Goal: Task Accomplishment & Management: Manage account settings

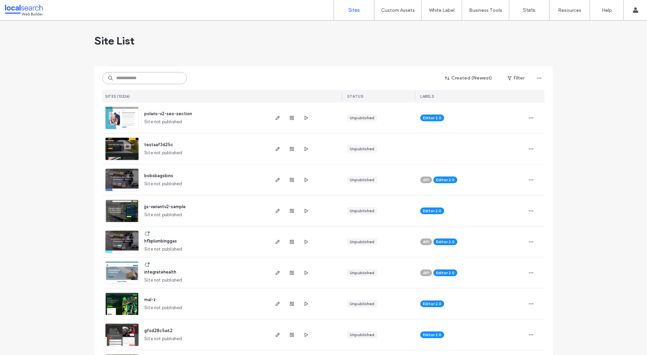
click at [160, 76] on input at bounding box center [144, 78] width 84 height 12
paste input "********"
type input "********"
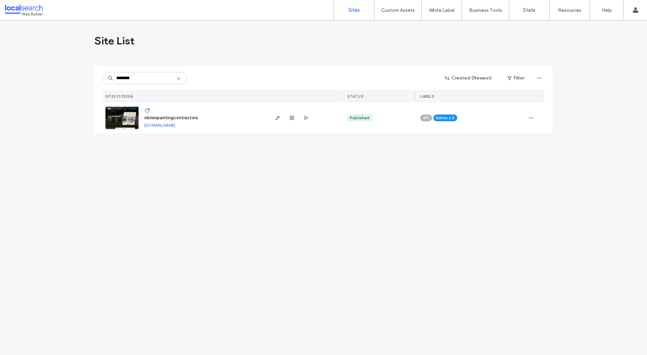
click at [120, 122] on img at bounding box center [121, 130] width 33 height 46
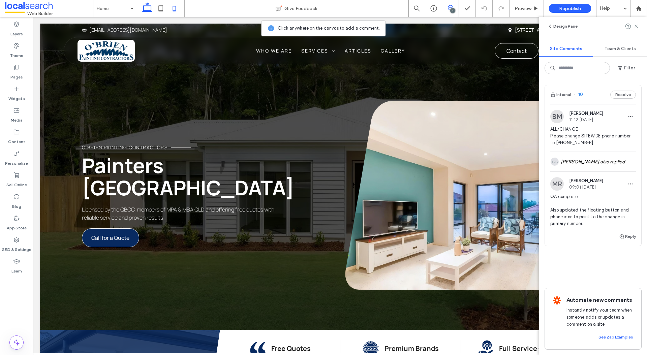
click at [177, 8] on icon at bounding box center [173, 8] width 13 height 13
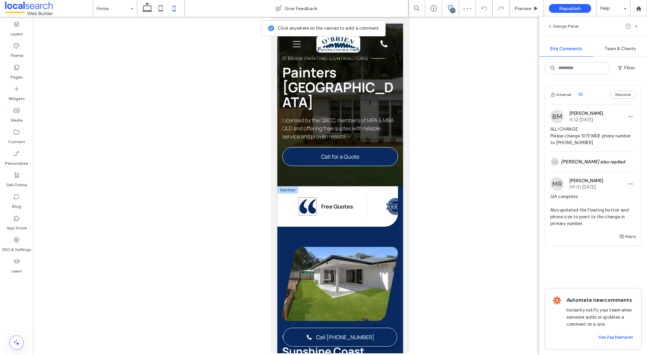
scroll to position [20, 0]
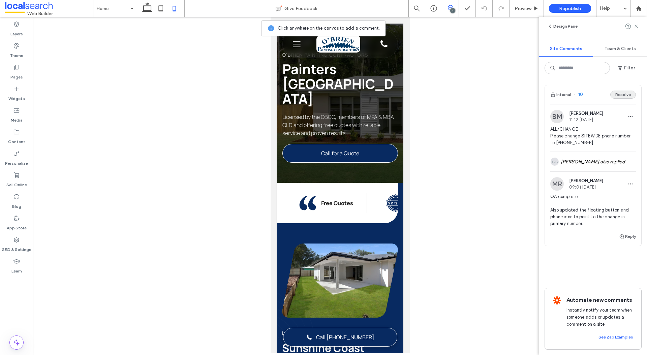
click at [625, 92] on button "Resolve" at bounding box center [623, 95] width 26 height 8
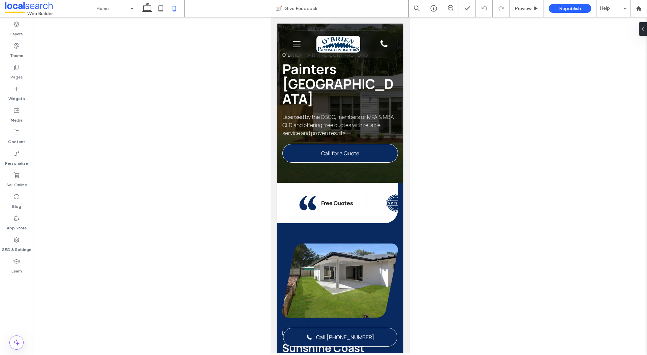
click at [145, 11] on div at bounding box center [323, 177] width 647 height 355
click at [148, 9] on div "Home Give Feedback Preview Republish Help Design Panel Site Comments Team & Cli…" at bounding box center [323, 177] width 647 height 355
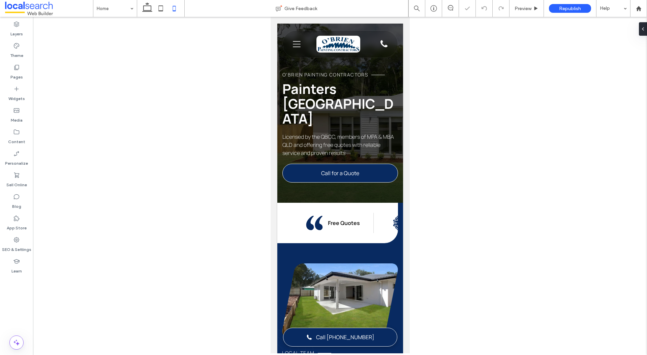
scroll to position [0, 0]
click at [152, 10] on icon at bounding box center [146, 8] width 13 height 13
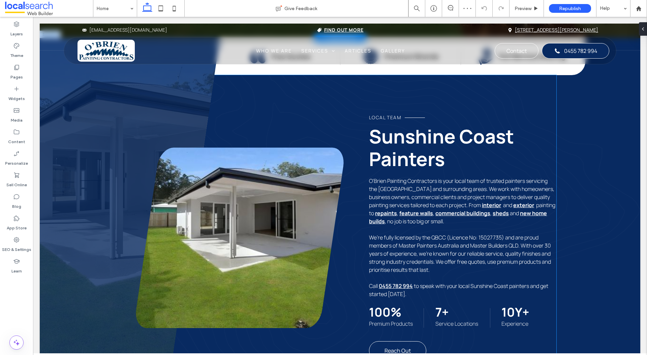
scroll to position [292, 0]
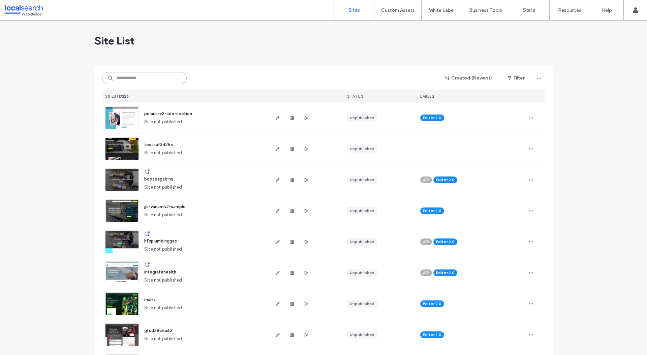
click at [132, 80] on input at bounding box center [144, 78] width 84 height 12
paste input "********"
type input "********"
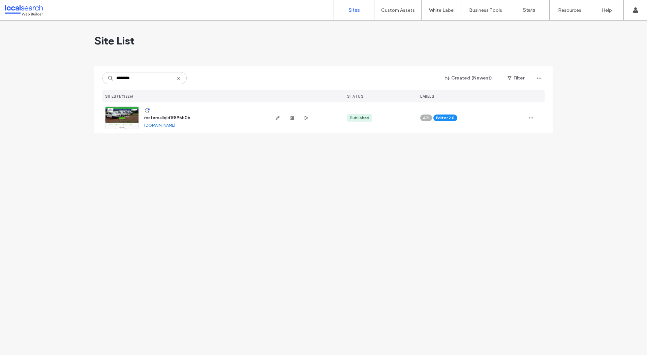
click at [122, 115] on img at bounding box center [121, 130] width 33 height 46
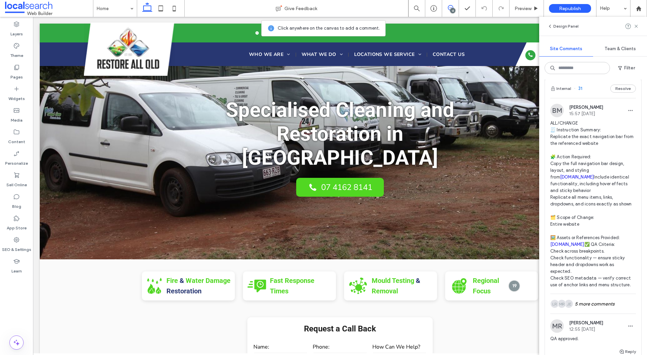
scroll to position [15, 0]
click at [579, 177] on link "restoreallqld.com.au" at bounding box center [577, 176] width 34 height 5
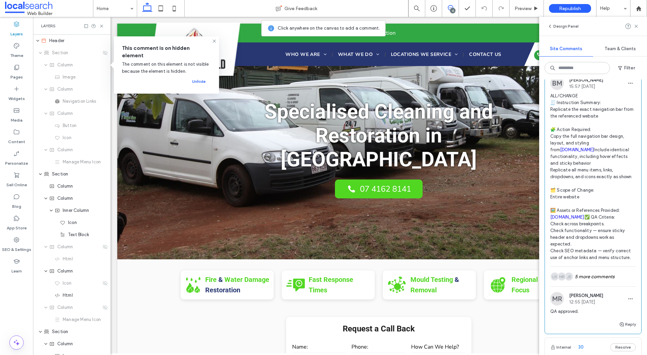
scroll to position [53, 0]
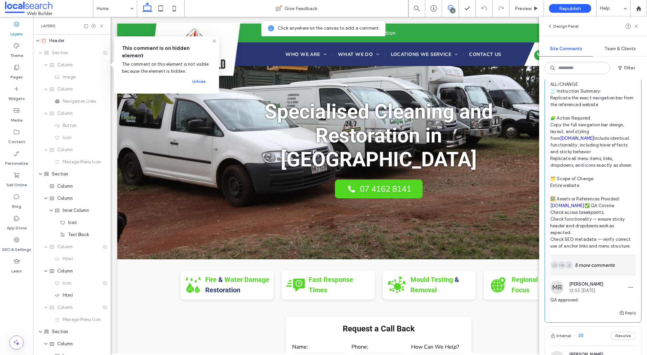
click at [579, 270] on div "JE MR LR 5 more comments" at bounding box center [593, 265] width 86 height 20
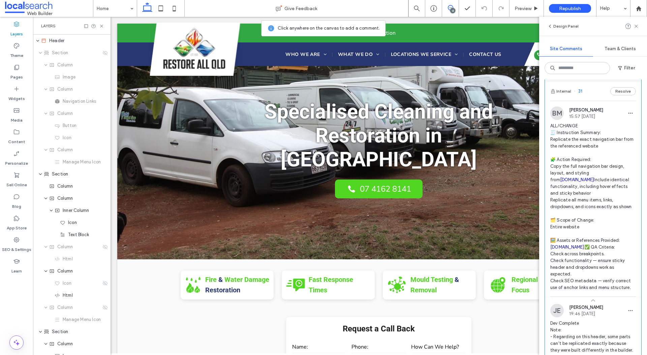
scroll to position [0, 0]
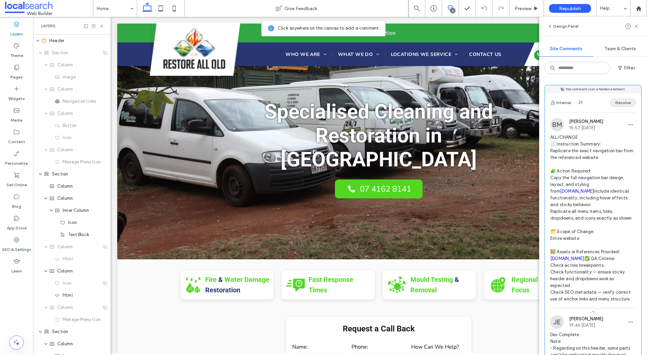
click at [624, 104] on button "Resolve" at bounding box center [623, 103] width 26 height 8
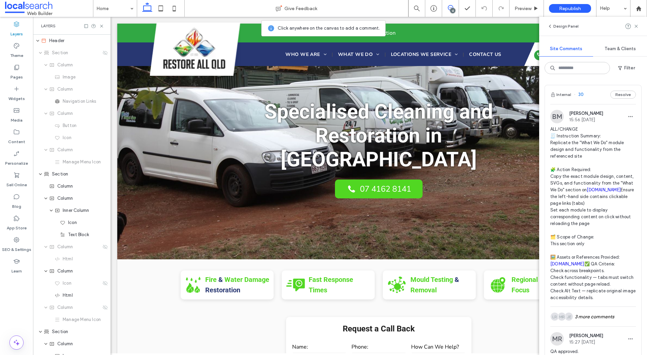
click at [603, 123] on div "BM Bethany McDonald 15:56 Jul 31 2025 ALL/CHANGE 🧾 Instruction Summary: Replica…" at bounding box center [593, 208] width 86 height 197
click at [581, 147] on span "ALL/CHANGE 🧾 Instruction Summary: Replicate the "What We Do" module design and …" at bounding box center [593, 213] width 86 height 175
click at [102, 24] on icon at bounding box center [101, 26] width 5 height 5
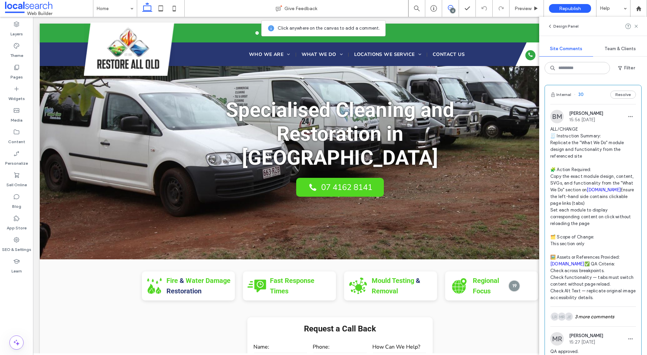
click at [612, 140] on span "ALL/CHANGE 🧾 Instruction Summary: Replicate the "What We Do" module design and …" at bounding box center [593, 213] width 86 height 175
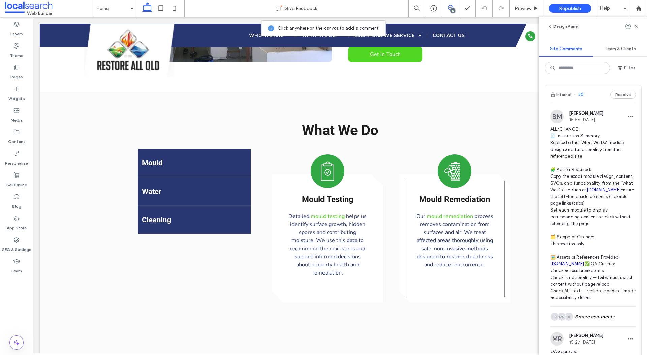
scroll to position [539, 0]
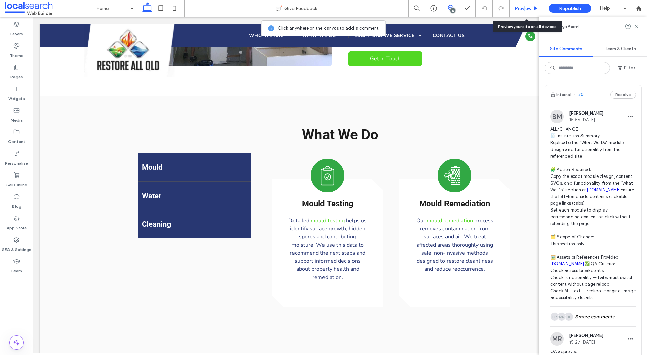
click at [524, 7] on span "Preview" at bounding box center [522, 9] width 17 height 6
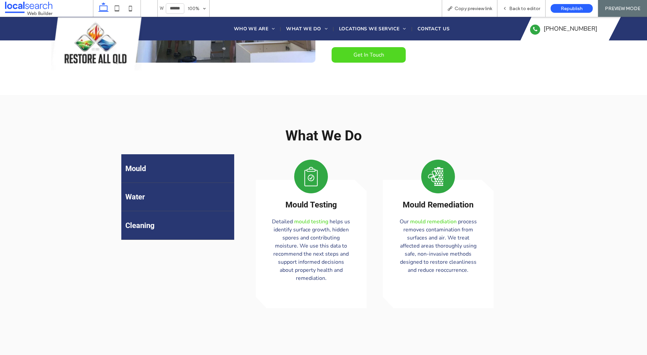
scroll to position [540, 0]
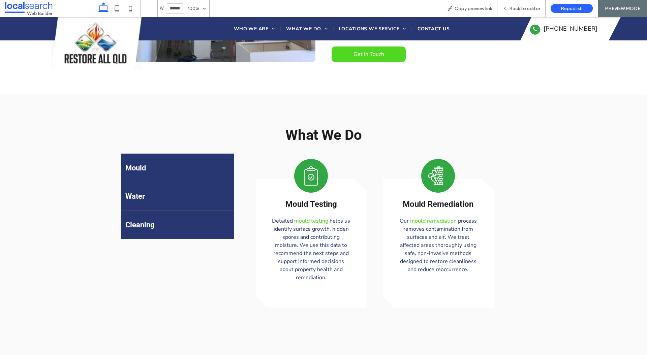
click at [156, 164] on div "Mould" at bounding box center [177, 168] width 113 height 29
click at [138, 192] on h4 "Water" at bounding box center [177, 196] width 105 height 8
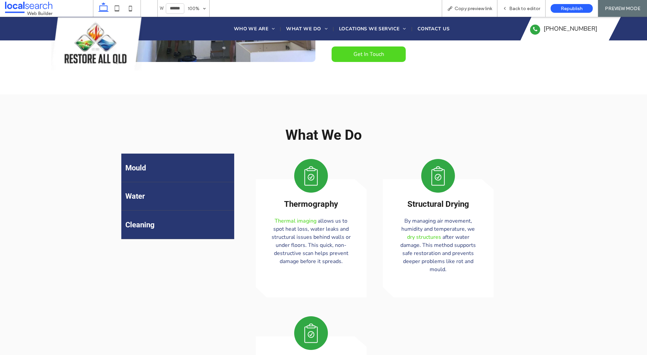
click at [141, 221] on h4 "Cleaning" at bounding box center [177, 225] width 105 height 8
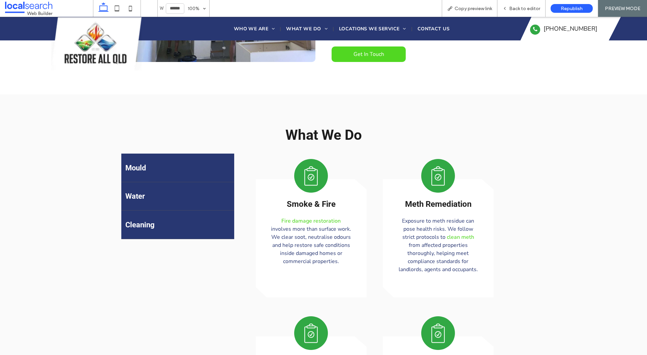
click at [148, 164] on h4 "Mould" at bounding box center [177, 168] width 105 height 8
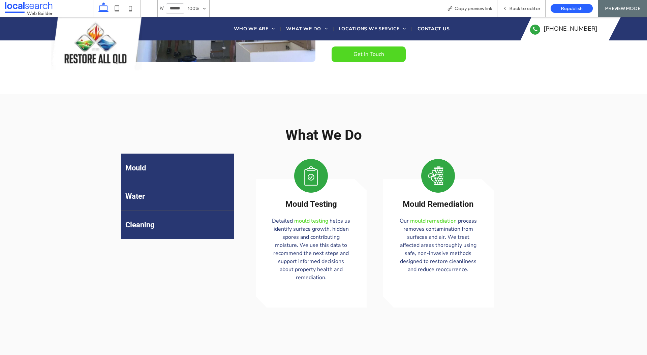
click at [145, 192] on h4 "Water" at bounding box center [177, 196] width 105 height 8
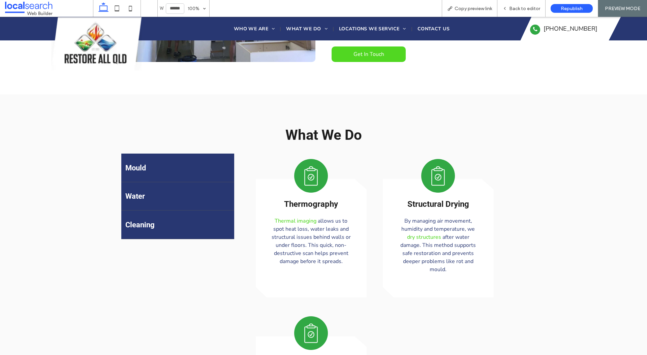
click at [148, 164] on h4 "Mould" at bounding box center [177, 168] width 105 height 8
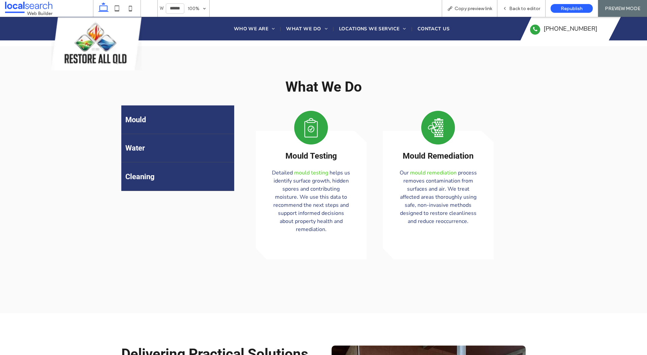
scroll to position [587, 0]
click at [155, 144] on h4 "Water" at bounding box center [177, 148] width 105 height 8
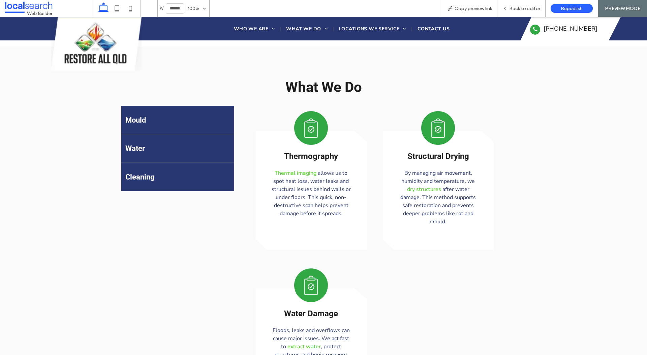
click at [150, 173] on h4 "Cleaning" at bounding box center [177, 177] width 105 height 8
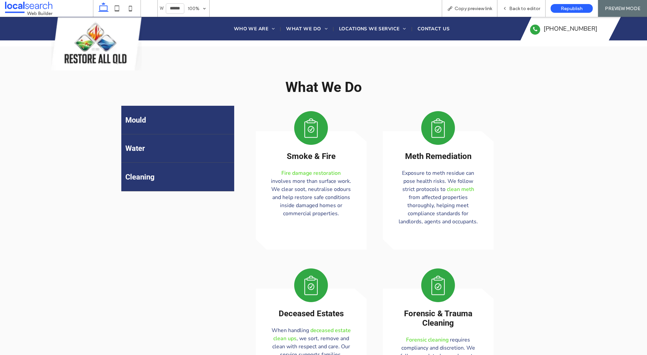
click at [171, 116] on h4 "Mould" at bounding box center [177, 120] width 105 height 8
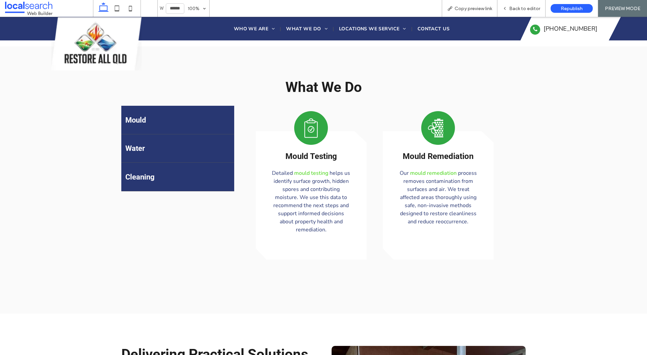
click at [162, 135] on div "Water" at bounding box center [177, 148] width 113 height 29
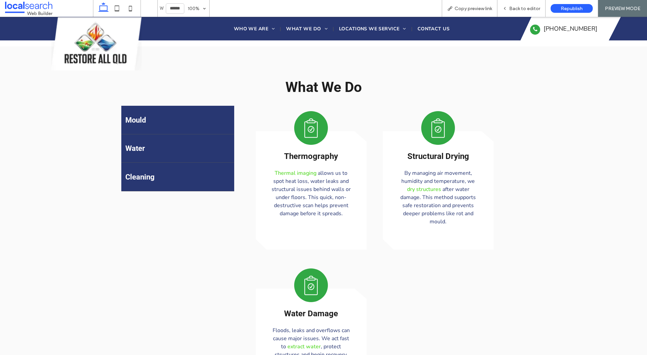
click at [167, 106] on div "Mould" at bounding box center [177, 120] width 113 height 29
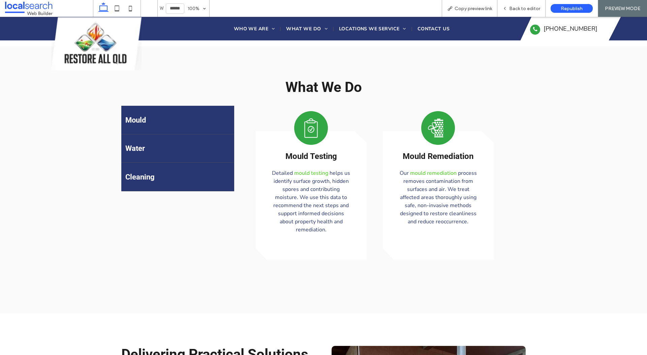
click at [151, 134] on div "Water" at bounding box center [177, 148] width 113 height 29
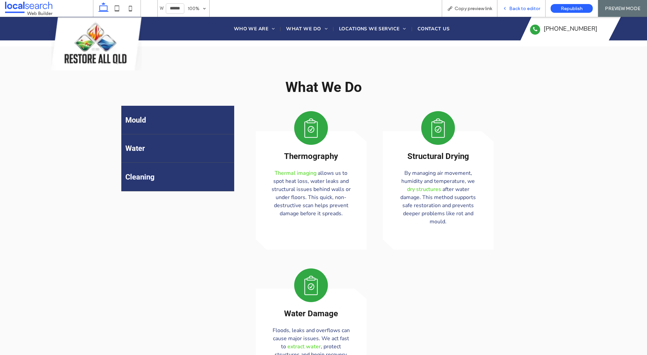
click at [517, 13] on div "Back to editor" at bounding box center [521, 8] width 48 height 17
click at [522, 4] on div "Back to editor" at bounding box center [521, 8] width 48 height 17
click at [527, 8] on span "Back to editor" at bounding box center [524, 9] width 31 height 6
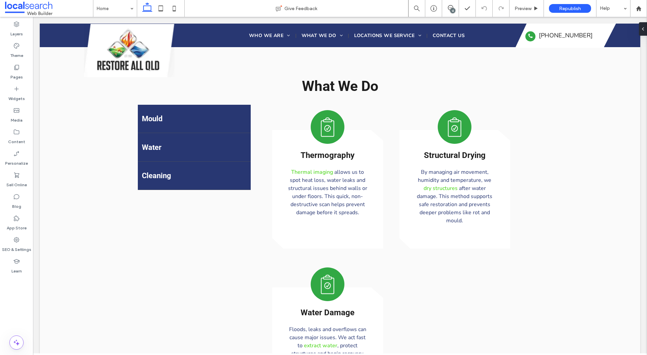
scroll to position [587, 0]
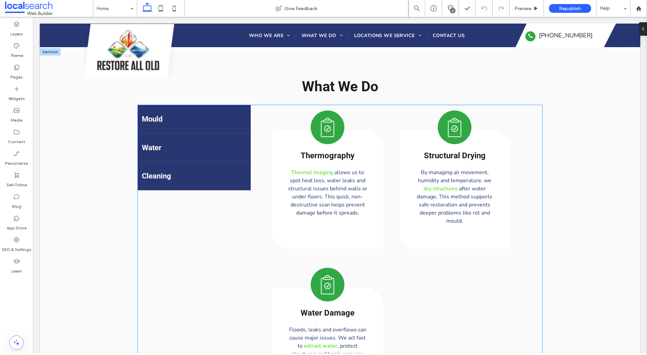
click at [225, 115] on h4 "Mould" at bounding box center [194, 119] width 105 height 8
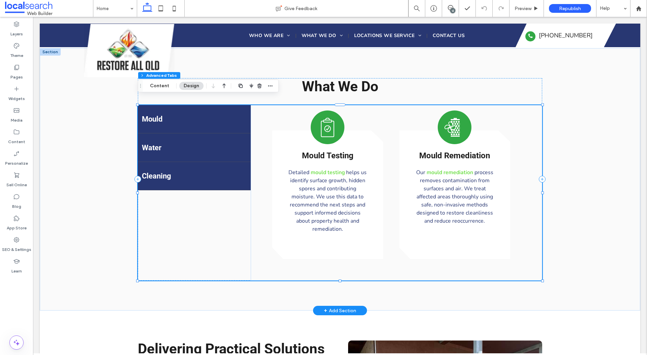
click at [225, 115] on h4 "Mould" at bounding box center [194, 119] width 105 height 8
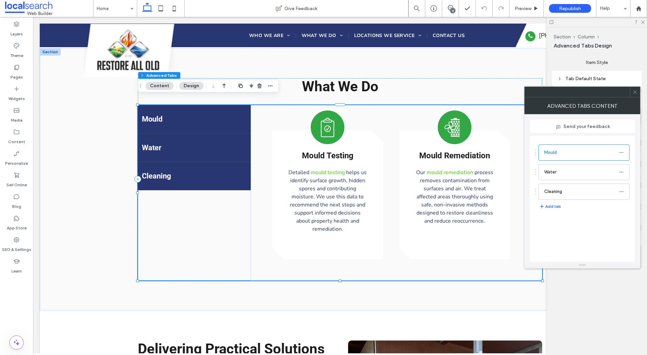
click at [188, 86] on button "Design" at bounding box center [191, 86] width 24 height 8
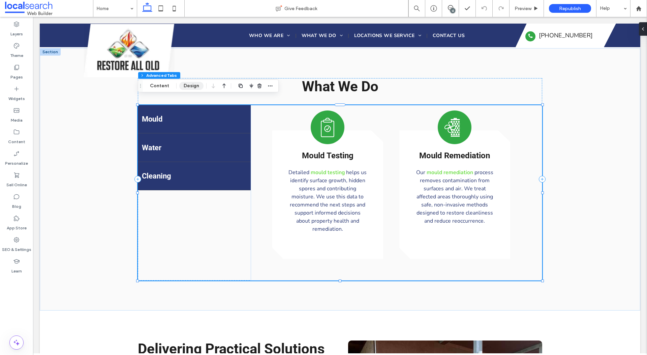
click at [188, 86] on button "Design" at bounding box center [191, 86] width 24 height 8
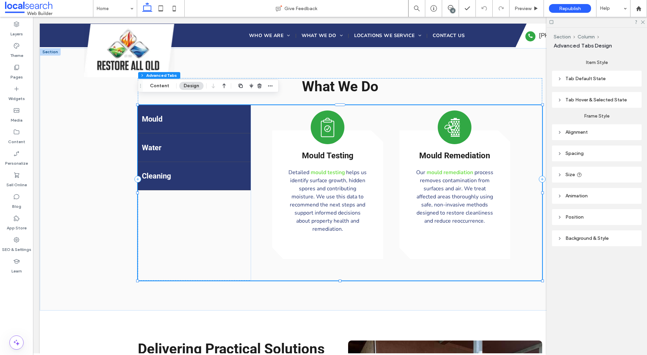
click at [583, 82] on header "Tab Default State" at bounding box center [597, 79] width 90 height 16
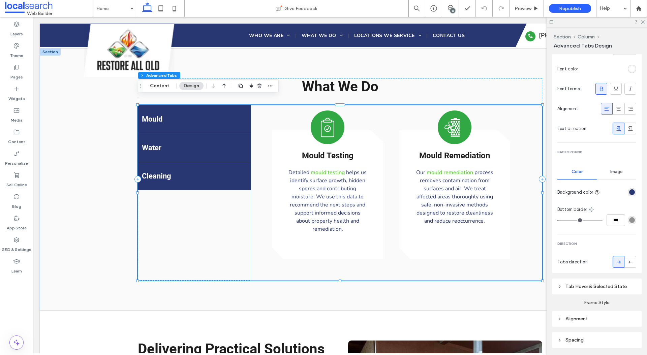
scroll to position [219, 0]
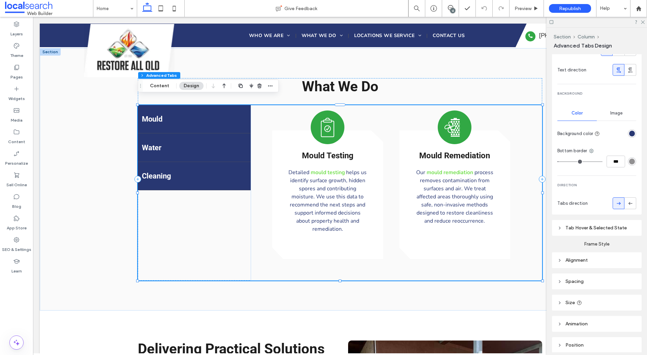
click at [583, 229] on span "Tab Hover & Selected State" at bounding box center [595, 228] width 61 height 6
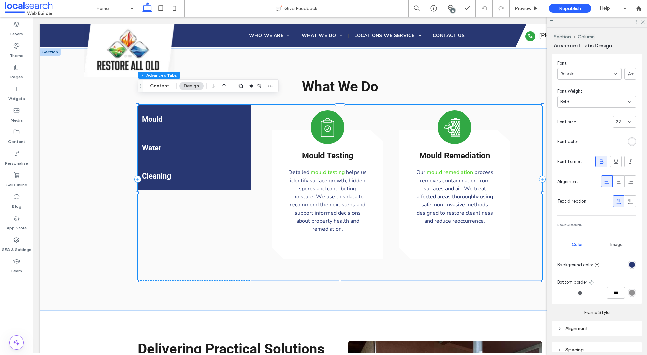
scroll to position [531, 0]
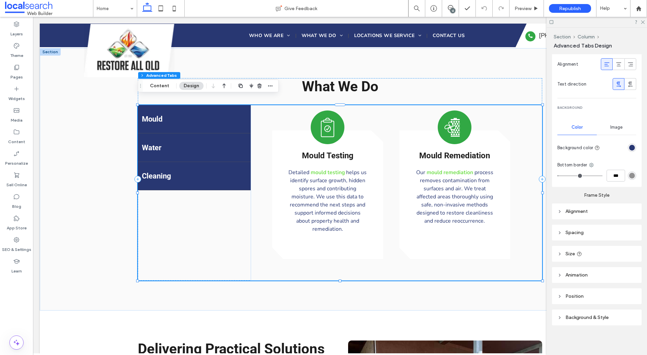
click at [578, 274] on span "Animation" at bounding box center [576, 275] width 22 height 6
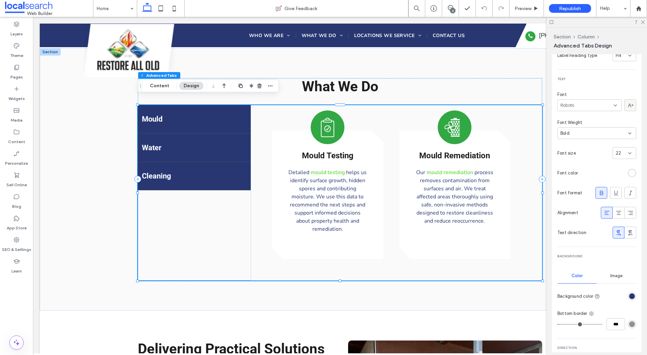
scroll to position [58, 0]
click at [619, 211] on use at bounding box center [618, 211] width 5 height 4
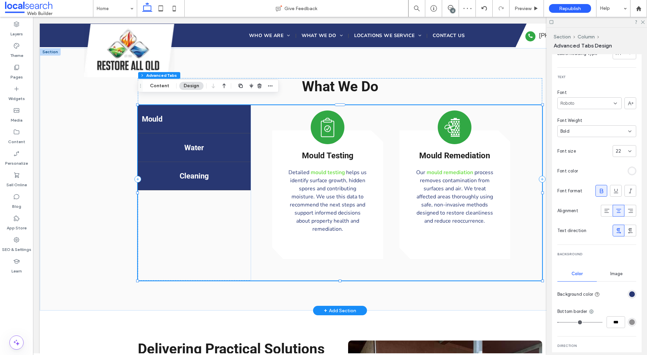
click at [208, 115] on h4 "Mould" at bounding box center [194, 119] width 105 height 8
click at [214, 118] on div "Mould" at bounding box center [194, 119] width 113 height 29
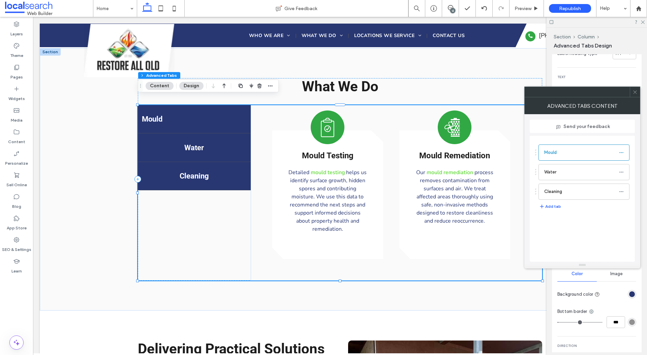
click at [588, 78] on div "Text" at bounding box center [596, 77] width 79 height 8
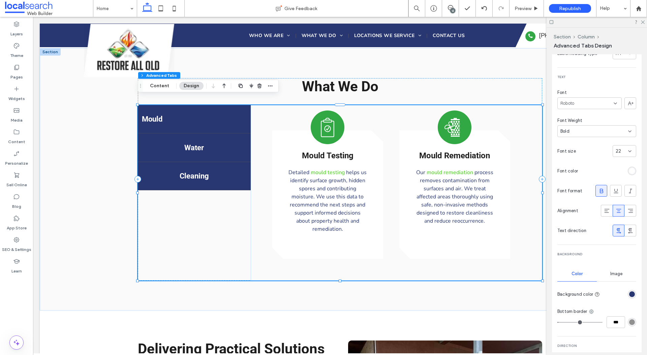
click at [617, 210] on icon at bounding box center [618, 210] width 7 height 7
click at [162, 115] on h4 "Mould" at bounding box center [194, 119] width 105 height 8
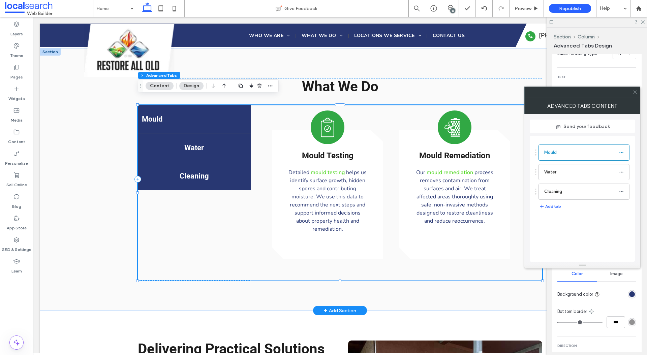
click at [162, 115] on h4 "Mould" at bounding box center [194, 119] width 105 height 8
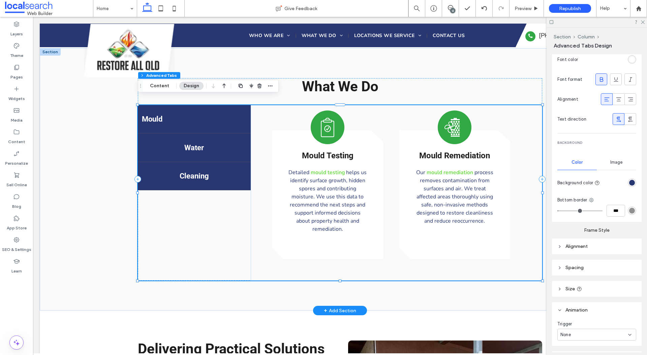
scroll to position [558, 0]
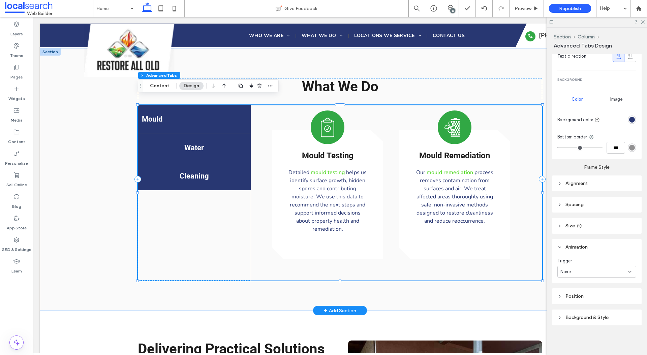
click at [164, 115] on h4 "Mould" at bounding box center [194, 119] width 105 height 8
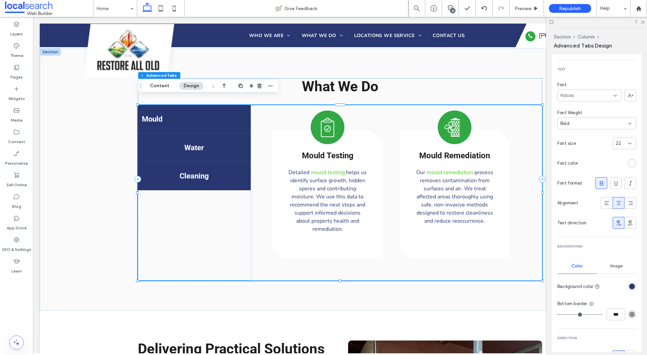
scroll to position [8, 0]
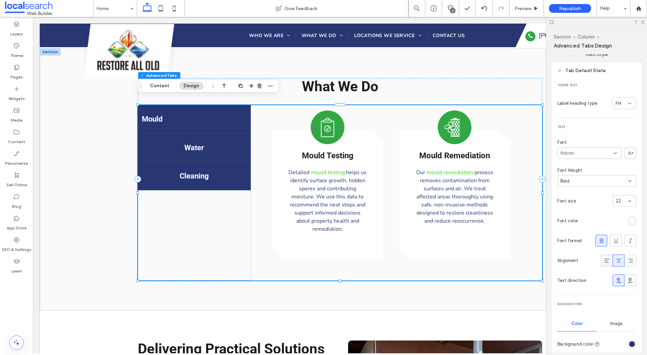
click at [605, 262] on use at bounding box center [606, 261] width 5 height 4
click at [628, 261] on icon at bounding box center [630, 260] width 7 height 7
click at [620, 261] on icon at bounding box center [618, 260] width 7 height 7
click at [162, 106] on div "Mould" at bounding box center [194, 119] width 113 height 29
click at [165, 85] on button "Content" at bounding box center [160, 86] width 28 height 8
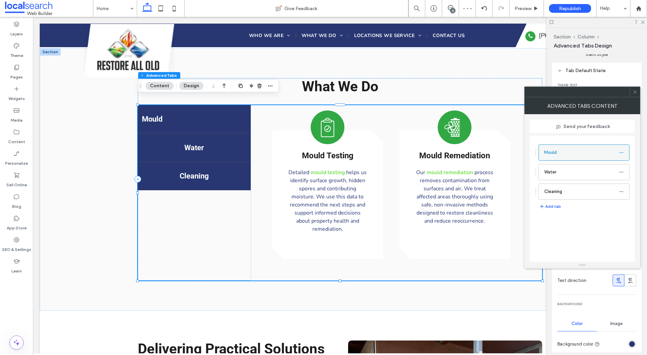
click at [572, 157] on label "Mould" at bounding box center [581, 152] width 75 height 13
click at [621, 153] on use at bounding box center [621, 152] width 4 height 1
click at [618, 143] on div "Mould Water Cleaning" at bounding box center [582, 170] width 94 height 59
click at [212, 115] on h4 "Mould" at bounding box center [194, 119] width 105 height 8
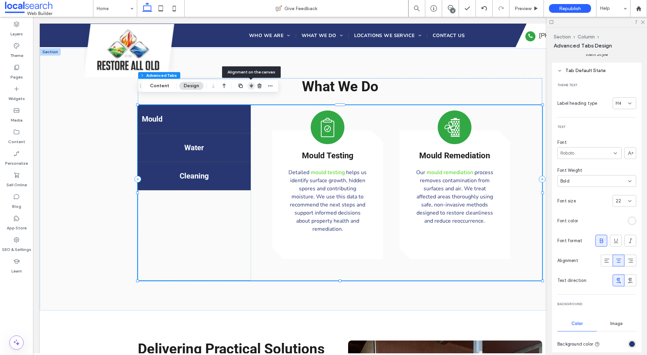
click at [249, 86] on icon "button" at bounding box center [251, 85] width 5 height 5
click at [245, 97] on icon "center" at bounding box center [244, 96] width 5 height 5
click at [254, 96] on icon "flex-end" at bounding box center [255, 96] width 5 height 5
click at [245, 96] on use "center" at bounding box center [245, 97] width 4 height 5
click at [236, 97] on span "flex-start" at bounding box center [234, 97] width 8 height 8
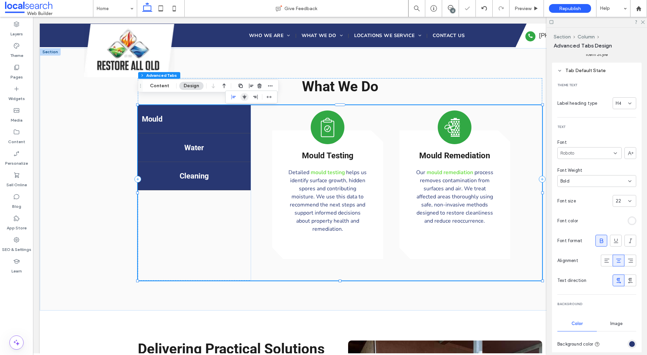
click at [243, 97] on use "center" at bounding box center [245, 97] width 4 height 5
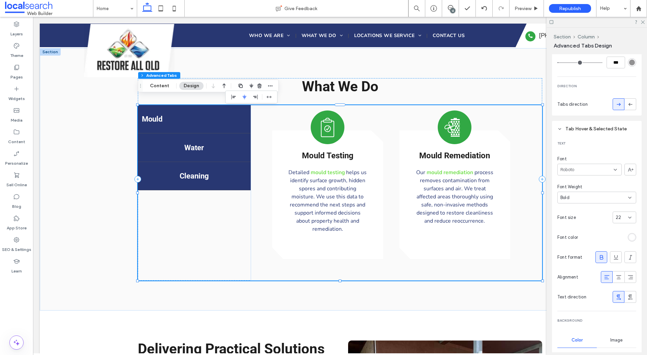
scroll to position [333, 0]
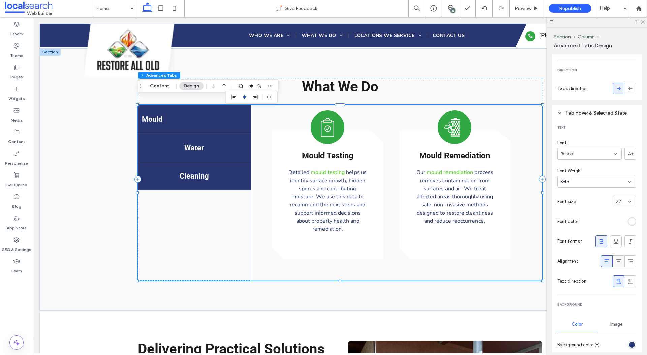
click at [618, 262] on icon at bounding box center [618, 261] width 7 height 7
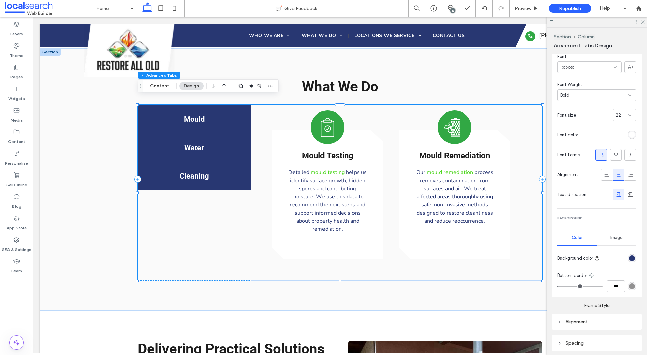
scroll to position [430, 0]
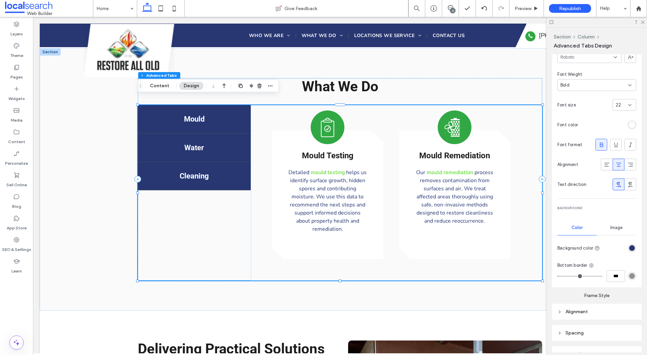
click at [633, 248] on div "rgba(40, 55, 114, 1)" at bounding box center [632, 248] width 6 height 6
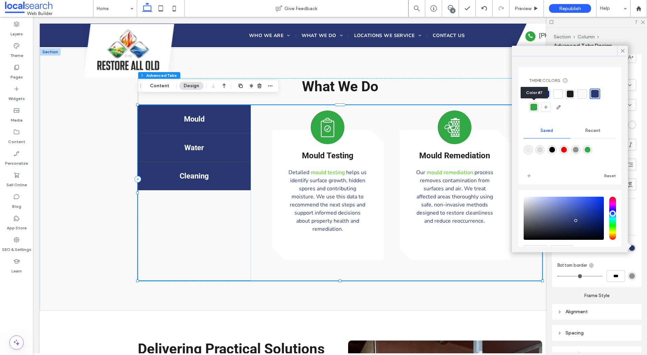
click at [534, 108] on div at bounding box center [533, 107] width 7 height 7
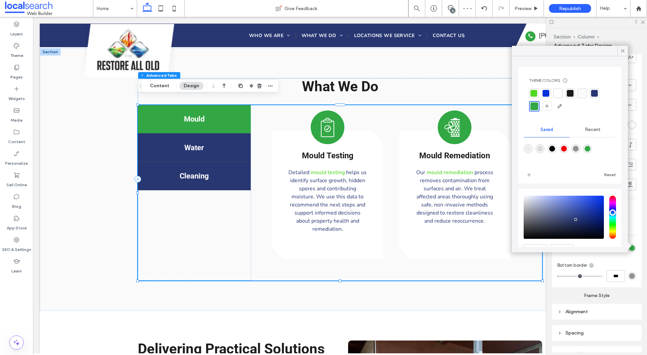
click at [639, 205] on div "Text Font Roboto Font Weight Bold Font size 22 Font color Font format Alignment…" at bounding box center [597, 155] width 90 height 263
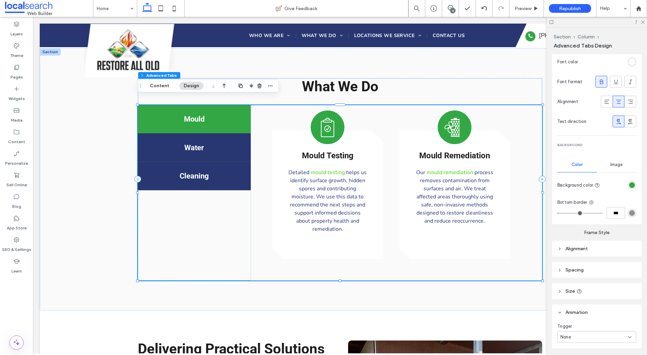
scroll to position [494, 0]
click at [619, 163] on span "Image" at bounding box center [616, 163] width 12 height 5
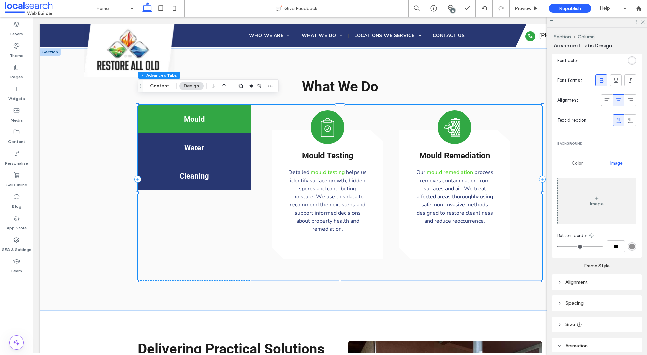
click at [576, 164] on span "Color" at bounding box center [576, 163] width 11 height 5
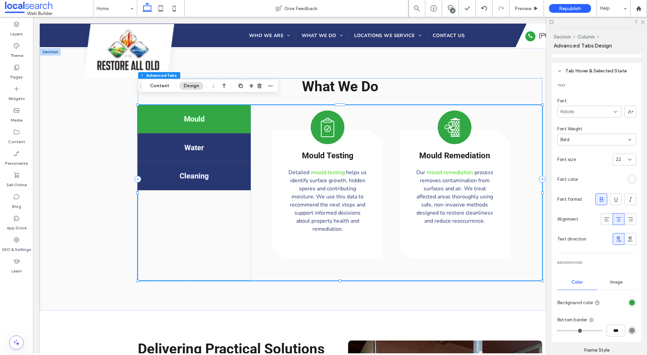
scroll to position [375, 0]
click at [616, 200] on use at bounding box center [615, 199] width 4 height 4
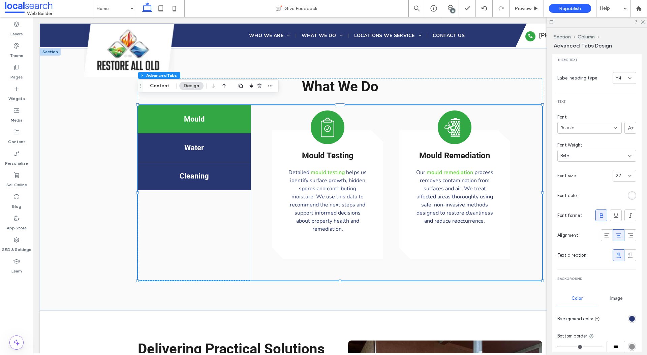
scroll to position [0, 0]
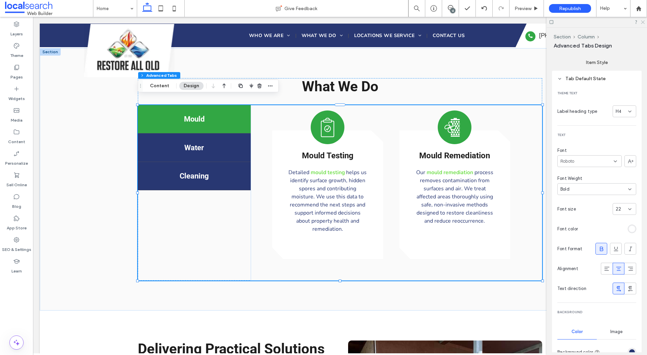
click at [643, 22] on icon at bounding box center [642, 22] width 4 height 4
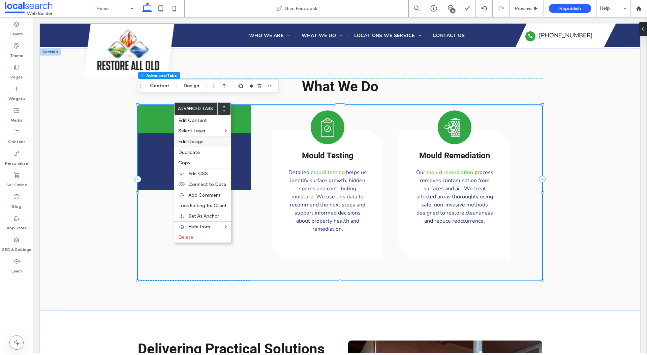
click at [185, 142] on span "Edit Design" at bounding box center [190, 142] width 25 height 6
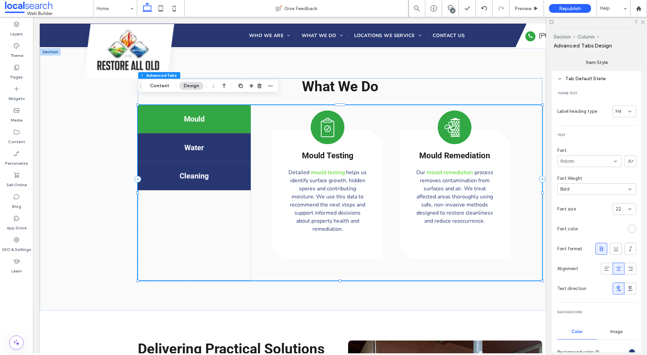
scroll to position [17, 0]
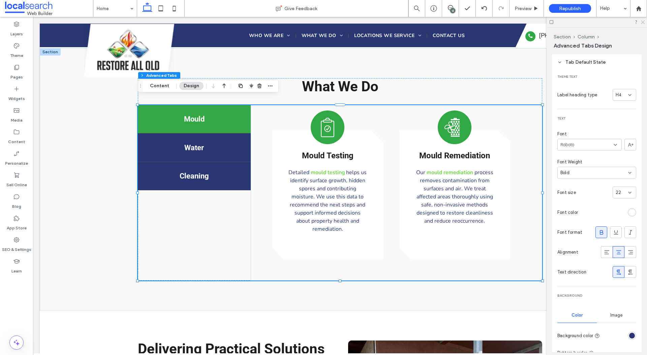
click at [642, 24] on icon at bounding box center [642, 22] width 4 height 4
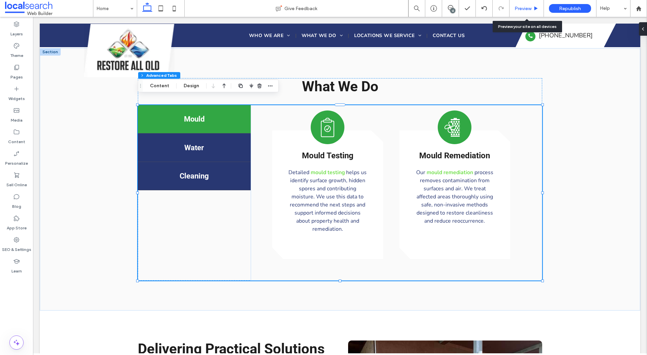
click at [538, 9] on icon at bounding box center [535, 8] width 5 height 5
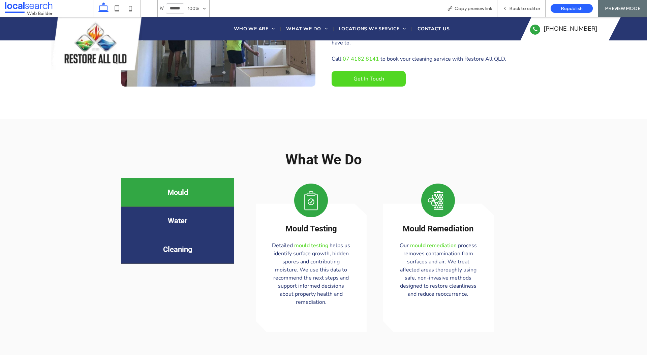
scroll to position [528, 0]
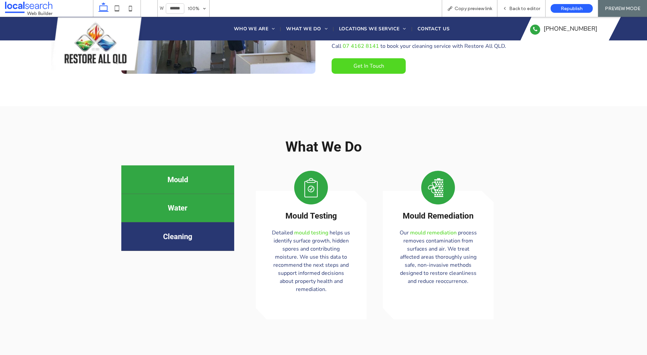
click at [205, 194] on div "Water" at bounding box center [177, 208] width 113 height 29
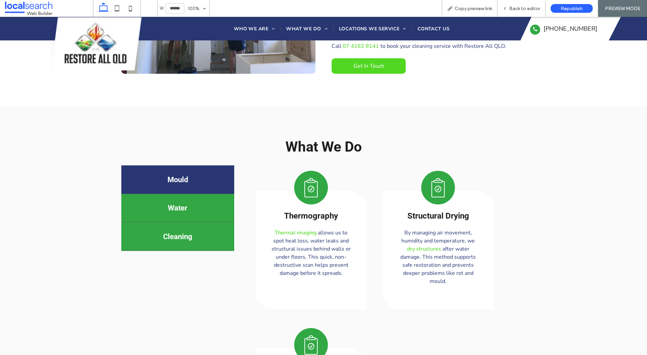
click at [197, 232] on h4 "Cleaning" at bounding box center [177, 236] width 105 height 8
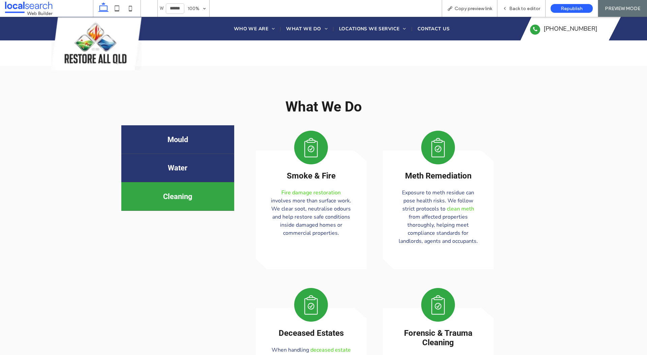
scroll to position [591, 0]
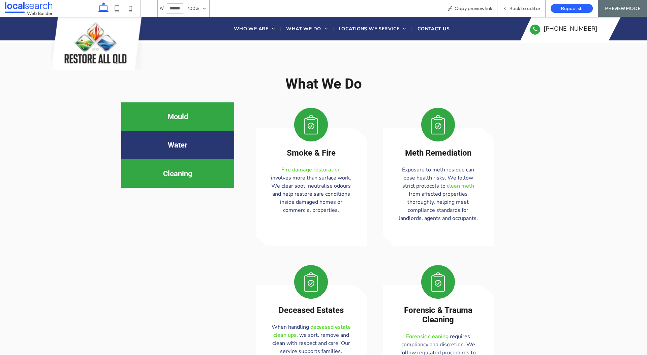
click at [233, 115] on div "Mould" at bounding box center [177, 116] width 113 height 29
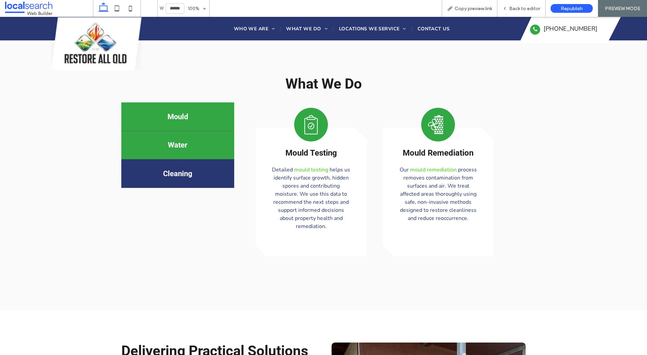
click at [222, 141] on h4 "Water" at bounding box center [177, 145] width 105 height 8
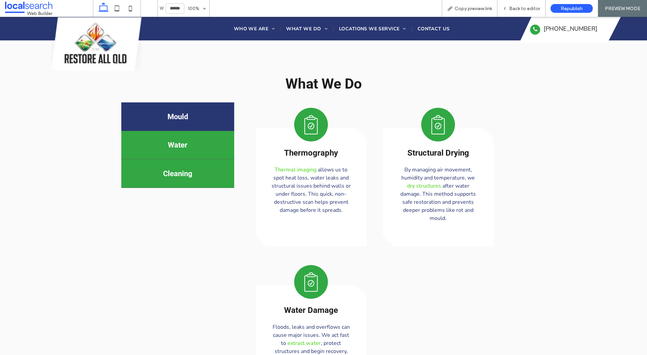
click at [198, 160] on div "Cleaning" at bounding box center [177, 173] width 113 height 29
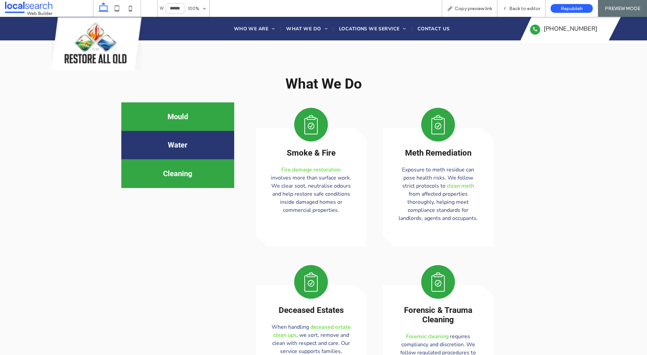
click at [206, 113] on h4 "Mould" at bounding box center [177, 117] width 105 height 8
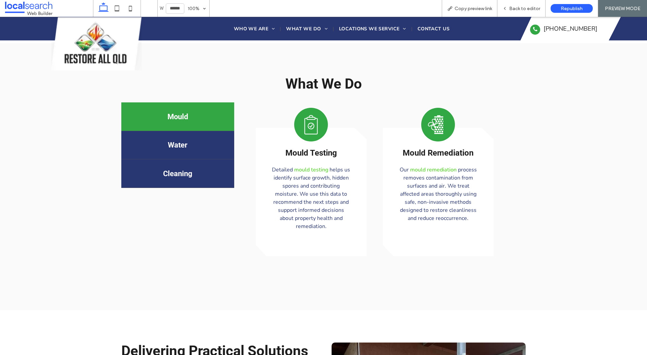
click at [164, 88] on div "What We Do Mould Water Cleaning Mould Testing Mould Testing Detailed mould test…" at bounding box center [323, 176] width 404 height 202
click at [313, 75] on span "What We Do" at bounding box center [323, 83] width 76 height 17
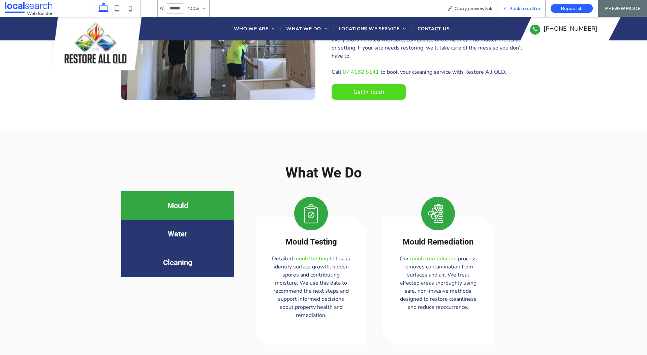
click at [527, 5] on div "Back to editor" at bounding box center [521, 8] width 48 height 17
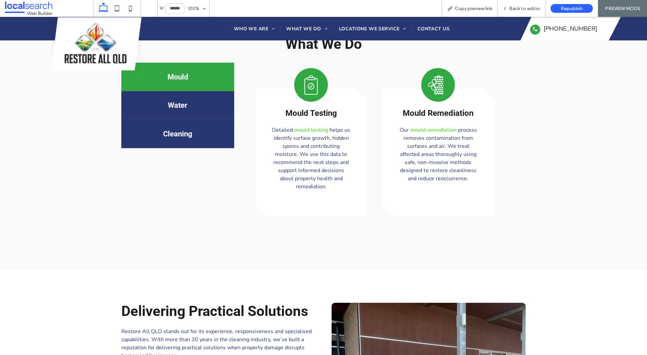
scroll to position [632, 0]
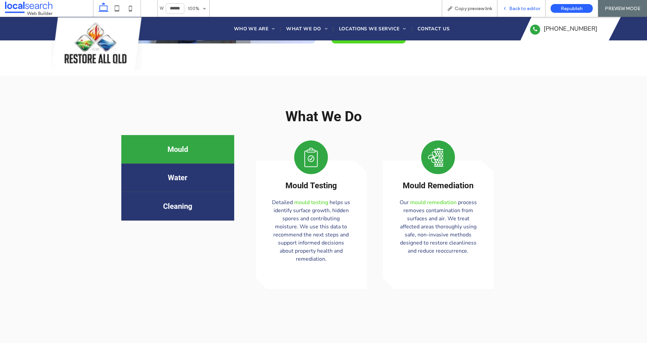
click at [507, 10] on icon at bounding box center [504, 8] width 5 height 5
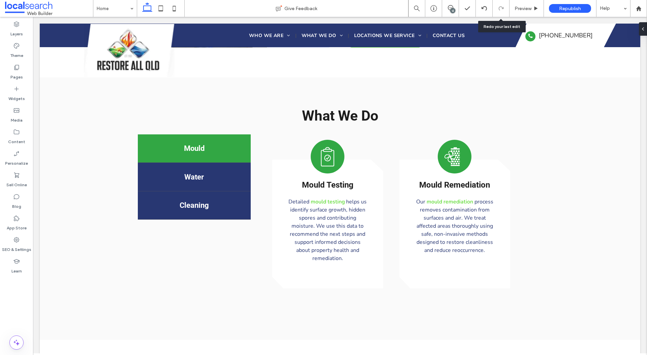
scroll to position [557, 0]
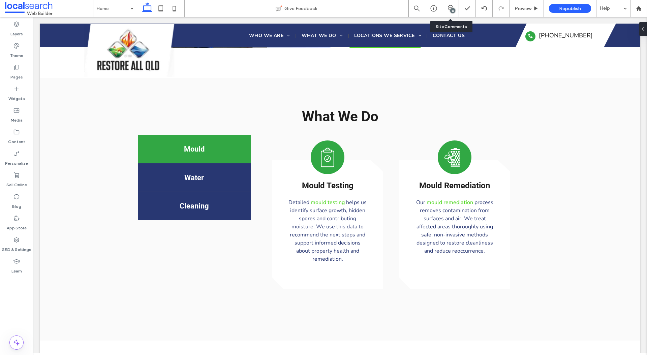
click at [453, 11] on div "12" at bounding box center [452, 10] width 5 height 5
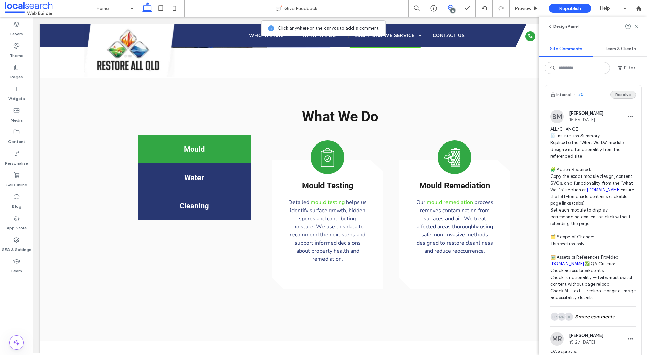
click at [629, 96] on button "Resolve" at bounding box center [623, 95] width 26 height 8
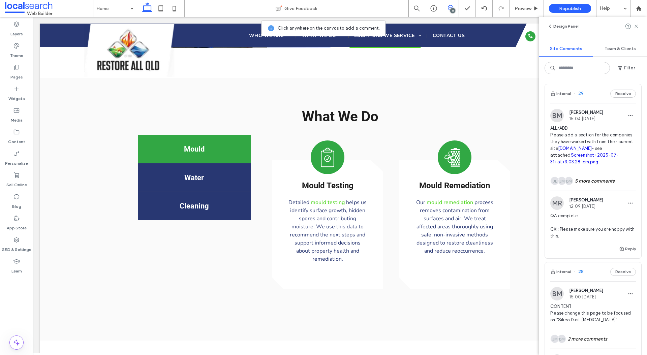
scroll to position [0, 0]
click at [611, 132] on span "ALL/ADD Please add a section for the companies they have worked with from their…" at bounding box center [593, 146] width 86 height 40
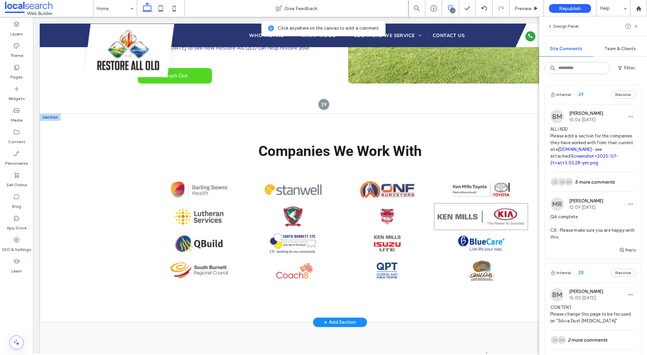
scroll to position [1072, 0]
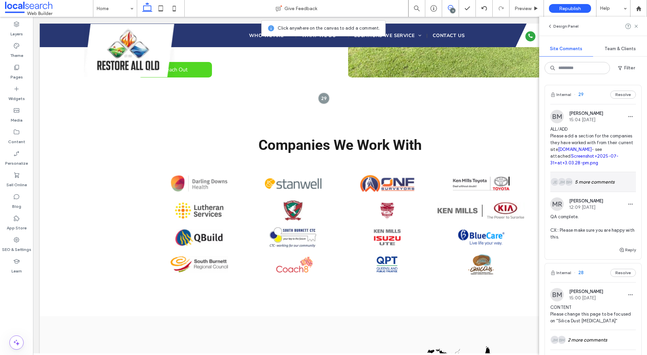
click at [579, 189] on div "BM JM JE 5 more comments" at bounding box center [593, 182] width 86 height 20
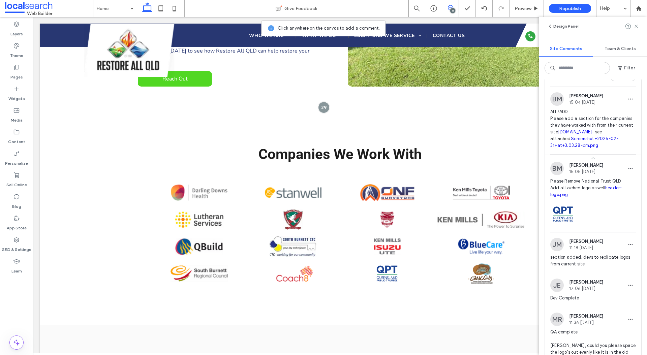
scroll to position [3, 0]
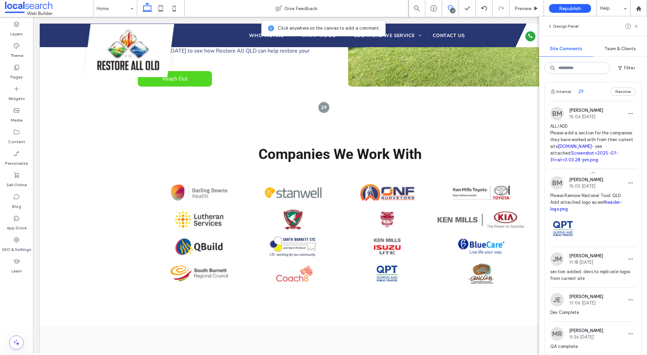
click at [629, 87] on div "Internal 29 Resolve" at bounding box center [593, 91] width 96 height 19
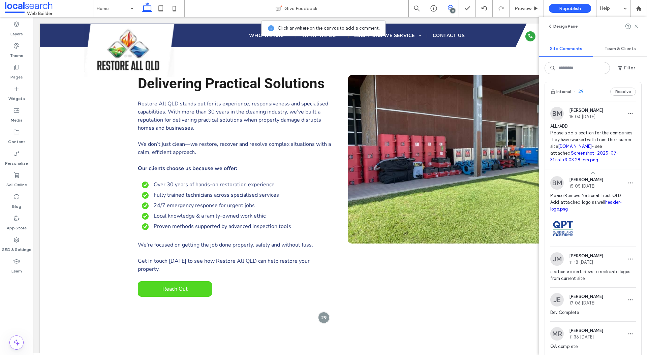
scroll to position [825, 0]
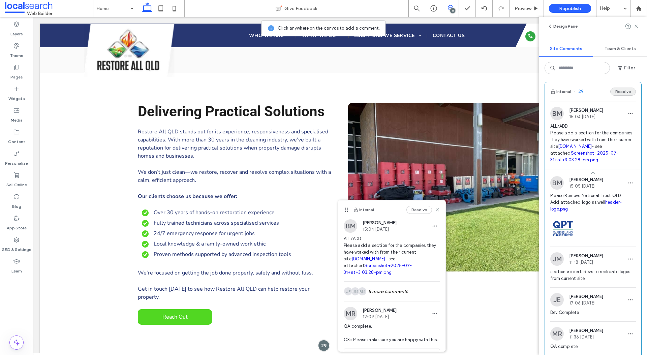
click at [626, 90] on button "Resolve" at bounding box center [623, 92] width 26 height 8
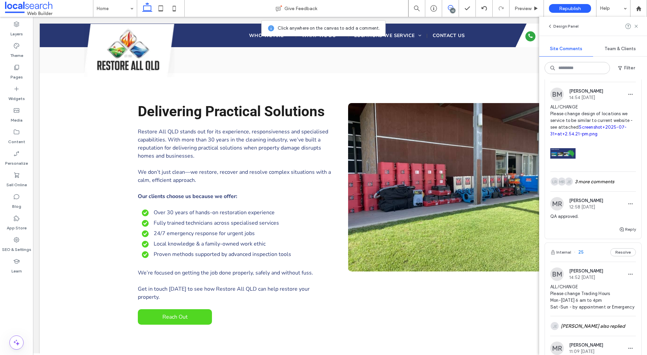
scroll to position [153, 0]
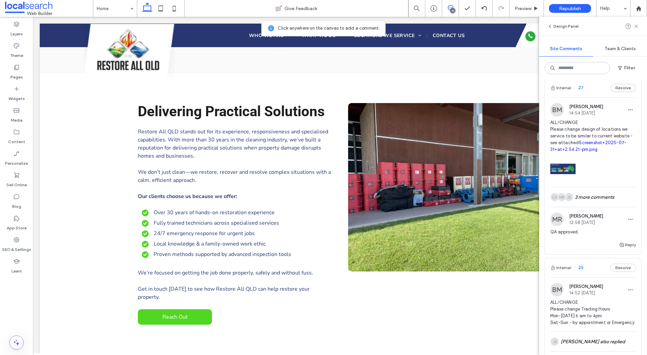
click at [613, 120] on span "ALL/CHANGE Please change design of locations we service to be similar to curren…" at bounding box center [593, 136] width 86 height 34
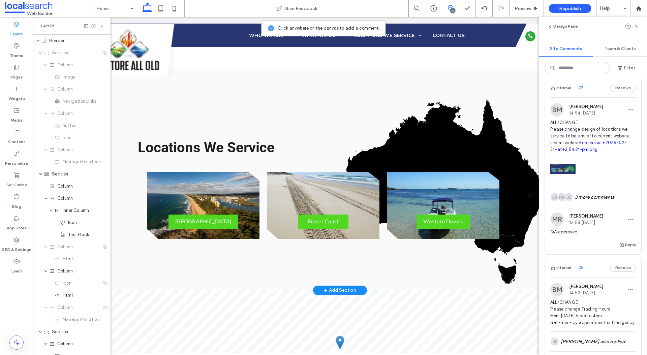
scroll to position [1320, 0]
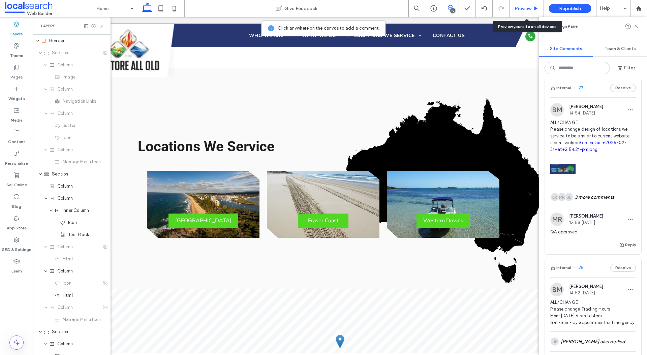
click at [530, 2] on div "Preview" at bounding box center [526, 8] width 34 height 17
click at [523, 8] on span "Preview" at bounding box center [522, 9] width 17 height 6
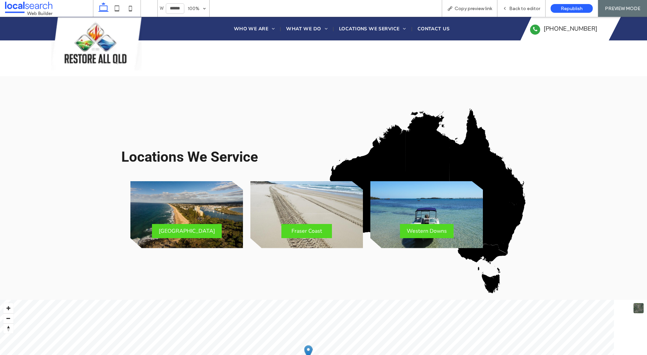
scroll to position [1324, 0]
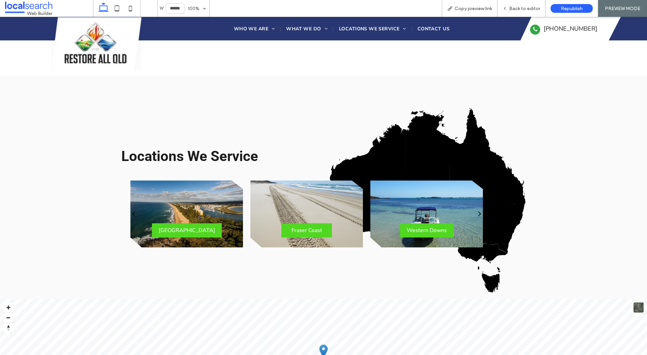
click at [477, 204] on button "next" at bounding box center [480, 214] width 14 height 20
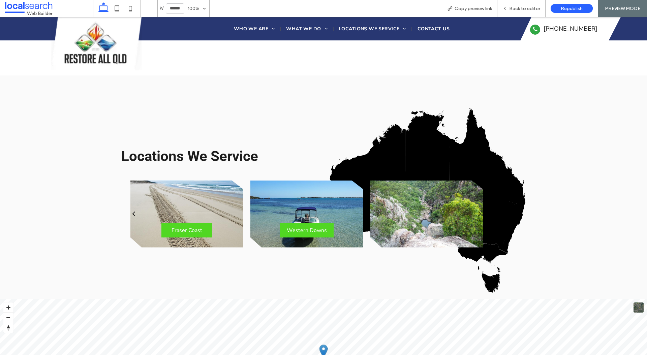
click at [477, 204] on button "next" at bounding box center [480, 214] width 14 height 20
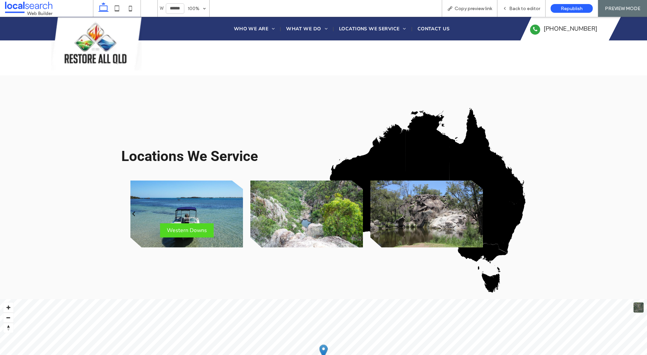
click at [477, 204] on button "next" at bounding box center [480, 214] width 14 height 20
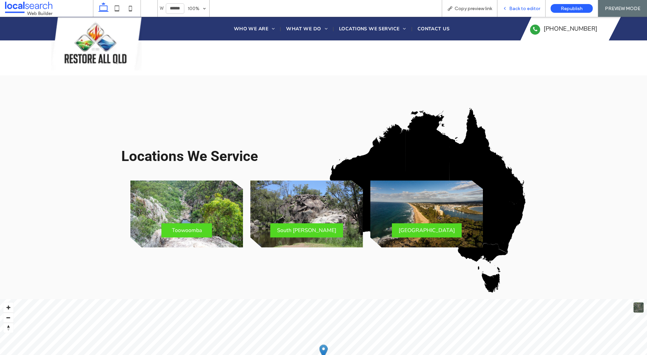
click at [514, 13] on div "Back to editor" at bounding box center [521, 8] width 48 height 17
click at [512, 9] on span "Back to editor" at bounding box center [524, 9] width 31 height 6
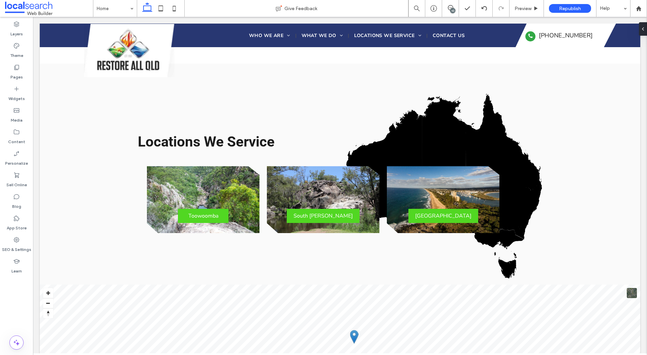
scroll to position [1318, 0]
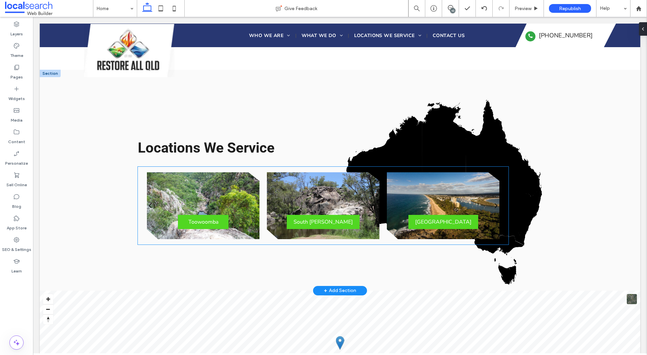
click at [356, 172] on div at bounding box center [323, 205] width 113 height 67
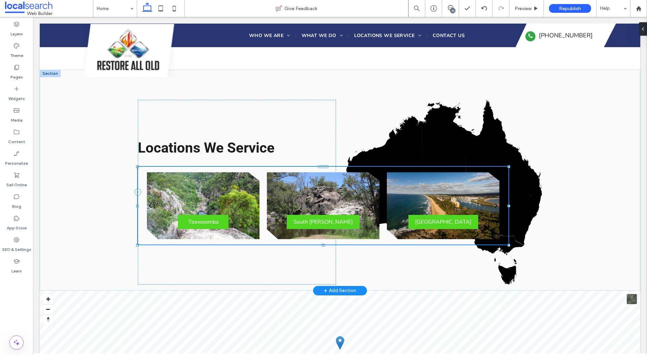
click at [356, 172] on div at bounding box center [323, 205] width 113 height 67
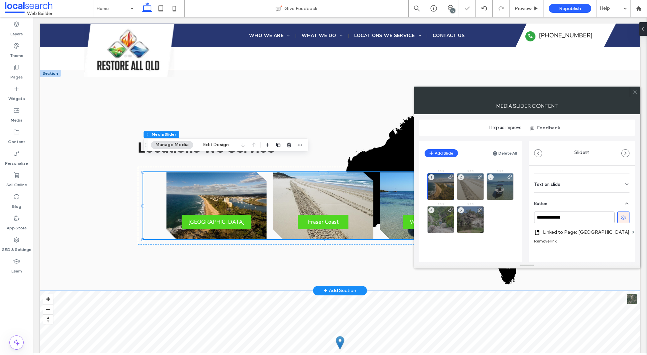
scroll to position [171, 0]
click at [624, 196] on icon at bounding box center [626, 196] width 5 height 5
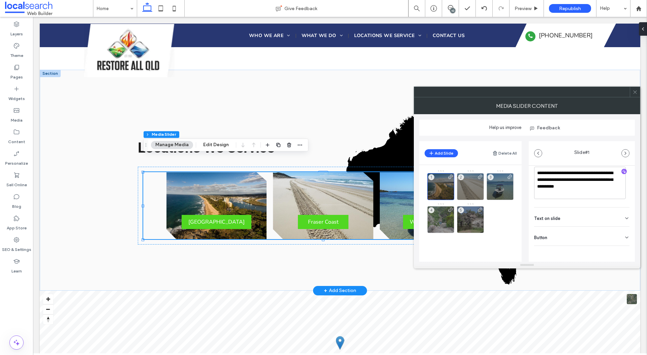
scroll to position [0, 0]
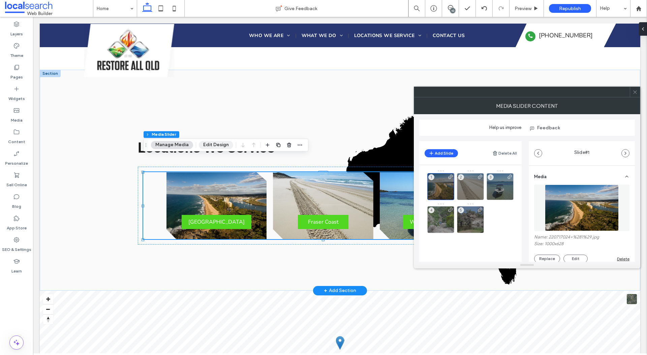
click at [224, 145] on button "Edit Design" at bounding box center [216, 145] width 34 height 8
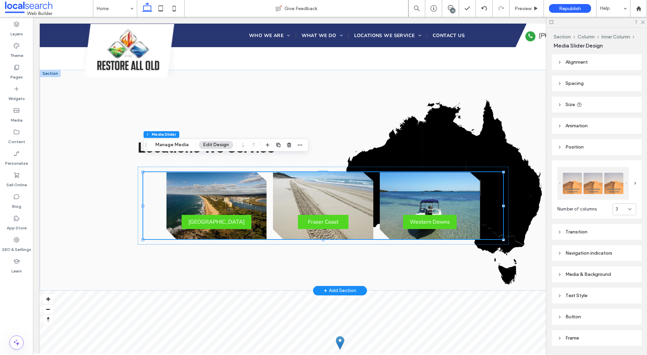
scroll to position [21, 0]
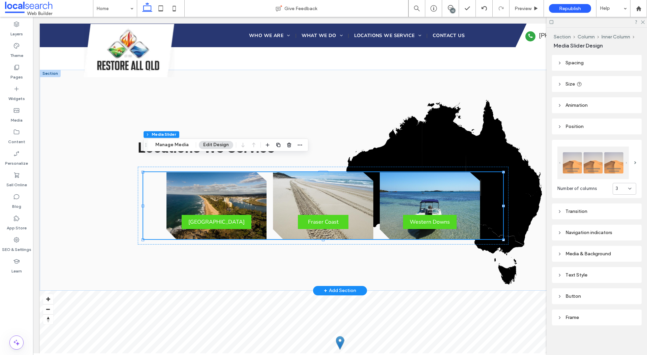
click at [571, 291] on div "Button" at bounding box center [597, 296] width 90 height 16
click at [570, 301] on div "Button" at bounding box center [597, 296] width 90 height 16
click at [570, 299] on div "Button" at bounding box center [596, 296] width 79 height 6
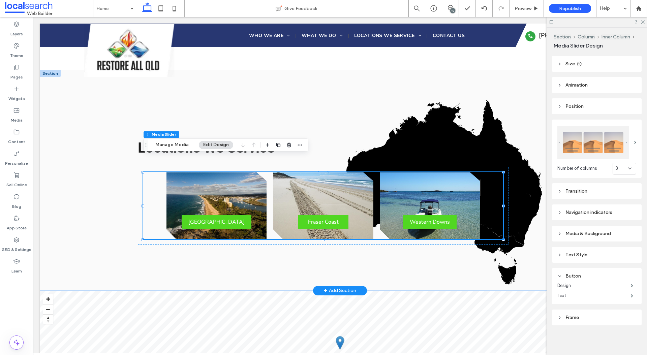
click at [574, 290] on label "Text" at bounding box center [593, 295] width 73 height 13
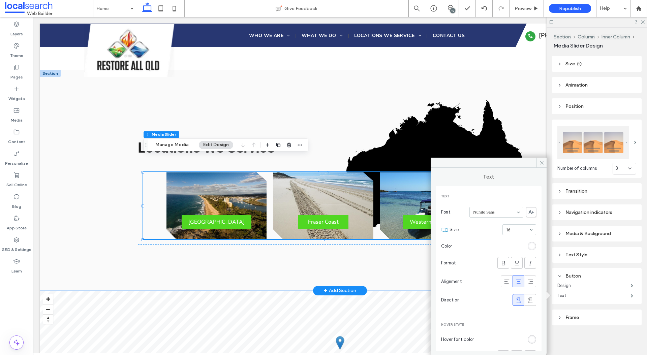
click at [573, 287] on label "Design" at bounding box center [593, 285] width 73 height 13
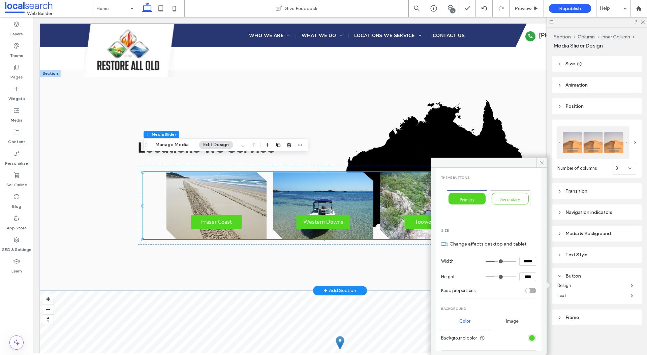
scroll to position [0, 0]
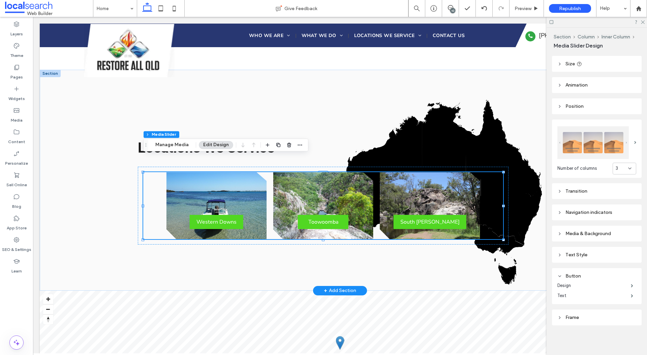
click at [570, 313] on div "Frame" at bounding box center [596, 317] width 79 height 9
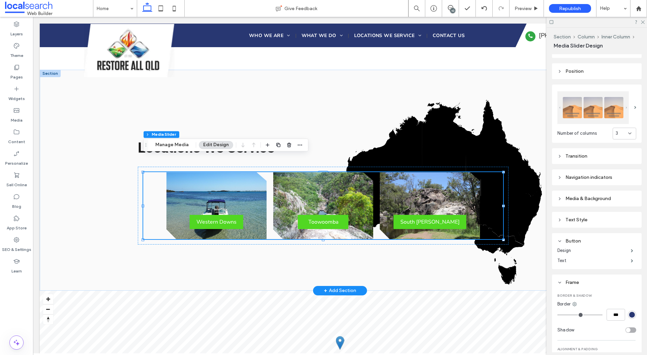
scroll to position [52, 0]
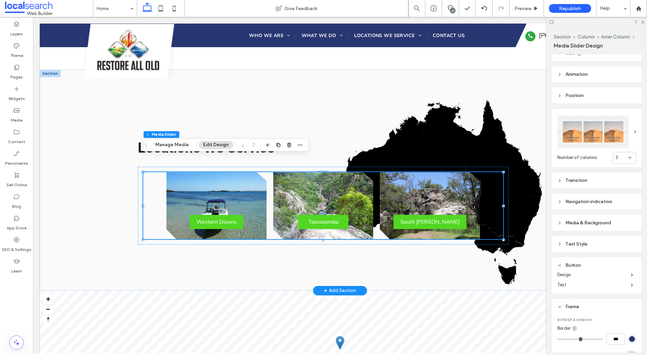
click at [602, 203] on div "Navigation indicators" at bounding box center [596, 202] width 79 height 6
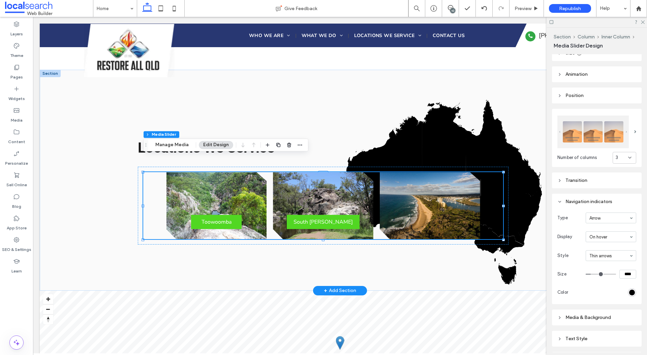
type input "**"
type input "****"
click at [597, 275] on input "range" at bounding box center [600, 274] width 30 height 1
click at [630, 291] on div "rgb(0, 0, 0)" at bounding box center [632, 293] width 6 height 6
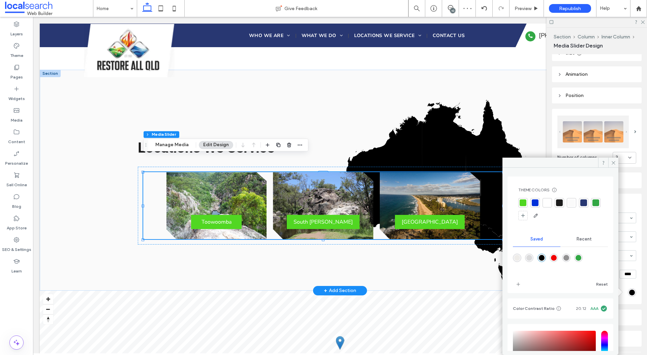
click at [524, 204] on div at bounding box center [522, 202] width 7 height 7
click at [612, 164] on use at bounding box center [612, 162] width 3 height 3
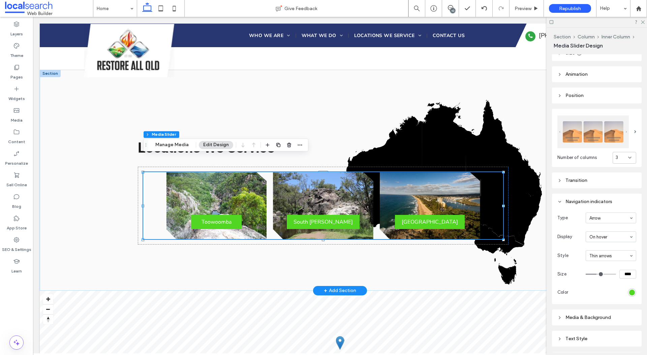
type input "**"
type input "****"
click at [608, 275] on input "range" at bounding box center [600, 274] width 30 height 1
click at [607, 275] on input "range" at bounding box center [600, 274] width 30 height 1
type input "**"
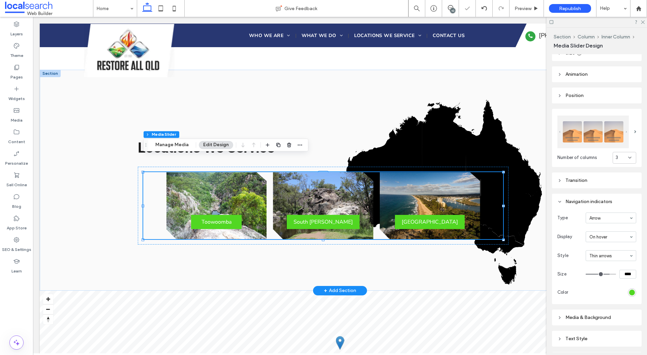
type input "****"
type input "**"
click at [597, 275] on input "range" at bounding box center [600, 274] width 30 height 1
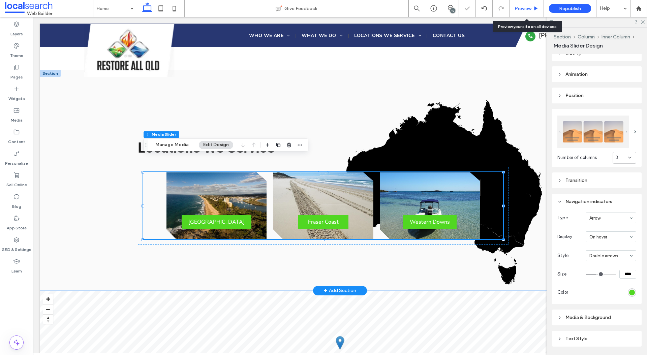
click at [520, 7] on span "Preview" at bounding box center [522, 9] width 17 height 6
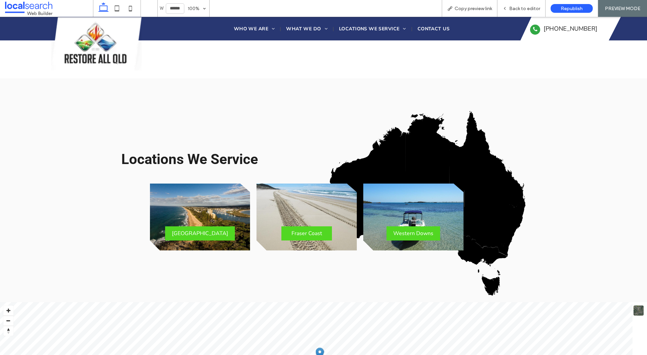
scroll to position [1322, 0]
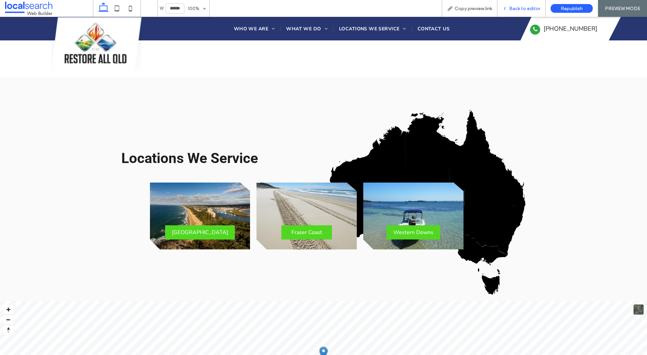
click at [524, 8] on span "Back to editor" at bounding box center [524, 9] width 31 height 6
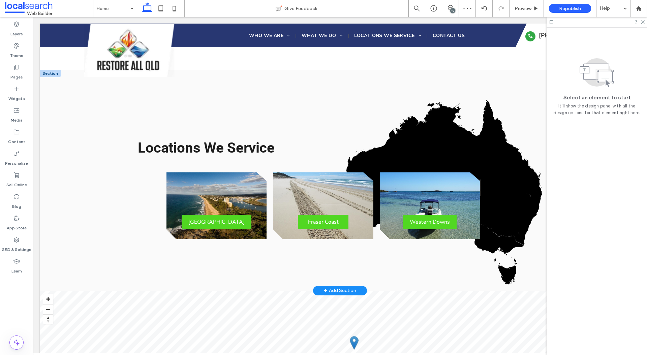
scroll to position [1318, 0]
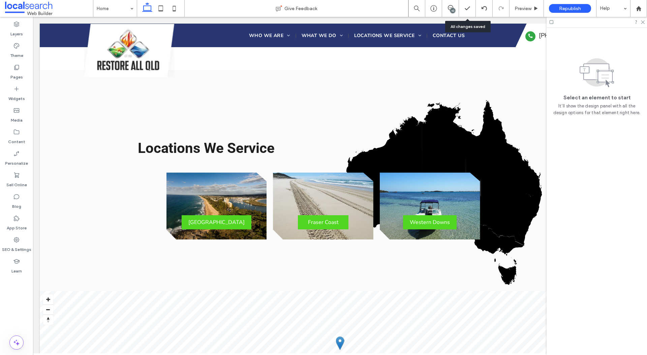
click at [456, 11] on div "10" at bounding box center [450, 8] width 17 height 7
click at [453, 11] on div "10" at bounding box center [452, 10] width 5 height 5
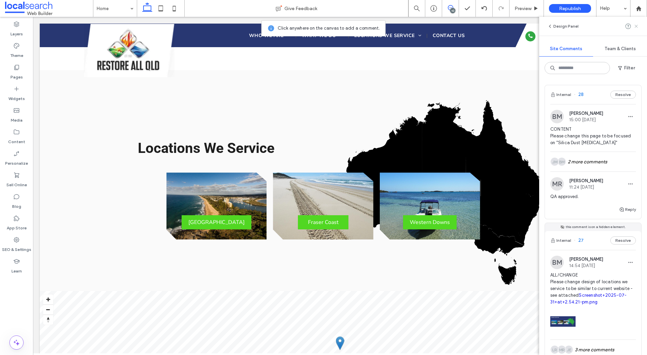
click at [636, 25] on icon at bounding box center [635, 26] width 5 height 5
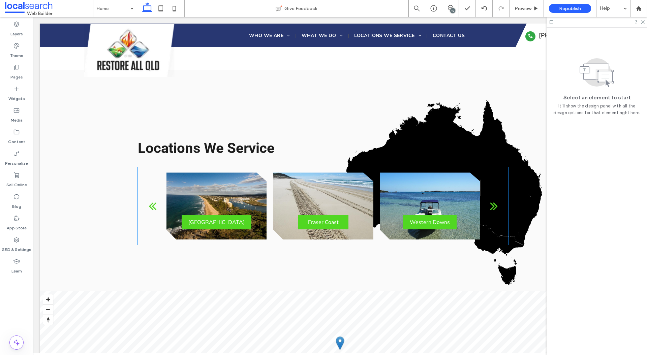
click at [265, 172] on div at bounding box center [216, 205] width 100 height 67
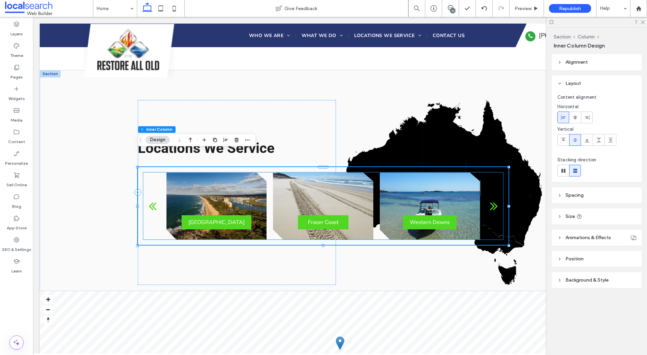
click at [469, 184] on div at bounding box center [430, 205] width 100 height 67
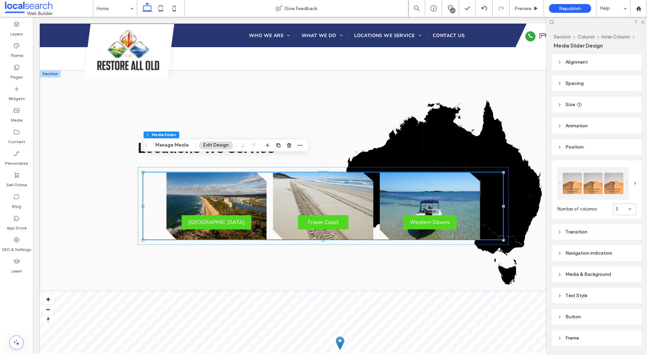
click at [581, 255] on div "Navigation indicators" at bounding box center [596, 253] width 79 height 6
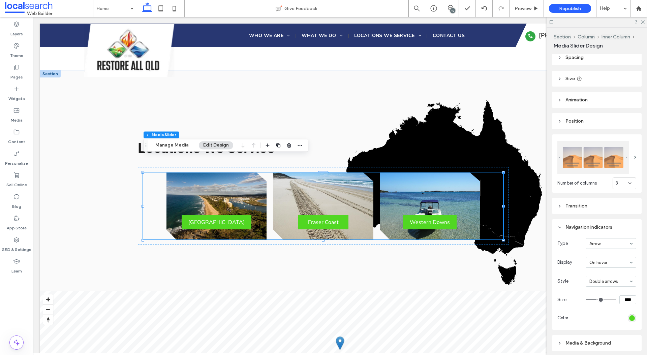
scroll to position [29, 0]
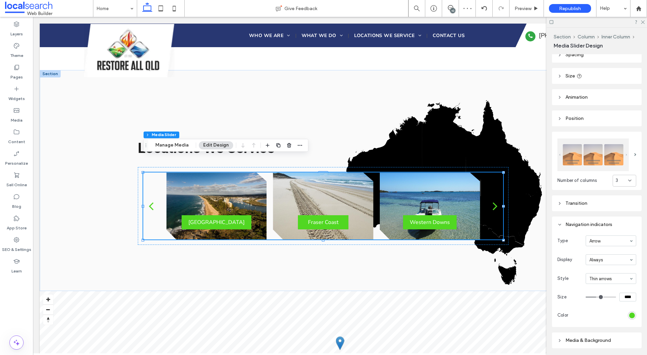
click at [603, 281] on div at bounding box center [611, 279] width 50 height 10
click at [604, 280] on input at bounding box center [609, 278] width 40 height 5
type input "**"
type input "****"
click at [593, 297] on input "range" at bounding box center [600, 297] width 30 height 1
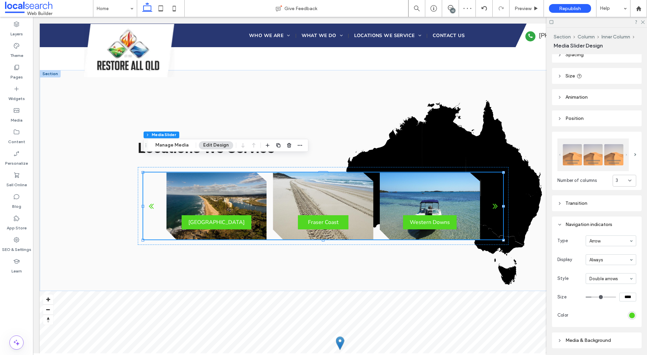
type input "**"
type input "****"
type input "**"
type input "****"
type input "**"
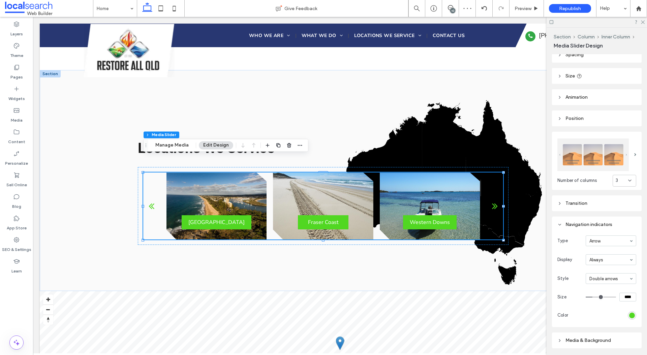
type input "****"
type input "**"
type input "****"
type input "**"
type input "****"
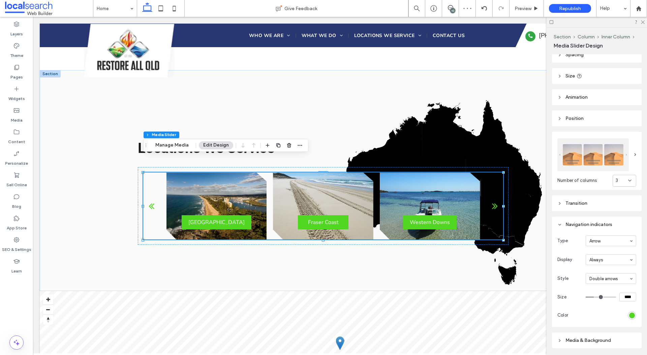
type input "**"
type input "****"
type input "**"
type input "****"
type input "**"
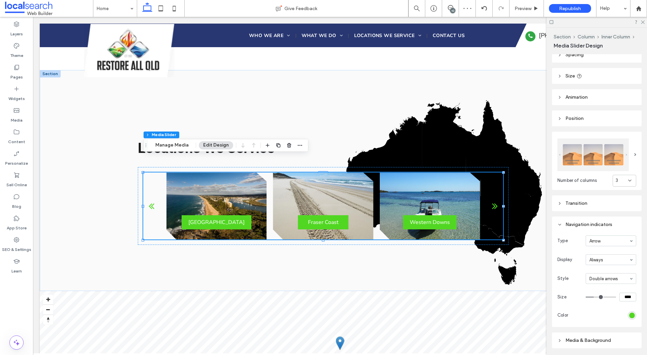
type input "****"
type input "**"
type input "****"
type input "**"
click at [596, 297] on input "range" at bounding box center [600, 297] width 30 height 1
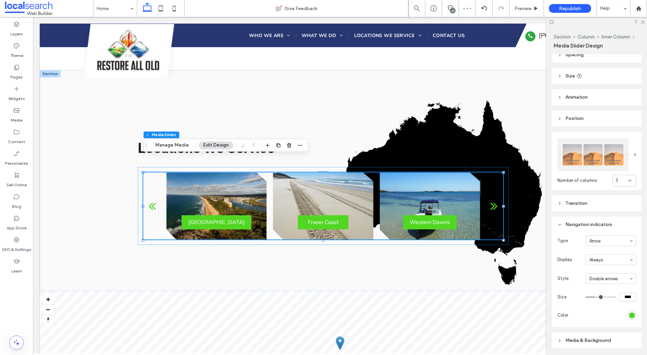
drag, startPoint x: 627, startPoint y: 297, endPoint x: 618, endPoint y: 296, distance: 8.4
click at [618, 297] on div "****" at bounding box center [610, 297] width 51 height 9
type input "****"
type input "**"
click at [570, 284] on div "Type Arrow Display Always Style Double arrows Size **** Color" at bounding box center [596, 277] width 79 height 85
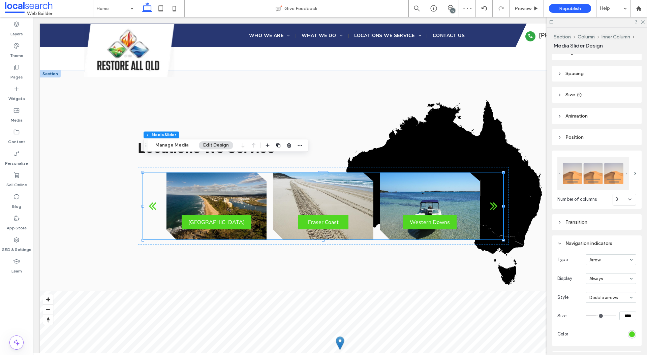
scroll to position [0, 0]
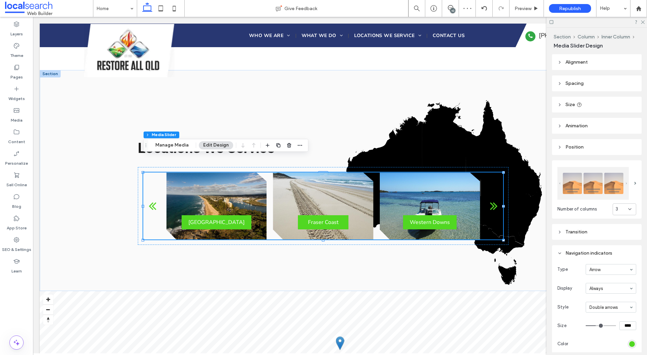
click at [581, 235] on div "Transition" at bounding box center [596, 231] width 79 height 9
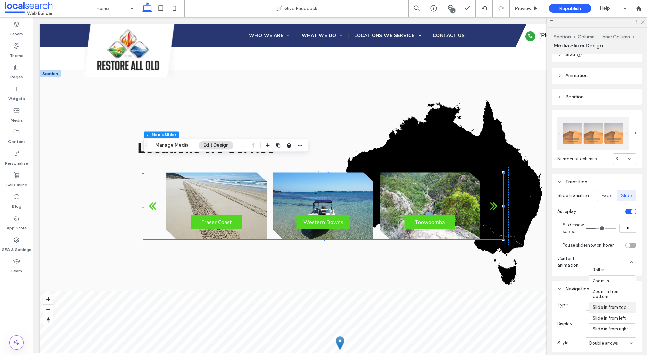
scroll to position [291, 0]
click at [575, 256] on span "Content animation" at bounding box center [571, 261] width 29 height 13
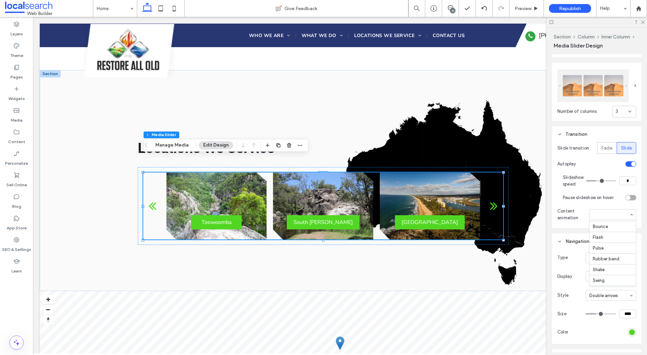
scroll to position [0, 0]
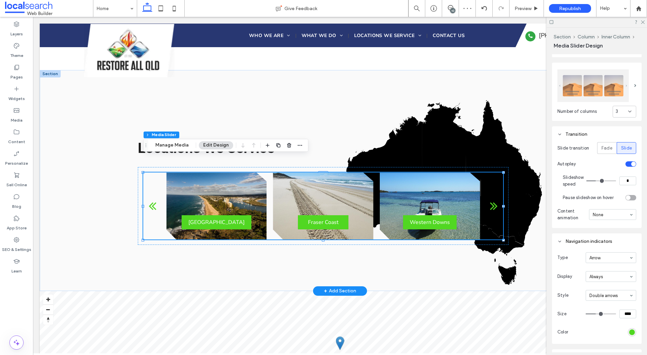
click at [493, 199] on div "next" at bounding box center [494, 205] width 8 height 13
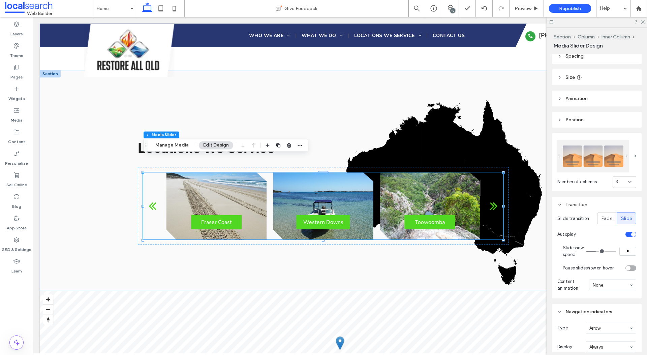
scroll to position [35, 0]
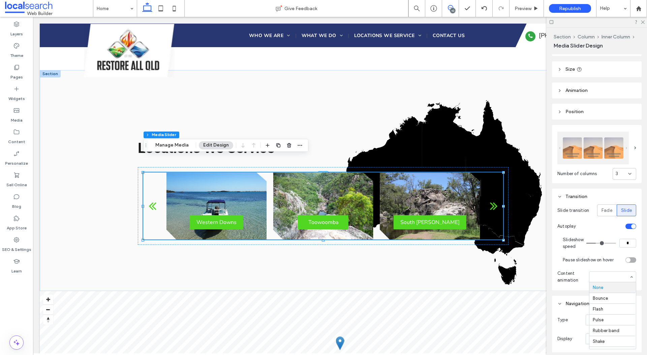
click at [452, 7] on icon at bounding box center [450, 7] width 5 height 5
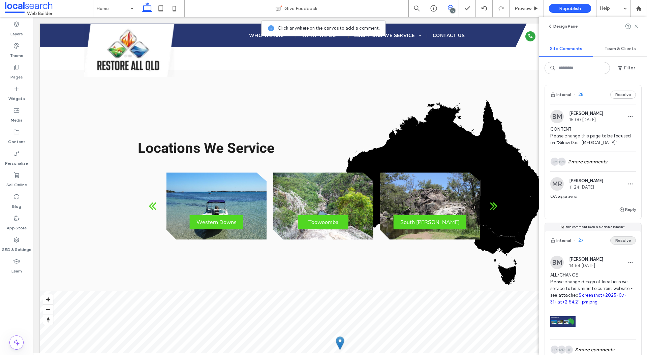
click at [628, 241] on button "Resolve" at bounding box center [623, 240] width 26 height 8
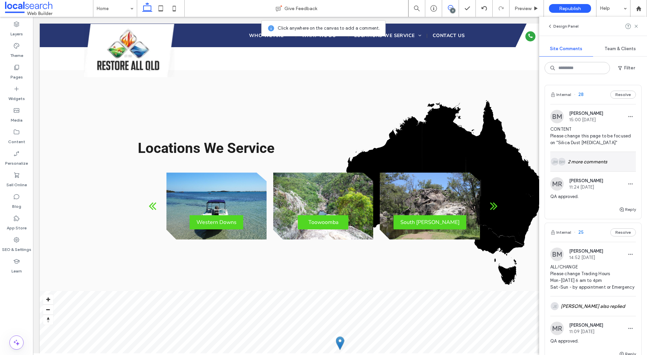
click at [594, 159] on div "BM JM 2 more comments" at bounding box center [593, 162] width 86 height 20
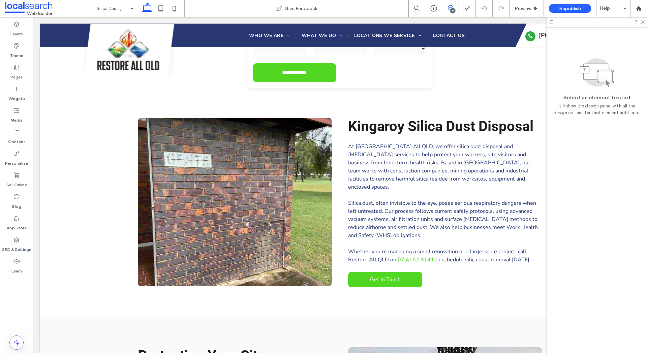
click at [450, 7] on use at bounding box center [450, 7] width 5 height 5
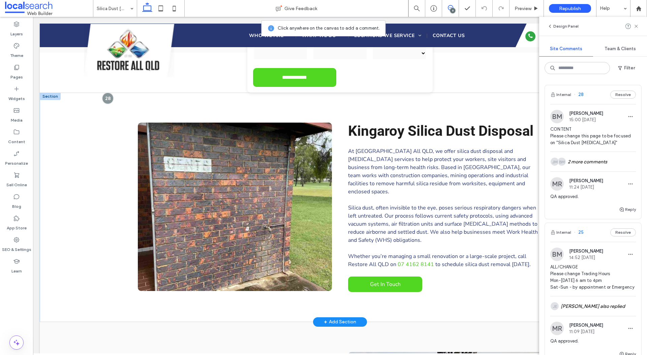
scroll to position [295, 0]
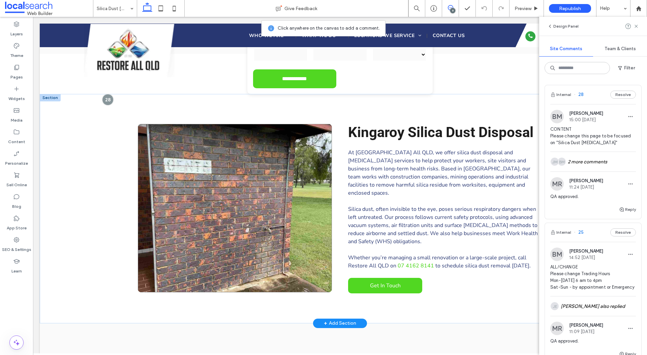
click at [292, 159] on link at bounding box center [235, 208] width 194 height 168
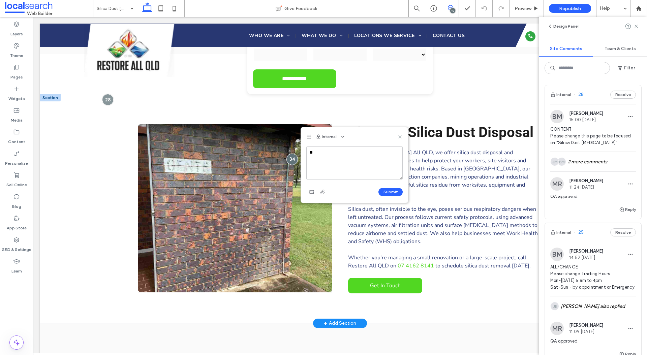
type textarea "*"
type textarea "**********"
click at [383, 192] on button "Submit" at bounding box center [390, 192] width 24 height 8
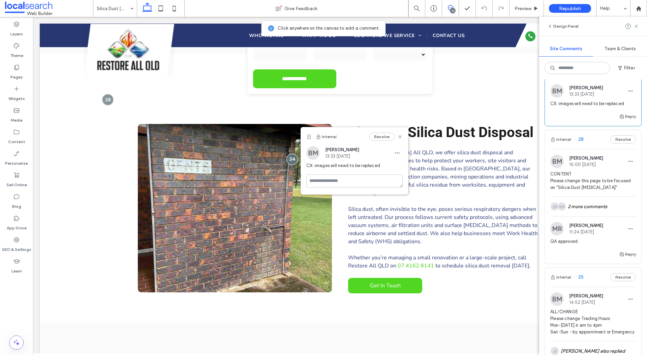
scroll to position [30, 0]
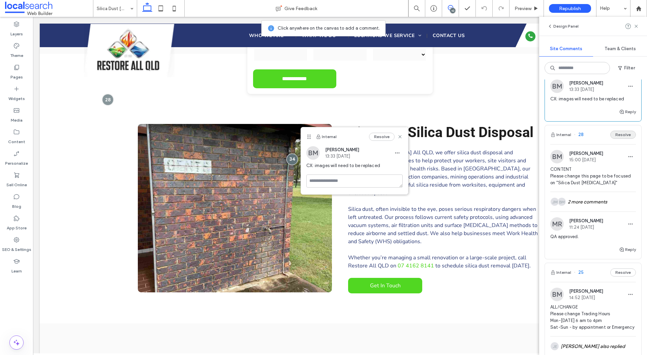
click at [631, 136] on button "Resolve" at bounding box center [623, 135] width 26 height 8
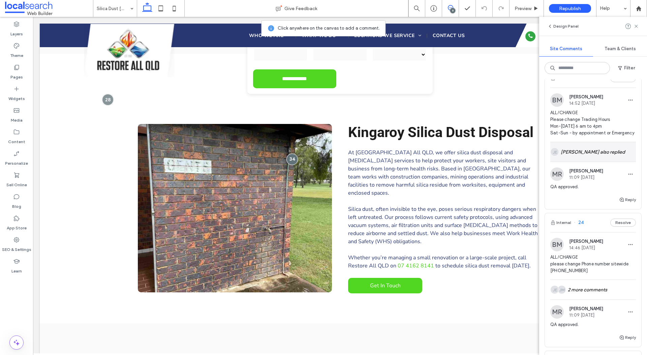
scroll to position [0, 0]
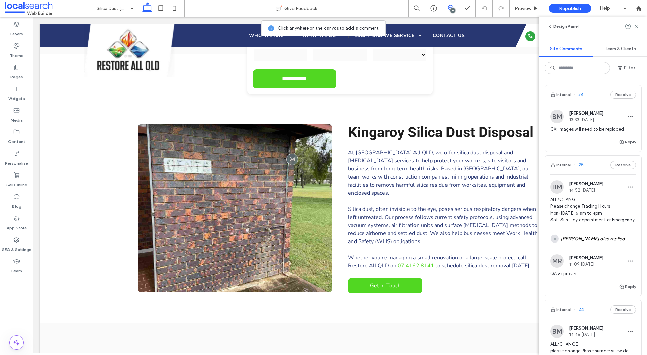
click at [576, 210] on span "ALL/CHANGE Please change Trading Hours Mon-Friday 6 am to 4pm Sat-Sun - by appo…" at bounding box center [593, 209] width 86 height 27
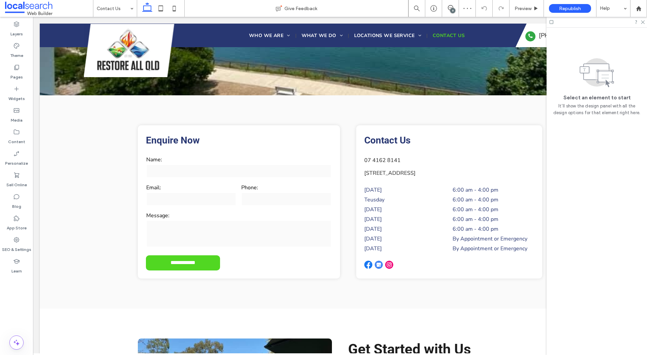
click at [453, 4] on div "9" at bounding box center [450, 8] width 17 height 17
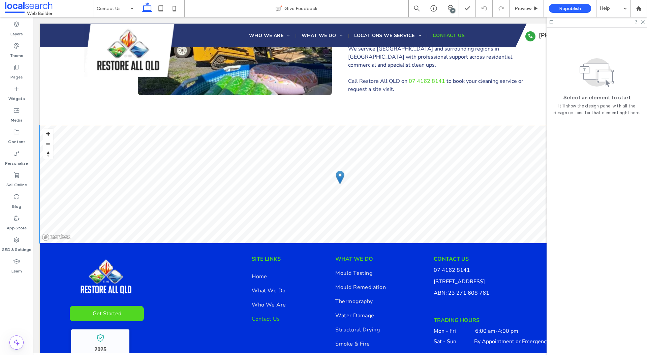
scroll to position [617, 0]
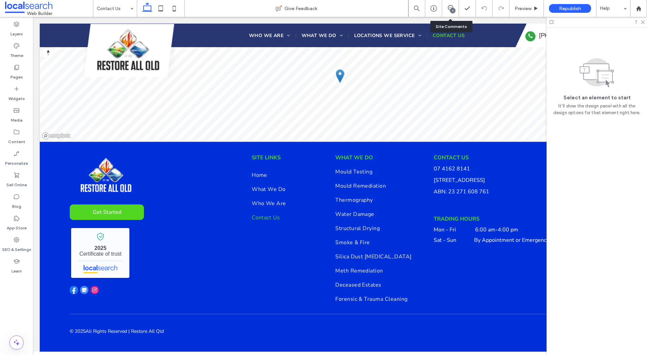
click at [451, 8] on div "9" at bounding box center [452, 10] width 5 height 5
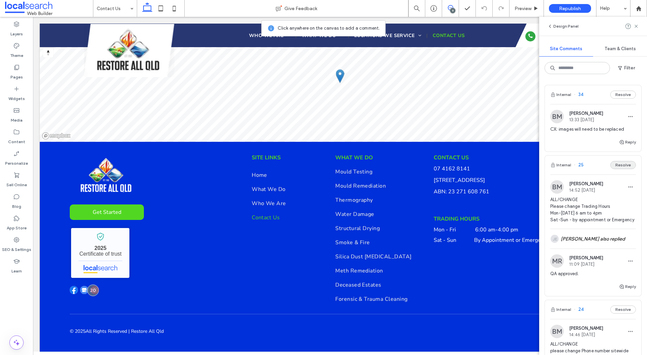
click at [626, 162] on button "Resolve" at bounding box center [623, 165] width 26 height 8
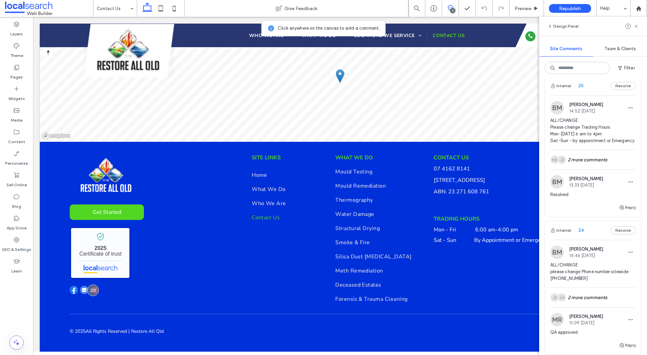
scroll to position [0, 0]
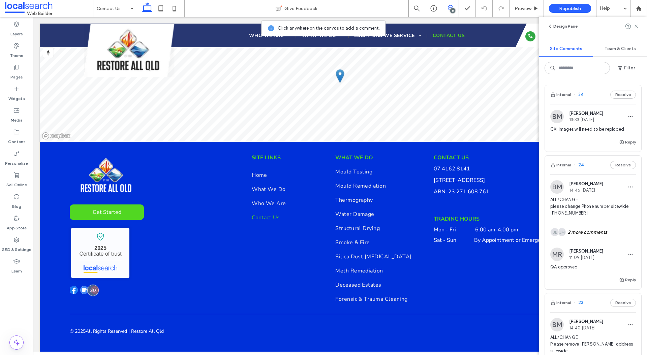
click at [598, 200] on span "ALL/CHANGE please change Phone number sitewide 07 4162 8141" at bounding box center [593, 206] width 86 height 20
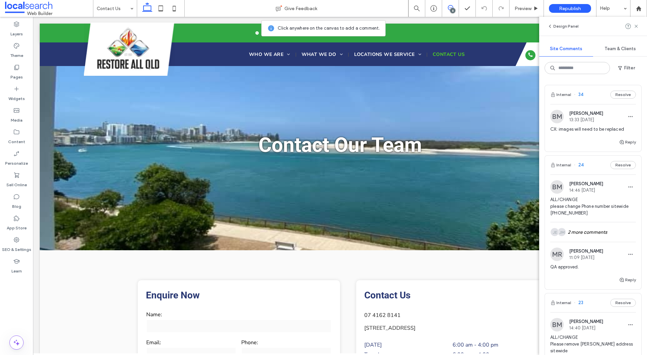
scroll to position [0, 178]
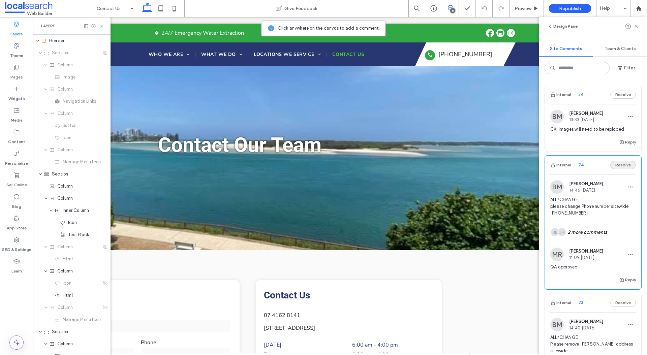
click at [623, 165] on button "Resolve" at bounding box center [623, 165] width 26 height 8
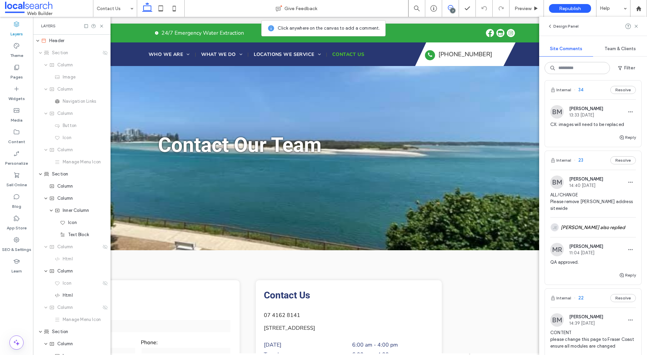
scroll to position [7, 0]
click at [601, 198] on span "ALL/CHANGE Please remove gavin address sitewide" at bounding box center [593, 200] width 86 height 20
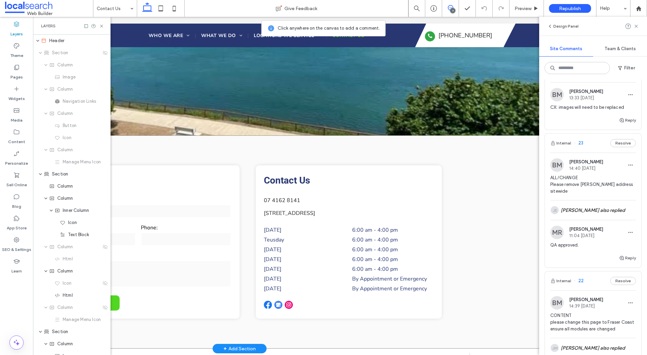
scroll to position [117, 0]
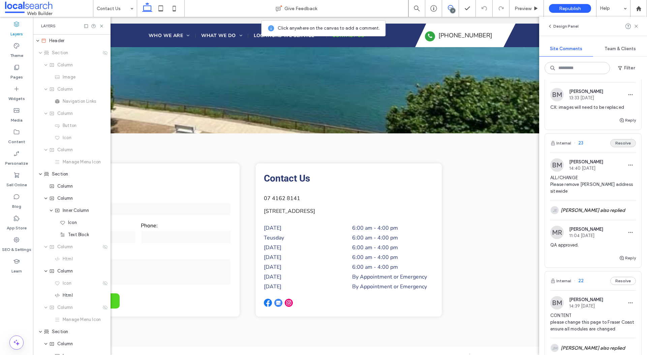
click at [620, 144] on button "Resolve" at bounding box center [623, 143] width 26 height 8
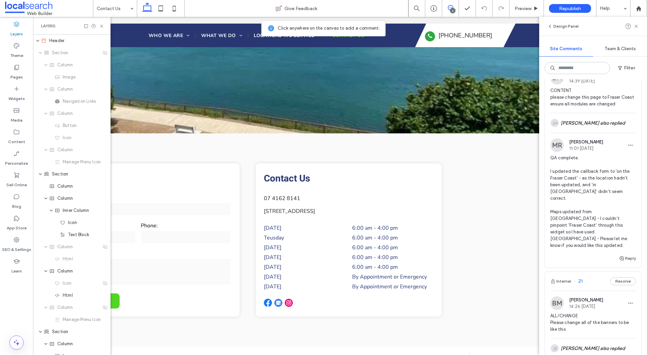
scroll to position [0, 0]
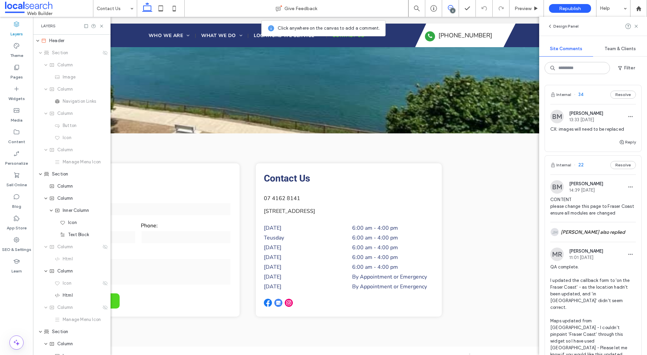
click at [599, 210] on span "CONTENT please change this page to Fraser Coast ensure all modules are changed" at bounding box center [593, 206] width 86 height 20
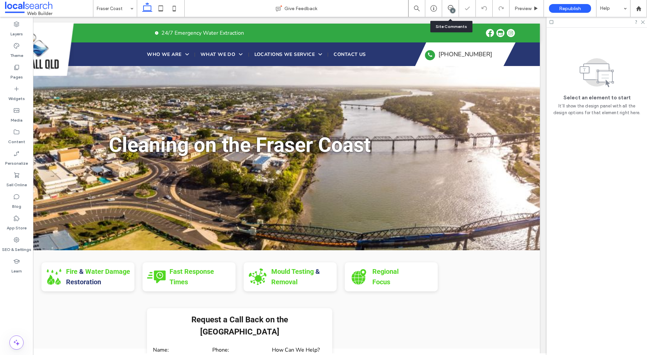
click at [448, 4] on div "6" at bounding box center [450, 8] width 17 height 17
click at [449, 11] on div "6" at bounding box center [450, 8] width 17 height 7
click at [450, 9] on icon at bounding box center [450, 7] width 5 height 5
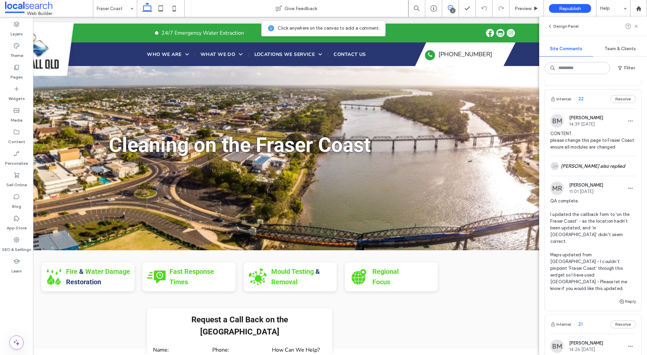
scroll to position [59, 0]
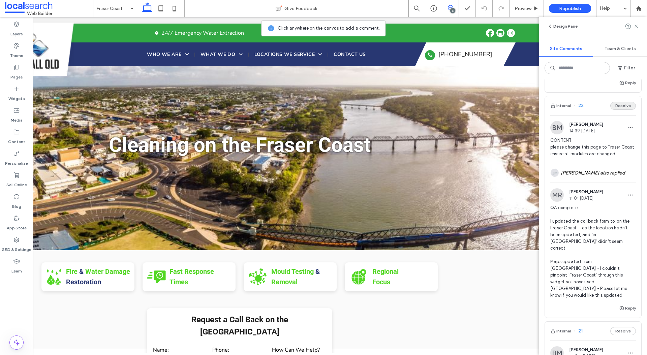
click at [626, 105] on button "Resolve" at bounding box center [623, 106] width 26 height 8
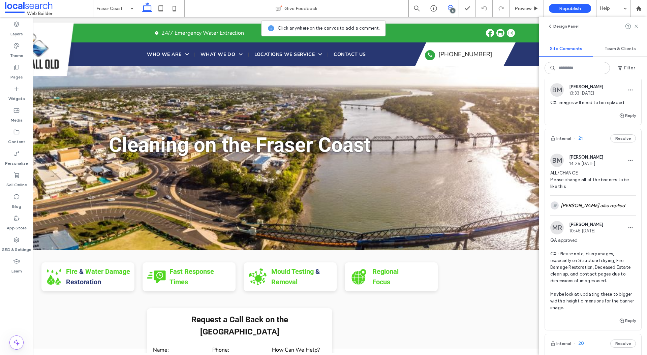
scroll to position [42, 0]
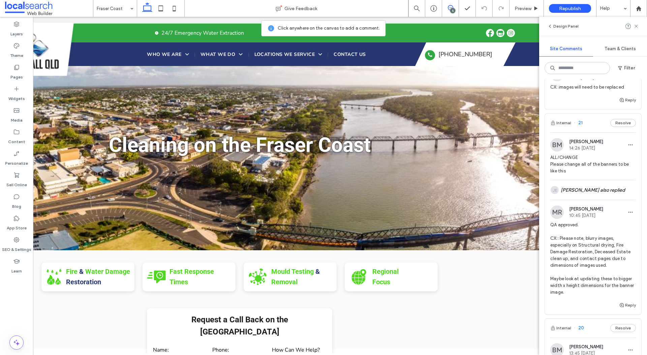
click at [599, 158] on span "ALL/CHANGE Please change all of the banners to be like this" at bounding box center [593, 164] width 86 height 20
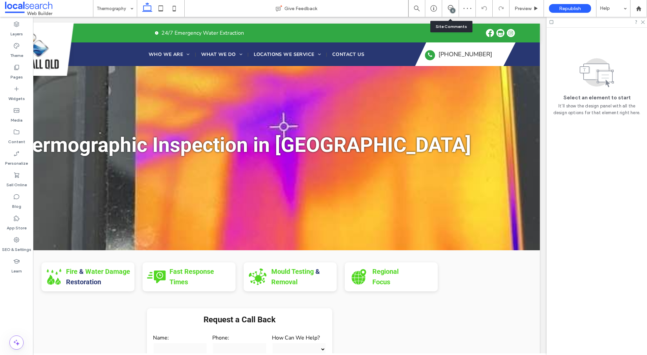
click at [455, 11] on div "5" at bounding box center [450, 8] width 17 height 7
click at [455, 11] on div "5" at bounding box center [452, 10] width 5 height 5
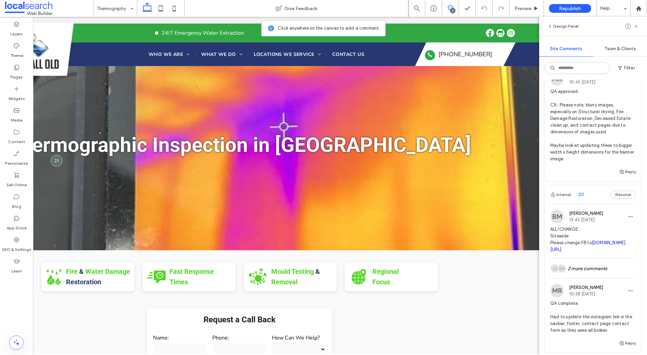
scroll to position [223, 0]
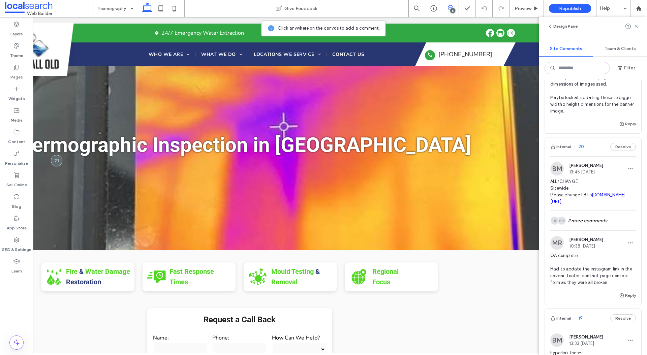
click at [616, 179] on span "ALL/CHANGE Sitewide Please change FB to facebook.com/profile.php?id=61569357134…" at bounding box center [593, 191] width 86 height 27
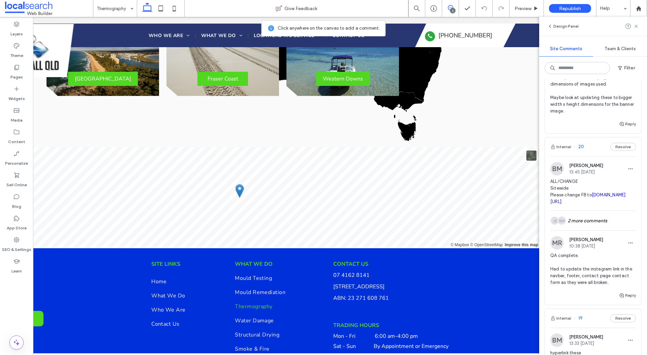
scroll to position [1145, 0]
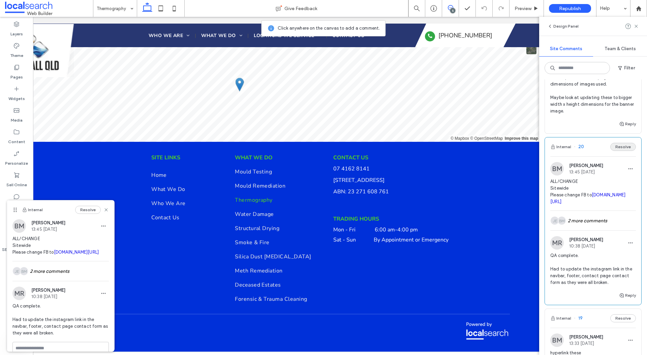
click at [619, 148] on button "Resolve" at bounding box center [623, 147] width 26 height 8
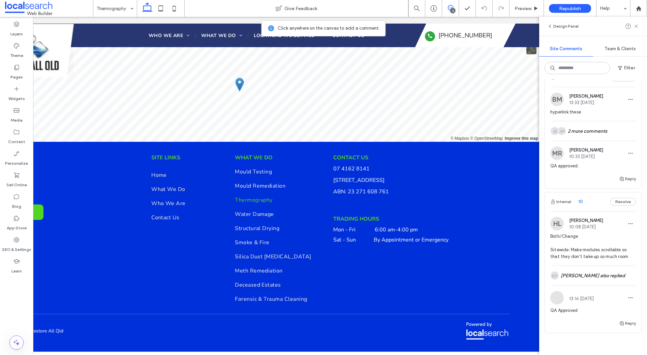
scroll to position [313, 0]
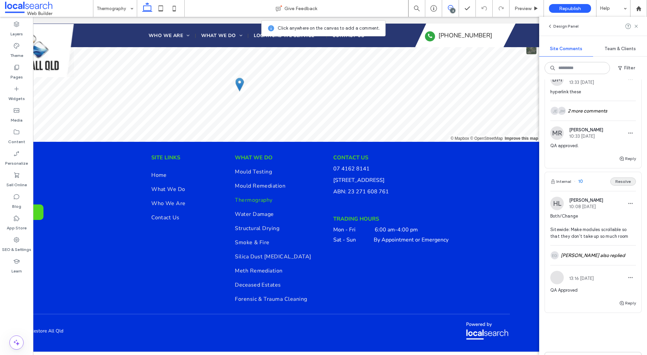
click at [621, 180] on button "Resolve" at bounding box center [623, 182] width 26 height 8
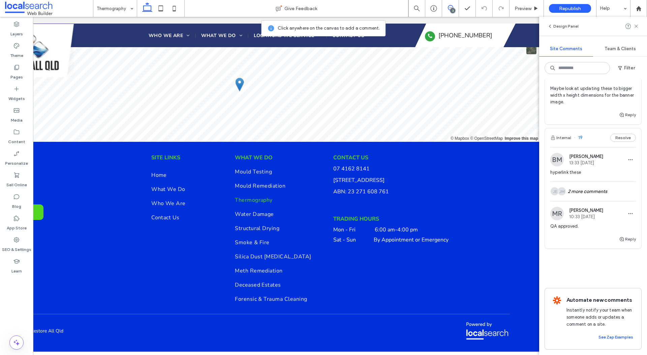
scroll to position [232, 0]
click at [603, 172] on span "hyperlink these" at bounding box center [593, 172] width 86 height 7
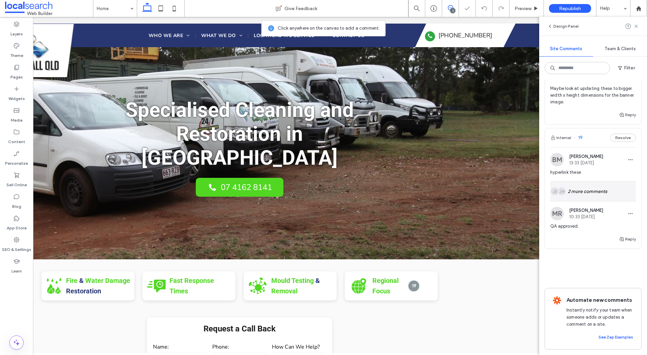
scroll to position [75, 0]
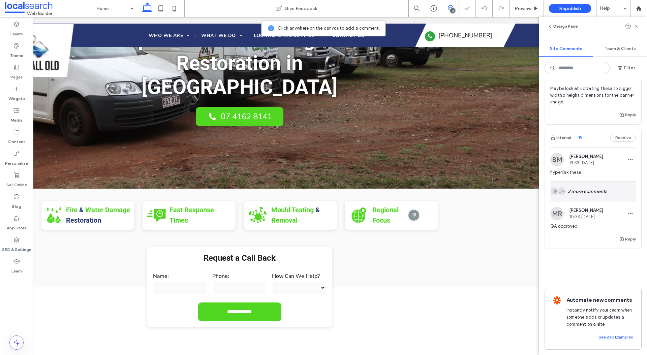
click at [595, 195] on div "JM JE 2 more comments" at bounding box center [593, 192] width 86 height 20
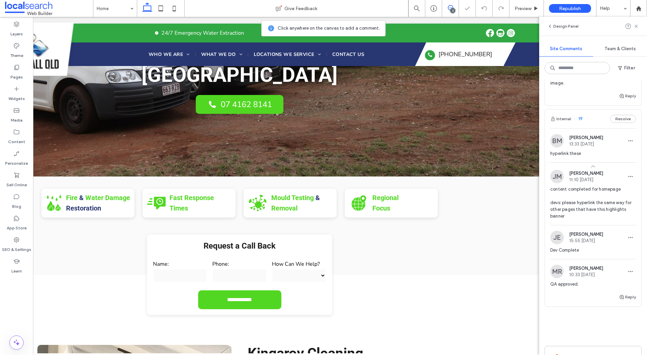
scroll to position [0, 0]
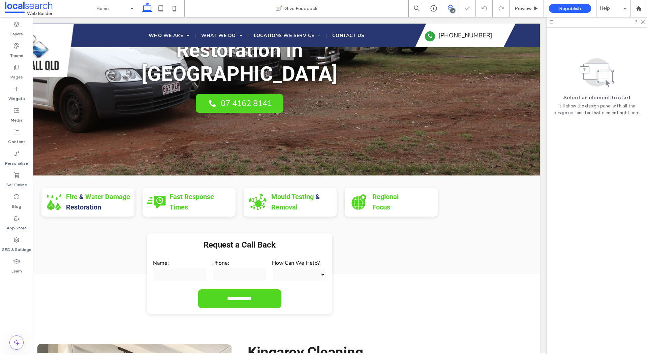
click at [457, 8] on span at bounding box center [450, 7] width 17 height 5
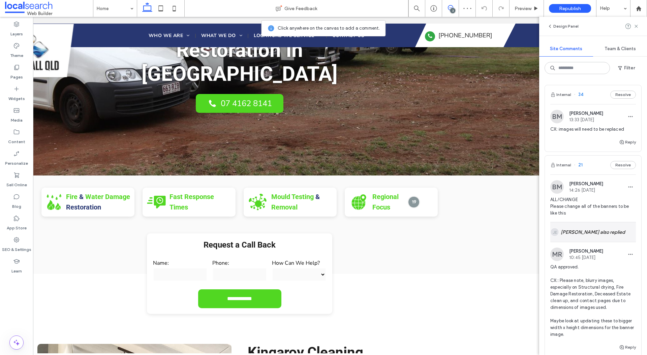
click at [591, 228] on div "JE Julius Estoy also replied" at bounding box center [593, 232] width 86 height 20
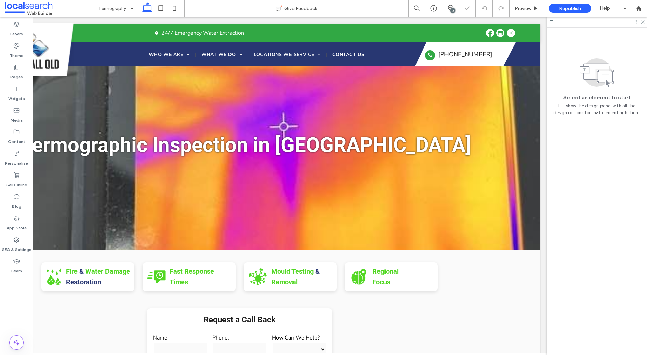
click at [452, 8] on div "3" at bounding box center [452, 10] width 5 height 5
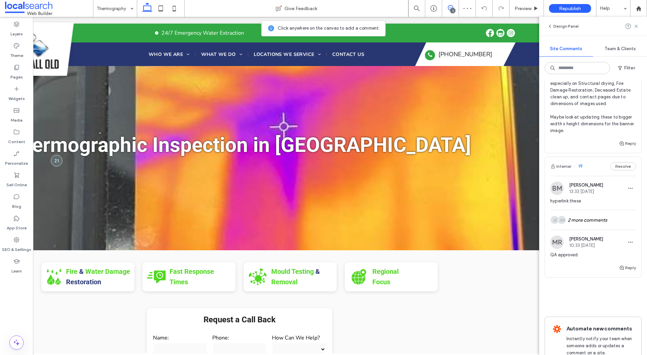
scroll to position [216, 0]
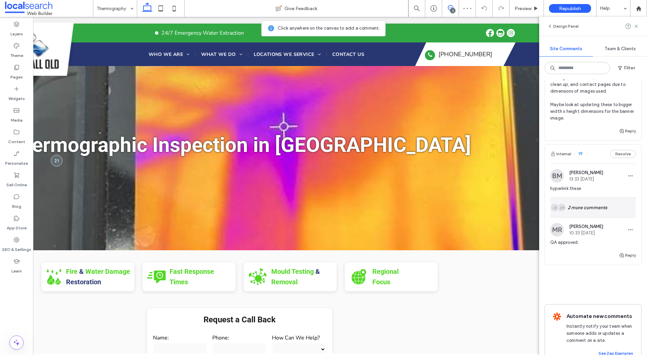
click at [591, 205] on div "JM JE 2 more comments" at bounding box center [593, 208] width 86 height 20
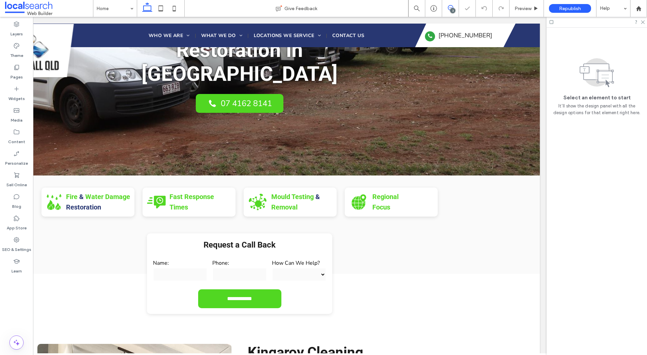
click at [450, 9] on icon at bounding box center [450, 7] width 5 height 5
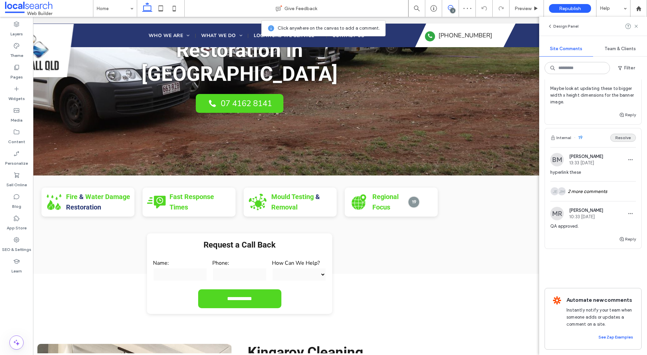
click at [626, 139] on button "Resolve" at bounding box center [623, 138] width 26 height 8
click at [637, 25] on use at bounding box center [635, 26] width 3 height 3
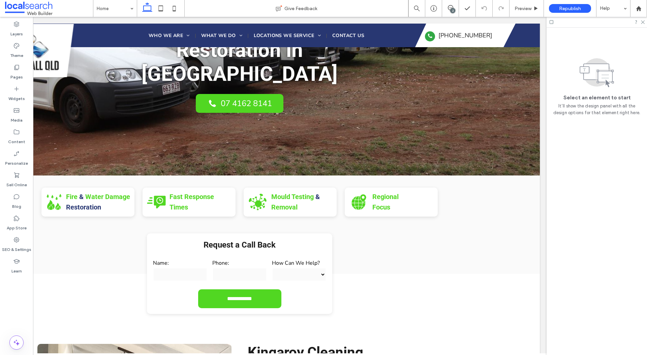
click at [451, 8] on div "2" at bounding box center [452, 10] width 5 height 5
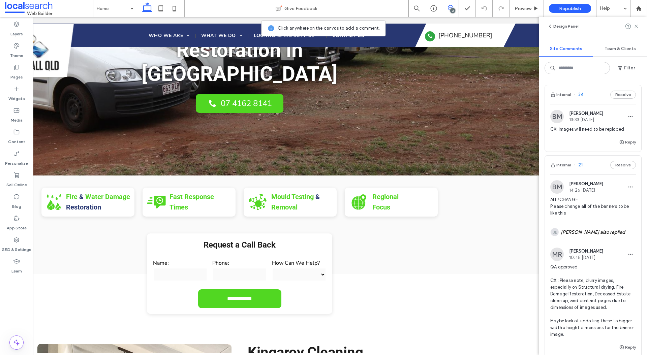
click at [639, 27] on div "Design Panel" at bounding box center [593, 26] width 108 height 19
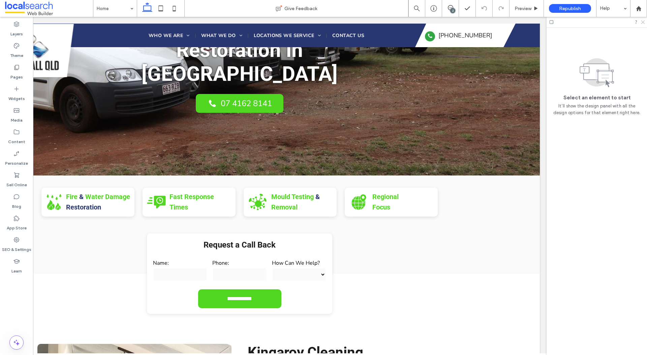
drag, startPoint x: 643, startPoint y: 23, endPoint x: 357, endPoint y: 100, distance: 296.1
click at [643, 23] on icon at bounding box center [642, 22] width 4 height 4
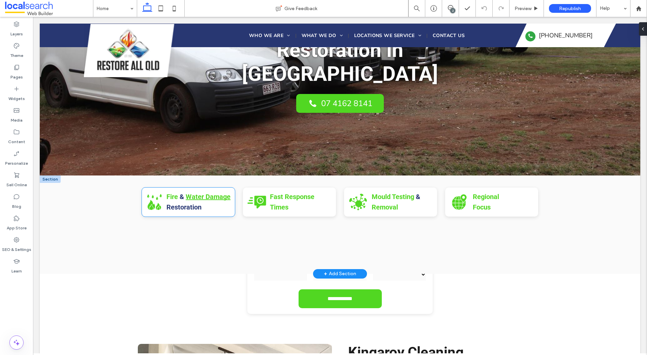
click at [195, 199] on strong "Water Damage" at bounding box center [208, 197] width 45 height 8
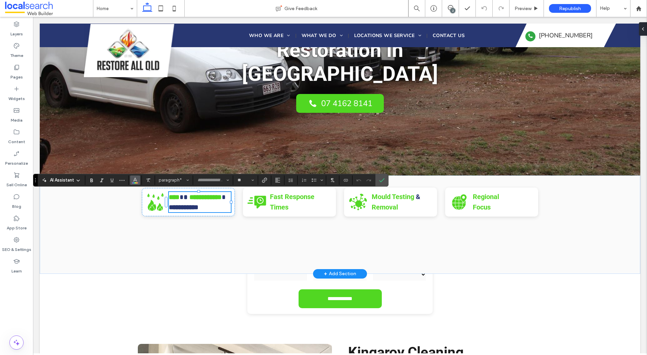
click at [134, 178] on use "Color" at bounding box center [135, 180] width 4 height 4
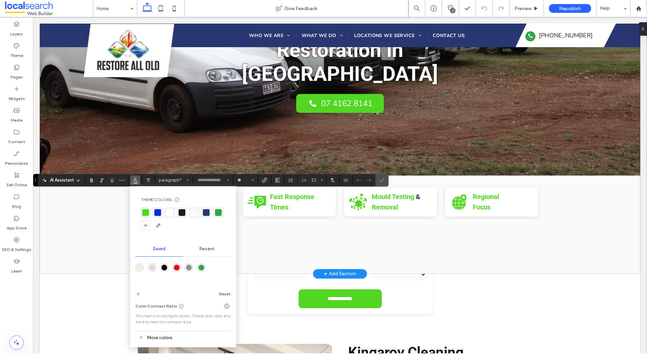
click at [181, 215] on div at bounding box center [182, 212] width 7 height 7
click at [284, 209] on strong "Fast Response Times" at bounding box center [292, 202] width 44 height 19
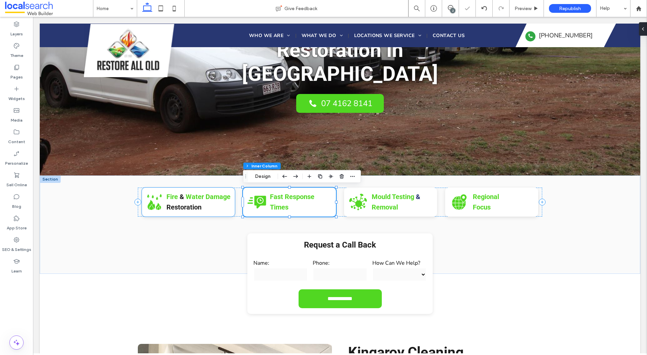
click at [212, 205] on p "Fire & Water Damage Restoration" at bounding box center [198, 202] width 64 height 21
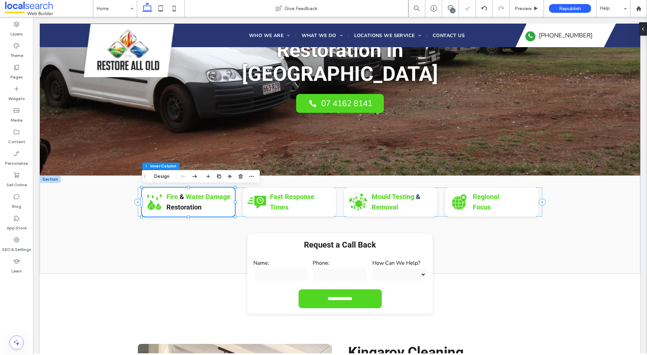
click at [212, 205] on p "Fire & Water Damage Restoration" at bounding box center [198, 202] width 64 height 21
type input "**"
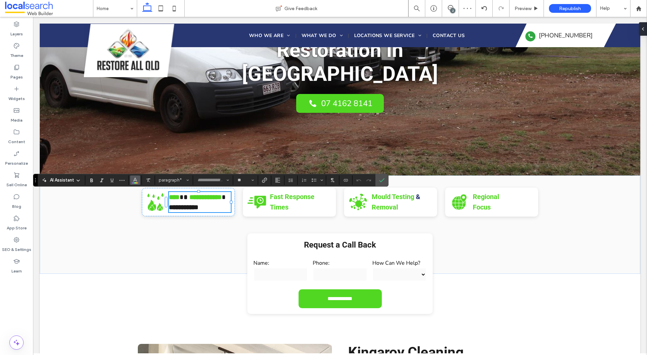
click at [135, 182] on icon "Color" at bounding box center [134, 179] width 5 height 5
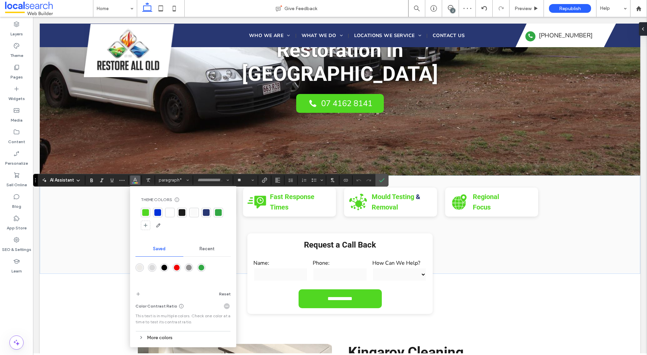
click at [146, 213] on div at bounding box center [145, 212] width 7 height 7
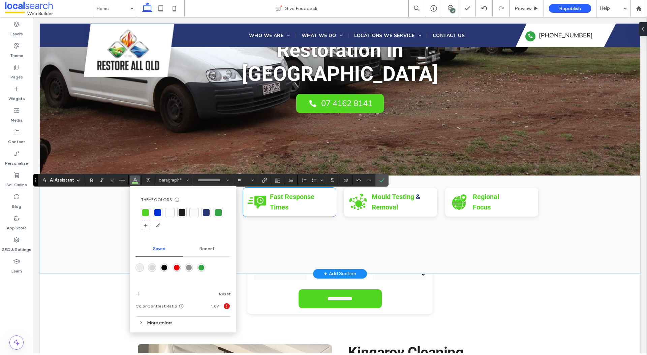
click at [299, 206] on p "Fast Response Times" at bounding box center [301, 202] width 62 height 21
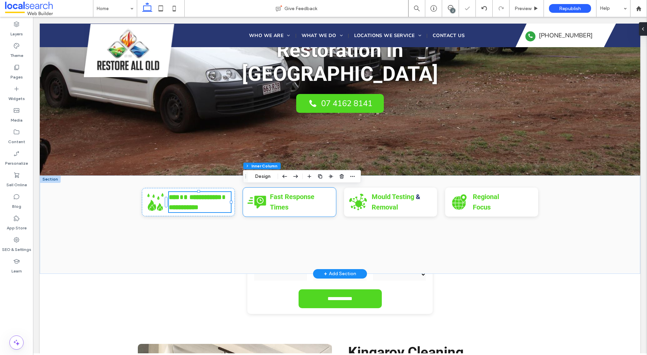
click at [299, 206] on p "Fast Response Times" at bounding box center [301, 202] width 62 height 21
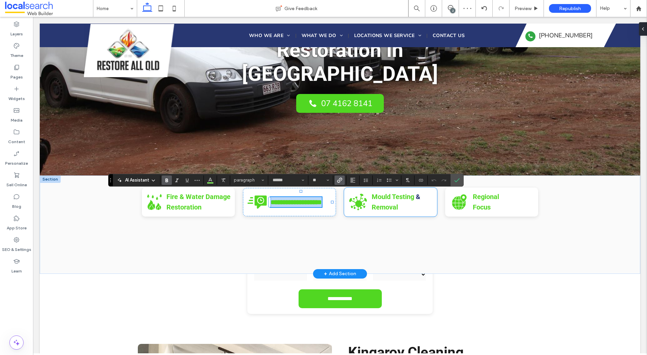
click at [409, 205] on p "Mould Testing & Removal" at bounding box center [401, 202] width 59 height 21
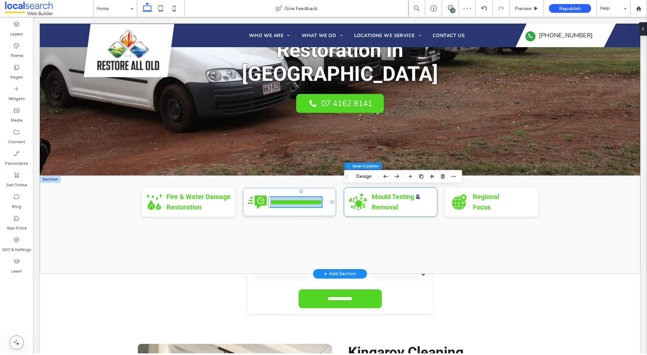
click at [409, 205] on p "Mould Testing & Removal" at bounding box center [401, 202] width 59 height 21
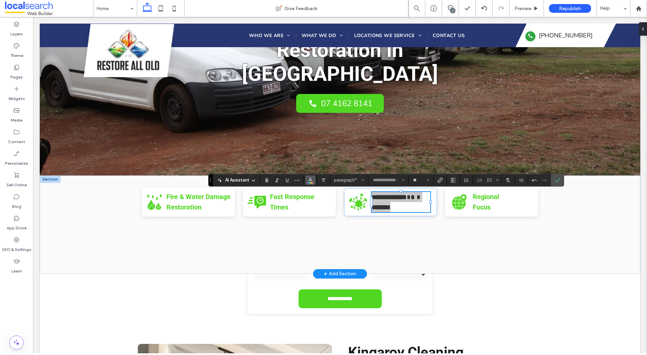
click at [308, 182] on icon "Color" at bounding box center [310, 179] width 5 height 5
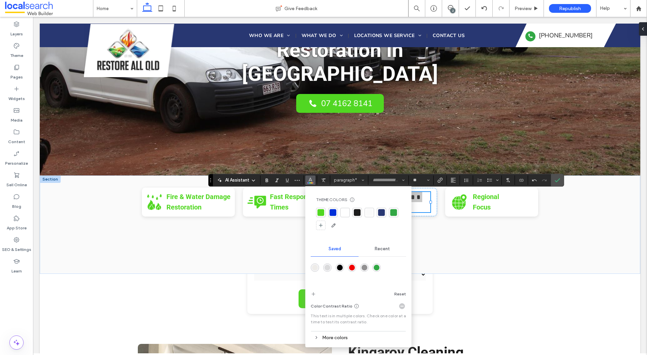
click at [327, 213] on div at bounding box center [358, 219] width 85 height 23
click at [324, 213] on div at bounding box center [320, 212] width 9 height 9
click at [499, 207] on p "Regional Focus" at bounding box center [495, 202] width 45 height 21
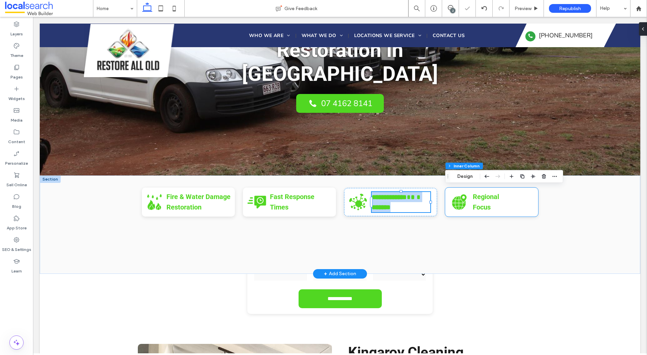
click at [499, 207] on p "Regional Focus" at bounding box center [495, 202] width 45 height 21
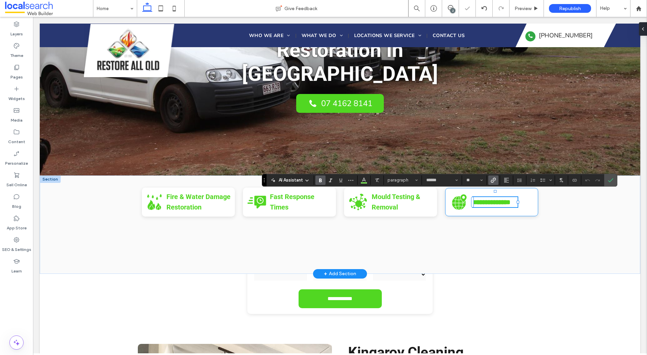
click at [512, 205] on p "**********" at bounding box center [495, 202] width 45 height 10
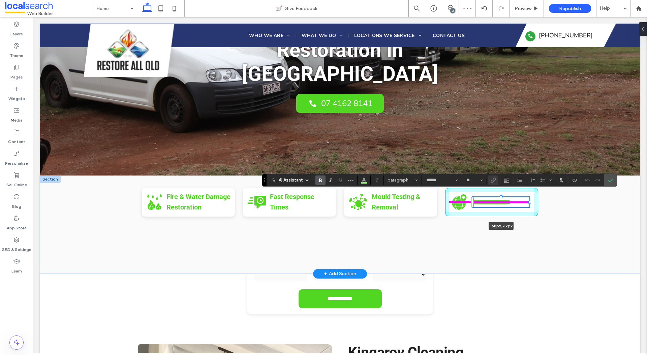
drag, startPoint x: 519, startPoint y: 203, endPoint x: 531, endPoint y: 203, distance: 11.8
click at [531, 203] on div at bounding box center [529, 202] width 3 height 3
type input "***"
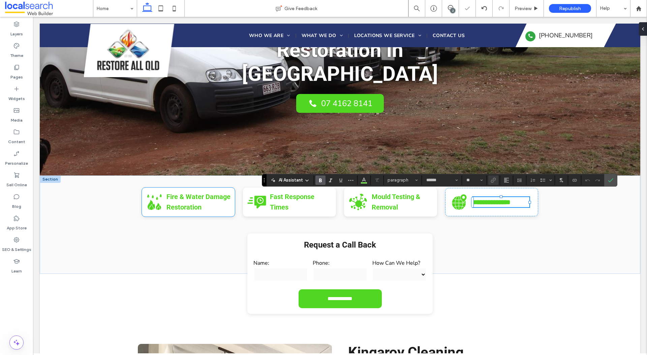
click at [148, 203] on icon "Fire & Water Damage Restoration Icon" at bounding box center [154, 201] width 17 height 17
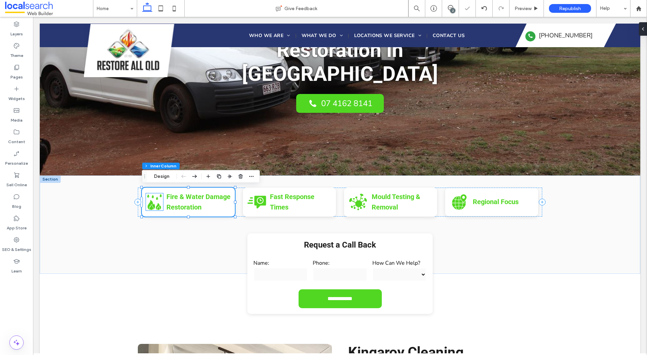
click at [154, 203] on icon "Fire & Water Damage Restoration Icon" at bounding box center [154, 201] width 17 height 17
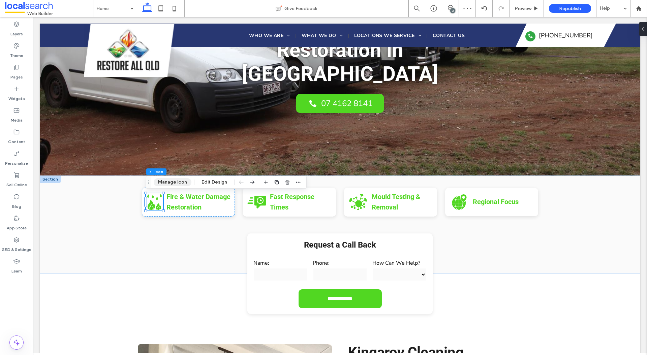
click at [169, 182] on button "Manage Icon" at bounding box center [173, 182] width 38 height 8
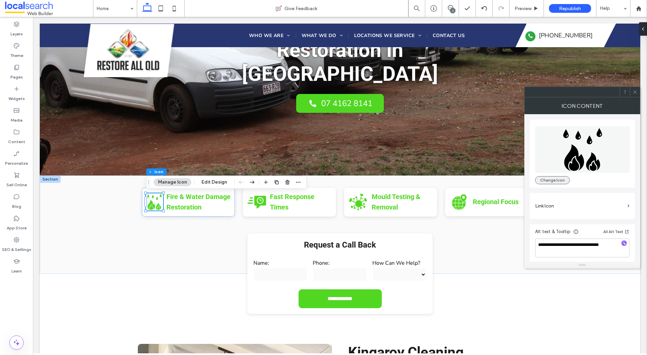
click at [557, 179] on button "Change Icon" at bounding box center [552, 180] width 35 height 8
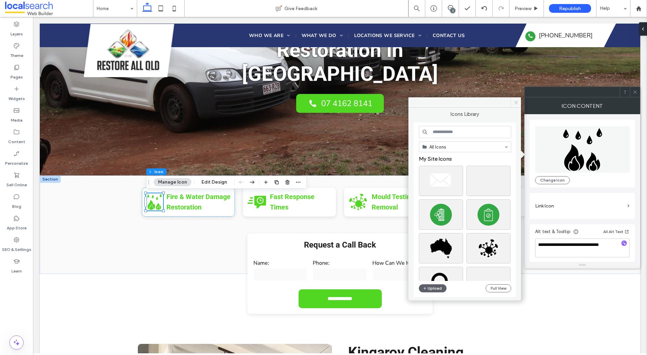
click at [514, 103] on icon at bounding box center [515, 102] width 5 height 5
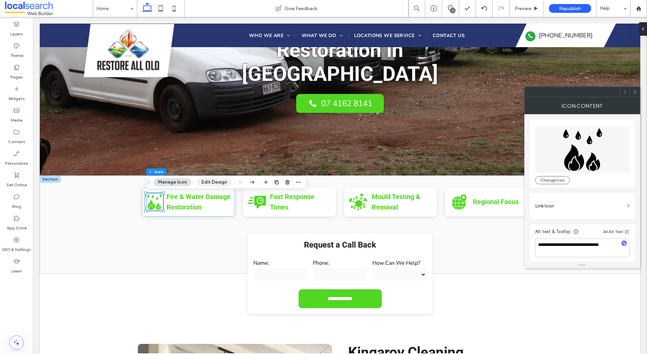
click at [220, 181] on button "Edit Design" at bounding box center [214, 182] width 34 height 8
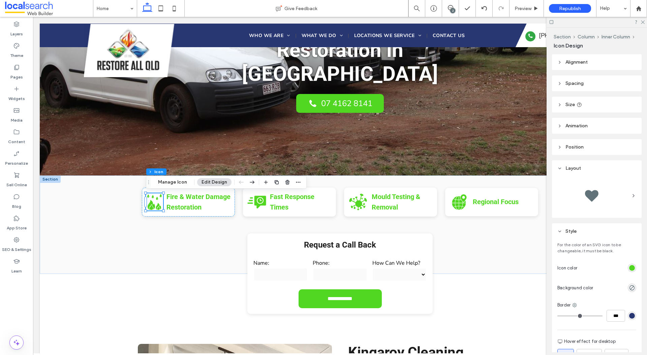
click at [633, 268] on div "rgb(81, 215, 34)" at bounding box center [632, 268] width 6 height 6
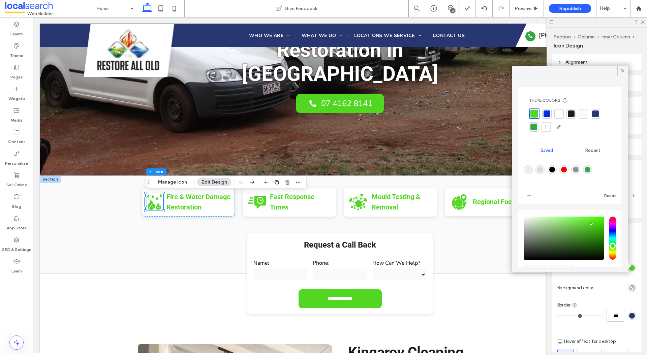
click at [549, 113] on div at bounding box center [546, 113] width 7 height 7
click at [258, 196] on icon at bounding box center [260, 202] width 12 height 13
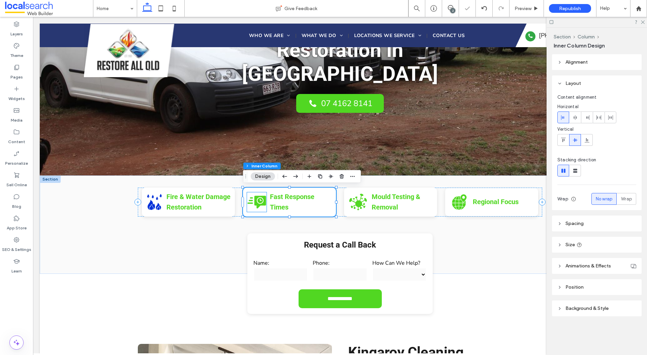
click at [258, 202] on icon at bounding box center [259, 200] width 5 height 5
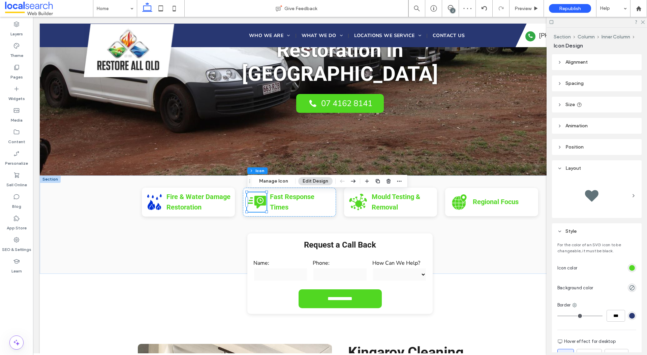
click at [634, 266] on div "rgb(81, 215, 34)" at bounding box center [632, 268] width 6 height 6
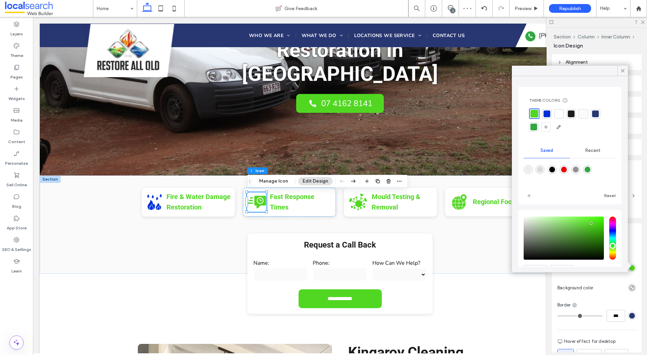
click at [548, 115] on div at bounding box center [546, 113] width 7 height 7
click at [358, 201] on icon at bounding box center [358, 202] width 18 height 17
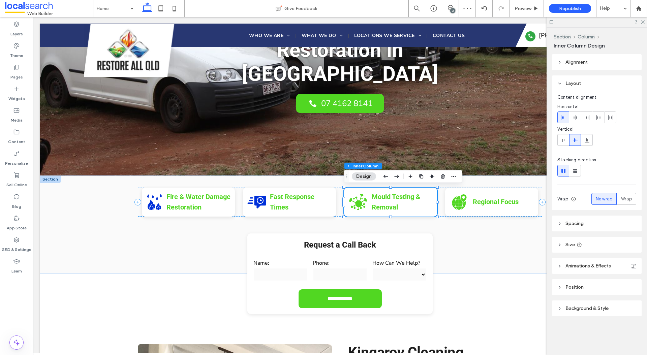
click at [358, 202] on icon at bounding box center [358, 202] width 18 height 17
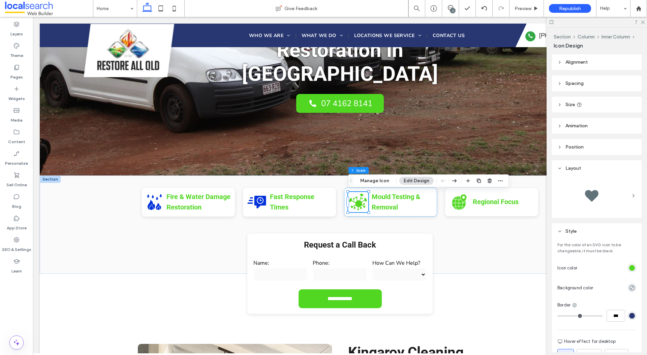
click at [633, 270] on div "rgb(81, 215, 34)" at bounding box center [632, 268] width 6 height 6
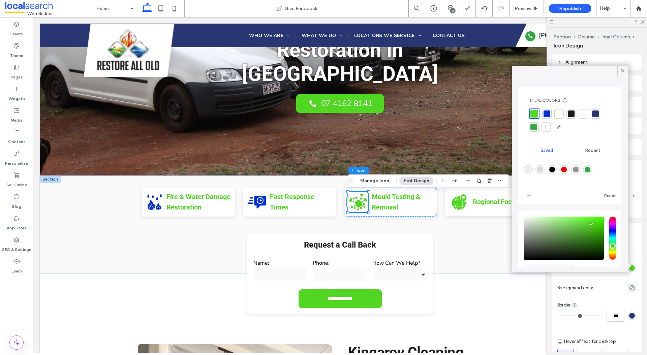
click at [547, 114] on div at bounding box center [546, 113] width 7 height 7
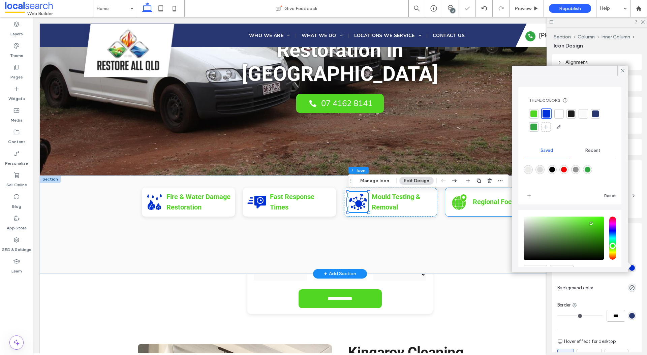
click at [459, 197] on icon at bounding box center [459, 201] width 14 height 15
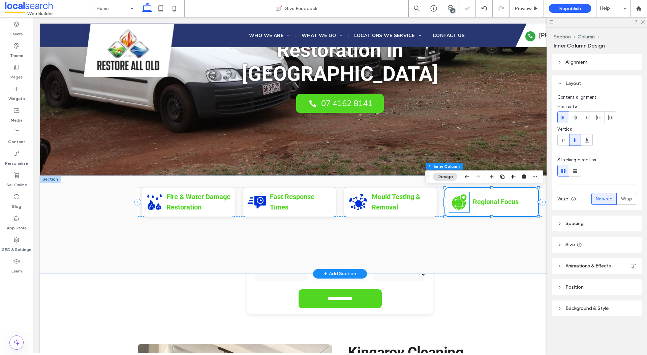
click at [459, 200] on icon at bounding box center [459, 201] width 14 height 15
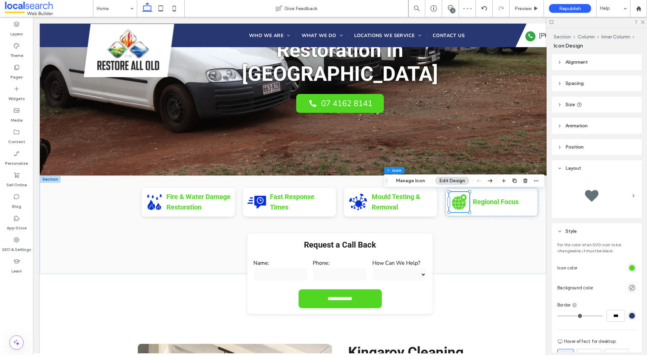
click at [630, 268] on div "rgb(81, 215, 34)" at bounding box center [632, 268] width 6 height 6
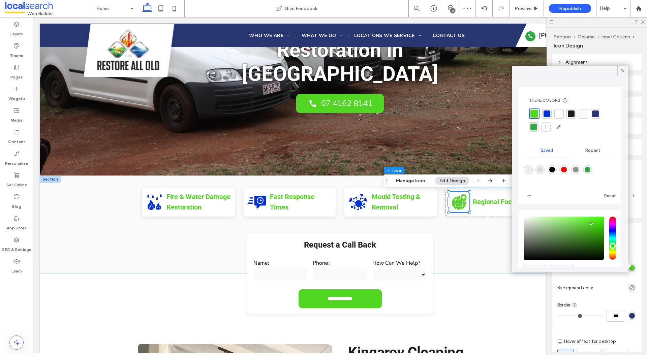
click at [548, 114] on div at bounding box center [546, 113] width 7 height 7
click at [307, 203] on p "Fast Response Times" at bounding box center [301, 202] width 62 height 21
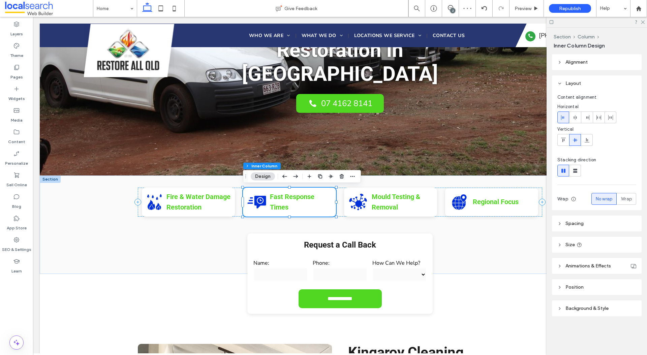
click at [310, 201] on p "Fast Response Times" at bounding box center [301, 202] width 62 height 21
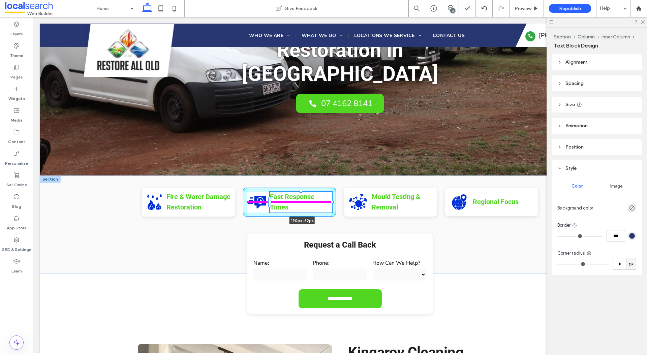
click at [334, 202] on div "Fire & Water Damage Restoration Icon Fire & Water Damage Restoration Fast Respo…" at bounding box center [340, 224] width 404 height 98
type input "***"
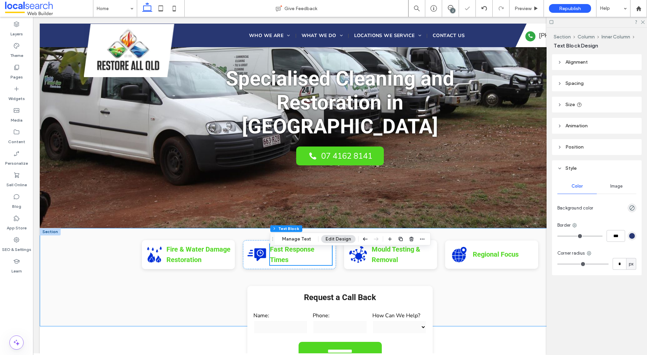
scroll to position [25, 0]
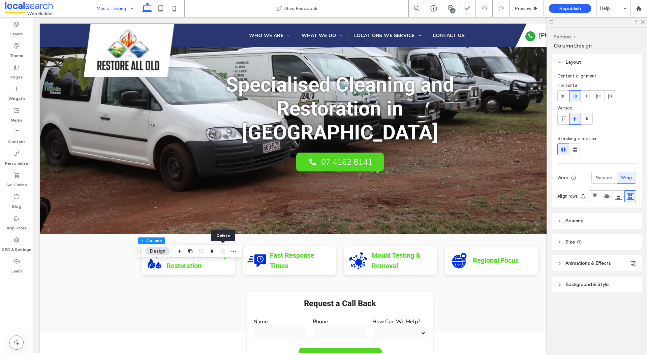
click at [223, 251] on div at bounding box center [223, 251] width 8 height 12
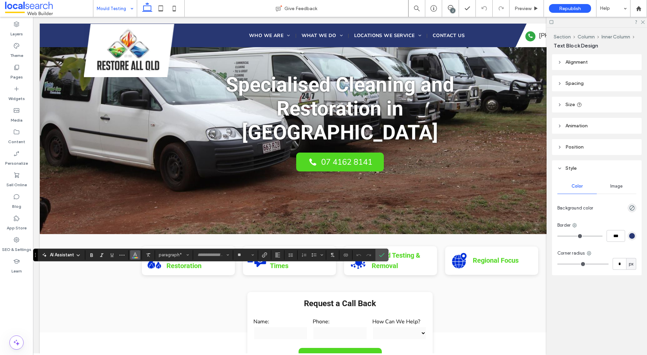
click at [137, 253] on icon "Color" at bounding box center [134, 254] width 5 height 5
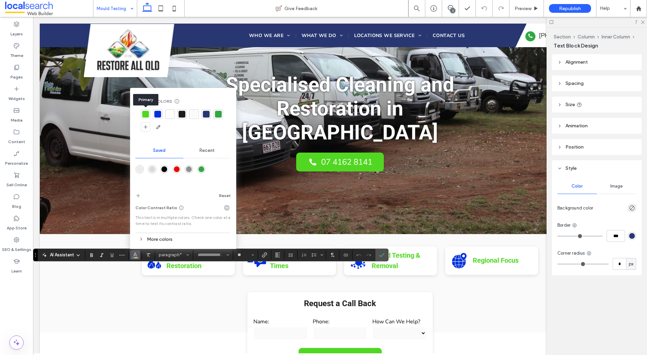
click at [146, 116] on div at bounding box center [145, 114] width 7 height 7
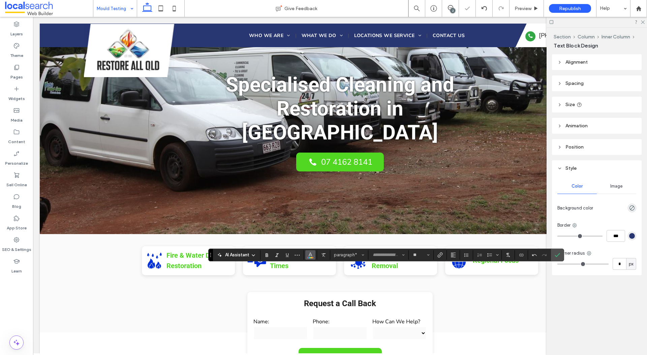
click at [311, 257] on icon "Color" at bounding box center [310, 254] width 5 height 5
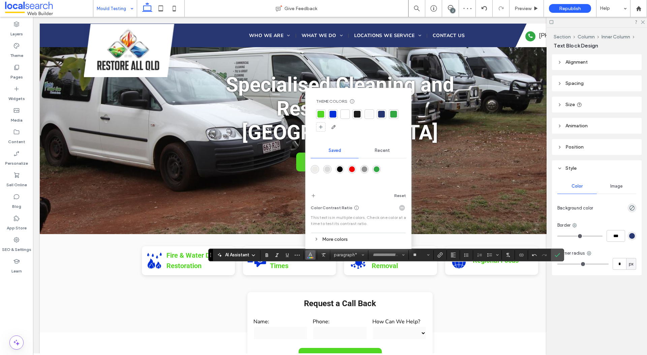
click at [323, 113] on div at bounding box center [320, 114] width 7 height 7
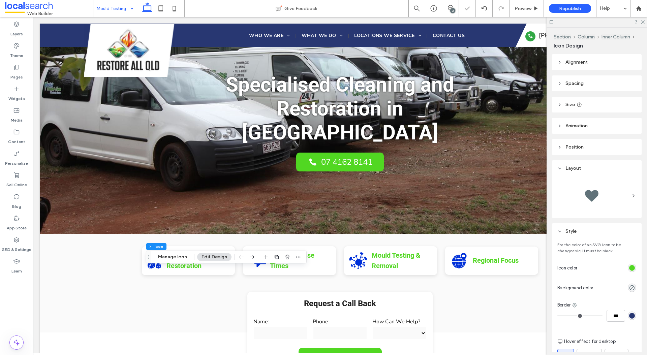
click at [630, 269] on div "rgb(81, 215, 34)" at bounding box center [632, 268] width 6 height 6
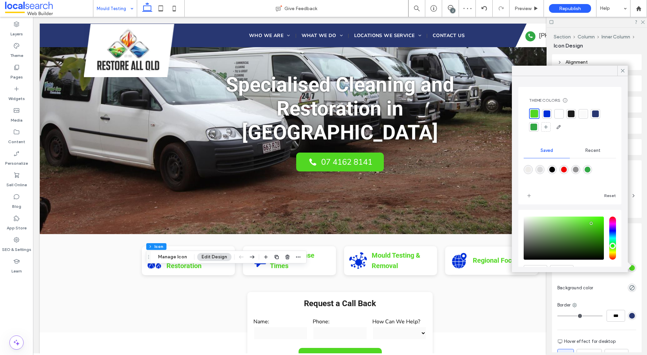
click at [546, 116] on div at bounding box center [546, 113] width 7 height 7
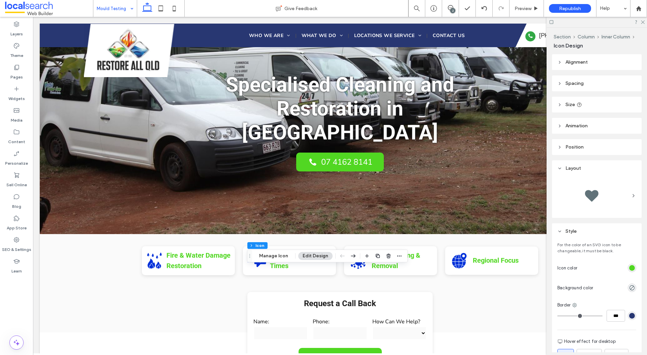
click at [630, 266] on div "rgb(81, 215, 34)" at bounding box center [632, 268] width 6 height 6
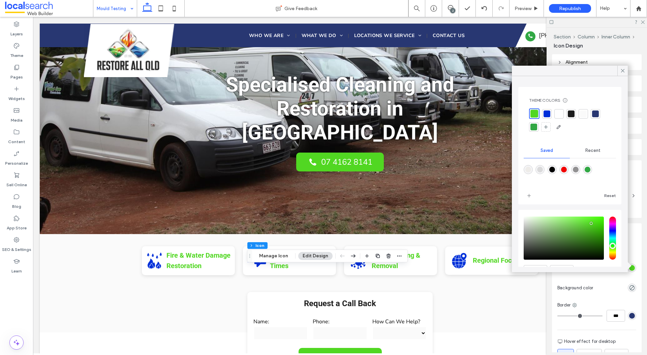
click at [548, 114] on div at bounding box center [546, 113] width 7 height 7
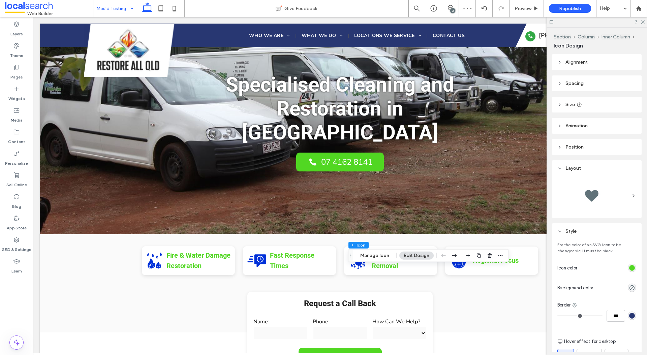
click at [628, 269] on div "rgb(81, 215, 34)" at bounding box center [632, 268] width 8 height 8
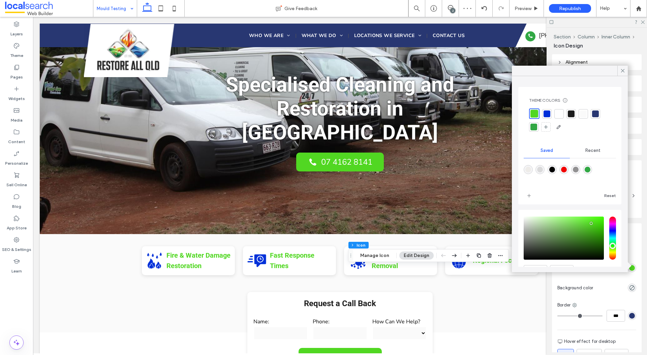
click at [549, 114] on div at bounding box center [546, 113] width 7 height 7
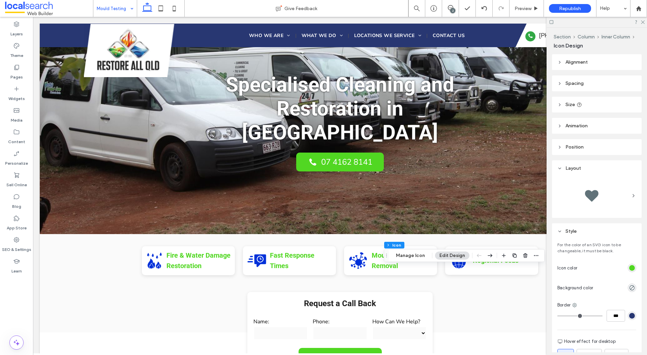
click at [631, 264] on div "rgb(81, 215, 34)" at bounding box center [632, 268] width 8 height 8
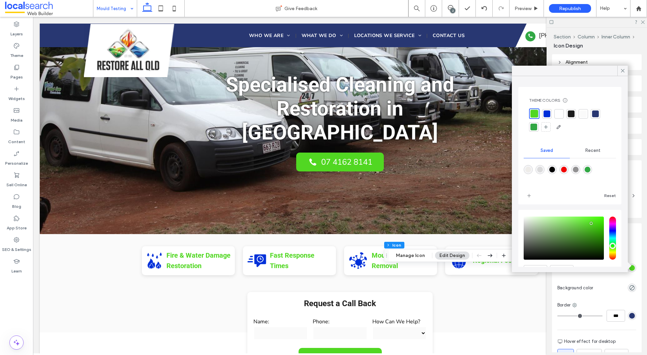
click at [546, 115] on div at bounding box center [546, 113] width 7 height 7
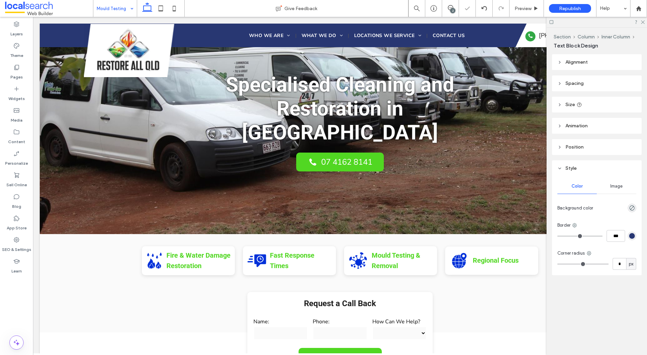
type input "***"
click at [451, 3] on div "2" at bounding box center [450, 8] width 17 height 17
click at [449, 5] on icon at bounding box center [450, 7] width 5 height 5
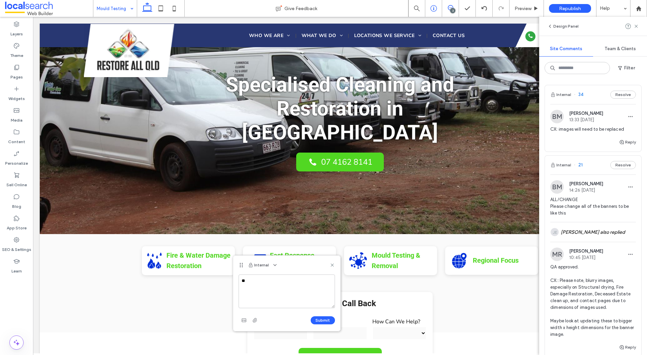
type textarea "*"
type textarea "**********"
click at [327, 318] on button "Submit" at bounding box center [323, 320] width 24 height 8
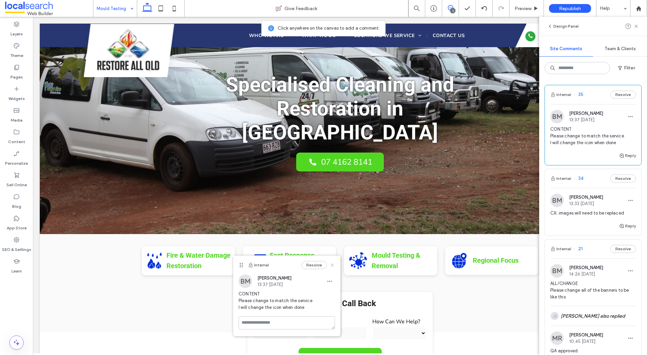
click at [331, 265] on icon at bounding box center [331, 264] width 5 height 5
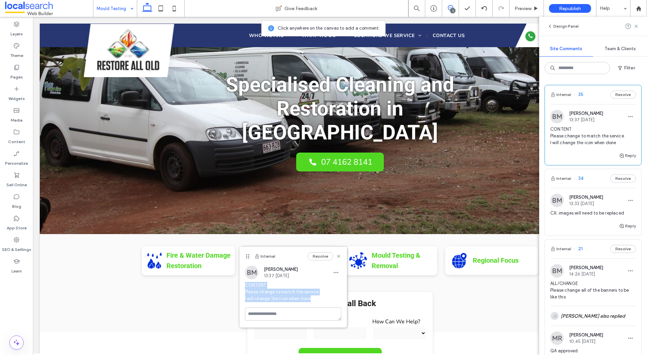
drag, startPoint x: 244, startPoint y: 284, endPoint x: 314, endPoint y: 299, distance: 71.2
click at [314, 299] on span "CONTENT Please change to match the service I will change the icon when done" at bounding box center [293, 292] width 96 height 20
copy span "CONTENT Please change to match the service I will change the icon when done"
click at [339, 256] on icon at bounding box center [338, 256] width 5 height 5
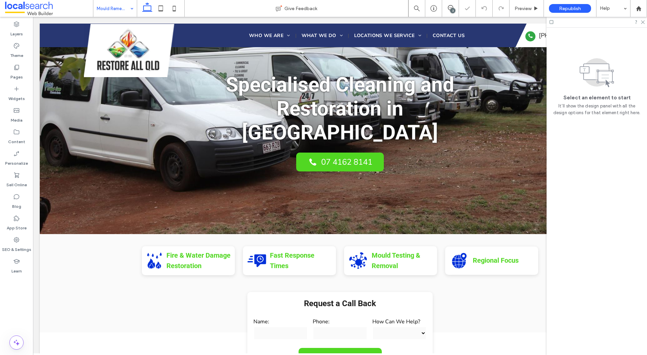
click at [453, 8] on div "3" at bounding box center [452, 10] width 5 height 5
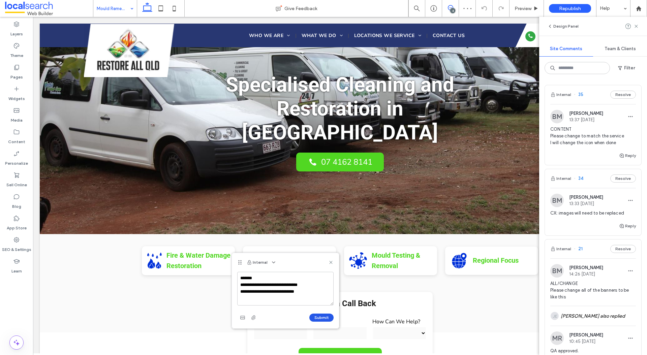
type textarea "**********"
click at [319, 316] on button "Submit" at bounding box center [321, 318] width 24 height 8
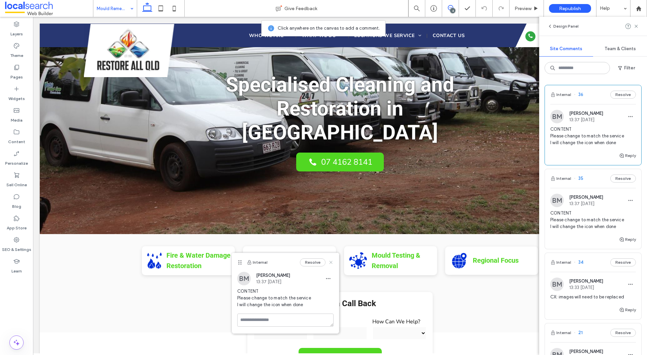
click at [333, 261] on icon at bounding box center [330, 262] width 5 height 5
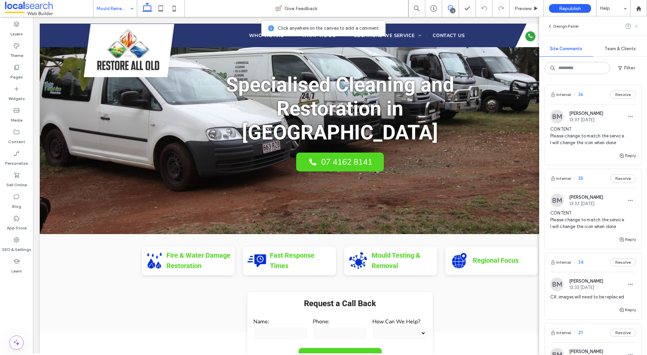
click at [638, 29] on span at bounding box center [635, 26] width 5 height 8
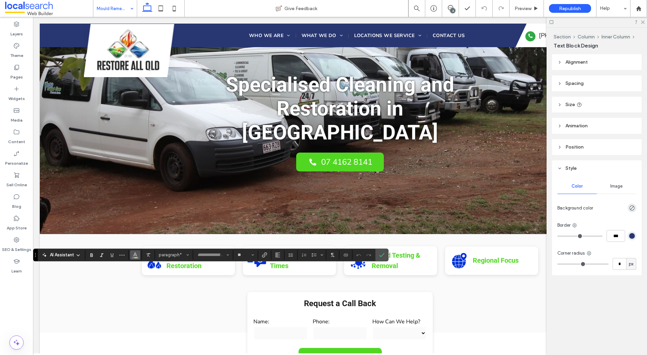
click at [135, 254] on use "Color" at bounding box center [135, 254] width 4 height 4
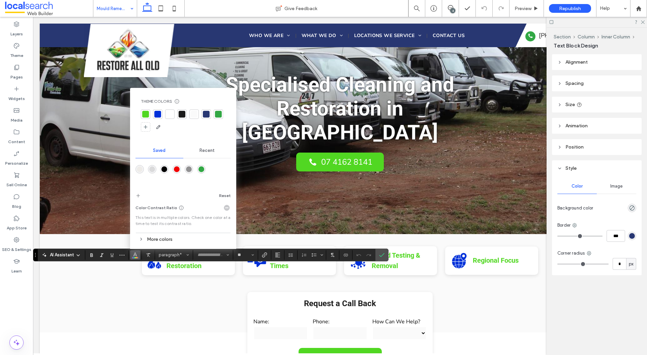
click at [146, 113] on div at bounding box center [145, 114] width 7 height 7
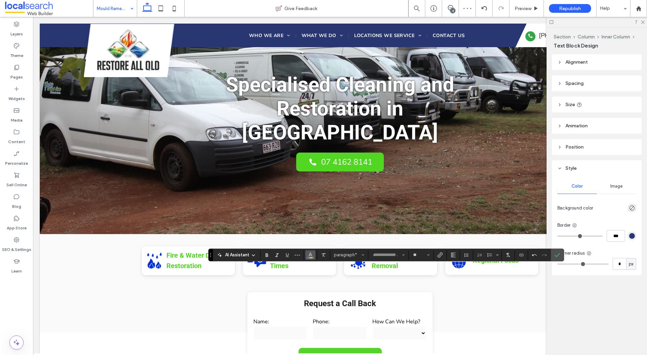
click at [311, 252] on icon "Color" at bounding box center [310, 254] width 5 height 5
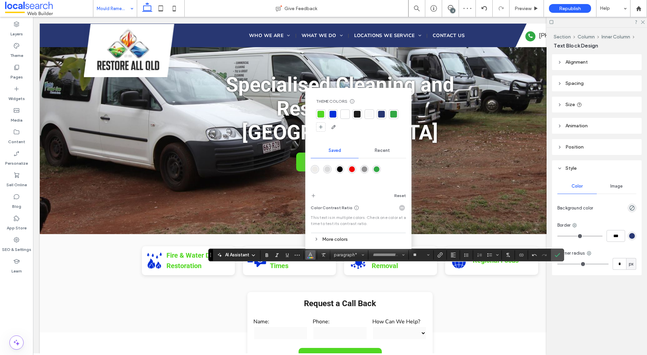
click at [322, 115] on div at bounding box center [320, 114] width 7 height 7
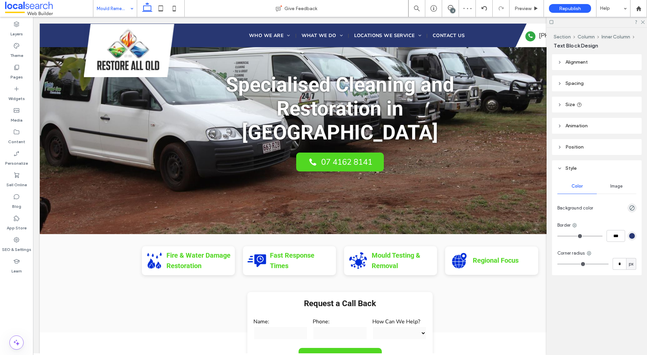
type input "***"
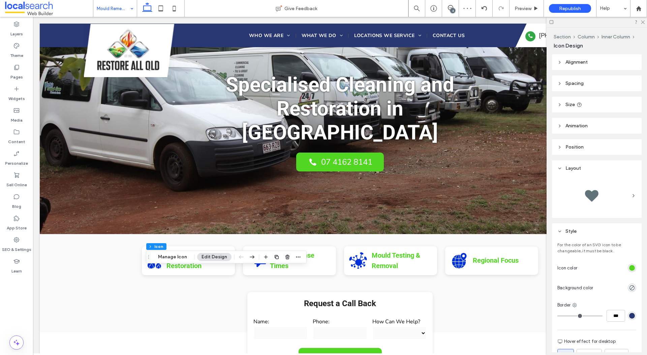
click at [634, 268] on div "rgb(81, 215, 34)" at bounding box center [632, 268] width 6 height 6
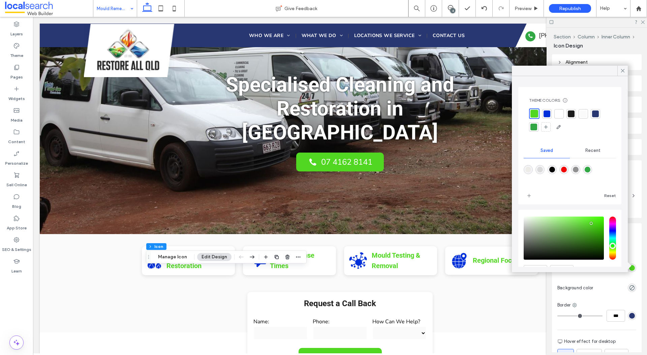
click at [547, 116] on div at bounding box center [546, 113] width 7 height 7
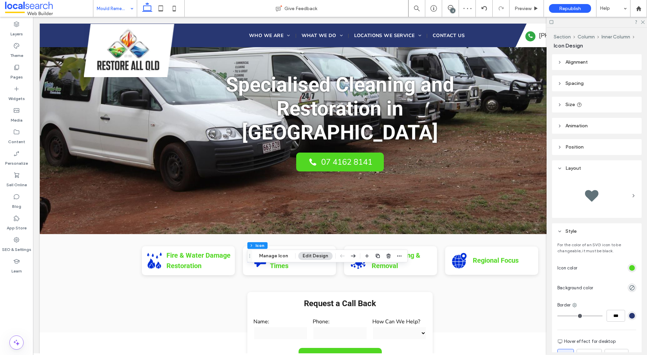
click at [636, 269] on div "rgb(81, 215, 34)" at bounding box center [632, 268] width 8 height 8
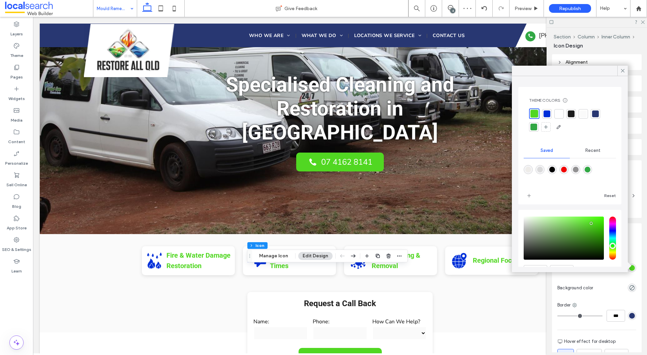
click at [547, 114] on div at bounding box center [546, 113] width 7 height 7
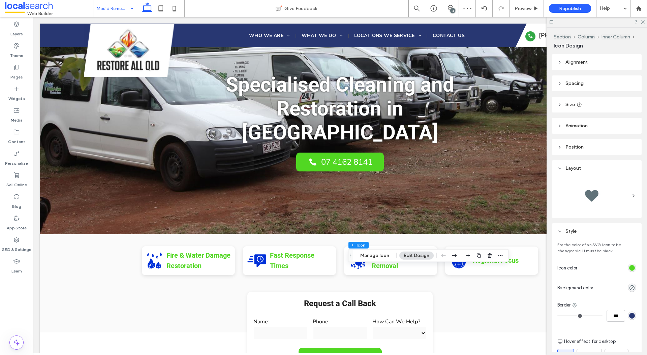
click at [626, 264] on div at bounding box center [608, 268] width 56 height 12
click at [629, 265] on div "rgb(81, 215, 34)" at bounding box center [632, 268] width 6 height 6
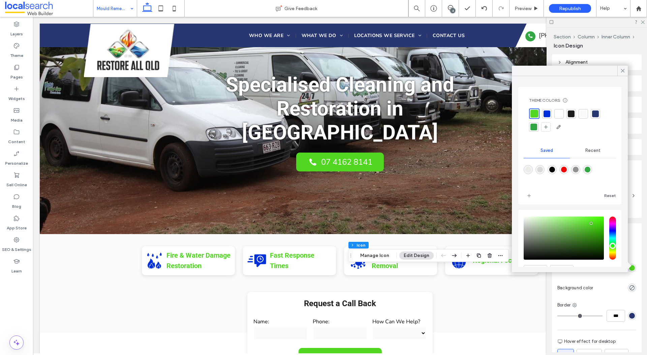
click at [544, 113] on div at bounding box center [546, 113] width 7 height 7
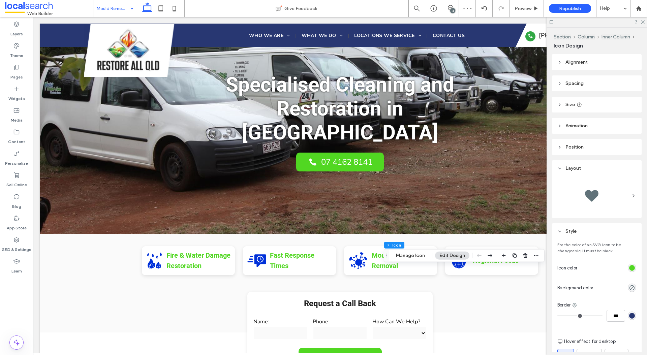
click at [628, 266] on div "rgb(81, 215, 34)" at bounding box center [632, 268] width 8 height 8
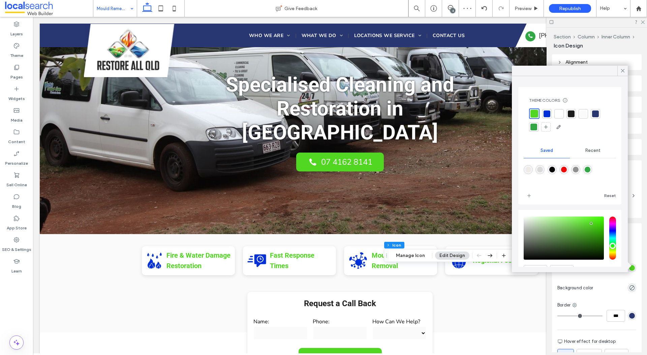
click at [546, 116] on div at bounding box center [546, 113] width 7 height 7
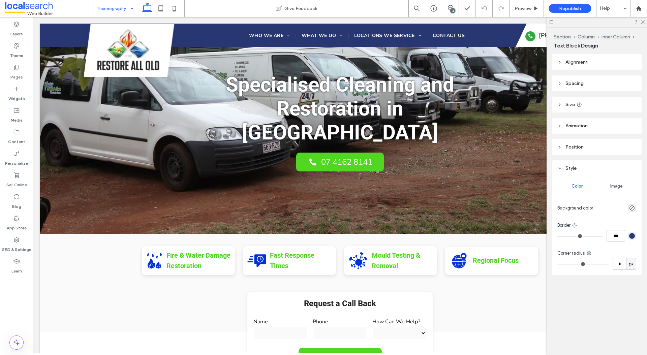
type input "**"
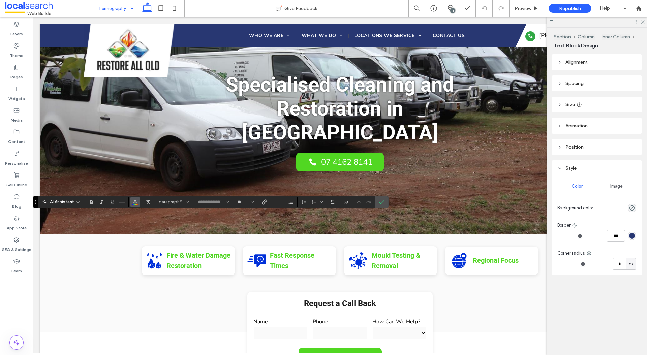
click at [132, 202] on icon "Color" at bounding box center [134, 201] width 5 height 5
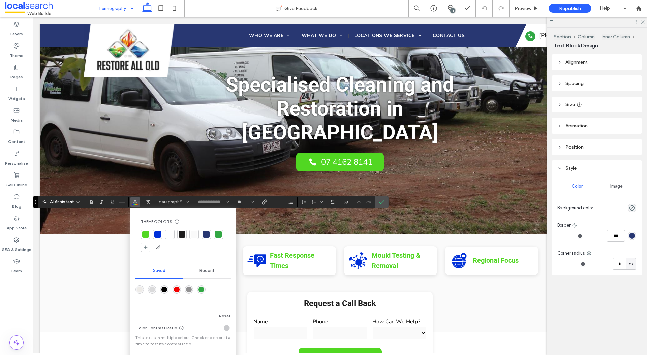
click at [144, 232] on div at bounding box center [145, 234] width 7 height 7
click at [450, 10] on div "4" at bounding box center [452, 10] width 5 height 5
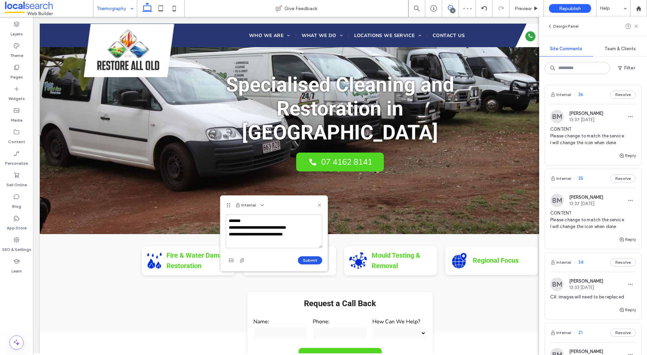
type textarea "**********"
click at [310, 259] on button "Submit" at bounding box center [310, 260] width 24 height 8
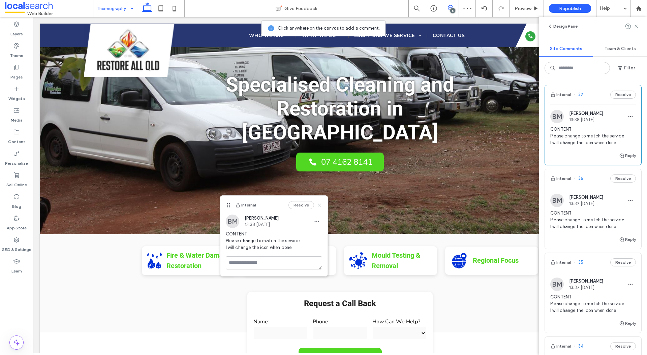
click at [321, 205] on icon at bounding box center [319, 204] width 5 height 5
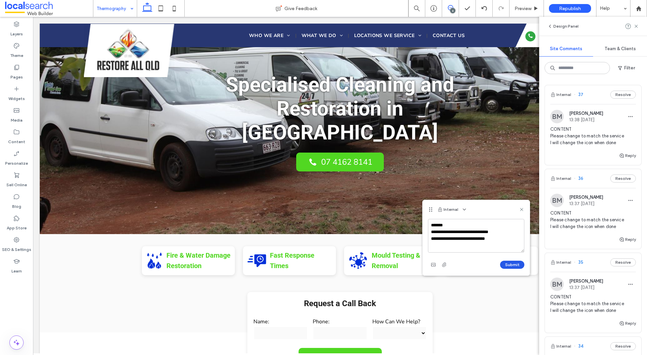
type textarea "**********"
click at [505, 264] on button "Submit" at bounding box center [512, 265] width 24 height 8
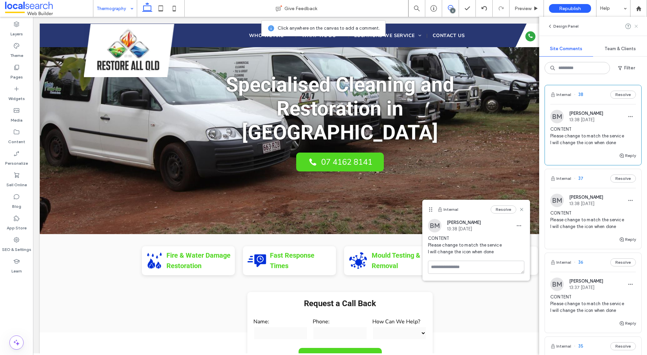
click at [638, 26] on icon at bounding box center [635, 26] width 5 height 5
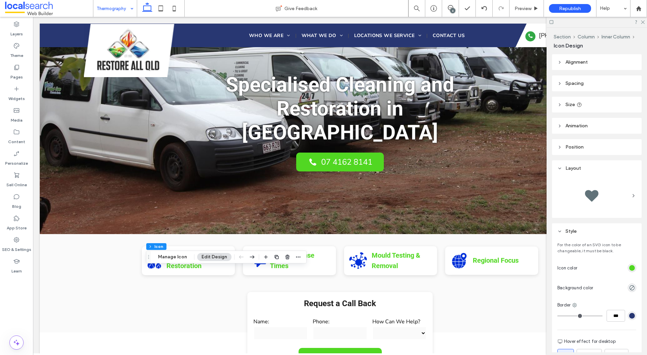
click at [629, 266] on div "rgb(81, 215, 34)" at bounding box center [632, 268] width 6 height 6
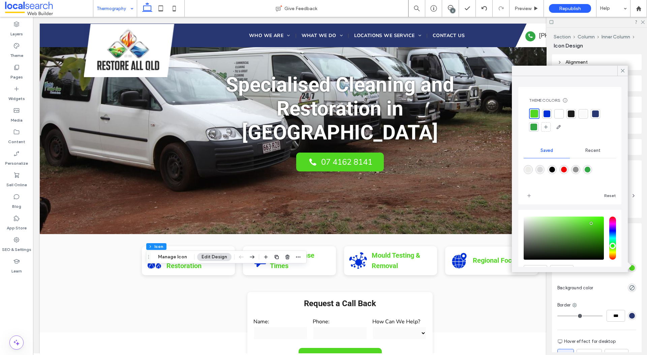
click at [546, 113] on div at bounding box center [546, 113] width 7 height 7
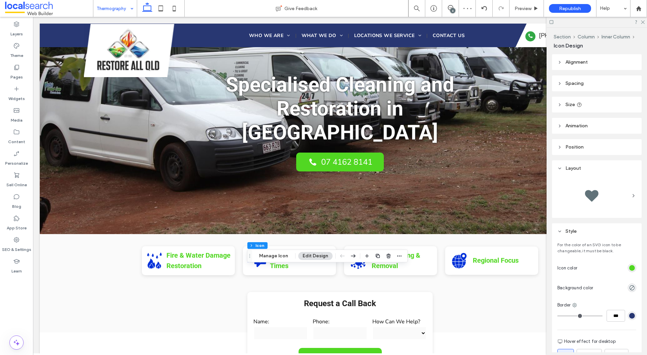
click at [631, 266] on div "rgb(81, 215, 34)" at bounding box center [632, 268] width 6 height 6
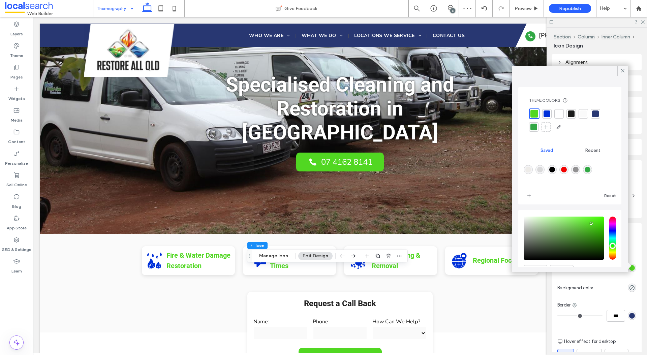
click at [548, 115] on div at bounding box center [546, 113] width 7 height 7
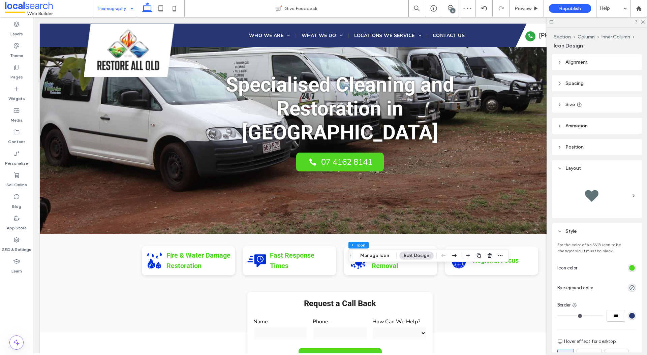
click at [630, 270] on div "rgb(81, 215, 34)" at bounding box center [632, 268] width 6 height 6
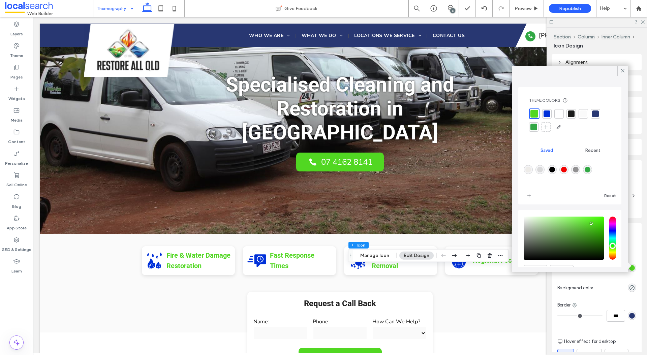
click at [544, 111] on div at bounding box center [546, 113] width 7 height 7
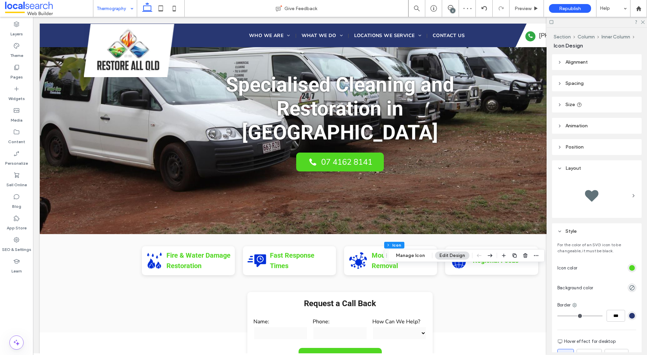
click at [630, 267] on div "rgb(81, 215, 34)" at bounding box center [632, 268] width 6 height 6
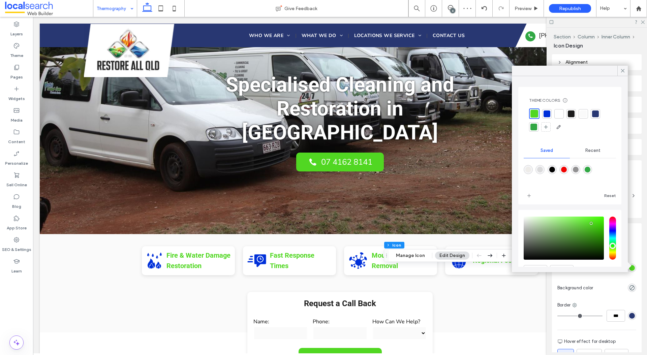
click at [546, 110] on div at bounding box center [546, 113] width 7 height 7
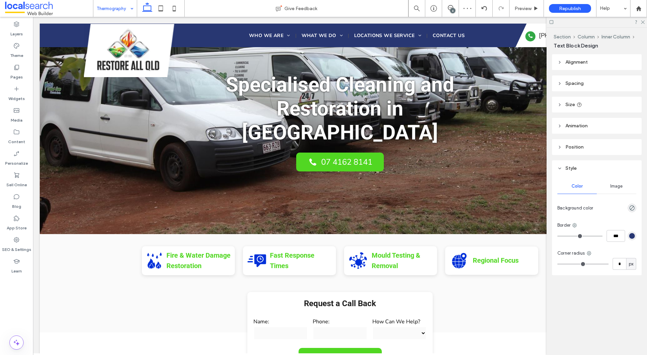
type input "***"
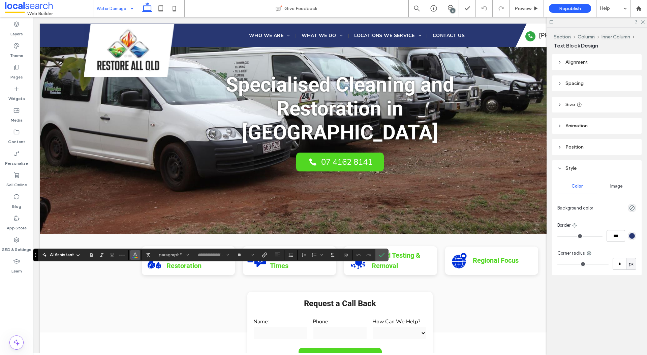
click at [132, 255] on icon "Color" at bounding box center [134, 254] width 5 height 5
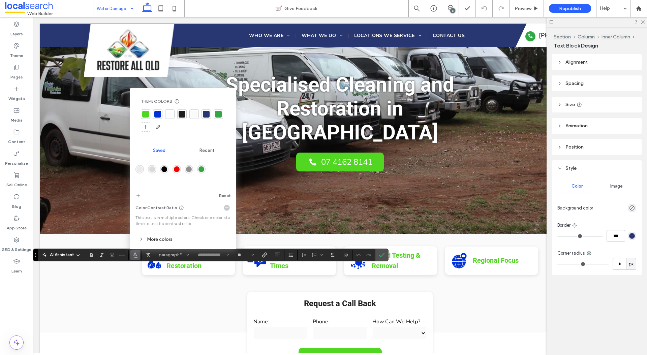
click at [146, 114] on div at bounding box center [145, 114] width 7 height 7
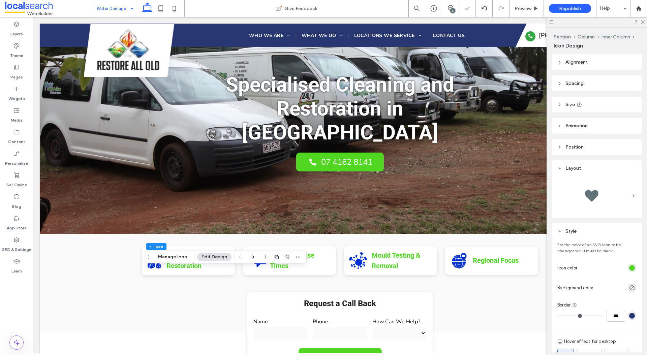
click at [635, 268] on div "rgb(81, 215, 34)" at bounding box center [632, 268] width 8 height 8
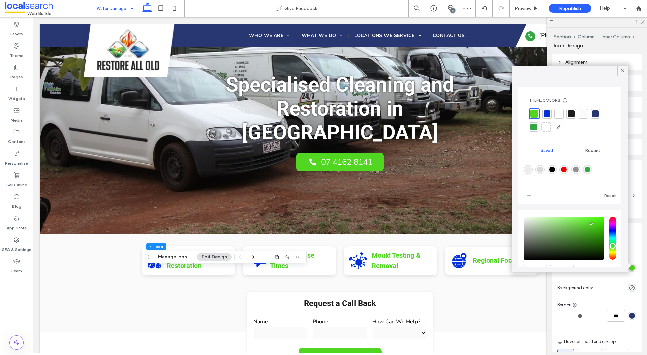
click at [549, 112] on div at bounding box center [546, 113] width 7 height 7
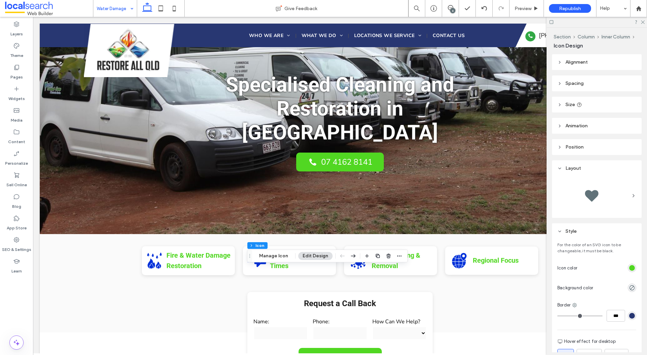
click at [632, 265] on div "rgb(81, 215, 34)" at bounding box center [632, 268] width 6 height 6
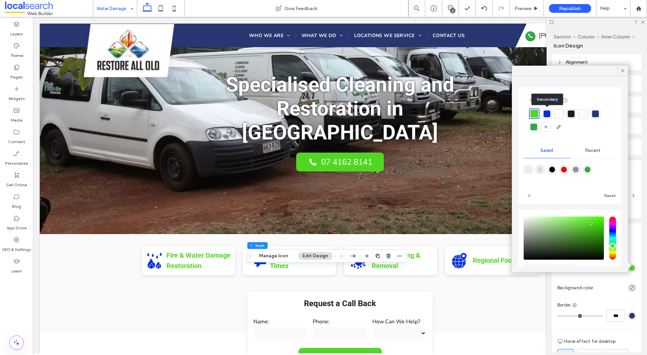
click at [549, 117] on div at bounding box center [546, 113] width 9 height 9
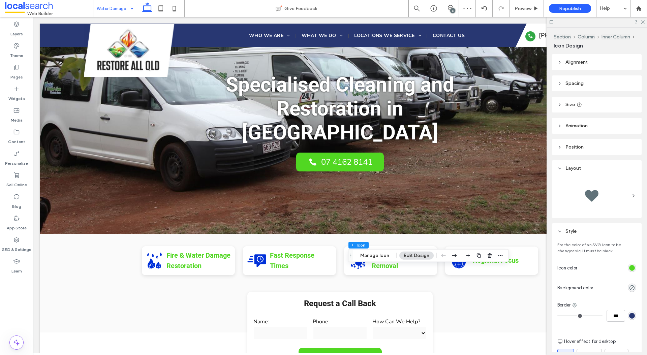
click at [633, 265] on div "rgb(81, 215, 34)" at bounding box center [632, 268] width 6 height 6
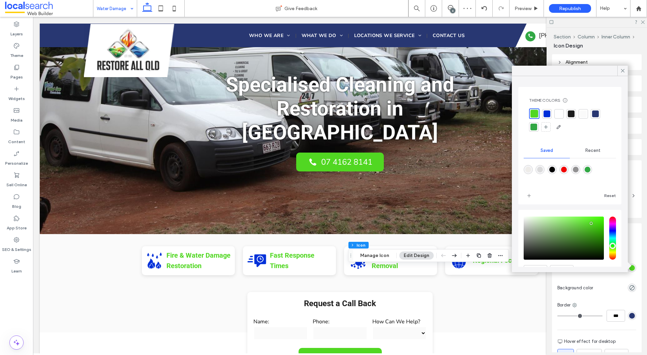
click at [547, 113] on div at bounding box center [546, 113] width 7 height 7
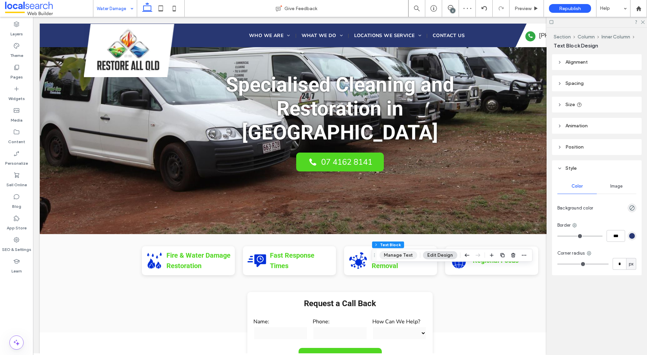
click at [399, 252] on button "Manage Text" at bounding box center [398, 255] width 38 height 8
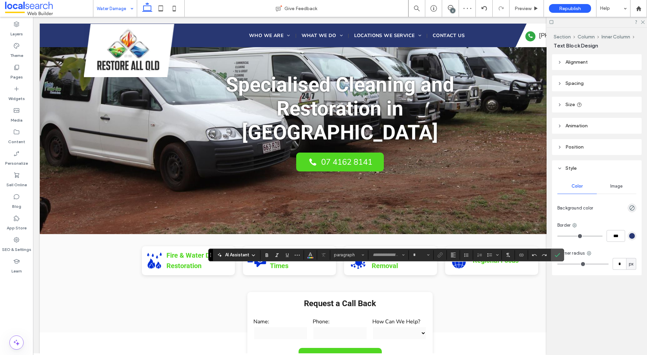
type input "**"
click at [308, 255] on icon "Color" at bounding box center [310, 254] width 5 height 5
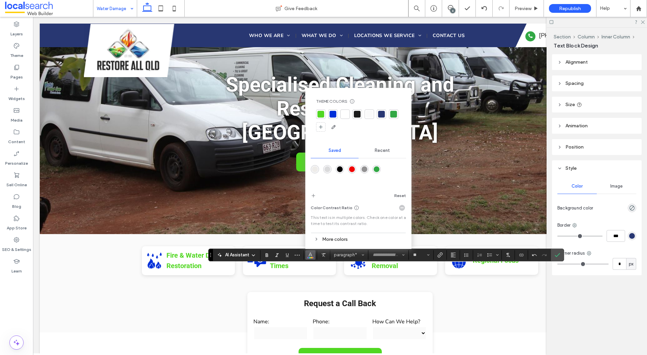
click at [321, 113] on div at bounding box center [320, 114] width 7 height 7
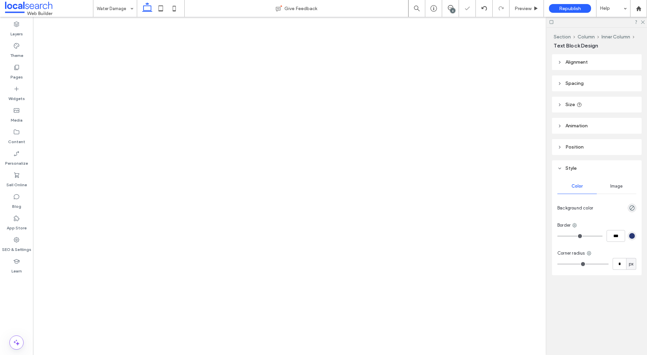
type input "***"
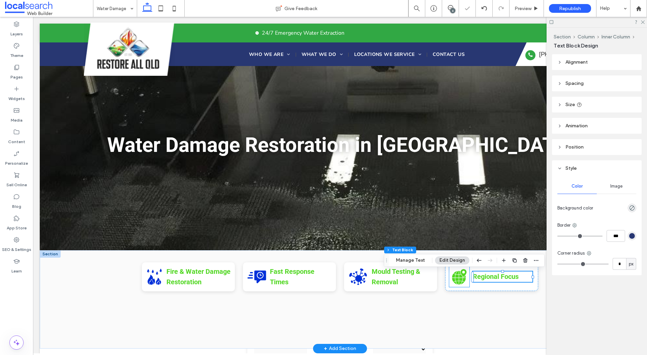
click at [454, 279] on icon at bounding box center [459, 276] width 14 height 15
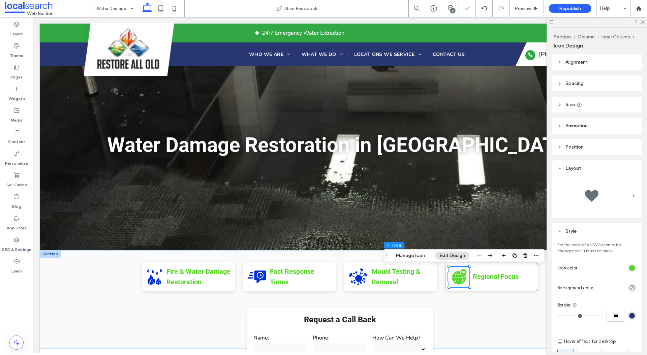
click at [628, 268] on div "rgb(81, 215, 34)" at bounding box center [632, 268] width 8 height 8
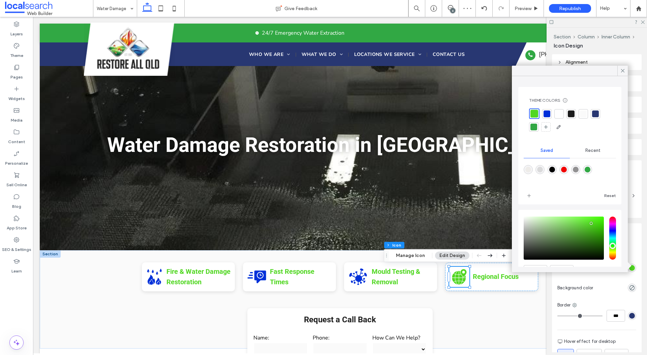
click at [545, 113] on div at bounding box center [546, 113] width 7 height 7
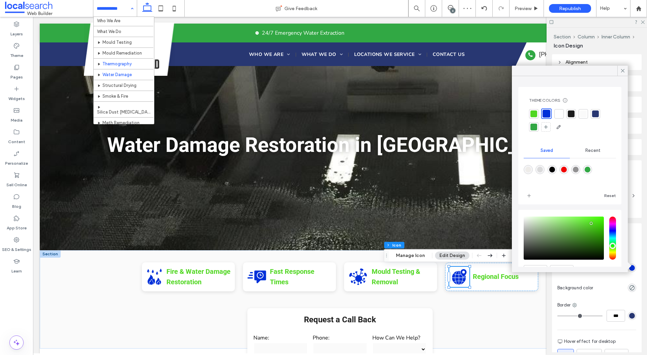
scroll to position [18, 0]
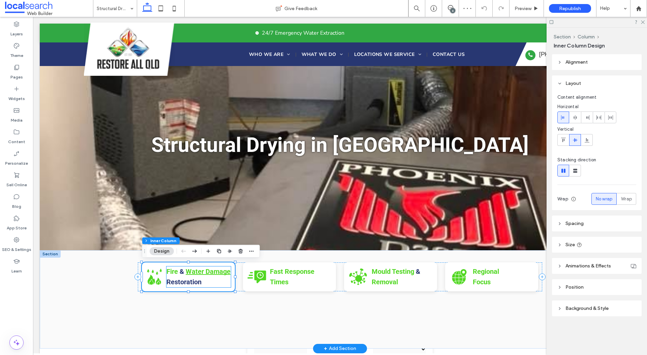
click at [209, 275] on strong "Water Damage" at bounding box center [208, 271] width 45 height 8
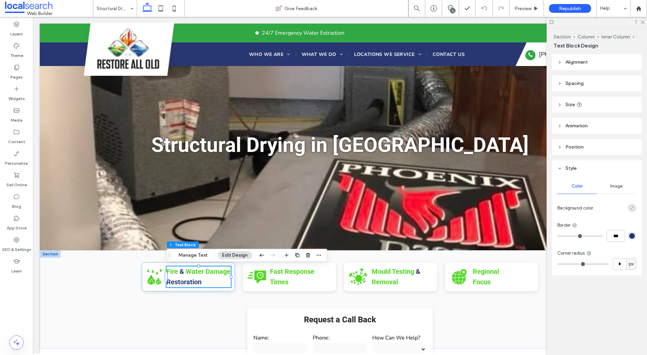
click at [634, 206] on icon "rgba(0, 0, 0, 0)" at bounding box center [632, 208] width 6 height 6
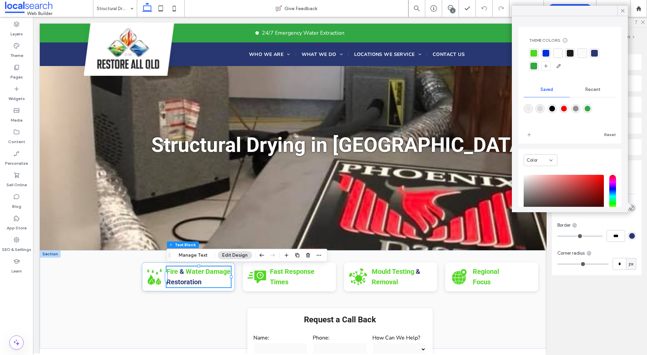
click at [546, 53] on div at bounding box center [545, 53] width 7 height 7
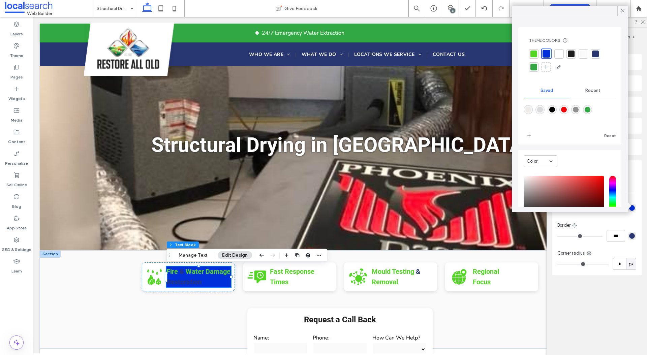
click at [583, 216] on div "Color Image Background color Border *** Corner radius * px" at bounding box center [597, 225] width 90 height 99
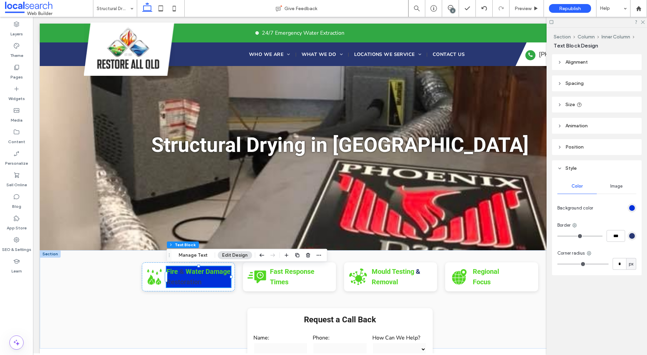
click at [629, 209] on div "rgb(0, 48, 217)" at bounding box center [632, 208] width 6 height 6
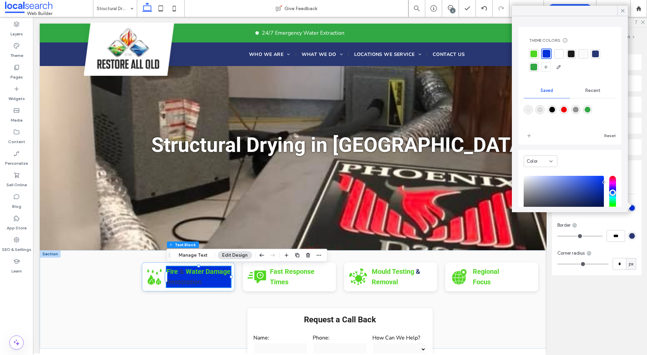
click at [529, 108] on div "rgba(238,236,233,1)" at bounding box center [528, 110] width 6 height 6
type input "*******"
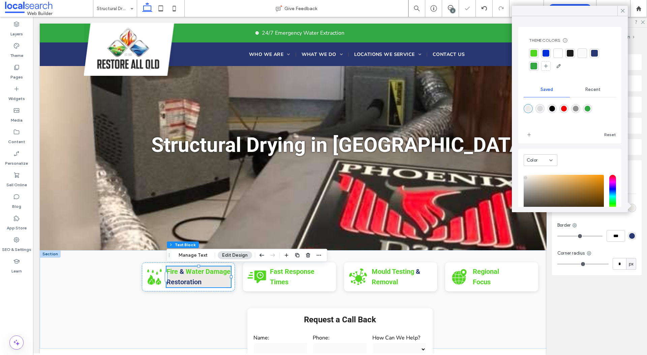
click at [556, 55] on div at bounding box center [557, 53] width 7 height 7
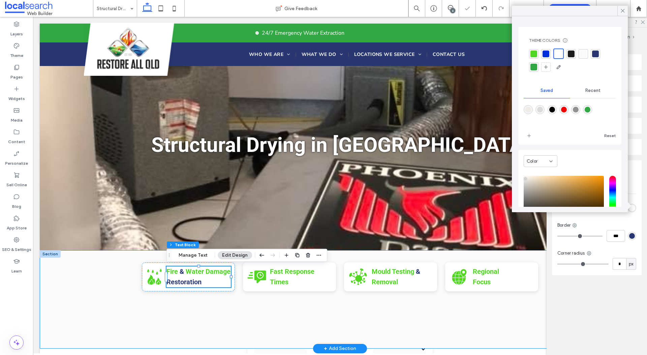
click at [166, 305] on div "Fire & Water Damage Restoration Icon Fire & Water Damage Restoration Fast Respo…" at bounding box center [340, 299] width 404 height 98
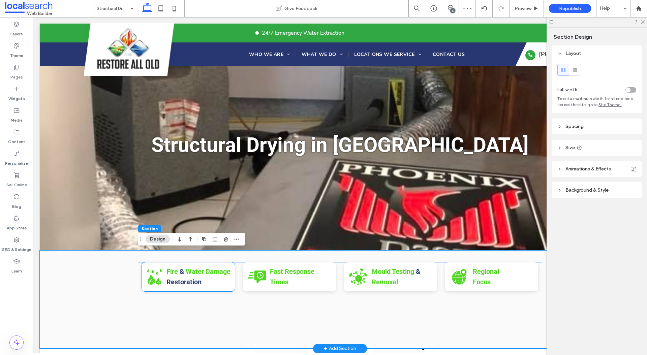
click at [180, 273] on strong "&" at bounding box center [182, 271] width 4 height 8
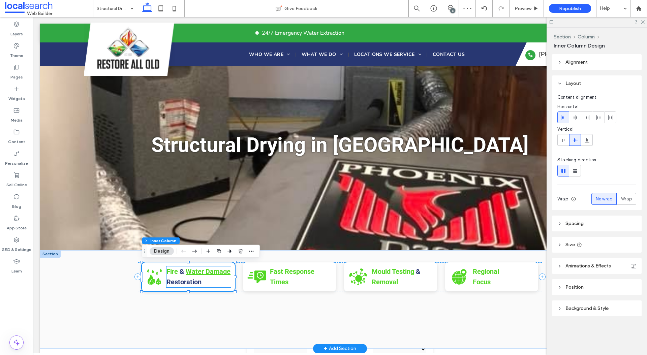
click at [202, 275] on strong "Water Damage" at bounding box center [208, 271] width 45 height 8
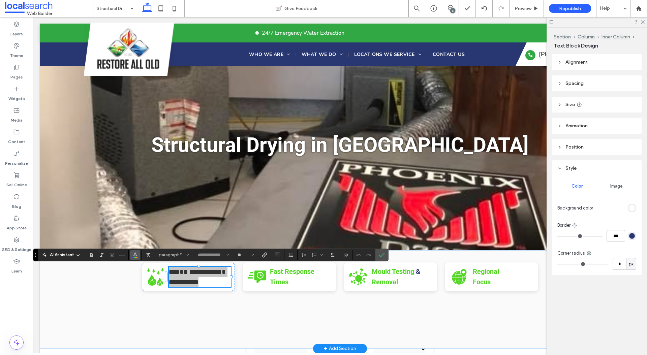
click at [134, 255] on use "Color" at bounding box center [135, 254] width 4 height 4
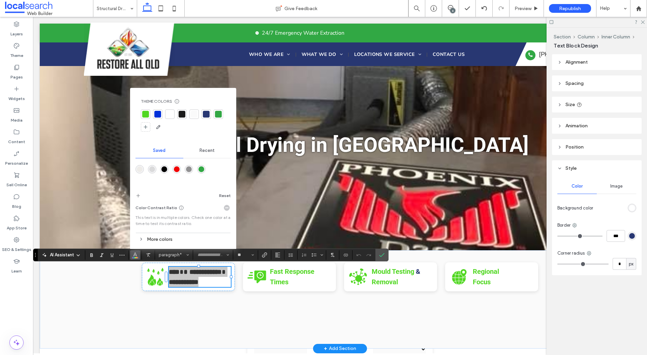
click at [147, 115] on div at bounding box center [145, 114] width 7 height 7
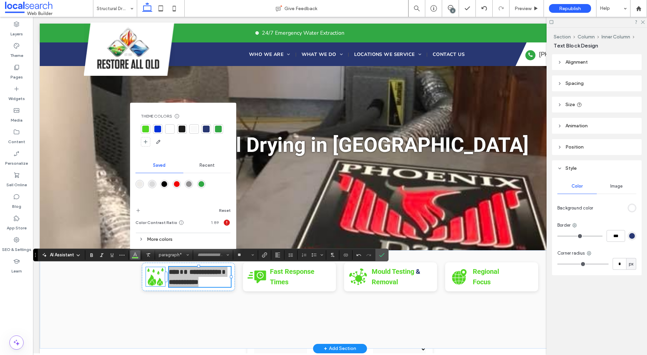
click at [156, 279] on icon "Fire & Water Damage Restoration Icon" at bounding box center [155, 276] width 19 height 19
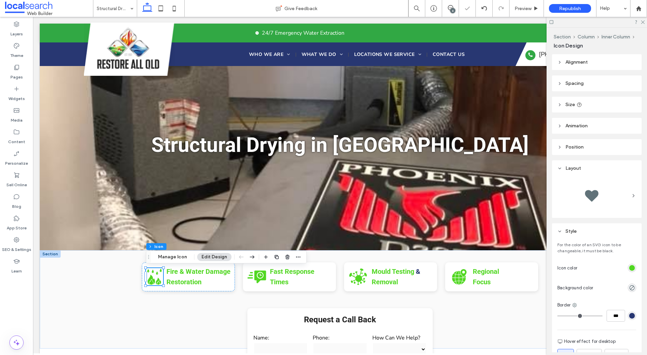
click at [635, 268] on div "rgb(81, 215, 34)" at bounding box center [632, 268] width 8 height 8
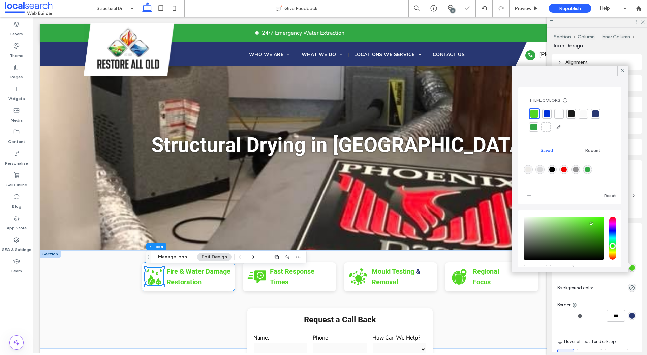
click at [546, 112] on div at bounding box center [546, 113] width 7 height 7
click at [451, 9] on div "6" at bounding box center [452, 10] width 5 height 5
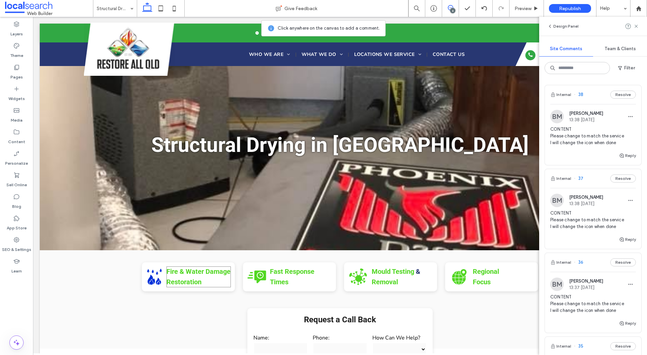
click at [222, 286] on p "Fire & Water Damage Restoration" at bounding box center [198, 276] width 64 height 21
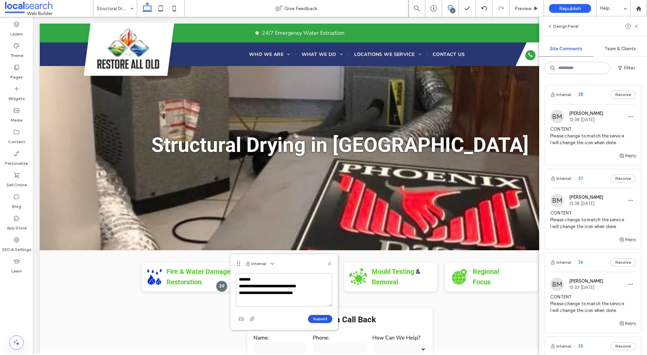
type textarea "**********"
click at [320, 317] on button "Submit" at bounding box center [320, 319] width 24 height 8
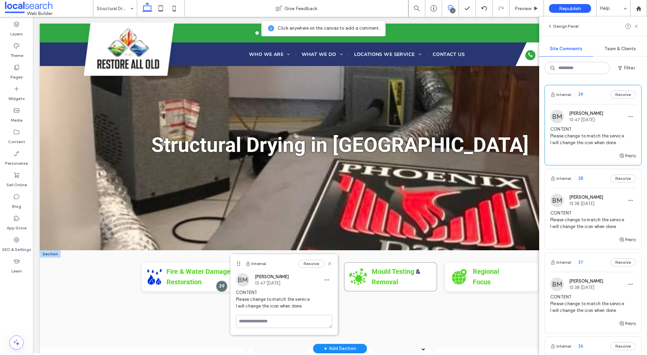
click at [422, 287] on div "Mould Testing & Removal Icon Mould Testing & Removal" at bounding box center [390, 276] width 93 height 29
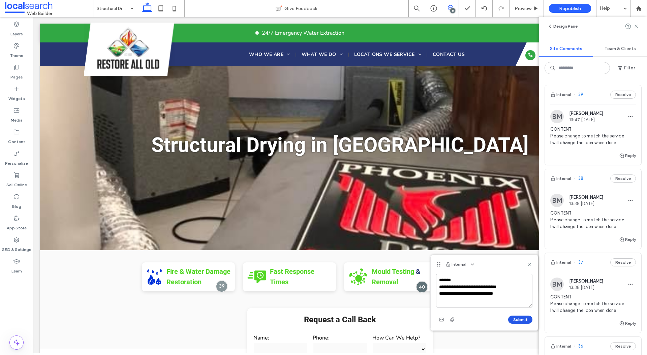
type textarea "**********"
click at [518, 317] on button "Submit" at bounding box center [520, 320] width 24 height 8
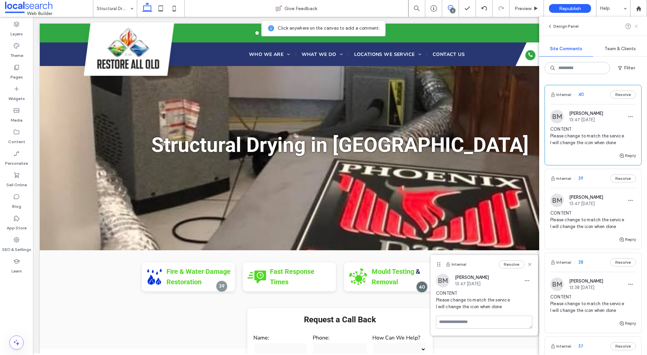
click at [637, 26] on icon at bounding box center [635, 26] width 5 height 5
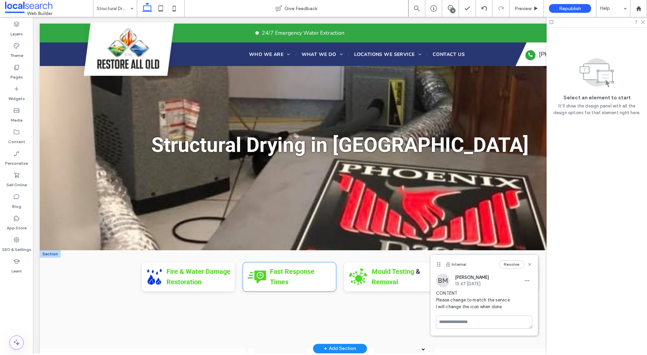
click at [256, 273] on icon at bounding box center [260, 276] width 12 height 13
click at [260, 273] on icon at bounding box center [259, 275] width 5 height 5
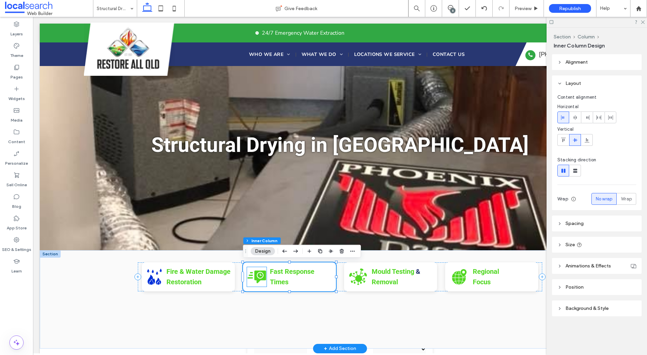
click at [256, 275] on icon at bounding box center [260, 276] width 12 height 13
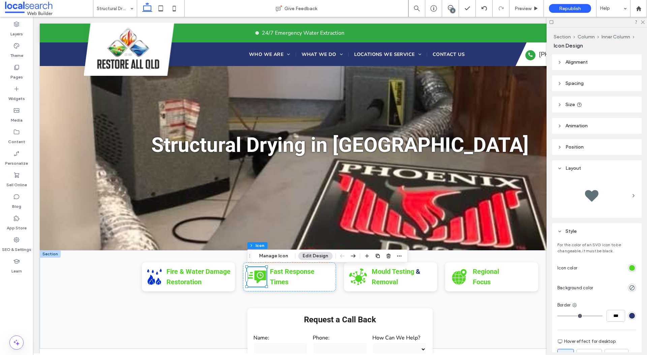
click at [630, 266] on div "rgb(81, 215, 34)" at bounding box center [632, 268] width 6 height 6
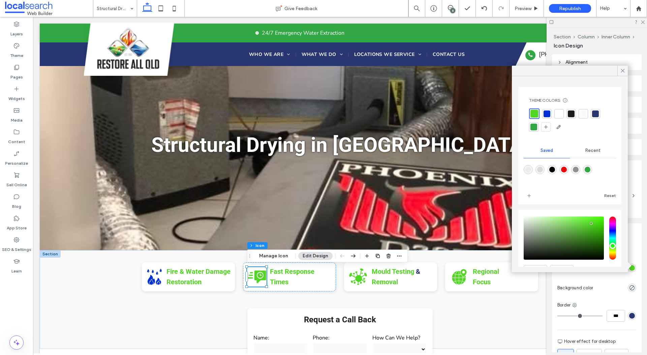
click at [548, 112] on div at bounding box center [546, 113] width 7 height 7
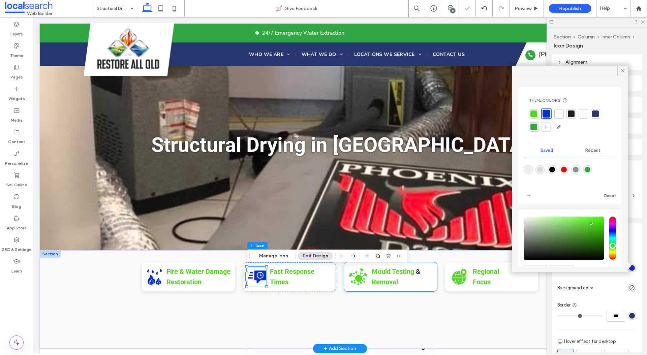
click at [355, 278] on icon at bounding box center [358, 276] width 18 height 17
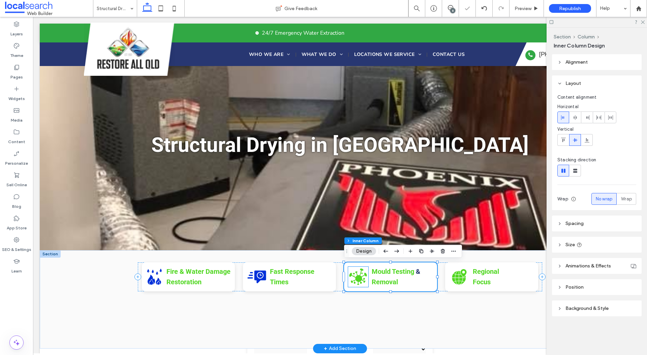
click at [363, 278] on icon "Mould Testing & Removal Icon" at bounding box center [358, 277] width 20 height 20
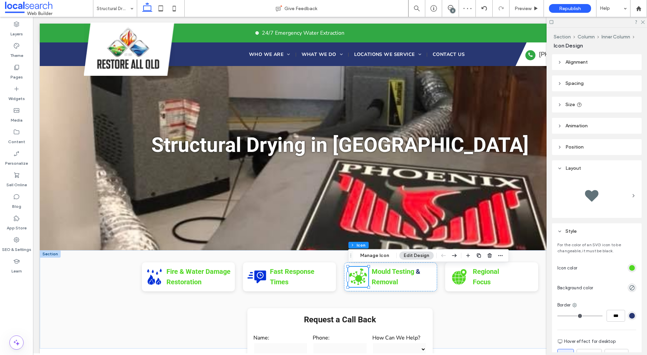
click at [631, 266] on div "rgb(81, 215, 34)" at bounding box center [632, 268] width 6 height 6
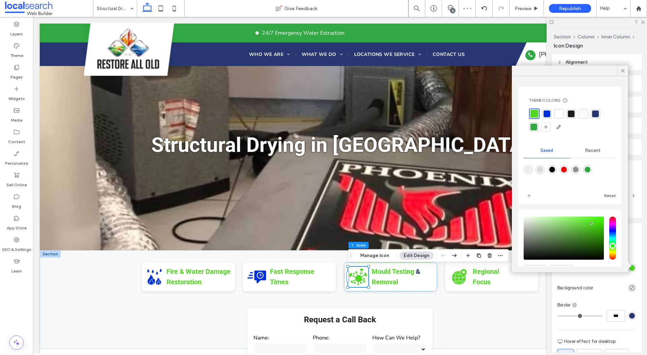
click at [547, 114] on div at bounding box center [546, 113] width 7 height 7
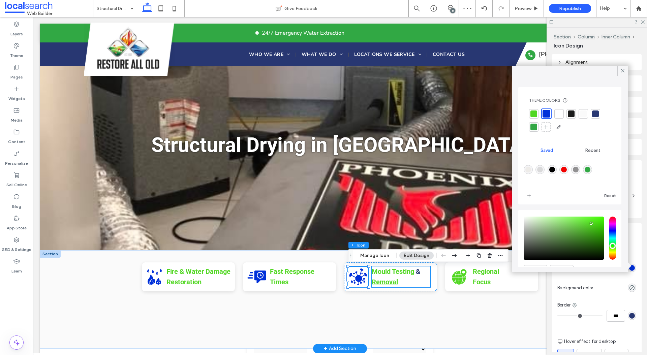
click at [385, 281] on strong "Removal" at bounding box center [385, 282] width 26 height 8
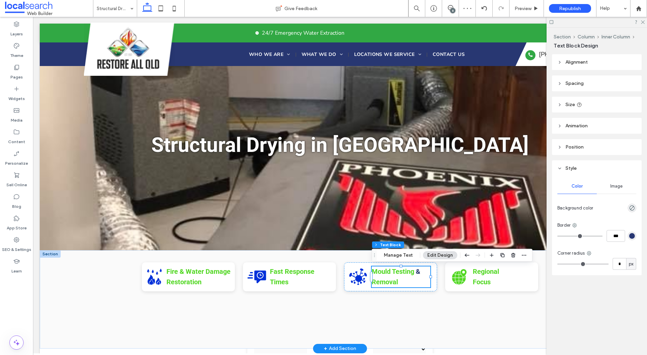
click at [407, 281] on p "Mould Testing & Removal" at bounding box center [401, 276] width 59 height 21
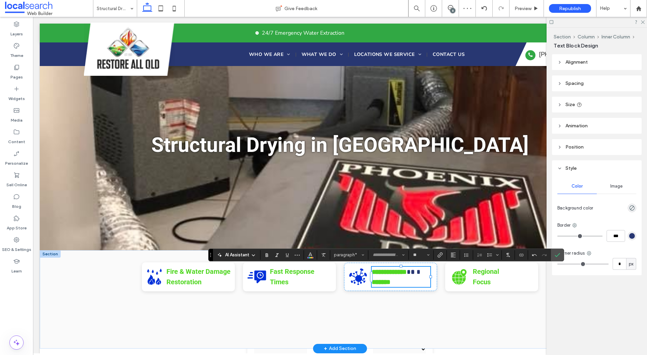
click at [407, 281] on p "**********" at bounding box center [401, 277] width 59 height 20
click at [310, 257] on icon "Color" at bounding box center [310, 254] width 5 height 5
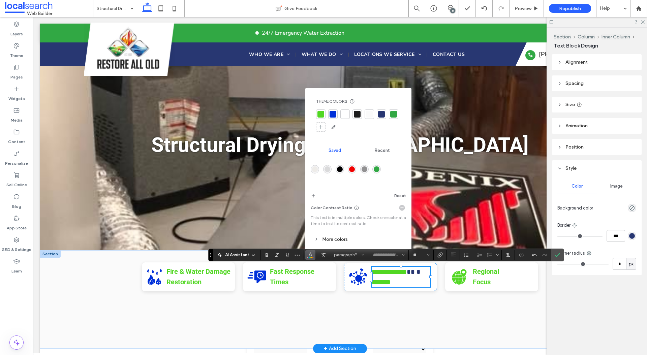
click at [320, 116] on div at bounding box center [320, 114] width 7 height 7
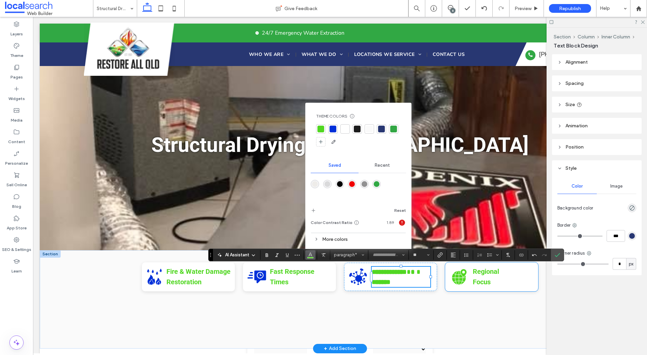
click at [500, 283] on p "Regional Focus" at bounding box center [495, 276] width 45 height 21
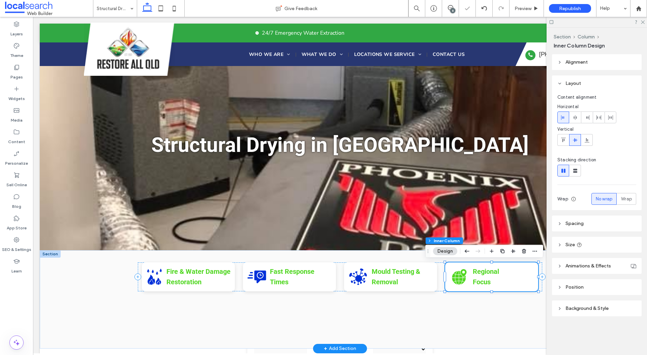
click at [497, 278] on p "Regional Focus" at bounding box center [495, 276] width 45 height 21
click at [510, 278] on p "Regional Focus" at bounding box center [495, 276] width 45 height 21
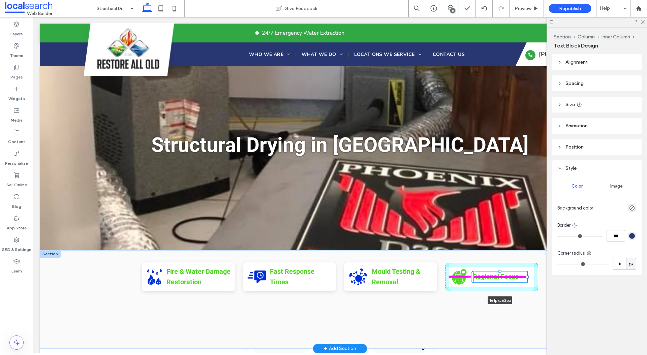
drag, startPoint x: 517, startPoint y: 278, endPoint x: 527, endPoint y: 278, distance: 9.4
click at [527, 278] on div at bounding box center [527, 277] width 3 height 3
type input "***"
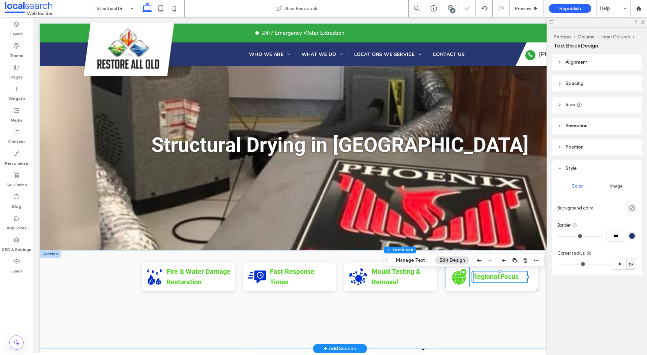
click at [458, 275] on icon at bounding box center [459, 276] width 14 height 15
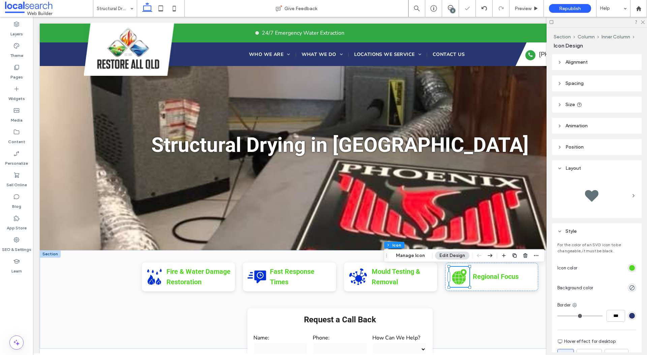
click at [632, 262] on div at bounding box center [608, 268] width 56 height 12
click at [632, 263] on div at bounding box center [608, 268] width 56 height 12
click at [632, 266] on div "rgb(81, 215, 34)" at bounding box center [632, 268] width 6 height 6
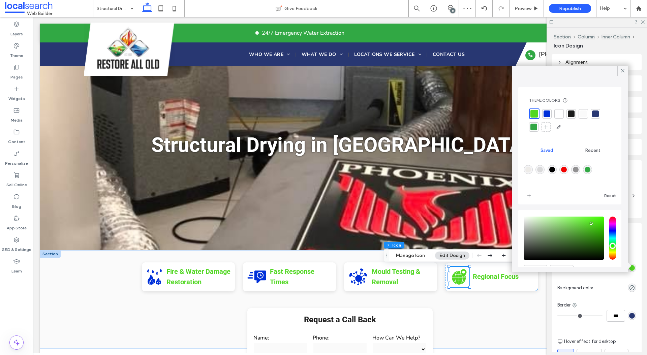
click at [548, 115] on div at bounding box center [546, 113] width 7 height 7
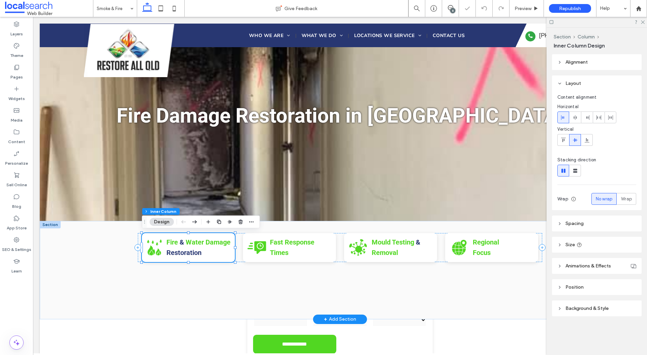
click at [152, 246] on icon "Fire & Water Damage Restoration Icon" at bounding box center [154, 247] width 17 height 17
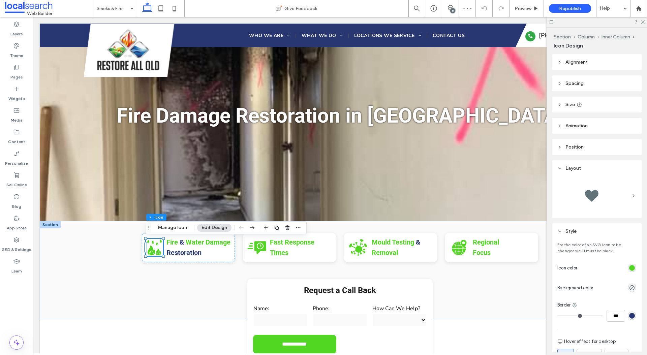
click at [633, 267] on div "rgb(81, 215, 34)" at bounding box center [632, 268] width 6 height 6
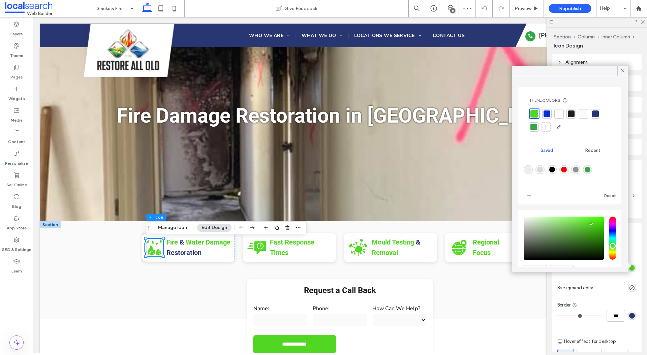
click at [546, 113] on div at bounding box center [546, 113] width 7 height 7
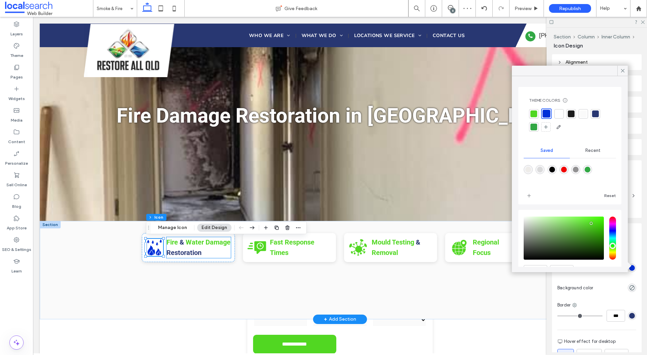
click at [213, 253] on p "Fire & Water Damage Restoration" at bounding box center [198, 247] width 64 height 21
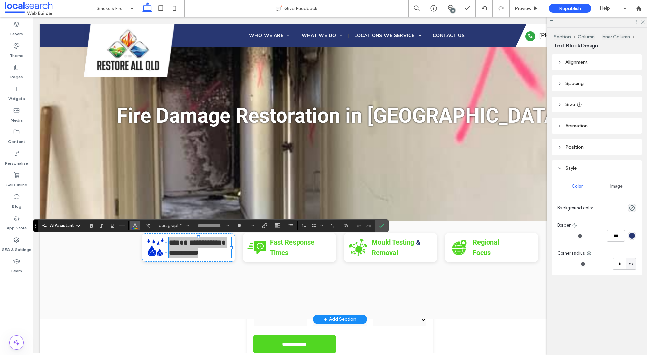
click at [137, 224] on icon "Color" at bounding box center [134, 224] width 5 height 5
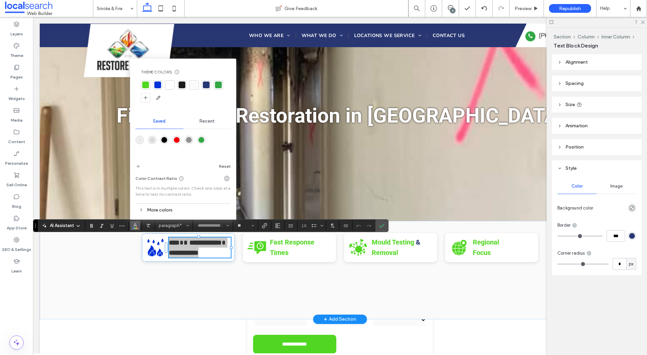
click at [148, 87] on div at bounding box center [145, 85] width 7 height 7
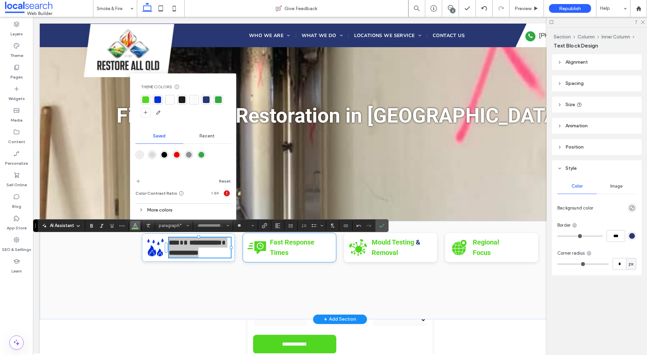
click at [262, 244] on icon "Fast Response Times Icon" at bounding box center [257, 248] width 20 height 20
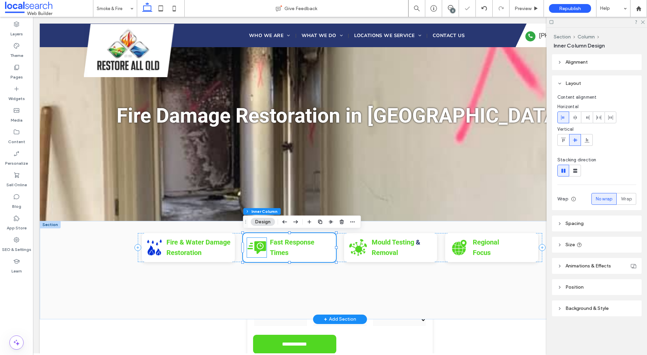
click at [259, 246] on icon at bounding box center [259, 245] width 5 height 5
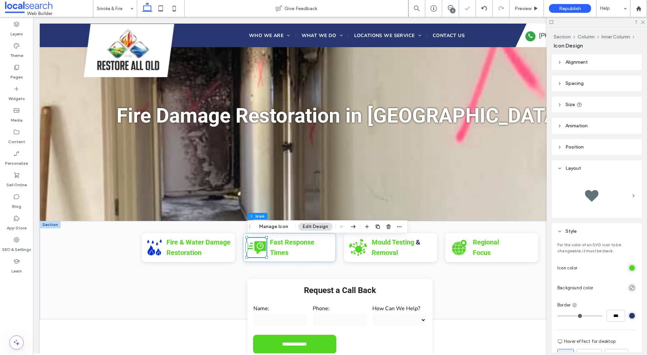
click at [631, 265] on div "rgb(81, 215, 34)" at bounding box center [632, 268] width 6 height 6
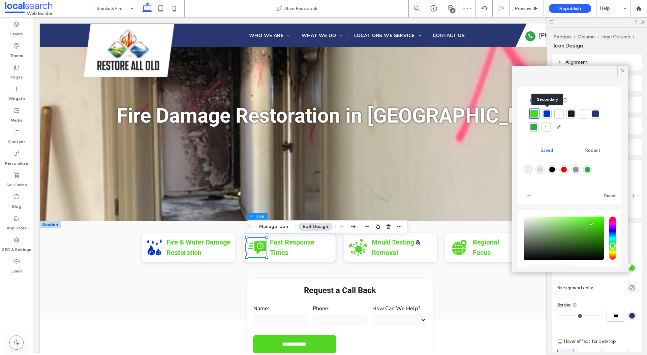
click at [545, 113] on div at bounding box center [546, 113] width 7 height 7
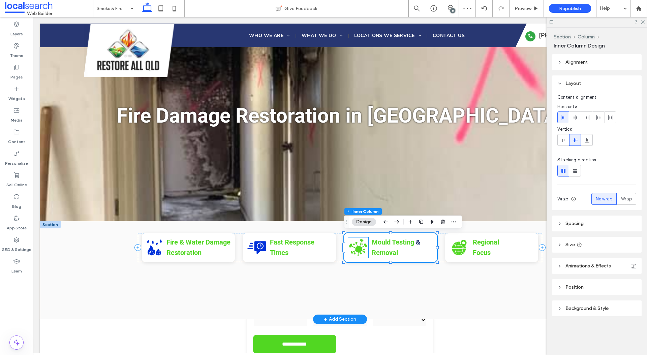
click at [358, 246] on icon "Mould Testing & Removal Icon" at bounding box center [358, 247] width 20 height 20
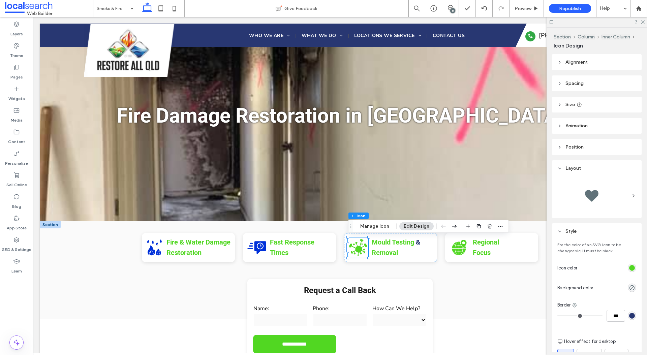
click at [630, 265] on div "rgb(81, 215, 34)" at bounding box center [632, 268] width 6 height 6
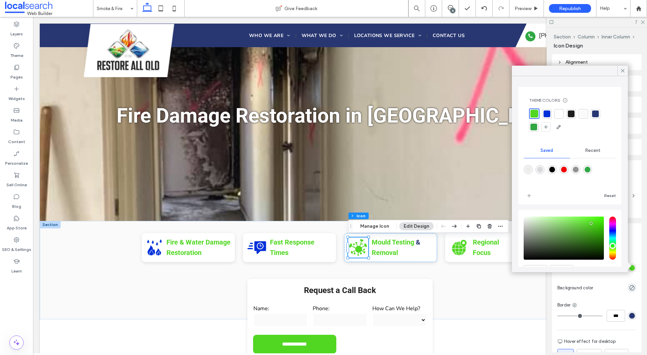
click at [552, 111] on div at bounding box center [570, 120] width 82 height 24
click at [547, 111] on div at bounding box center [546, 113] width 7 height 7
click at [449, 7] on icon at bounding box center [450, 7] width 5 height 5
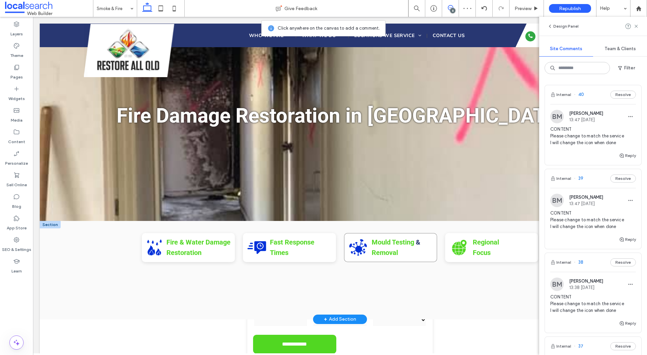
click at [426, 258] on div "Mould Testing & Removal Icon Mould Testing & Removal" at bounding box center [390, 247] width 93 height 29
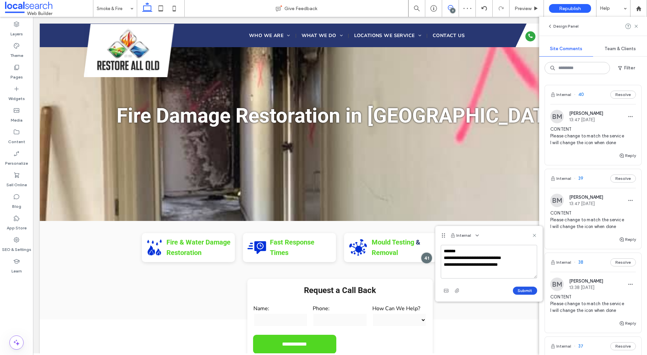
type textarea "**********"
click at [524, 292] on button "Submit" at bounding box center [525, 291] width 24 height 8
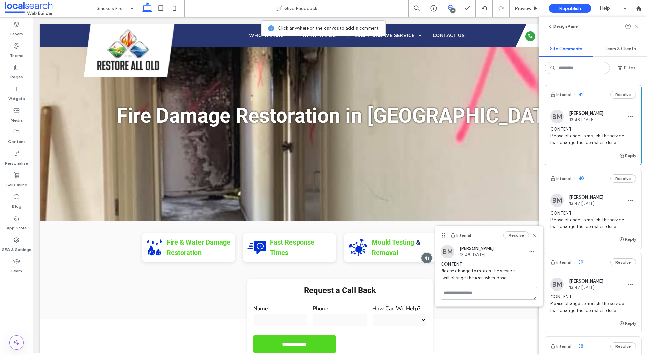
click at [636, 25] on icon at bounding box center [635, 26] width 5 height 5
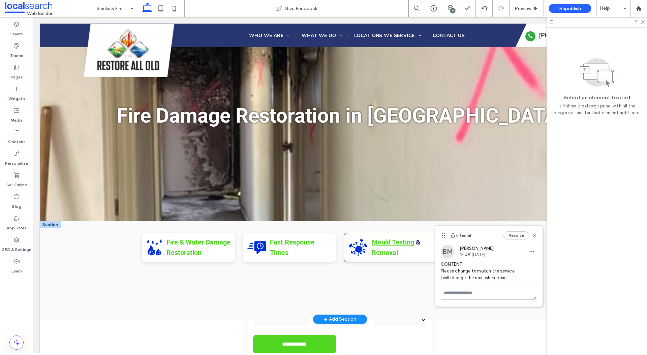
click at [392, 242] on strong "Mould Testing" at bounding box center [393, 242] width 42 height 8
click at [409, 251] on p "Mould Testing & Removal" at bounding box center [401, 247] width 59 height 21
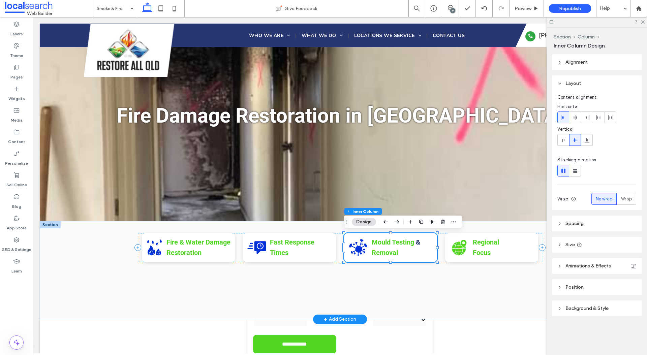
click at [409, 251] on p "Mould Testing & Removal" at bounding box center [401, 247] width 59 height 21
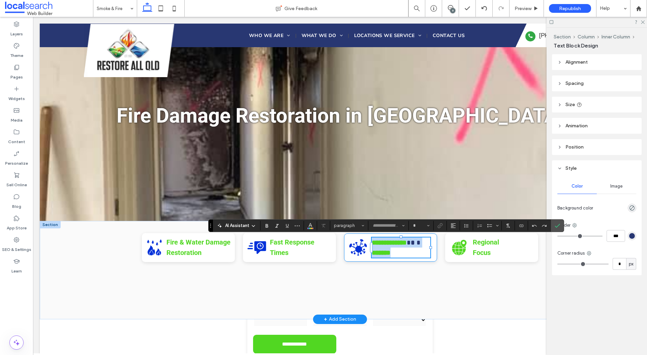
type input "**"
click at [311, 226] on icon "Color" at bounding box center [310, 224] width 5 height 5
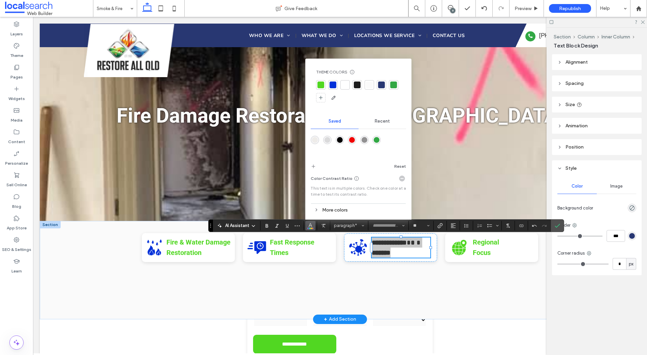
click at [322, 83] on div at bounding box center [320, 85] width 7 height 7
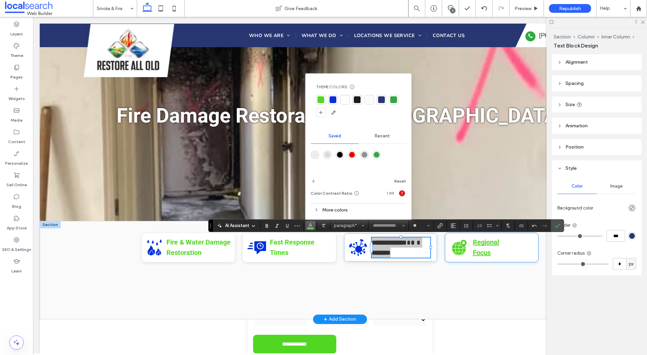
click at [488, 248] on strong "Regional Focus" at bounding box center [486, 247] width 26 height 19
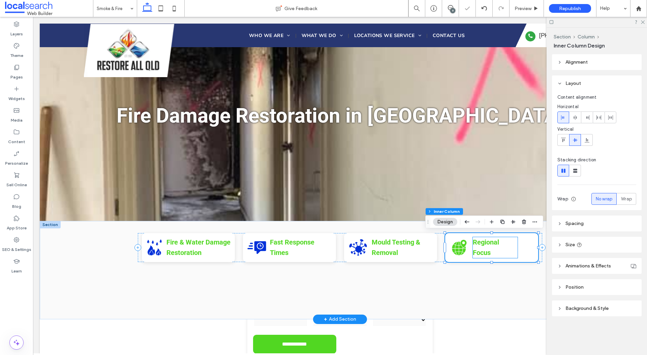
click at [497, 249] on p "Regional Focus" at bounding box center [495, 247] width 45 height 21
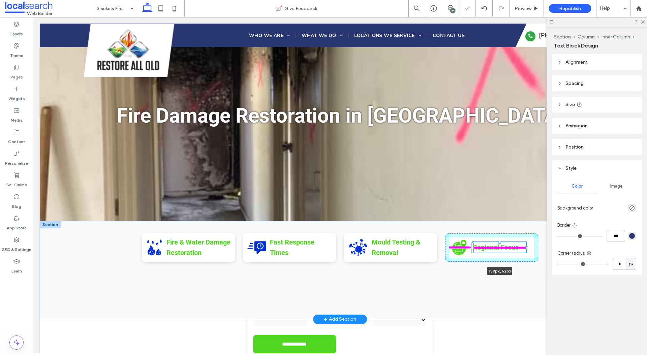
drag, startPoint x: 518, startPoint y: 248, endPoint x: 526, endPoint y: 248, distance: 8.8
click at [526, 248] on div at bounding box center [526, 248] width 3 height 3
type input "***"
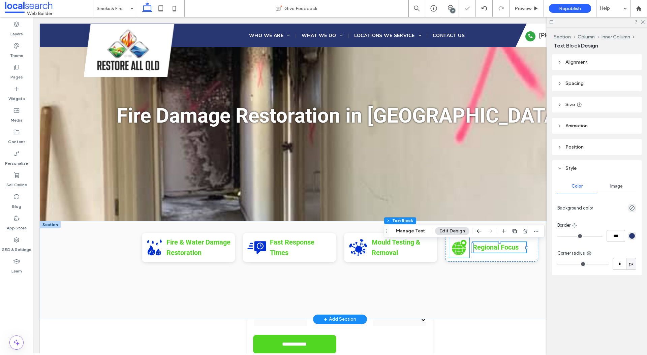
click at [460, 249] on icon at bounding box center [459, 247] width 14 height 15
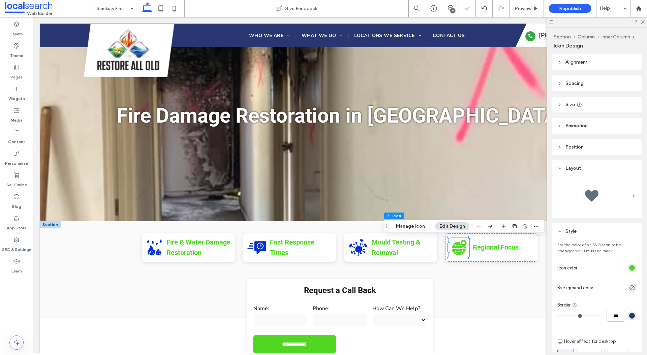
click at [630, 264] on div "rgb(81, 215, 34)" at bounding box center [632, 268] width 8 height 8
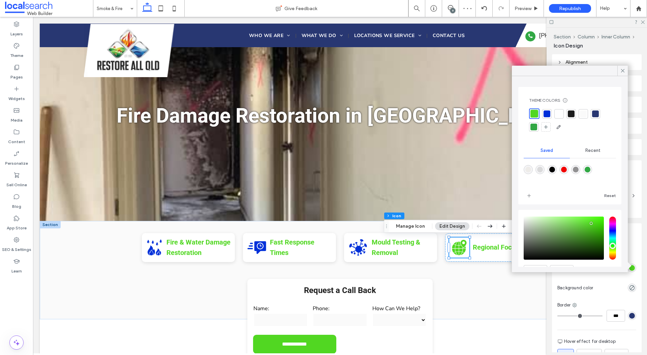
click at [544, 115] on div at bounding box center [546, 113] width 7 height 7
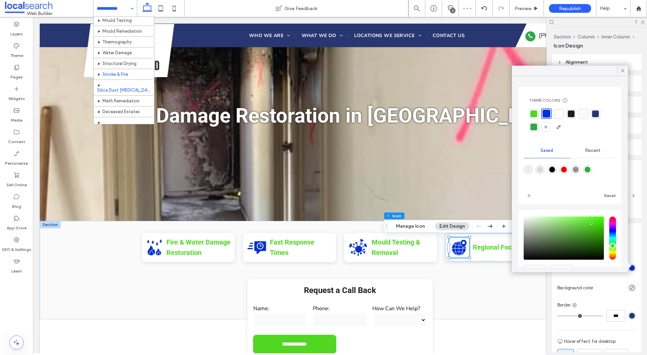
scroll to position [41, 0]
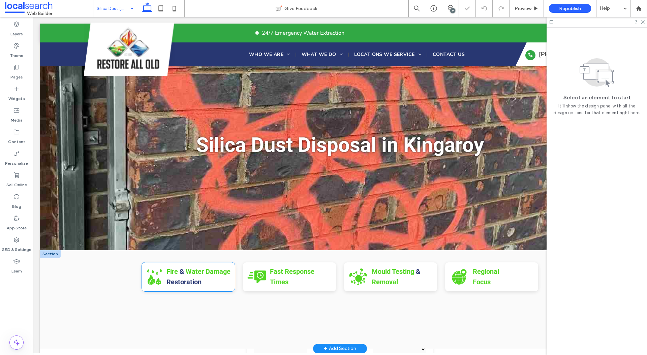
click at [156, 276] on icon "Fire & Water Damage Restoration Icon" at bounding box center [154, 276] width 17 height 17
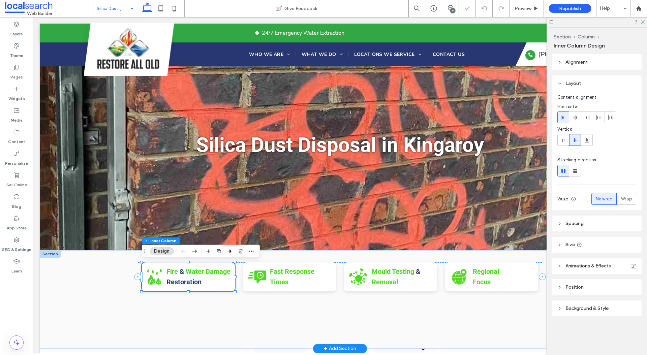
click at [153, 278] on icon "Fire & Water Damage Restoration Icon" at bounding box center [154, 276] width 17 height 17
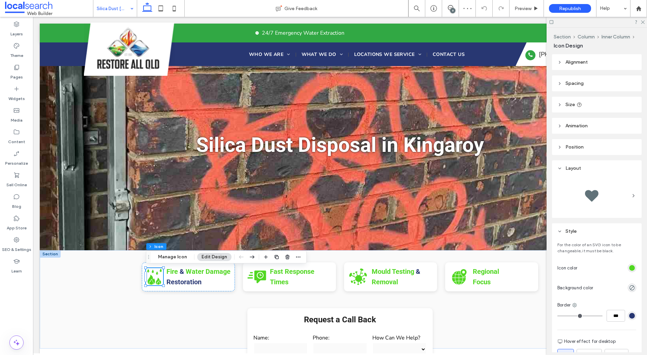
click at [634, 269] on div "rgb(81, 215, 34)" at bounding box center [632, 268] width 6 height 6
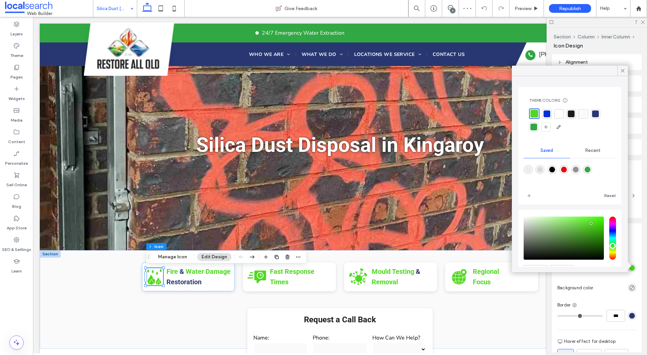
click at [548, 115] on div at bounding box center [546, 113] width 7 height 7
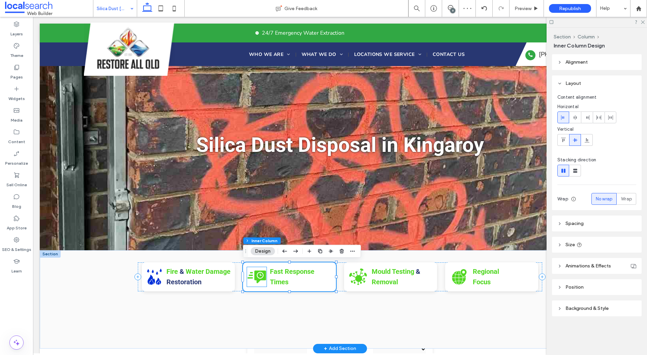
click at [257, 274] on icon "Fast Response Times Icon" at bounding box center [257, 277] width 20 height 20
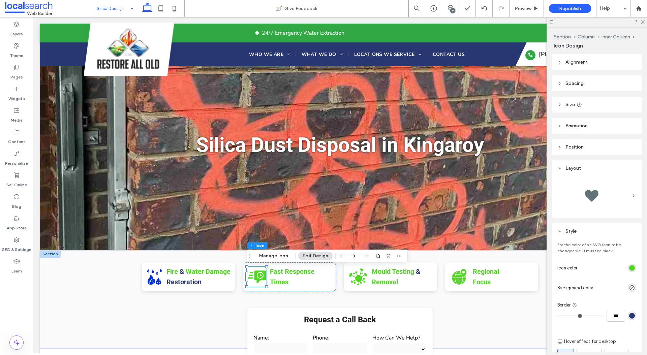
click at [626, 266] on div at bounding box center [608, 268] width 56 height 12
click at [631, 267] on div "rgb(81, 215, 34)" at bounding box center [632, 268] width 6 height 6
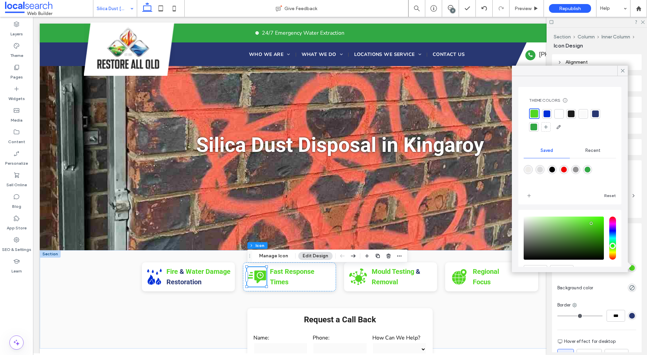
click at [549, 114] on div at bounding box center [546, 113] width 7 height 7
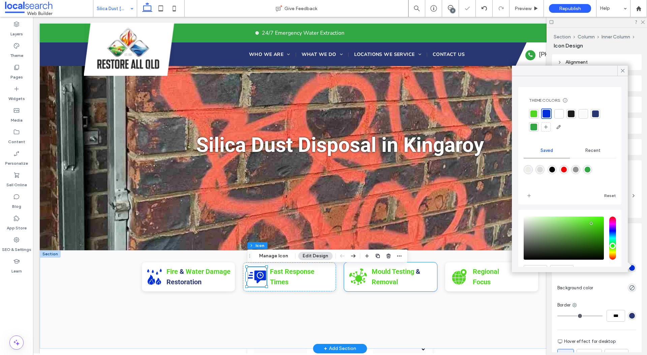
click at [362, 282] on icon "Mould Testing & Removal Icon" at bounding box center [358, 277] width 20 height 20
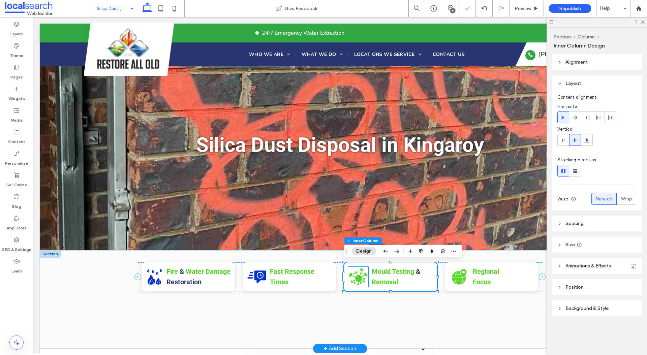
click at [361, 278] on icon at bounding box center [358, 276] width 18 height 17
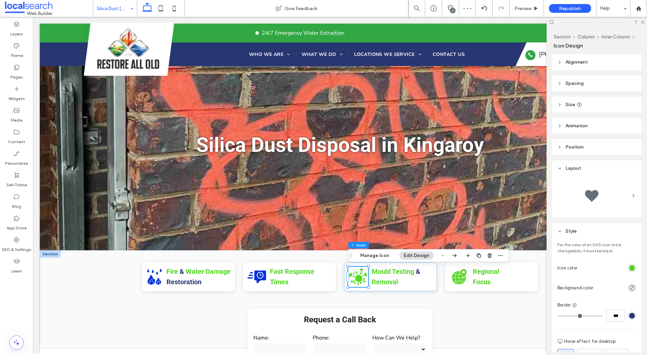
click at [629, 268] on div "rgb(81, 215, 34)" at bounding box center [632, 268] width 6 height 6
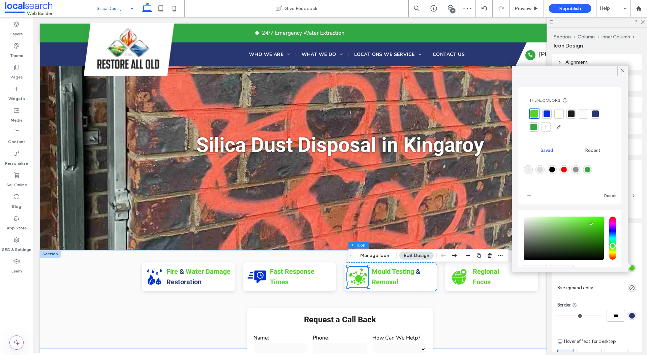
click at [547, 117] on div at bounding box center [546, 113] width 7 height 7
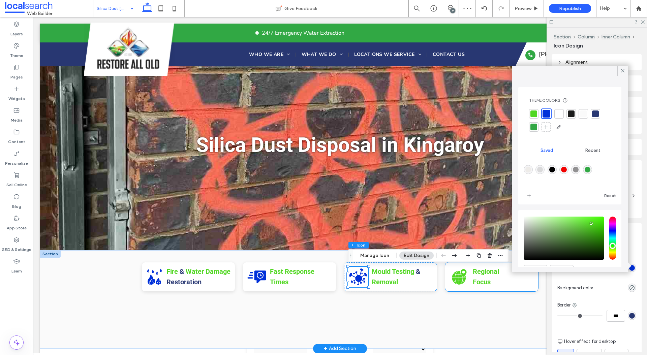
click at [459, 281] on icon "Regional Focus Icon" at bounding box center [459, 277] width 20 height 20
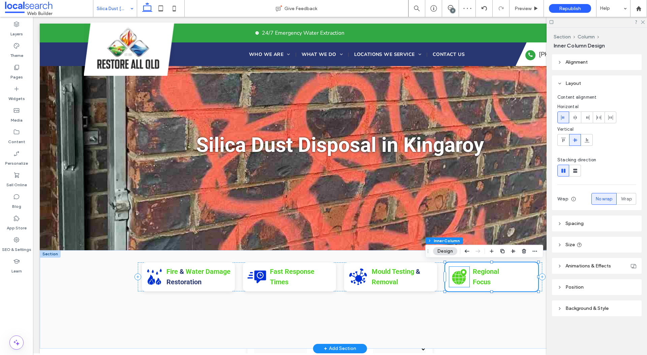
click at [459, 277] on icon at bounding box center [459, 276] width 14 height 15
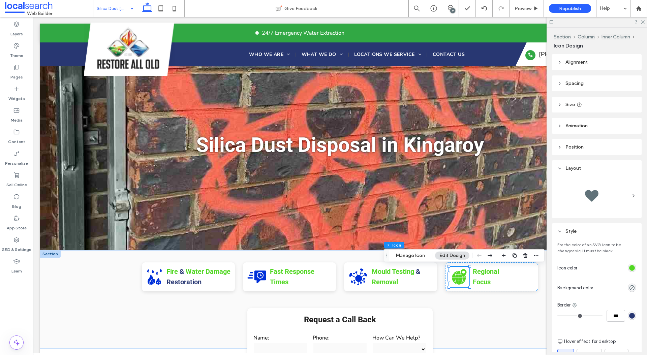
click at [628, 267] on div "rgb(81, 215, 34)" at bounding box center [632, 268] width 8 height 8
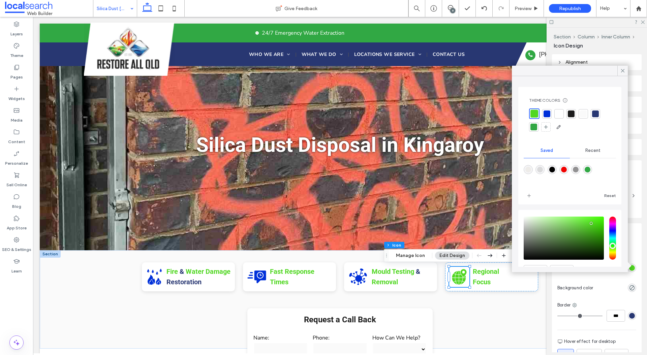
click at [545, 115] on div at bounding box center [546, 113] width 7 height 7
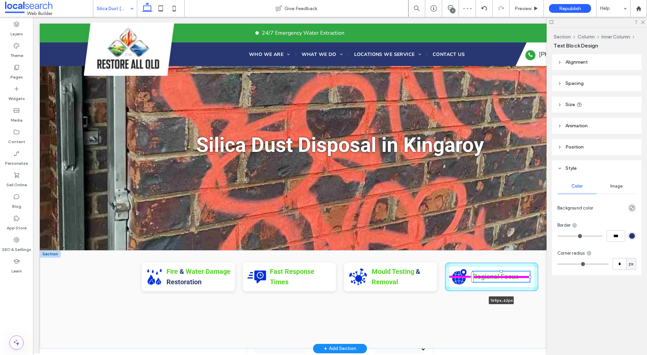
drag, startPoint x: 518, startPoint y: 277, endPoint x: 530, endPoint y: 277, distance: 12.1
click at [530, 277] on div at bounding box center [530, 277] width 3 height 3
type input "***"
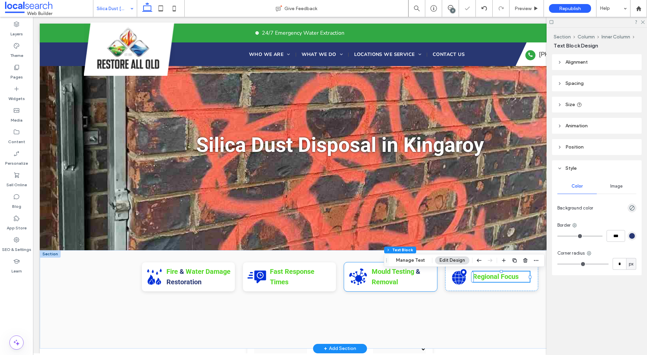
click at [413, 279] on p "Mould Testing & Removal" at bounding box center [401, 276] width 59 height 21
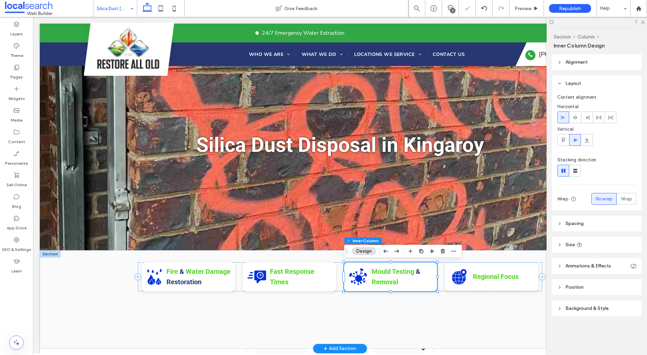
click at [404, 279] on p "Mould Testing & Removal" at bounding box center [401, 276] width 59 height 21
click at [404, 279] on div "Mould Testing & Removal" at bounding box center [401, 276] width 59 height 21
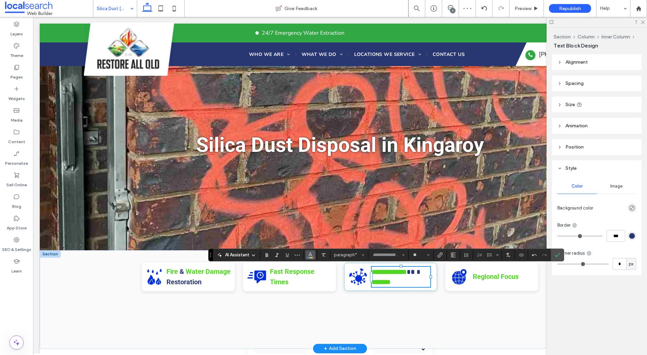
click at [308, 253] on icon "Color" at bounding box center [310, 254] width 5 height 5
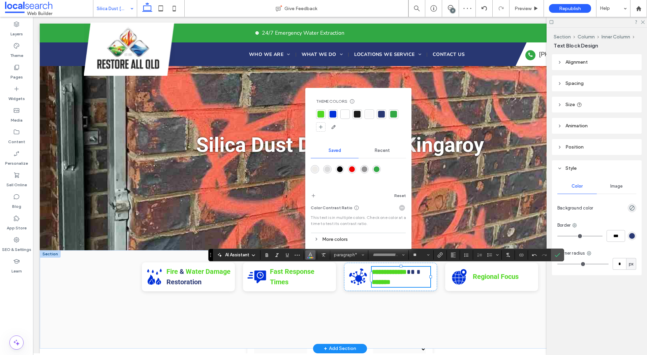
click at [323, 114] on div at bounding box center [320, 114] width 7 height 7
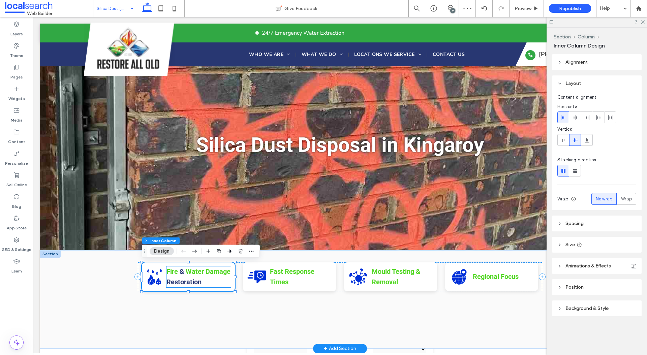
click at [208, 277] on p "Fire & Water Damage Restoration" at bounding box center [198, 276] width 64 height 21
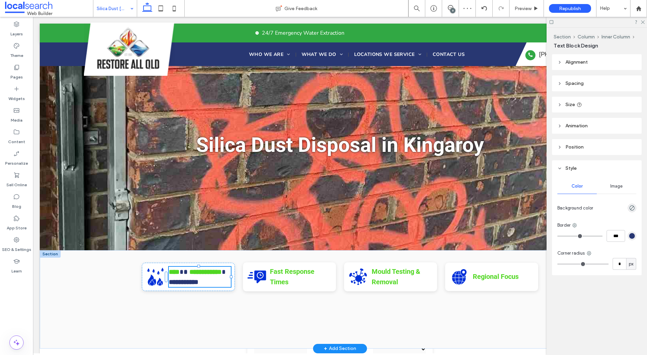
type input "**"
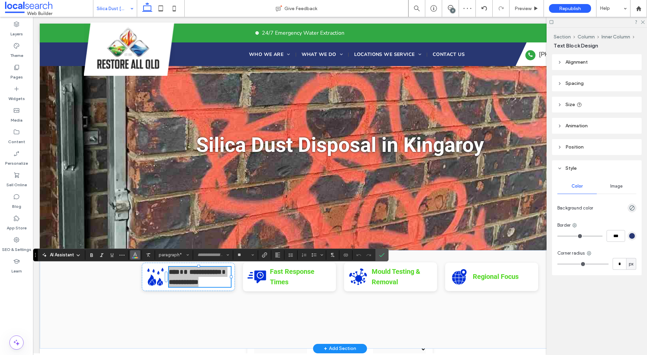
click at [134, 254] on icon "Color" at bounding box center [134, 254] width 5 height 5
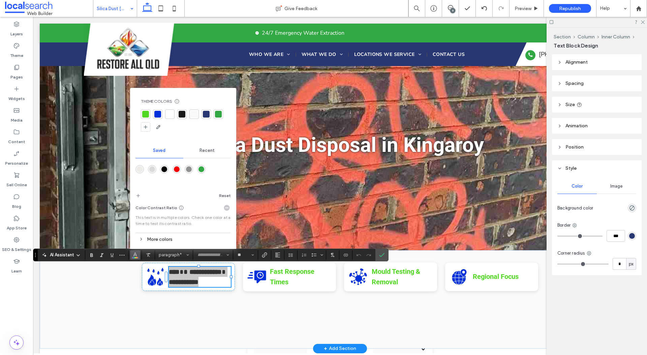
click at [147, 115] on div at bounding box center [145, 114] width 7 height 7
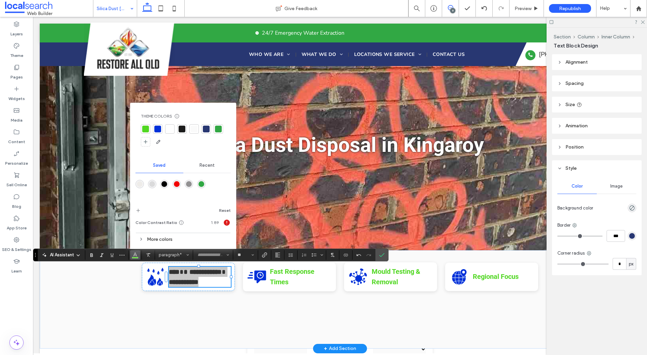
click at [455, 9] on span at bounding box center [450, 7] width 17 height 5
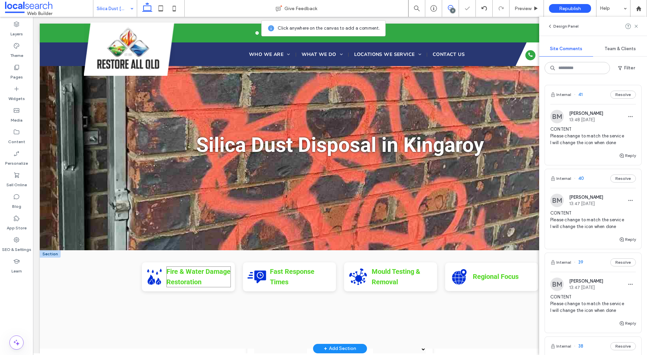
click at [230, 283] on p "Fire & Water Damage Restoration" at bounding box center [198, 276] width 64 height 21
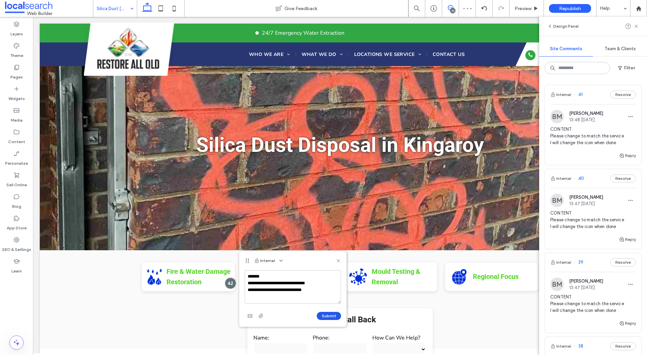
type textarea "**********"
click at [331, 314] on button "Submit" at bounding box center [329, 316] width 24 height 8
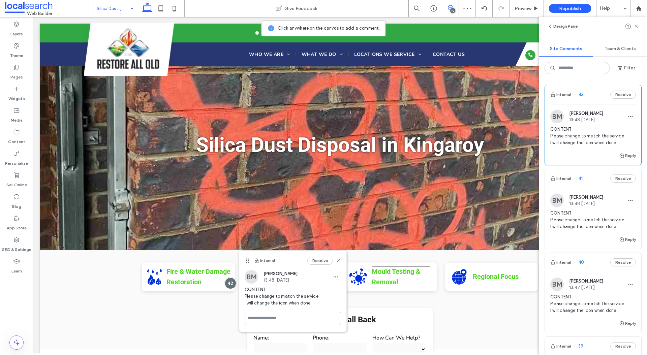
click at [417, 284] on p "Mould Testing & Removal" at bounding box center [401, 276] width 59 height 21
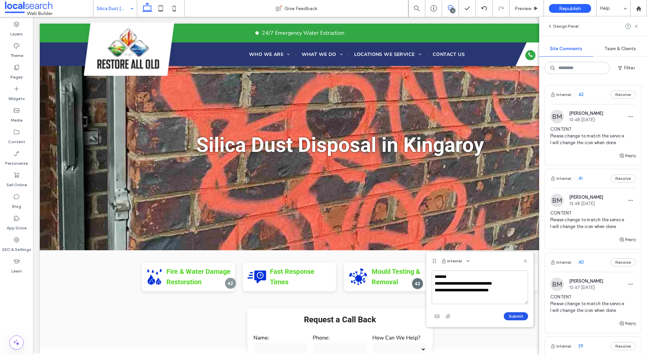
type textarea "**********"
click at [518, 313] on button "Submit" at bounding box center [516, 316] width 24 height 8
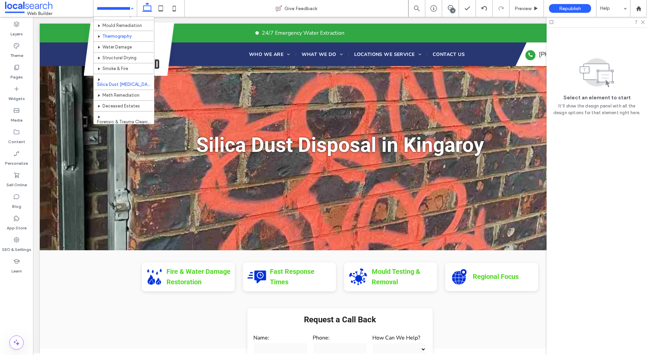
scroll to position [60, 0]
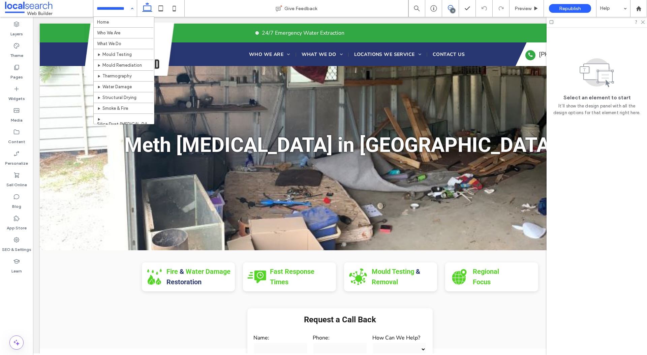
click at [451, 7] on icon at bounding box center [450, 7] width 5 height 5
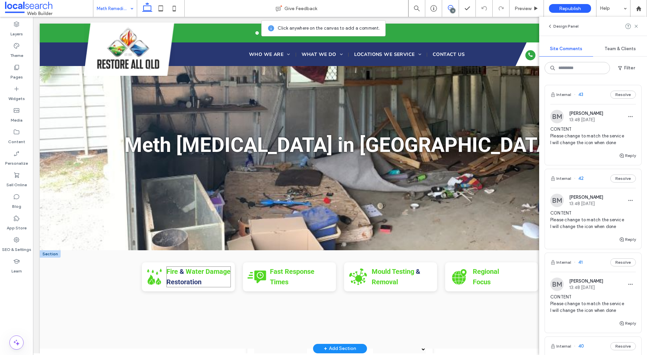
click at [219, 280] on p "Fire & Water Damage Restoration" at bounding box center [198, 276] width 64 height 21
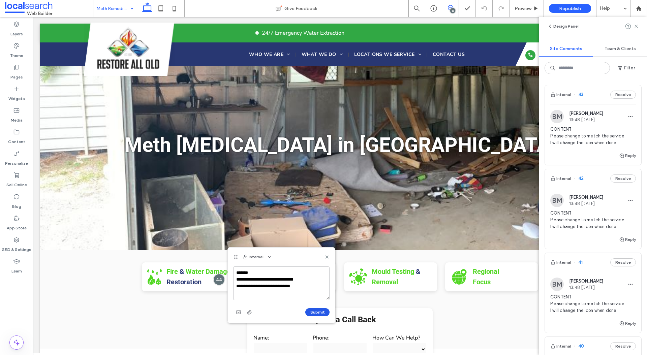
type textarea "**********"
click at [314, 312] on button "Submit" at bounding box center [317, 312] width 24 height 8
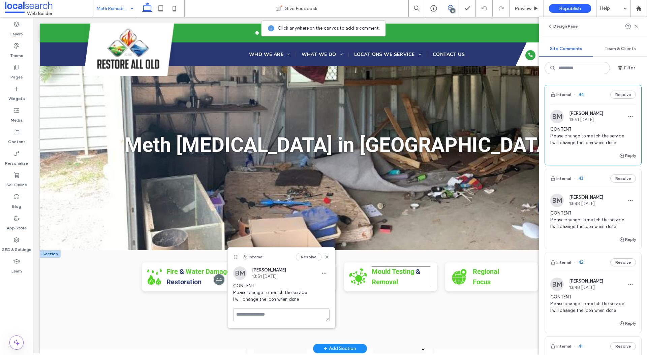
click at [414, 286] on p "Mould Testing & Removal" at bounding box center [401, 276] width 59 height 21
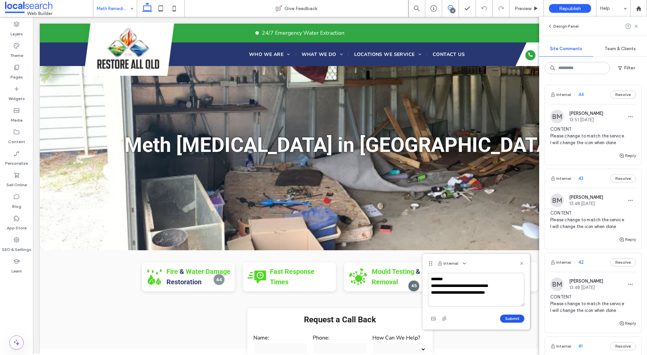
type textarea "**********"
click at [511, 315] on button "Submit" at bounding box center [512, 319] width 24 height 8
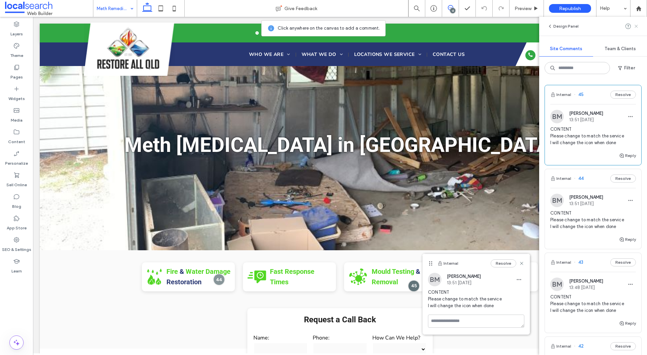
click at [634, 25] on icon at bounding box center [635, 26] width 5 height 5
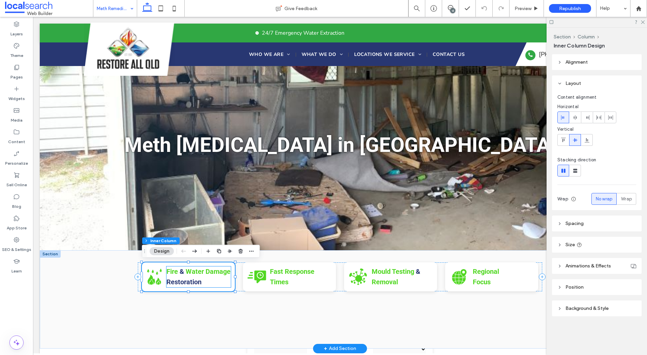
click at [204, 276] on p "Fire & Water Damage Restoration" at bounding box center [198, 276] width 64 height 21
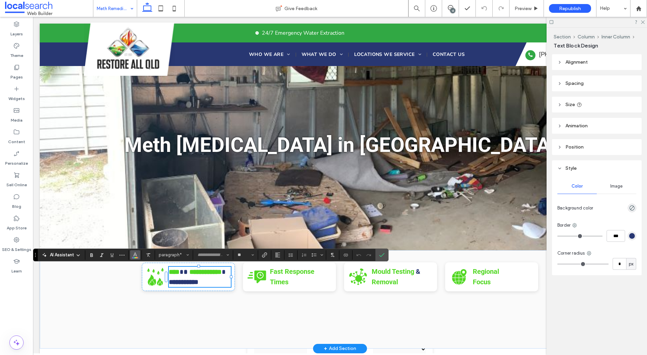
click at [136, 253] on icon "Color" at bounding box center [134, 254] width 5 height 5
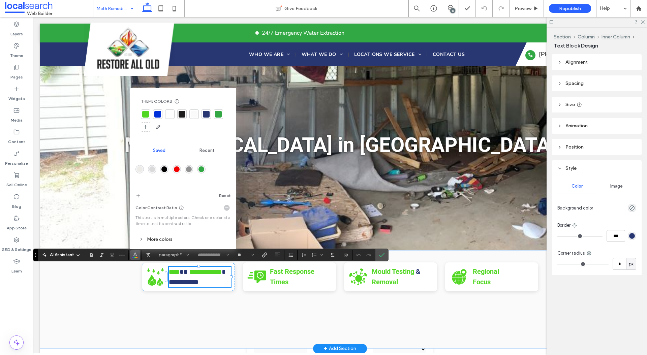
click at [149, 113] on div at bounding box center [145, 113] width 9 height 9
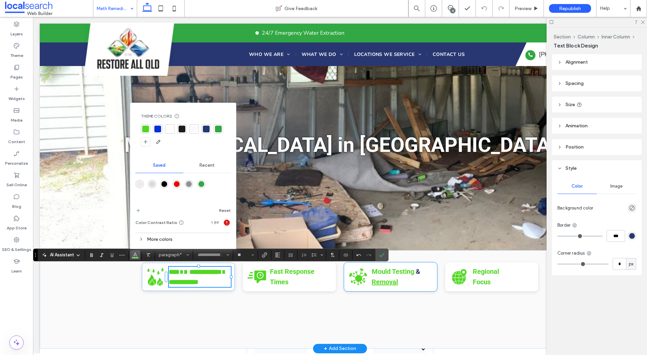
click at [396, 281] on strong "Removal" at bounding box center [385, 282] width 26 height 8
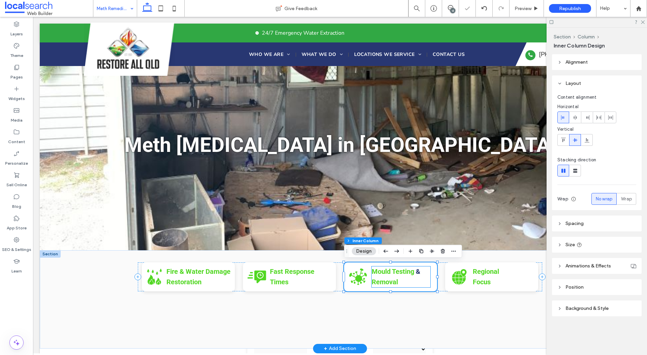
click at [410, 281] on p "Mould Testing & Removal" at bounding box center [401, 276] width 59 height 21
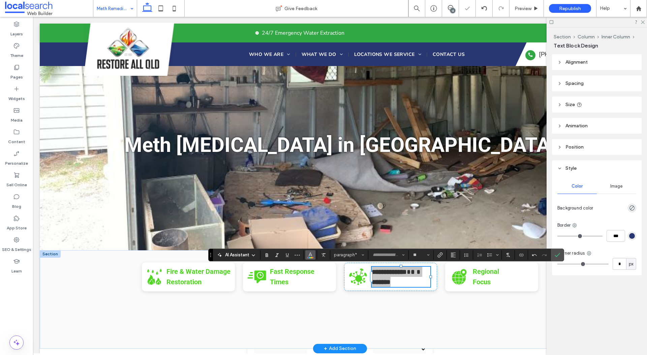
click at [311, 254] on icon "Color" at bounding box center [310, 254] width 5 height 5
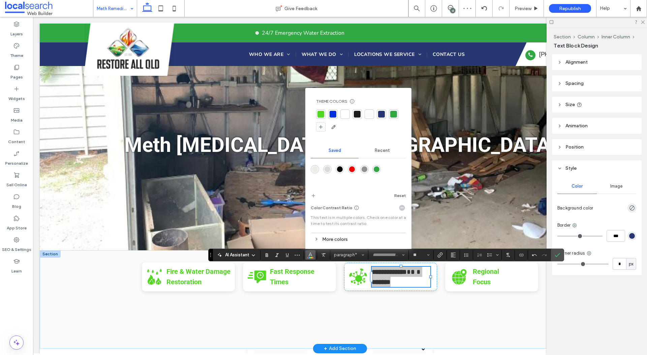
click at [320, 114] on div at bounding box center [320, 114] width 7 height 7
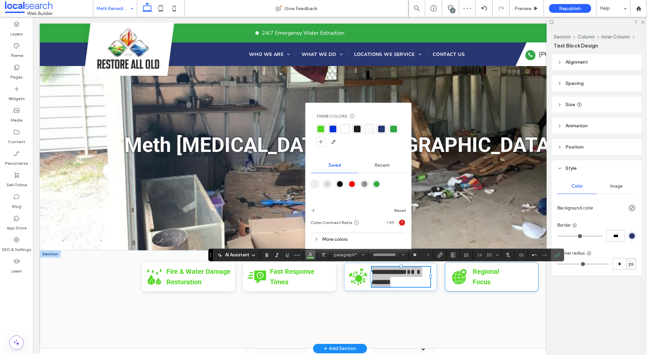
click at [505, 278] on p "Regional Focus" at bounding box center [495, 276] width 45 height 21
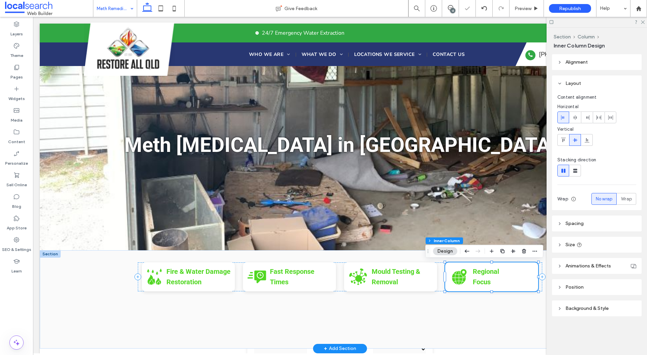
click at [498, 277] on p "Regional Focus" at bounding box center [495, 276] width 45 height 21
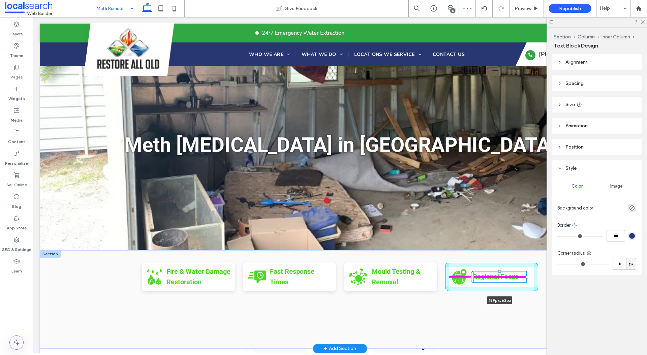
drag, startPoint x: 517, startPoint y: 278, endPoint x: 526, endPoint y: 278, distance: 8.8
click at [526, 278] on div at bounding box center [526, 277] width 3 height 3
type input "***"
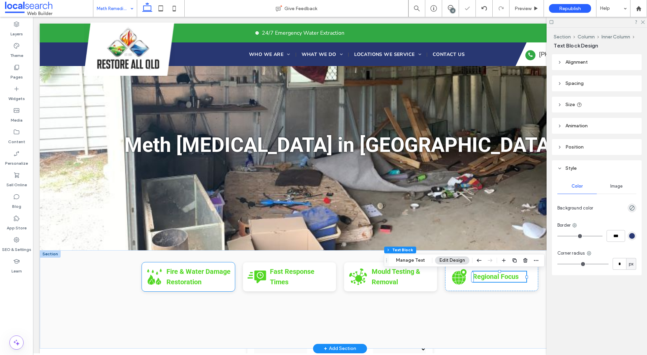
click at [155, 275] on icon "Fire & Water Damage Restoration Icon" at bounding box center [154, 276] width 17 height 17
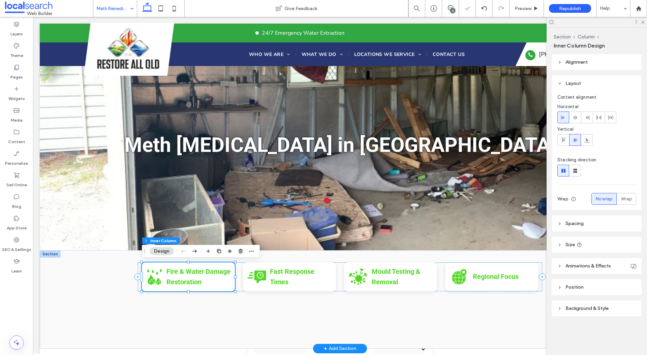
click at [154, 277] on icon "Fire & Water Damage Restoration Icon" at bounding box center [154, 276] width 17 height 17
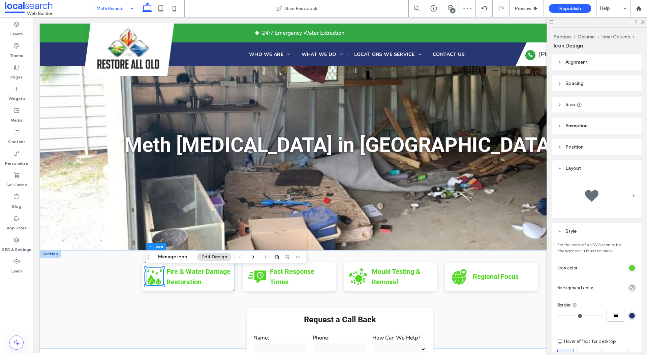
click at [634, 269] on div "rgb(81, 215, 34)" at bounding box center [632, 268] width 6 height 6
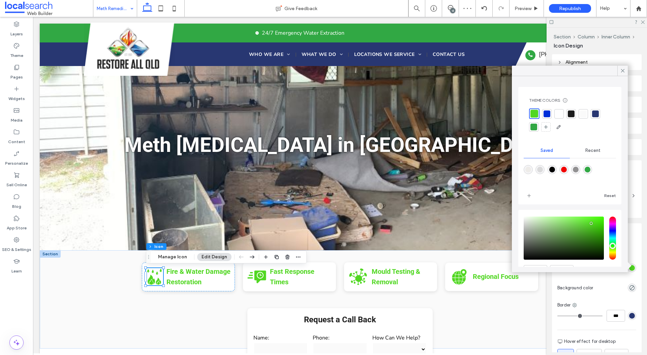
click at [546, 113] on div at bounding box center [546, 113] width 7 height 7
click at [354, 282] on icon "Mould Testing & Removal Icon" at bounding box center [358, 277] width 20 height 20
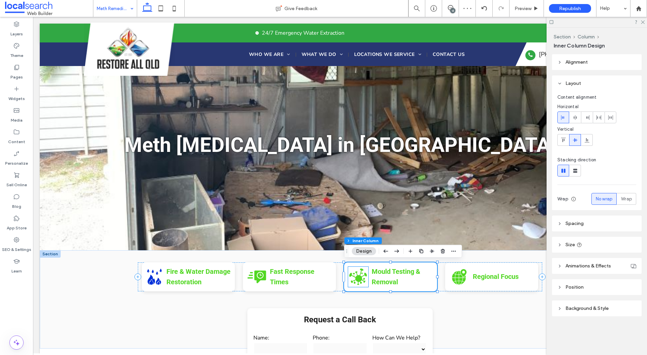
click at [356, 278] on icon at bounding box center [358, 276] width 18 height 17
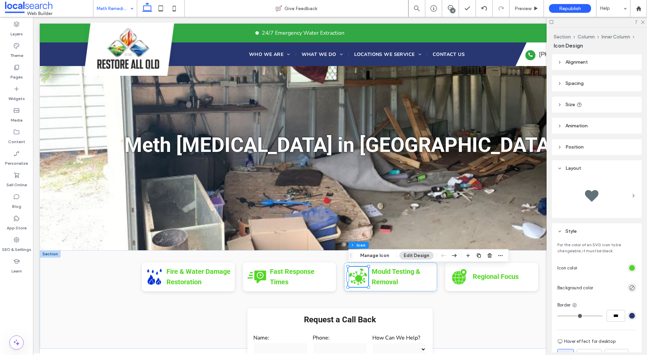
click at [629, 264] on div "rgb(81, 215, 34)" at bounding box center [632, 268] width 8 height 8
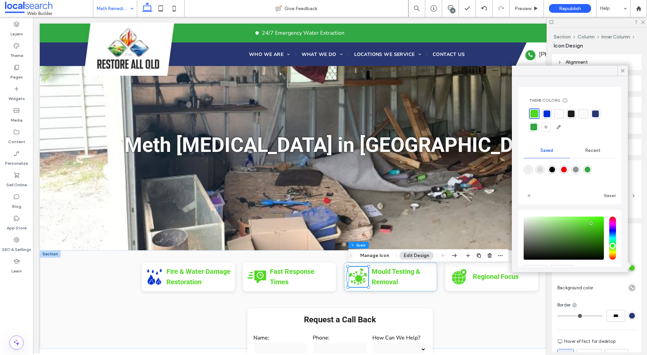
click at [544, 116] on div at bounding box center [546, 113] width 7 height 7
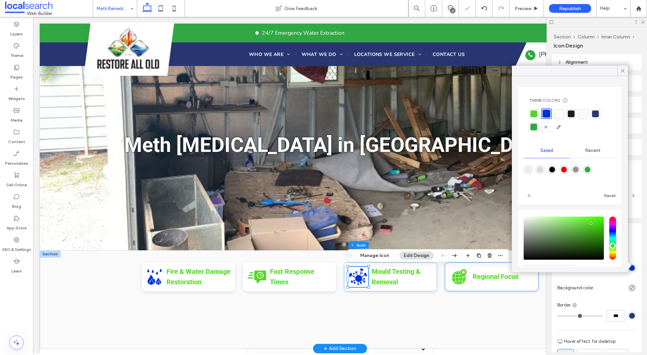
click at [457, 277] on icon at bounding box center [459, 276] width 14 height 15
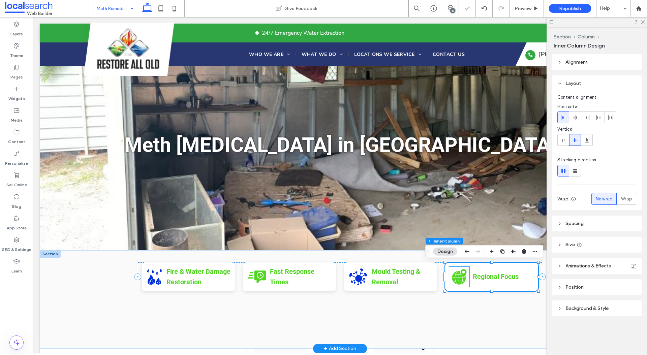
click at [459, 277] on icon at bounding box center [459, 276] width 14 height 15
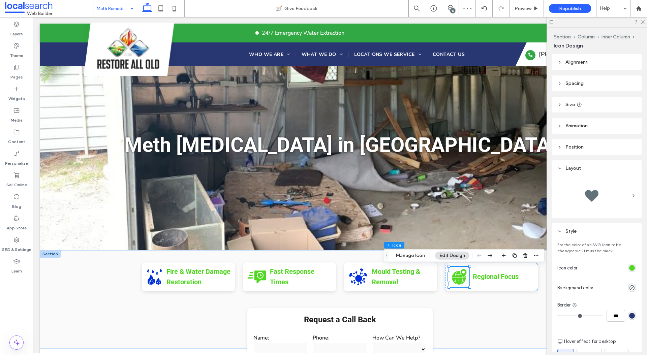
click at [633, 267] on div "rgb(81, 215, 34)" at bounding box center [632, 268] width 6 height 6
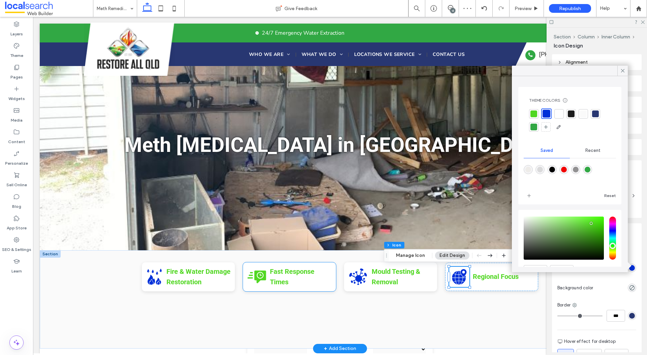
click at [265, 278] on icon at bounding box center [260, 276] width 12 height 13
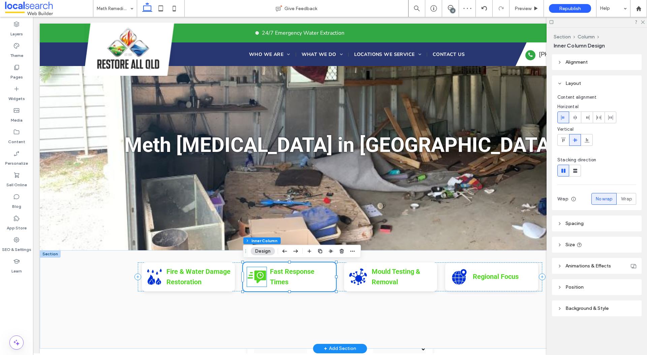
click at [261, 278] on icon "Fast Response Times Icon" at bounding box center [257, 277] width 20 height 20
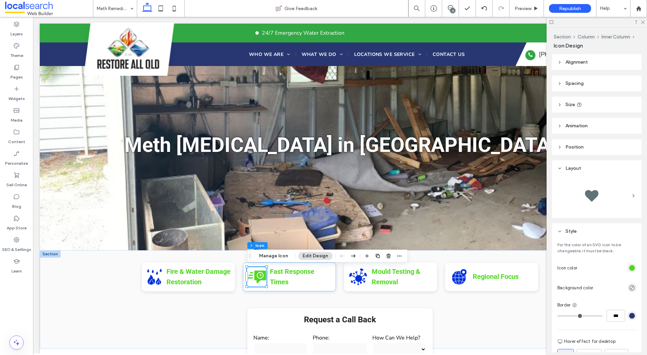
click at [631, 267] on div "rgb(81, 215, 34)" at bounding box center [632, 268] width 6 height 6
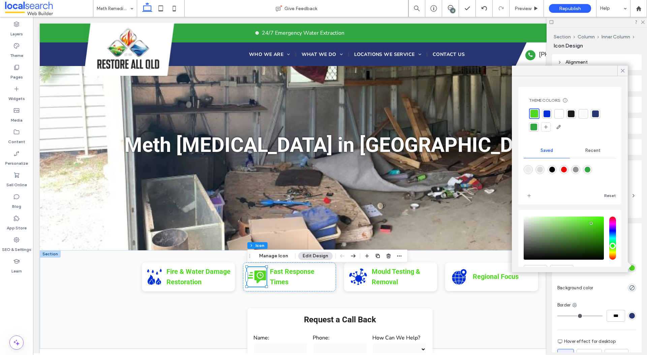
click at [548, 115] on div at bounding box center [546, 113] width 7 height 7
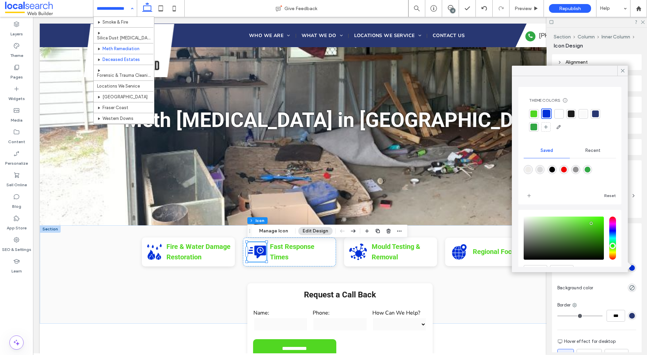
scroll to position [101, 0]
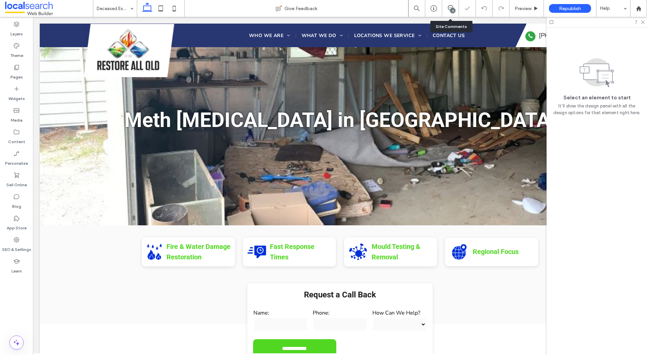
click at [453, 11] on div "13" at bounding box center [452, 10] width 5 height 5
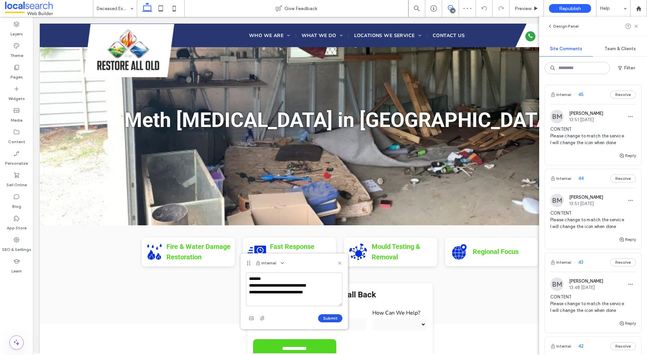
type textarea "**********"
click at [335, 316] on button "Submit" at bounding box center [330, 318] width 24 height 8
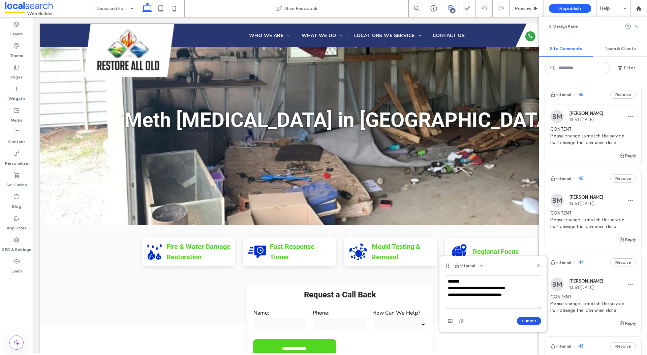
type textarea "**********"
click at [532, 318] on button "Submit" at bounding box center [529, 321] width 24 height 8
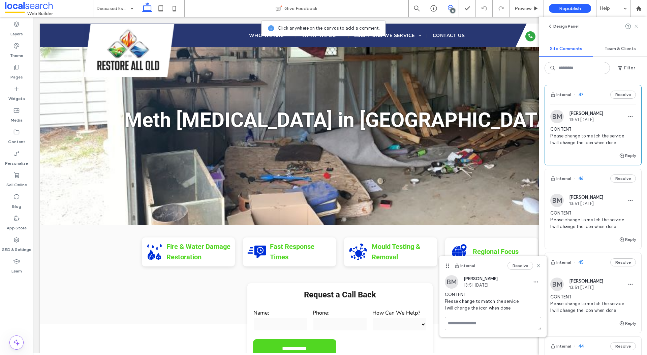
click at [638, 26] on icon at bounding box center [635, 26] width 5 height 5
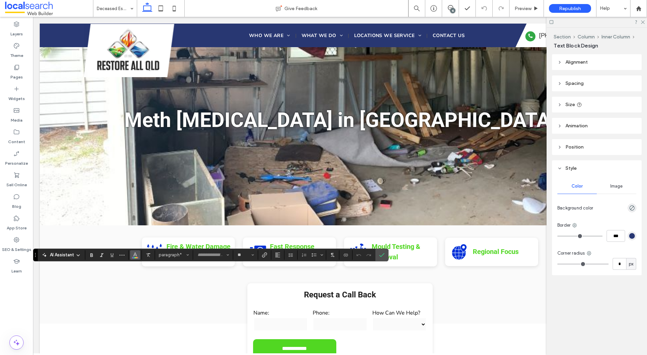
click at [137, 253] on icon "Color" at bounding box center [134, 254] width 5 height 5
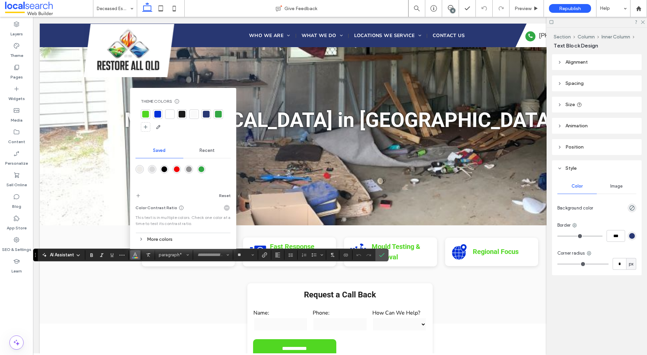
click at [147, 116] on div at bounding box center [145, 114] width 7 height 7
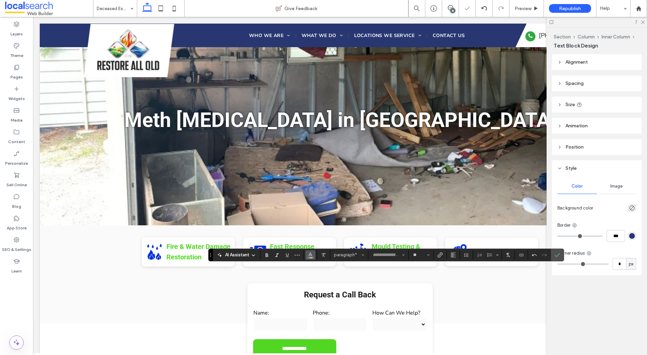
click at [313, 253] on icon "Color" at bounding box center [310, 254] width 5 height 5
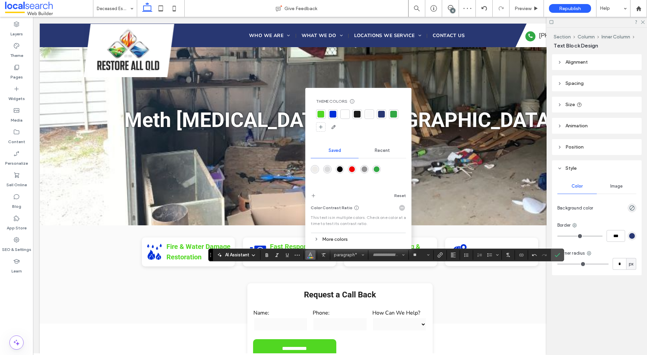
click at [323, 113] on div at bounding box center [320, 114] width 7 height 7
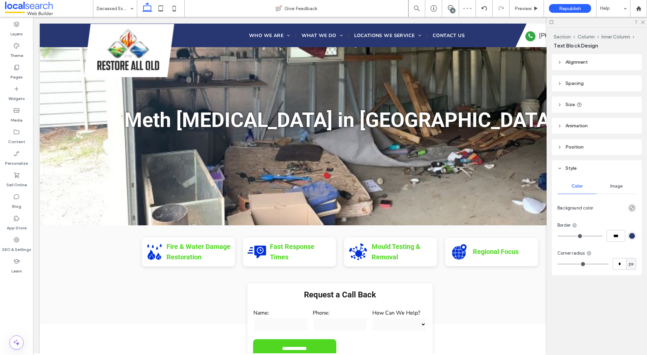
type input "***"
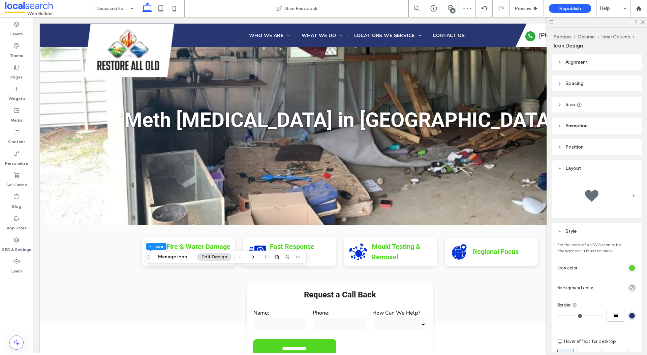
click at [634, 268] on div "rgb(81, 215, 34)" at bounding box center [632, 268] width 6 height 6
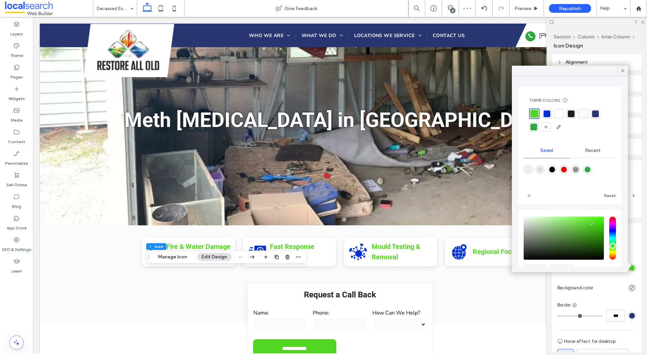
click at [547, 115] on div at bounding box center [546, 113] width 7 height 7
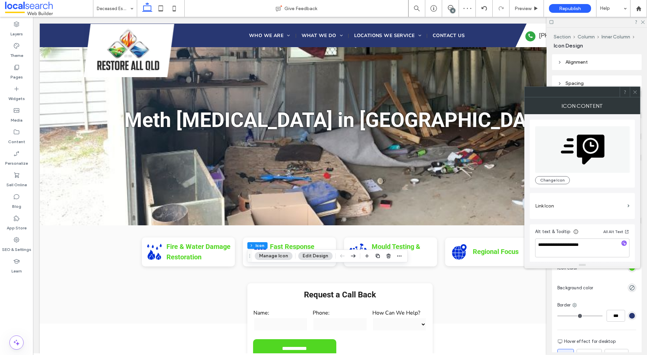
click at [641, 288] on div "For the color of an SVG icon to be changeable, it must be black. Icon color Bac…" at bounding box center [597, 336] width 90 height 195
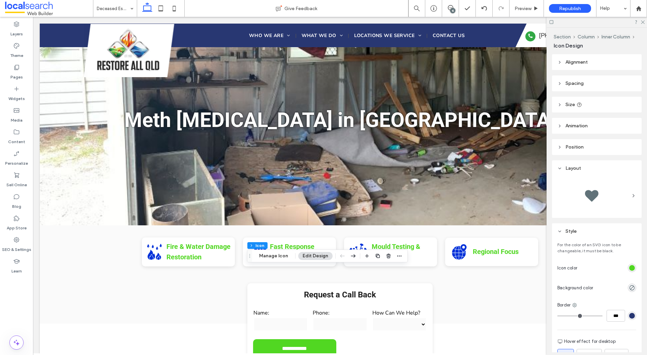
click at [634, 268] on div "rgb(81, 215, 34)" at bounding box center [632, 268] width 6 height 6
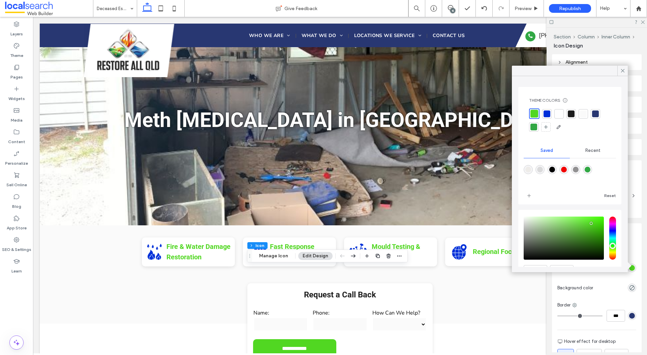
click at [546, 117] on div at bounding box center [546, 113] width 7 height 7
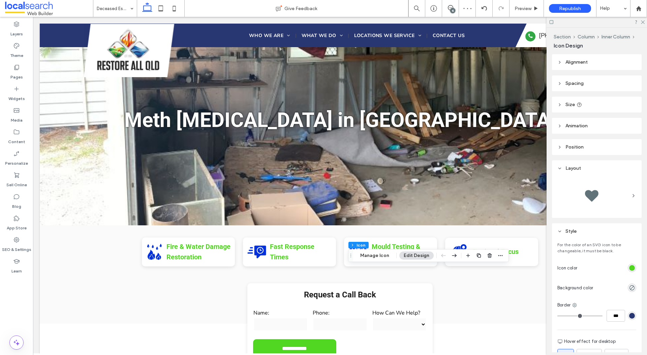
click at [628, 264] on div at bounding box center [632, 268] width 8 height 8
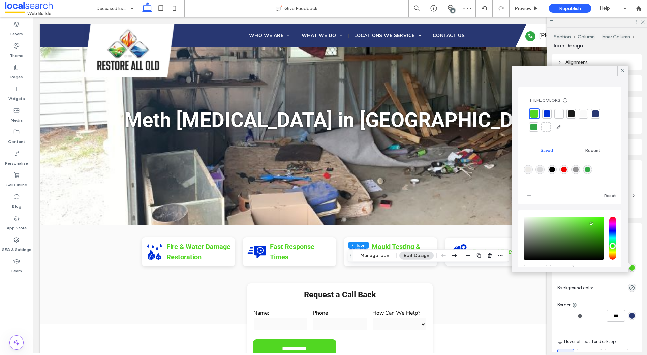
click at [547, 113] on div at bounding box center [546, 113] width 7 height 7
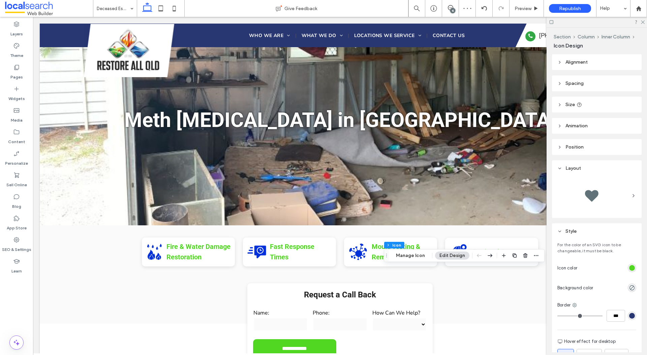
click at [628, 267] on div "rgb(81, 215, 34)" at bounding box center [632, 268] width 8 height 8
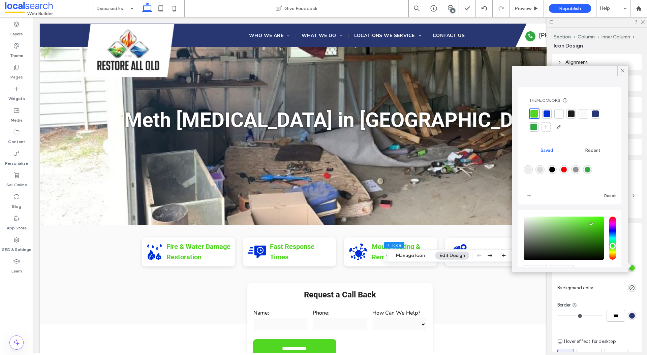
click at [547, 114] on div at bounding box center [546, 113] width 7 height 7
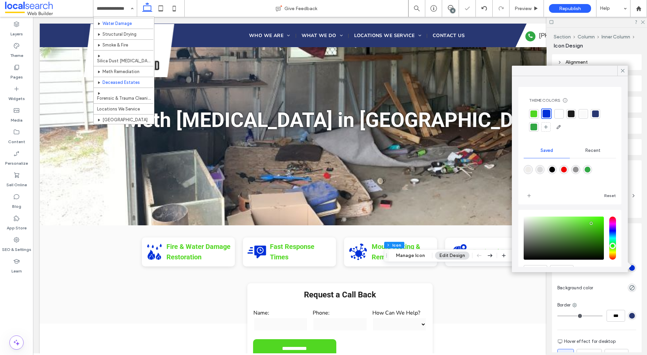
scroll to position [102, 0]
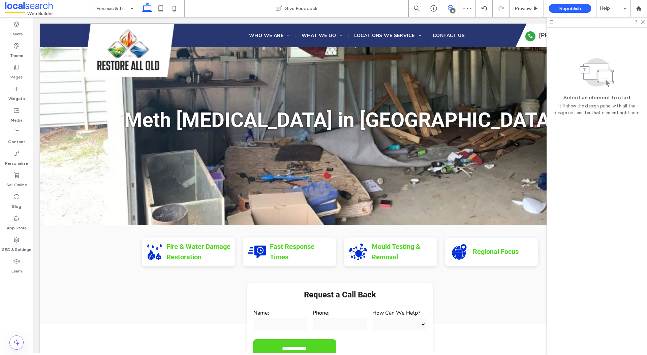
click at [451, 7] on use at bounding box center [450, 7] width 5 height 5
click at [445, 10] on div "15" at bounding box center [450, 8] width 17 height 7
click at [448, 9] on icon at bounding box center [450, 7] width 5 height 5
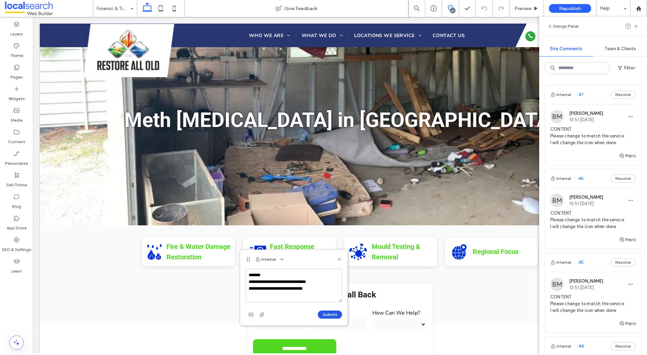
type textarea "**********"
click at [326, 313] on button "Submit" at bounding box center [330, 315] width 24 height 8
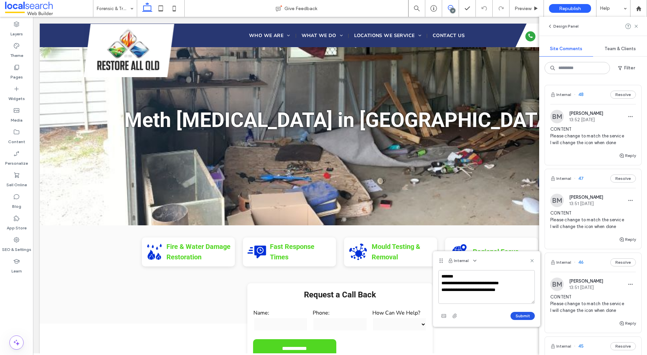
type textarea "**********"
click at [515, 314] on button "Submit" at bounding box center [522, 316] width 24 height 8
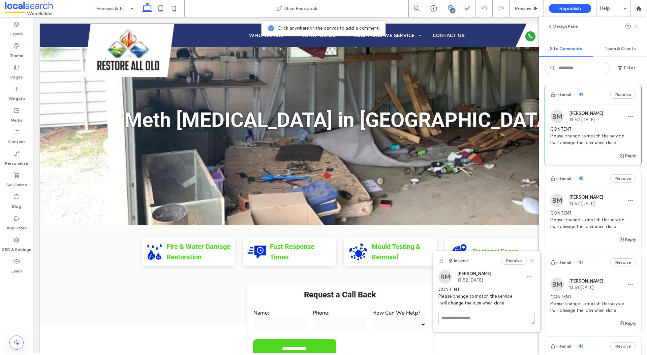
click at [636, 26] on use at bounding box center [635, 26] width 3 height 3
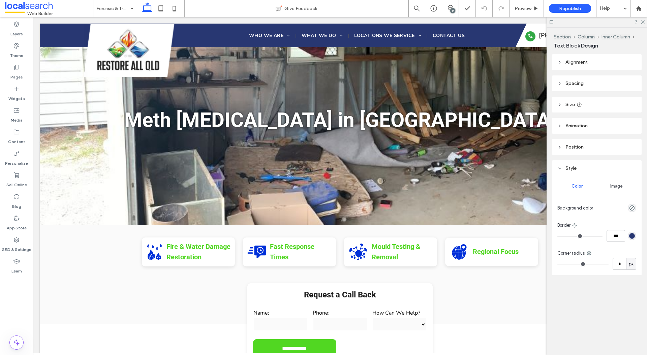
type input "***"
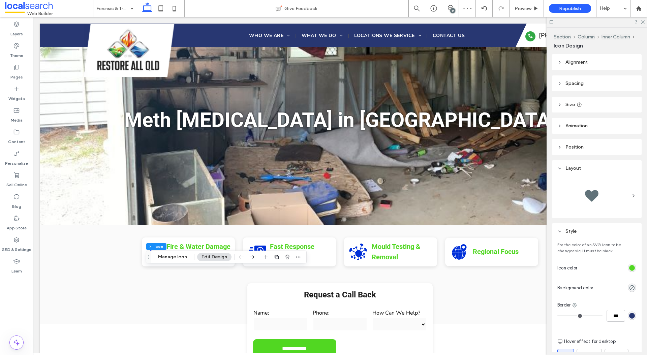
click at [633, 268] on div "rgb(81, 215, 34)" at bounding box center [632, 268] width 6 height 6
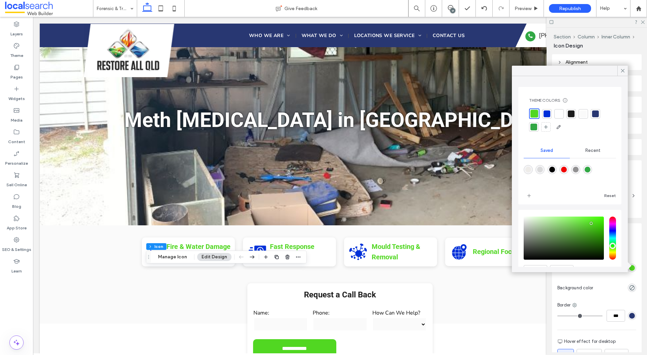
click at [547, 115] on div at bounding box center [546, 113] width 7 height 7
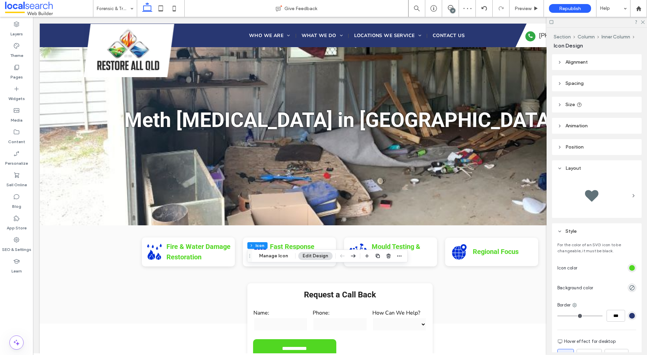
click at [631, 266] on div "rgb(81, 215, 34)" at bounding box center [632, 268] width 6 height 6
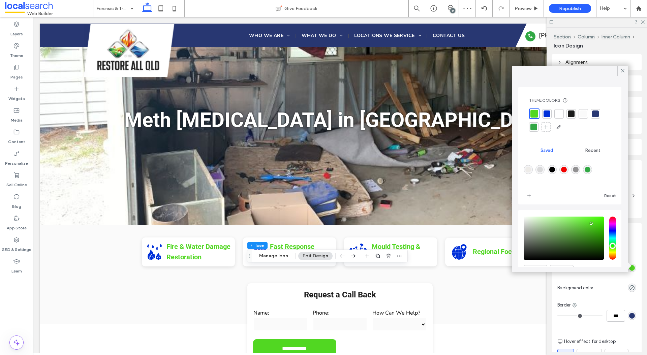
click at [547, 116] on div at bounding box center [546, 113] width 7 height 7
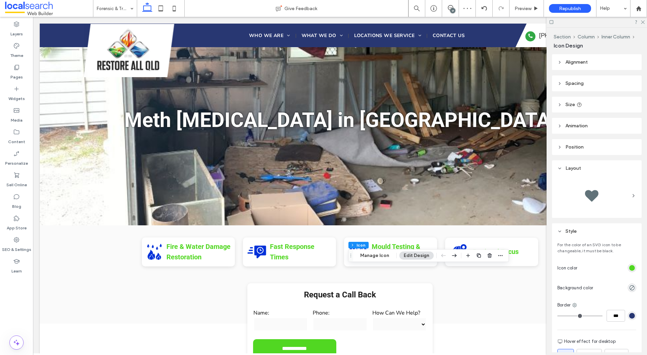
click at [627, 265] on div at bounding box center [608, 268] width 56 height 12
click at [629, 267] on div "rgb(81, 215, 34)" at bounding box center [632, 268] width 6 height 6
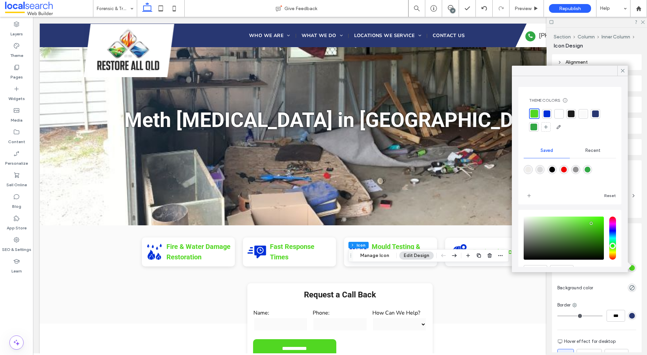
click at [548, 115] on div at bounding box center [546, 113] width 7 height 7
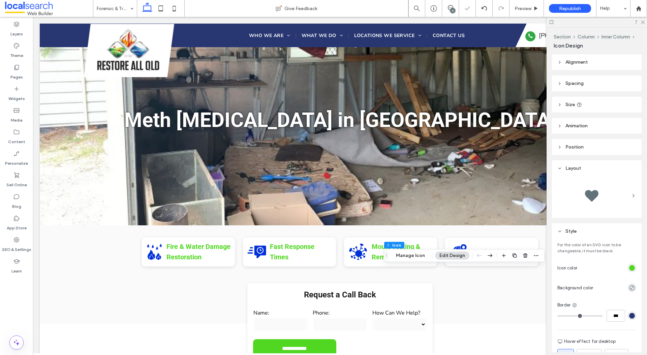
click at [634, 270] on div "rgb(81, 215, 34)" at bounding box center [632, 268] width 6 height 6
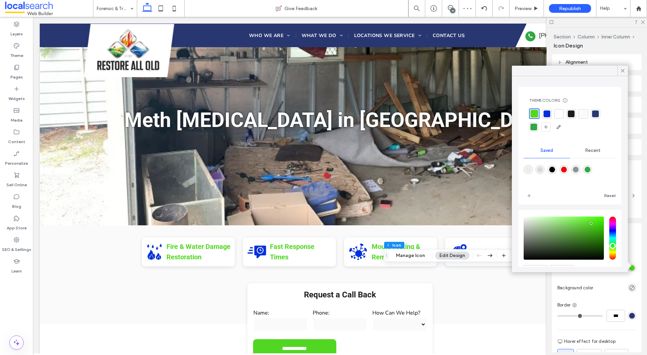
click at [548, 112] on div at bounding box center [546, 113] width 7 height 7
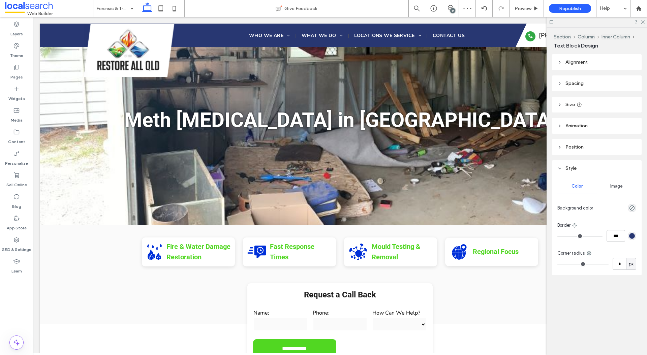
type input "**"
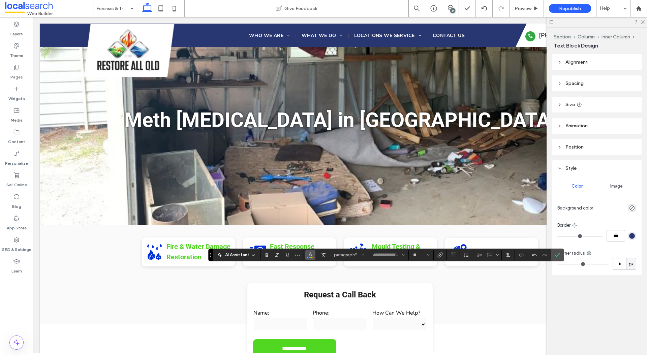
click at [313, 253] on icon "Color" at bounding box center [310, 254] width 5 height 5
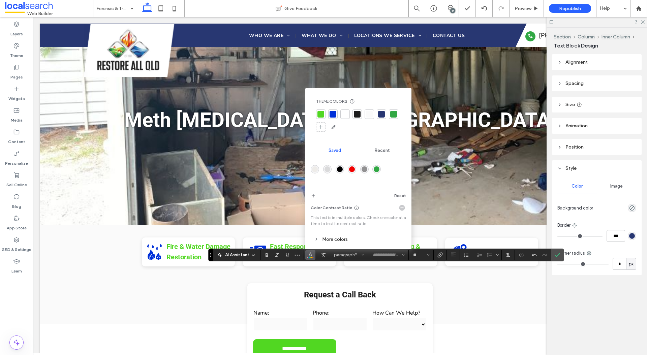
click at [323, 115] on div at bounding box center [320, 114] width 7 height 7
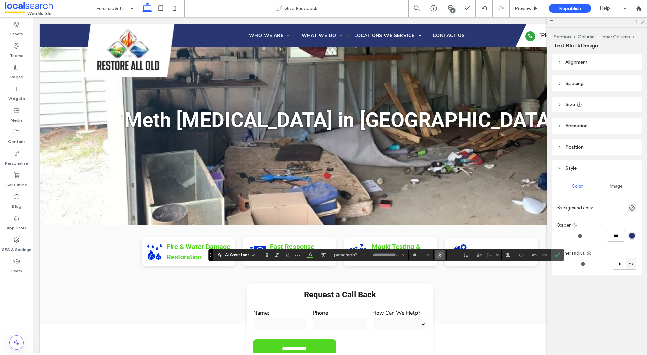
click at [439, 256] on icon "Link" at bounding box center [439, 254] width 5 height 5
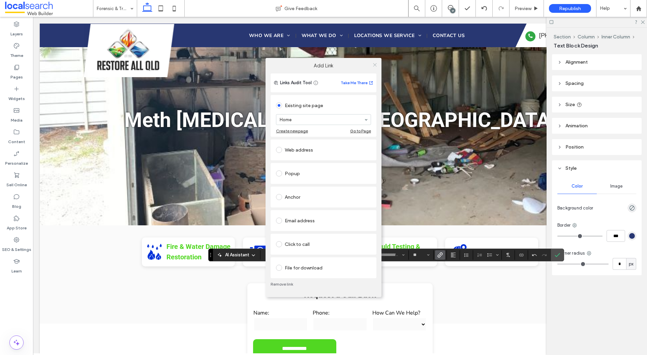
click at [373, 63] on icon at bounding box center [374, 64] width 5 height 5
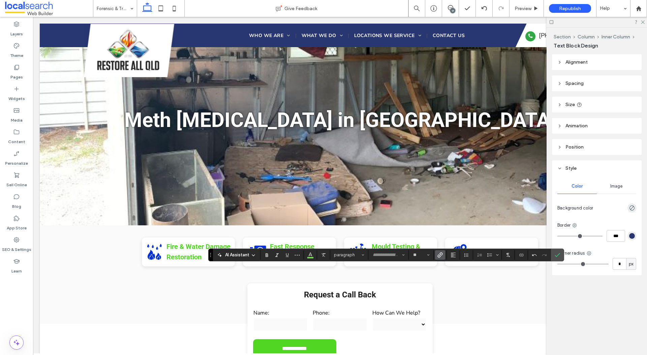
click at [438, 255] on icon "Link" at bounding box center [439, 254] width 5 height 5
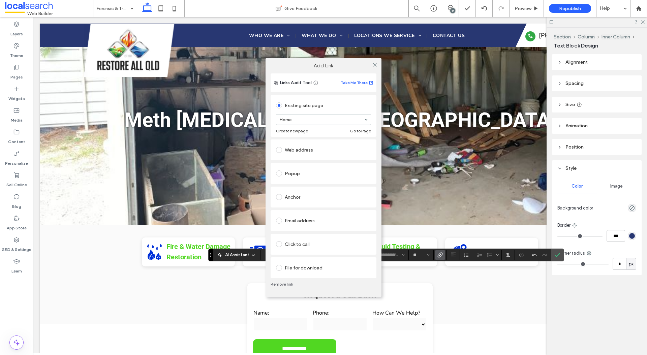
click at [438, 277] on div "Add Link Links Audit Tool Take Me There Existing site page Home Create new page…" at bounding box center [323, 177] width 647 height 355
click at [402, 276] on div "Add Link Links Audit Tool Take Me There Existing site page Home Create new page…" at bounding box center [323, 177] width 647 height 355
click at [221, 291] on div "Add Link Links Audit Tool Take Me There Existing site page Home Create new page…" at bounding box center [323, 177] width 647 height 355
click at [204, 275] on div "Add Link Links Audit Tool Take Me There Existing site page Home Create new page…" at bounding box center [323, 177] width 647 height 355
click at [373, 64] on icon at bounding box center [374, 64] width 5 height 5
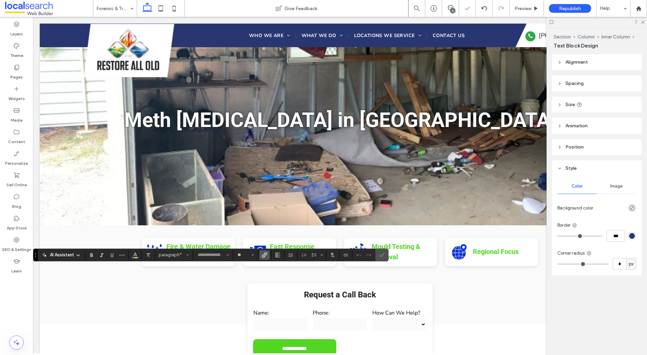
click at [264, 255] on use "Link" at bounding box center [264, 254] width 5 height 5
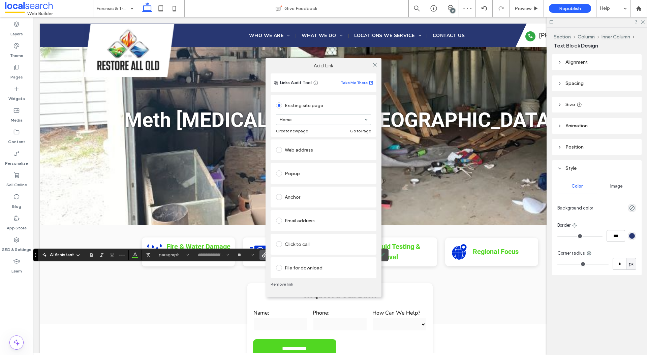
click at [252, 261] on div "Add Link Links Audit Tool Take Me There Existing site page Home Create new page…" at bounding box center [323, 177] width 647 height 355
click at [235, 258] on div "Add Link Links Audit Tool Take Me There Existing site page Home Create new page…" at bounding box center [323, 177] width 647 height 355
click at [135, 256] on div "Add Link Links Audit Tool Take Me There Existing site page Home Create new page…" at bounding box center [323, 177] width 647 height 355
click at [133, 254] on div "Add Link Links Audit Tool Take Me There Existing site page Home Create new page…" at bounding box center [323, 177] width 647 height 355
click at [376, 64] on icon at bounding box center [374, 64] width 5 height 5
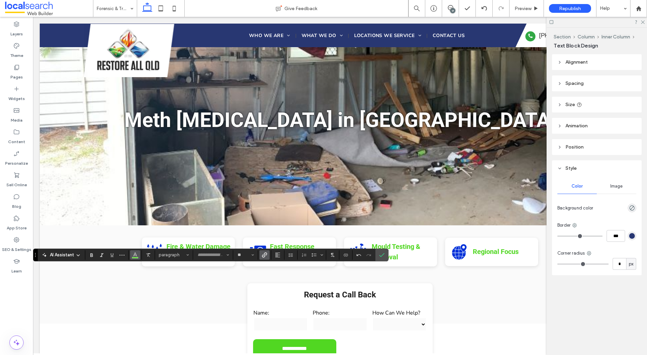
click at [134, 255] on use "Color" at bounding box center [135, 254] width 4 height 4
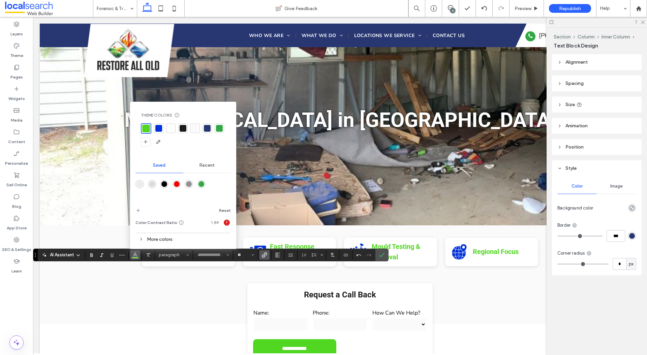
click at [148, 127] on div at bounding box center [146, 129] width 8 height 8
click at [265, 255] on icon "Link" at bounding box center [264, 254] width 5 height 5
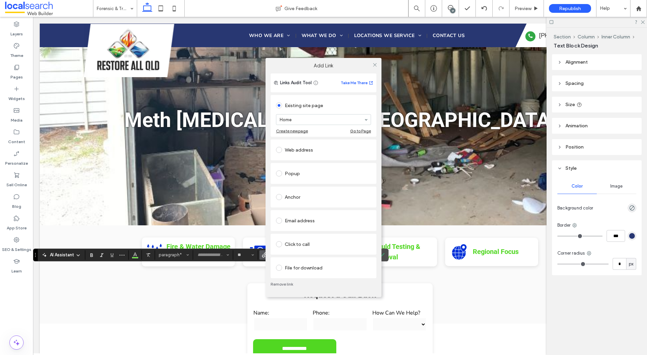
click at [282, 284] on link "Remove link" at bounding box center [323, 284] width 106 height 5
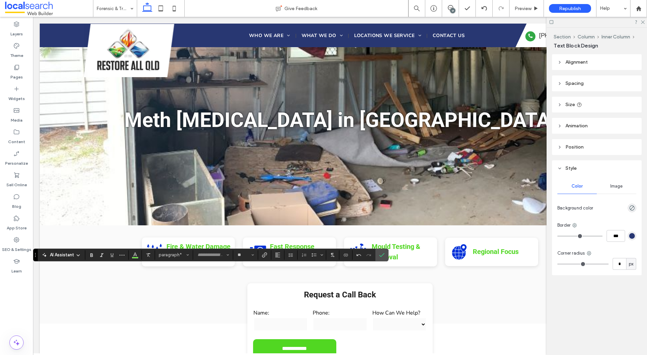
type input "******"
click at [381, 254] on icon "Confirm" at bounding box center [381, 254] width 5 height 5
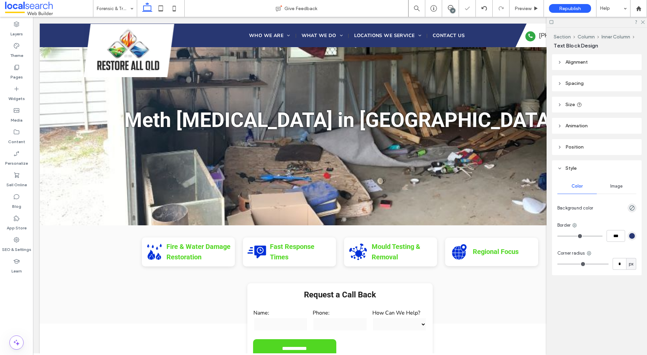
type input "******"
type input "**"
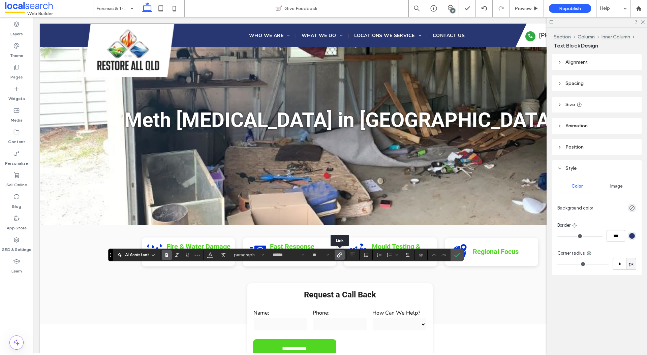
click at [339, 254] on icon "Link" at bounding box center [339, 254] width 5 height 5
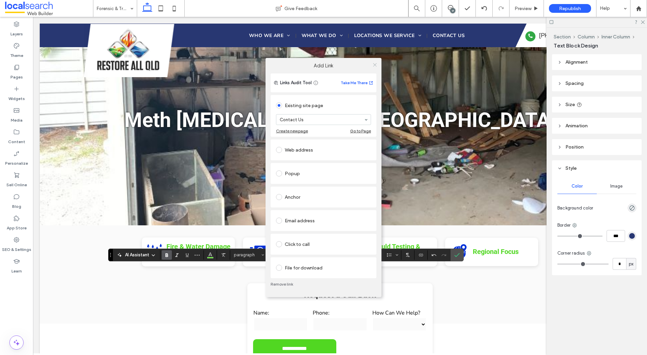
click at [376, 61] on span at bounding box center [374, 65] width 5 height 10
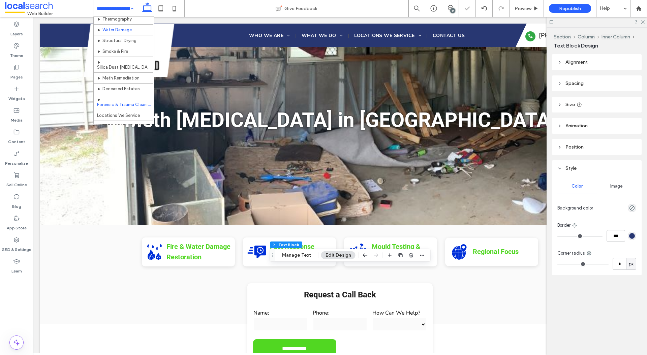
scroll to position [118, 0]
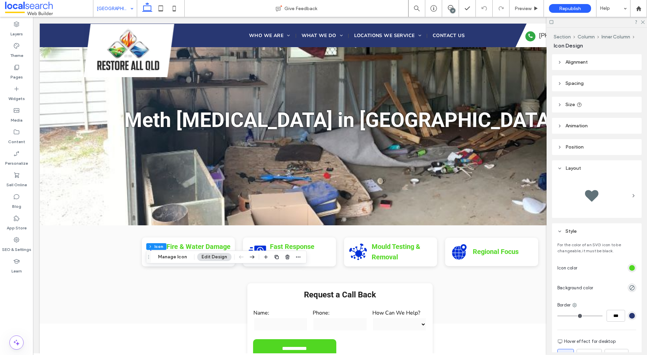
click at [633, 265] on div "rgb(81, 215, 34)" at bounding box center [632, 268] width 6 height 6
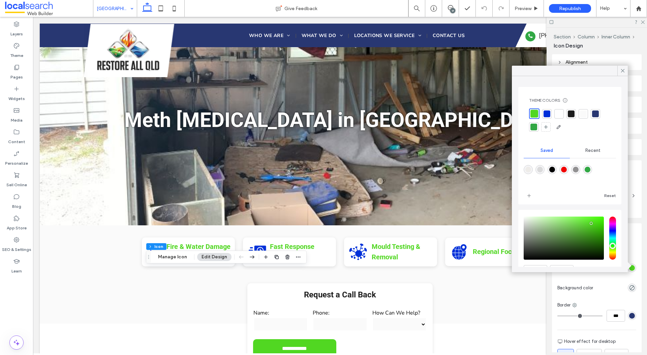
click at [549, 112] on div at bounding box center [546, 113] width 7 height 7
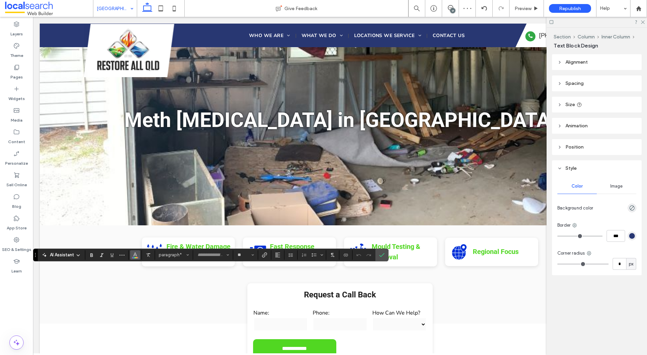
click at [134, 254] on use "Color" at bounding box center [135, 254] width 4 height 4
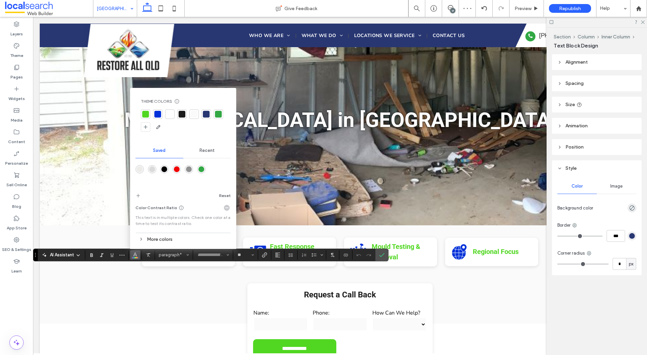
click at [148, 113] on div at bounding box center [145, 114] width 7 height 7
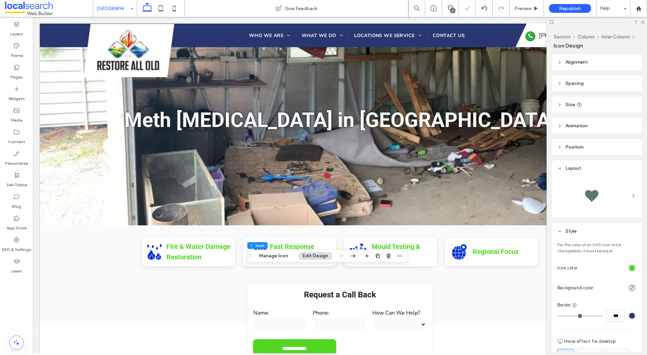
click at [635, 269] on div "rgb(81, 215, 34)" at bounding box center [632, 268] width 8 height 8
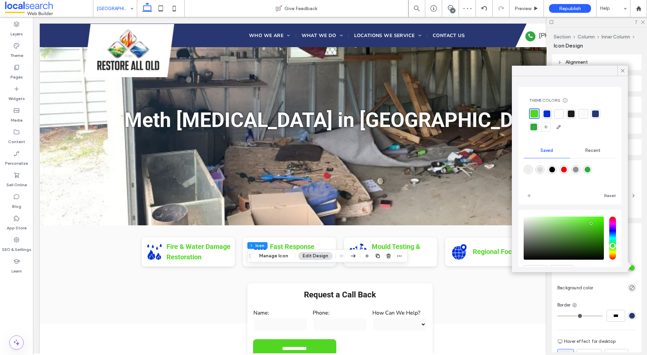
click at [546, 112] on div at bounding box center [546, 113] width 7 height 7
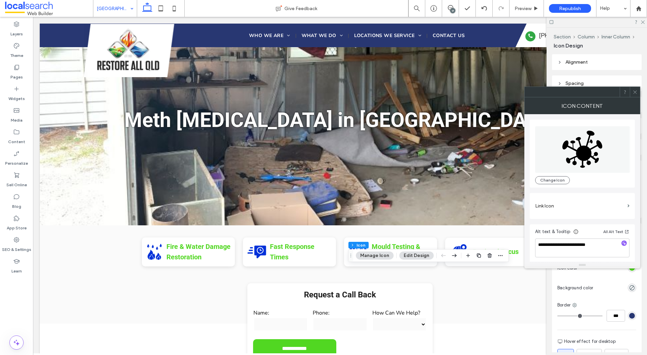
click at [627, 294] on div "For the color of an SVG icon to be changeable, it must be black. Icon color Bac…" at bounding box center [597, 336] width 90 height 195
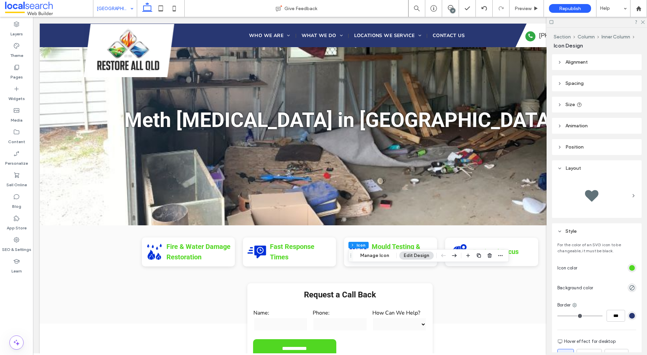
click at [632, 264] on div "rgb(81, 215, 34)" at bounding box center [632, 268] width 8 height 8
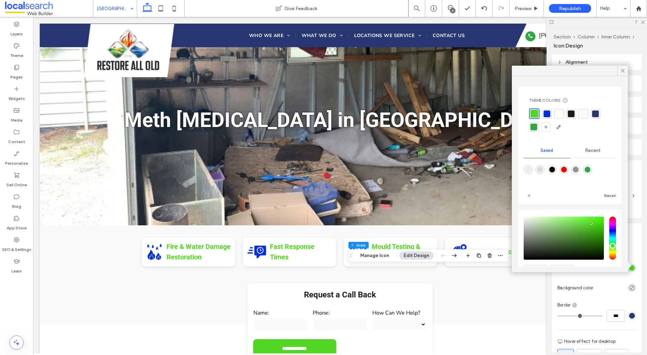
click at [546, 114] on div at bounding box center [546, 113] width 7 height 7
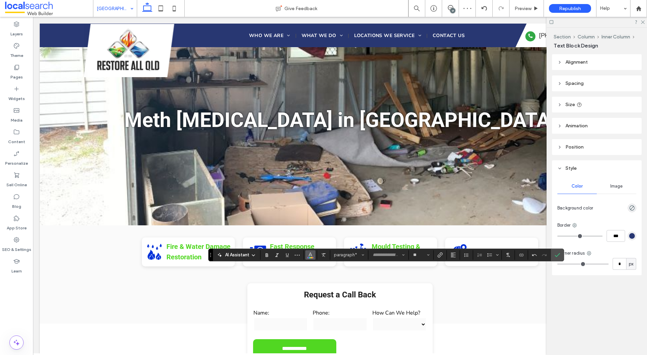
click at [310, 255] on use "Color" at bounding box center [311, 254] width 4 height 4
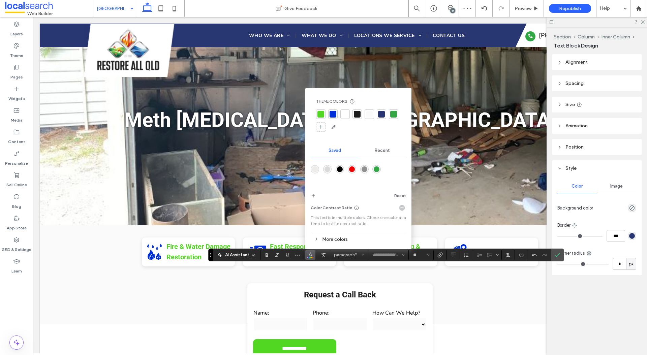
click at [322, 115] on div at bounding box center [320, 114] width 7 height 7
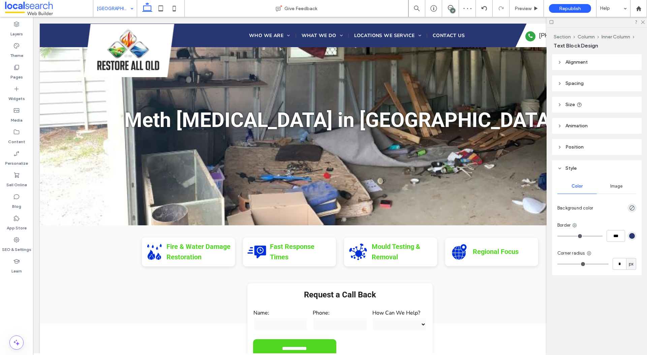
type input "***"
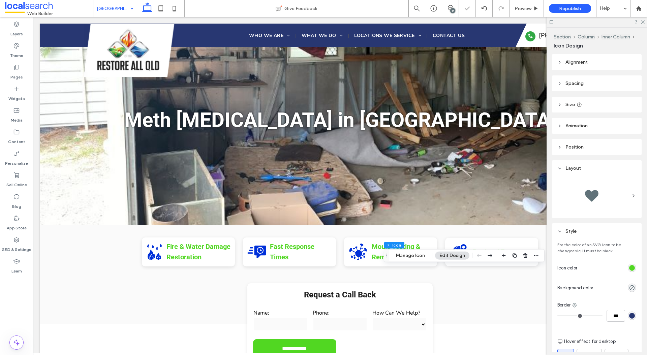
click at [630, 261] on div "For the color of an SVG icon to be changeable, it must be black. Icon color Bac…" at bounding box center [597, 336] width 90 height 195
click at [630, 265] on div "rgb(81, 215, 34)" at bounding box center [632, 268] width 6 height 6
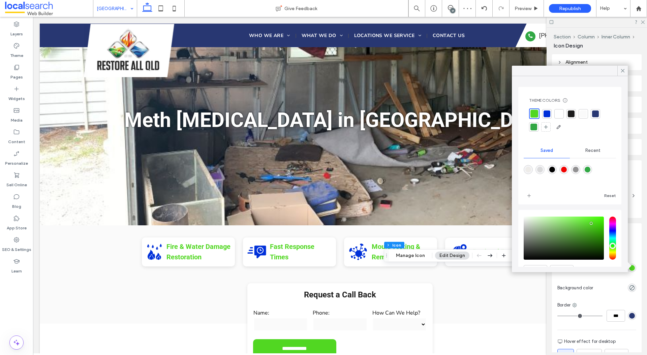
click at [545, 115] on div at bounding box center [546, 113] width 7 height 7
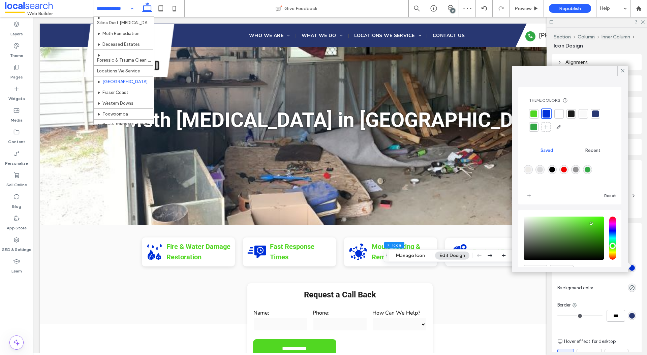
scroll to position [118, 0]
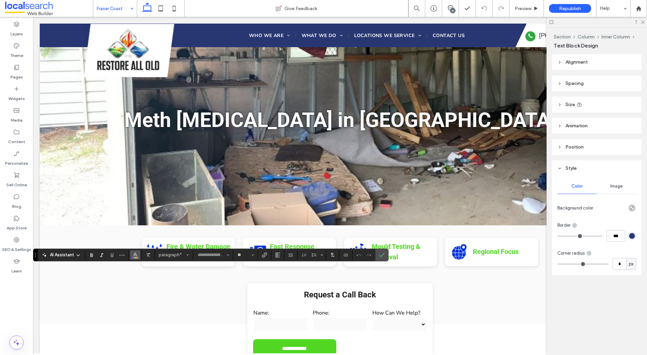
click at [136, 256] on icon "Color" at bounding box center [134, 254] width 5 height 5
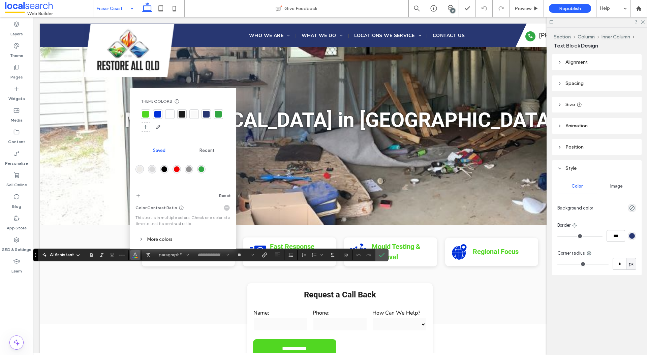
click at [145, 114] on div at bounding box center [145, 114] width 7 height 7
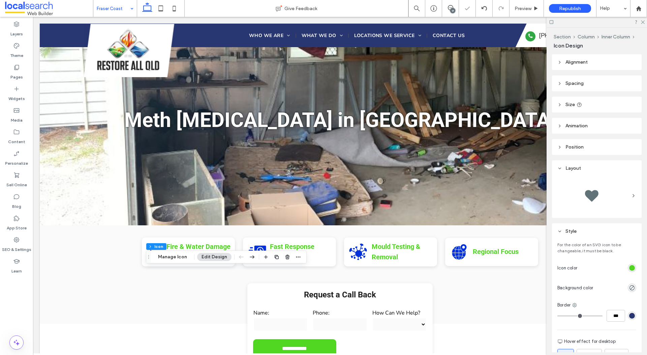
click at [634, 269] on div "rgb(81, 215, 34)" at bounding box center [632, 268] width 6 height 6
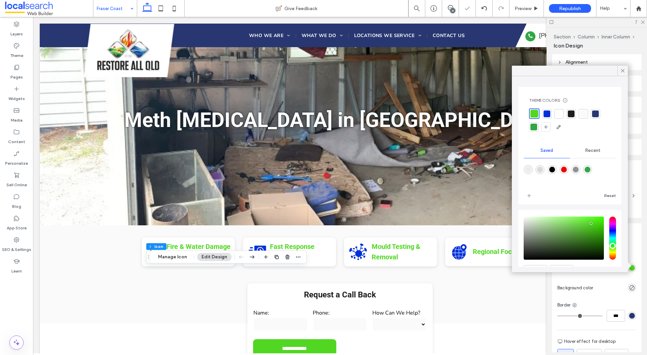
click at [546, 111] on div at bounding box center [546, 113] width 7 height 7
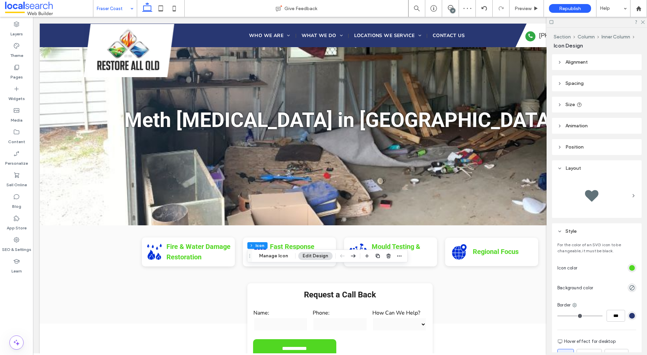
click at [634, 267] on div "rgb(81, 215, 34)" at bounding box center [632, 268] width 8 height 8
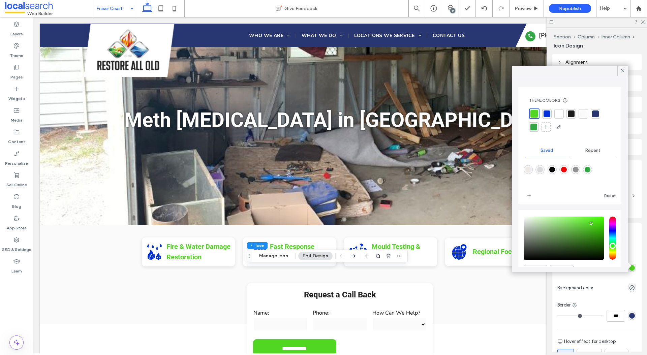
click at [547, 114] on div at bounding box center [546, 113] width 7 height 7
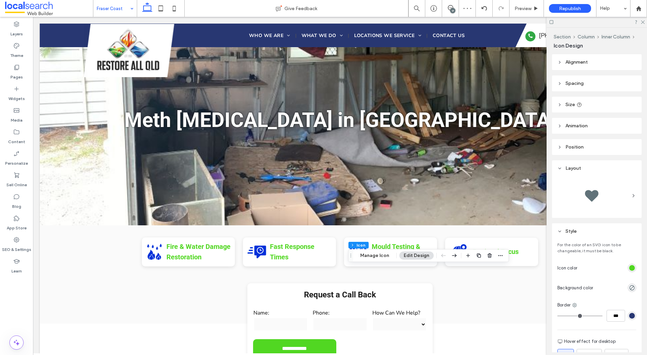
click at [629, 267] on div "rgb(81, 215, 34)" at bounding box center [632, 268] width 6 height 6
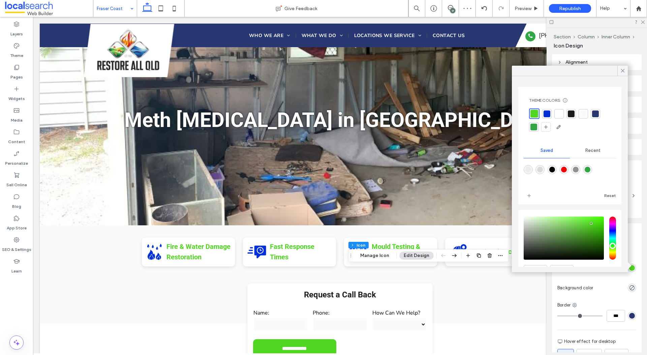
click at [547, 116] on div at bounding box center [546, 113] width 7 height 7
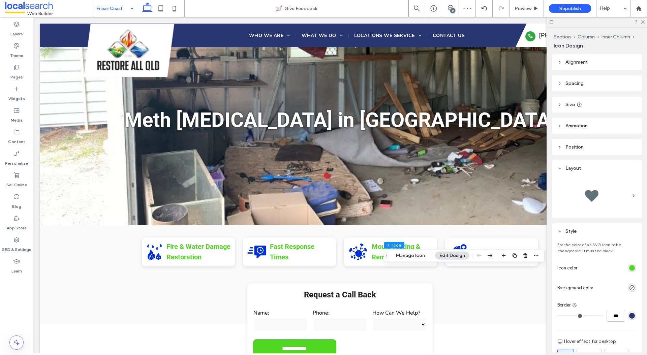
click at [629, 268] on div "rgb(81, 215, 34)" at bounding box center [632, 268] width 6 height 6
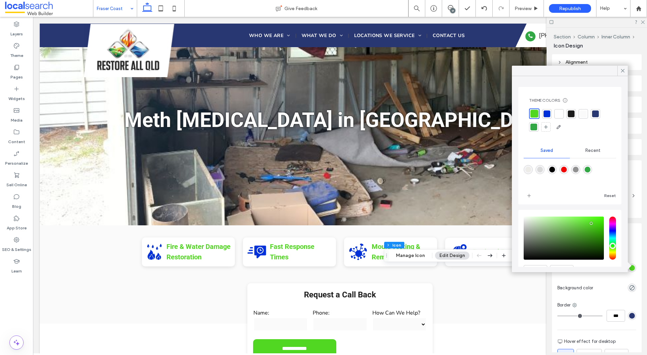
click at [548, 113] on div at bounding box center [546, 113] width 7 height 7
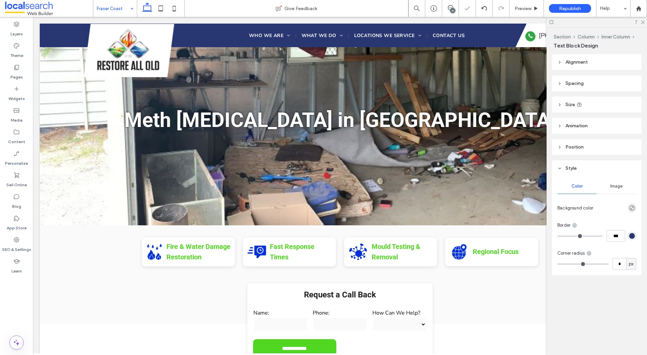
type input "***"
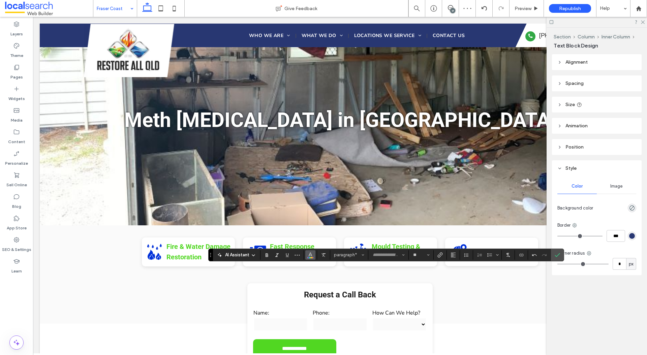
click at [308, 255] on icon "Color" at bounding box center [310, 254] width 5 height 5
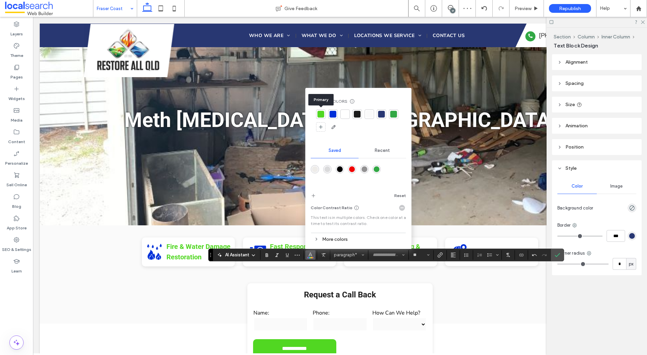
click at [323, 113] on div at bounding box center [320, 114] width 7 height 7
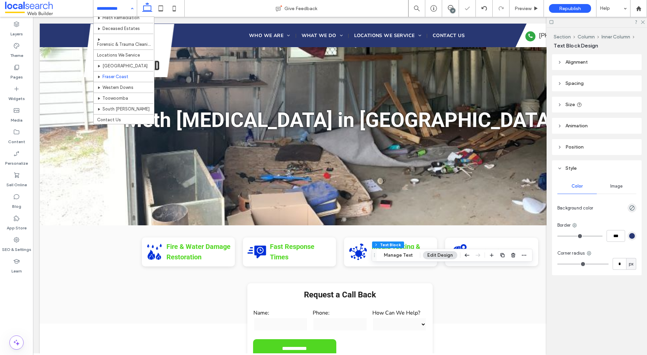
scroll to position [118, 0]
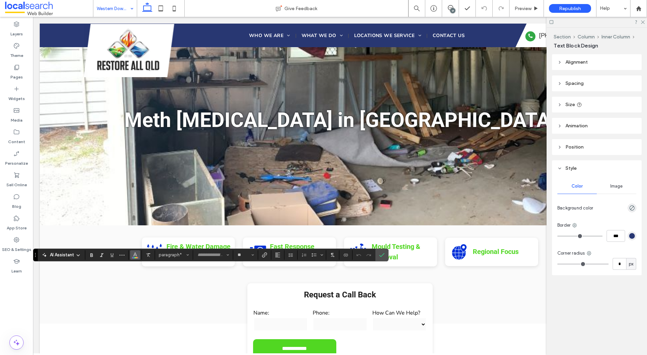
click at [136, 254] on icon "Color" at bounding box center [134, 254] width 5 height 5
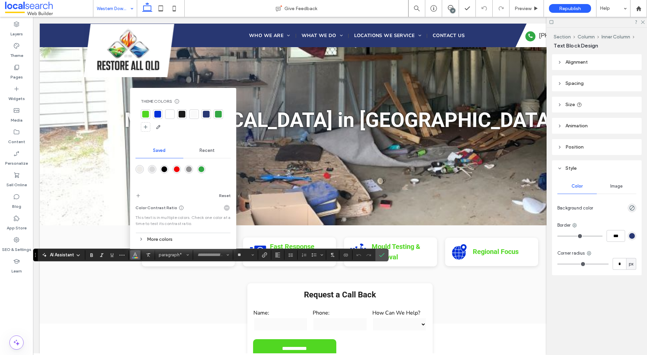
click at [147, 112] on div at bounding box center [145, 114] width 7 height 7
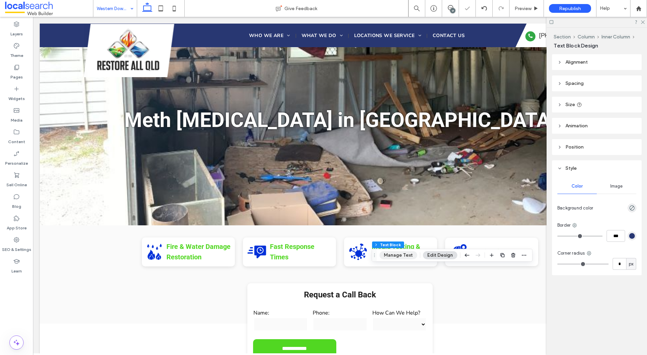
click at [404, 257] on button "Manage Text" at bounding box center [398, 255] width 38 height 8
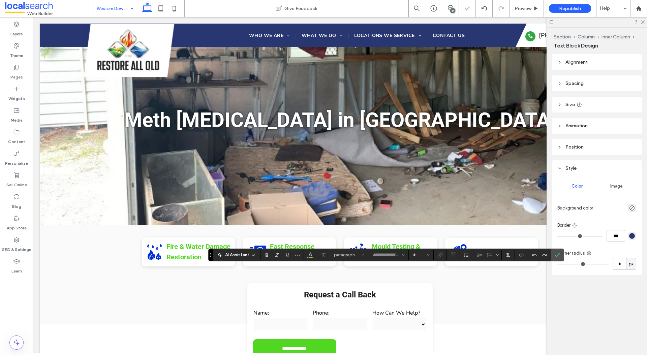
type input "**"
click at [307, 255] on button "Color" at bounding box center [310, 254] width 10 height 9
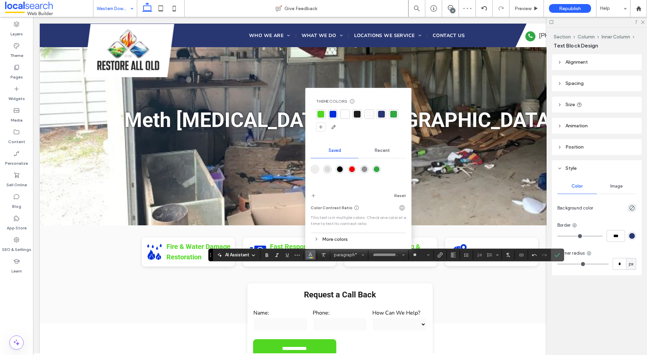
click at [322, 116] on div at bounding box center [320, 114] width 7 height 7
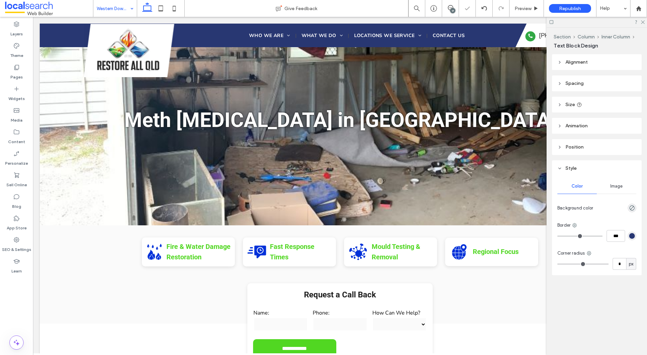
type input "***"
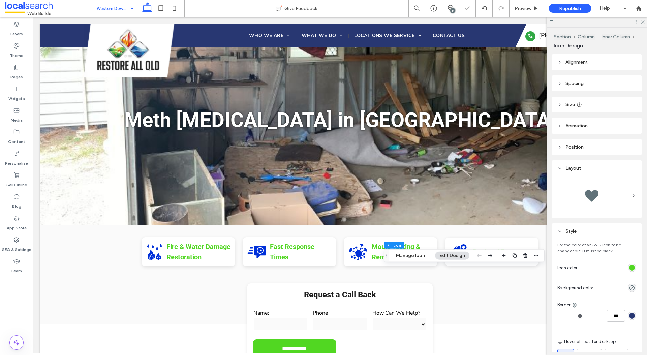
click at [633, 268] on div "rgb(81, 215, 34)" at bounding box center [632, 268] width 6 height 6
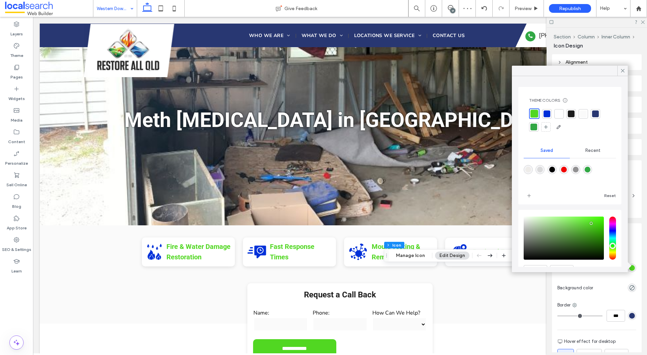
click at [547, 112] on div at bounding box center [546, 113] width 7 height 7
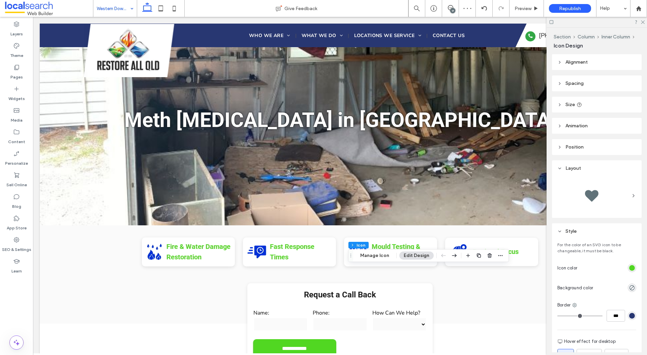
click at [633, 268] on div "rgb(81, 215, 34)" at bounding box center [632, 268] width 6 height 6
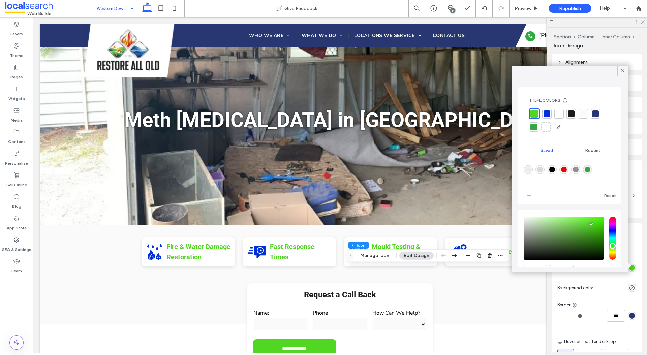
click at [550, 113] on div at bounding box center [546, 113] width 7 height 7
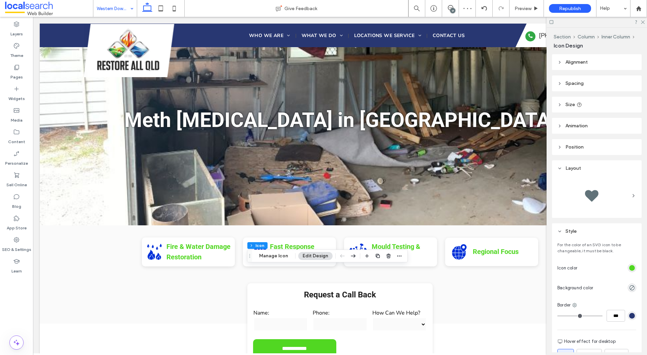
click at [631, 269] on div "rgb(81, 215, 34)" at bounding box center [632, 268] width 6 height 6
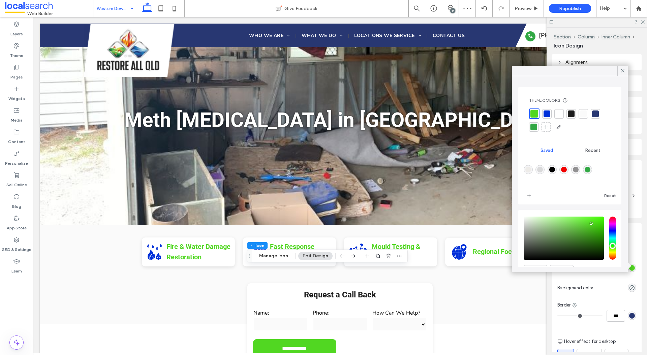
click at [545, 116] on div at bounding box center [546, 113] width 7 height 7
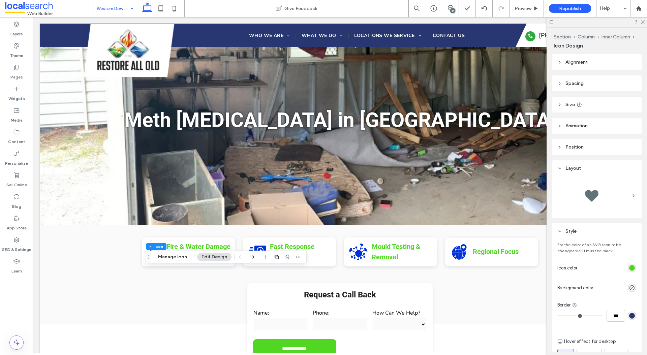
click at [633, 267] on div "rgb(81, 215, 34)" at bounding box center [632, 268] width 6 height 6
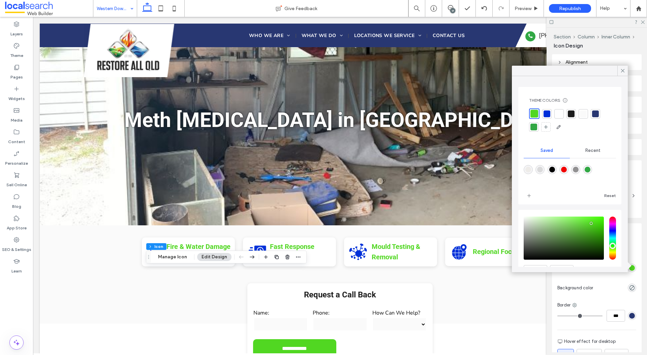
click at [546, 115] on div at bounding box center [546, 113] width 7 height 7
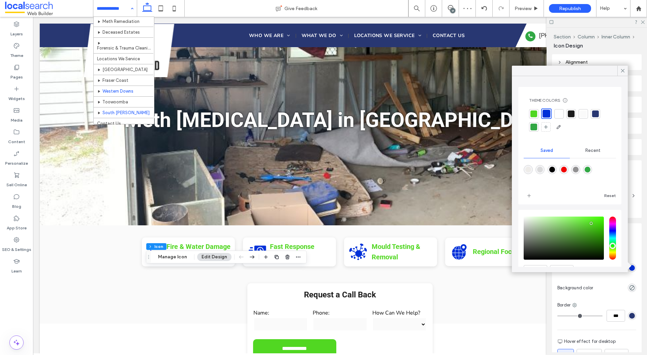
scroll to position [116, 0]
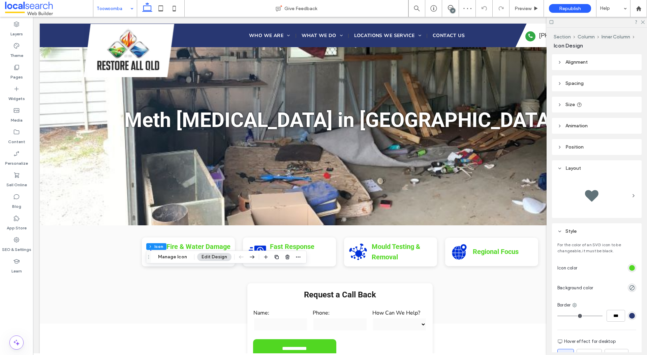
click at [634, 264] on div "rgb(81, 215, 34)" at bounding box center [632, 268] width 8 height 8
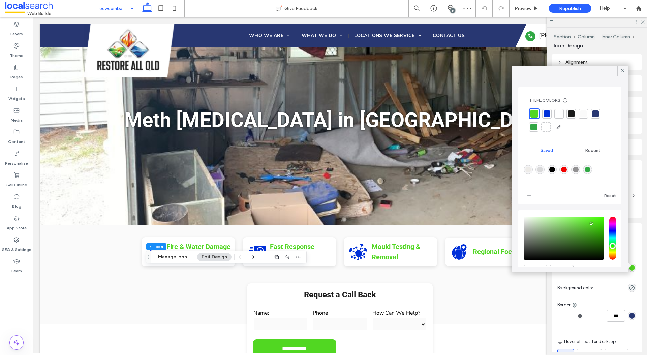
click at [547, 117] on div at bounding box center [546, 113] width 7 height 7
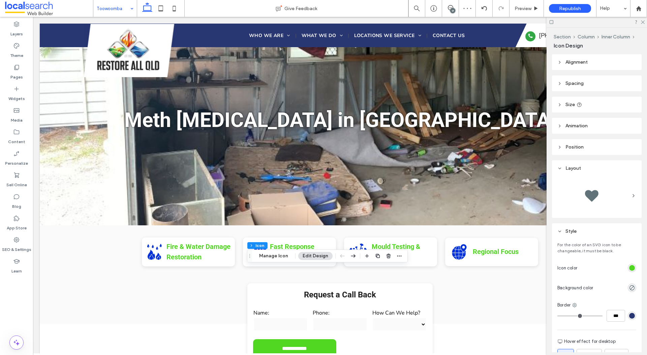
click at [632, 268] on div "rgb(81, 215, 34)" at bounding box center [632, 268] width 6 height 6
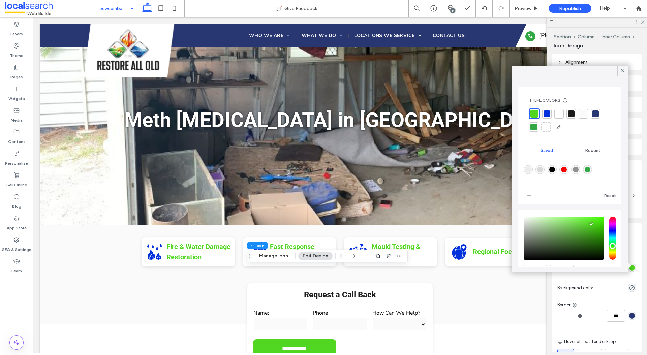
click at [549, 114] on div at bounding box center [546, 113] width 7 height 7
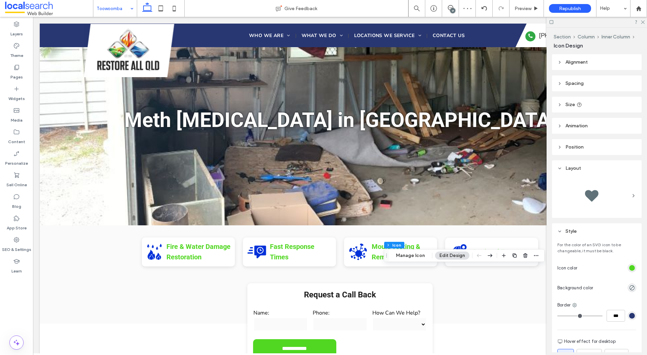
click at [627, 268] on div at bounding box center [608, 268] width 56 height 12
click at [630, 269] on div "rgb(81, 215, 34)" at bounding box center [632, 268] width 6 height 6
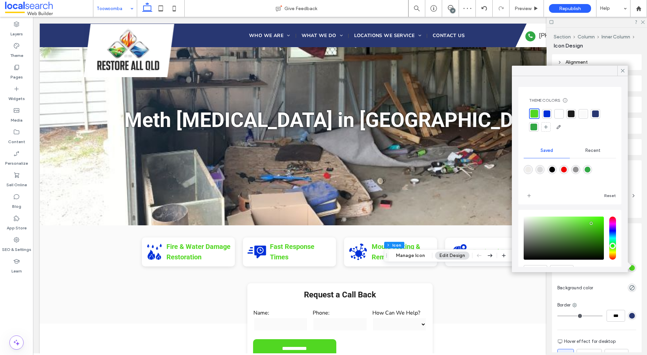
click at [545, 115] on div at bounding box center [546, 113] width 7 height 7
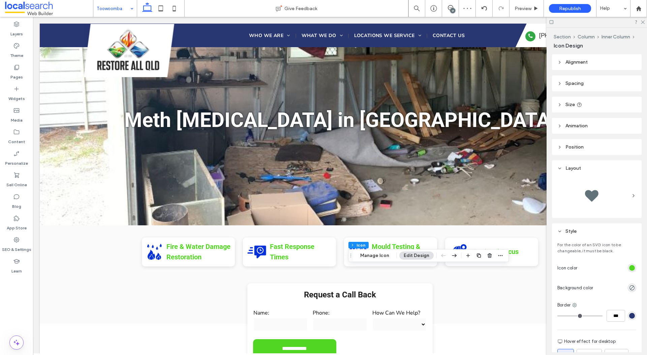
click at [633, 271] on div "rgb(81, 215, 34)" at bounding box center [632, 268] width 8 height 8
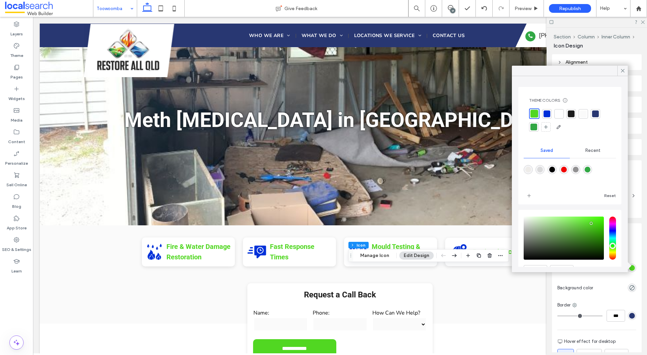
click at [546, 114] on div at bounding box center [546, 113] width 7 height 7
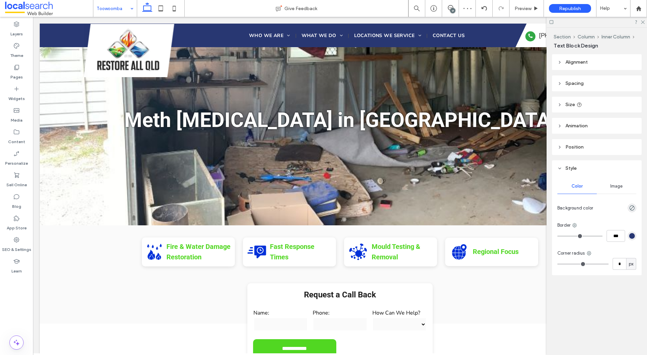
type input "***"
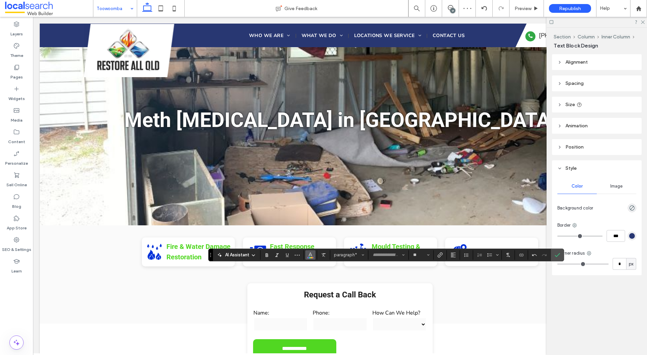
click at [311, 252] on icon "Color" at bounding box center [310, 254] width 5 height 5
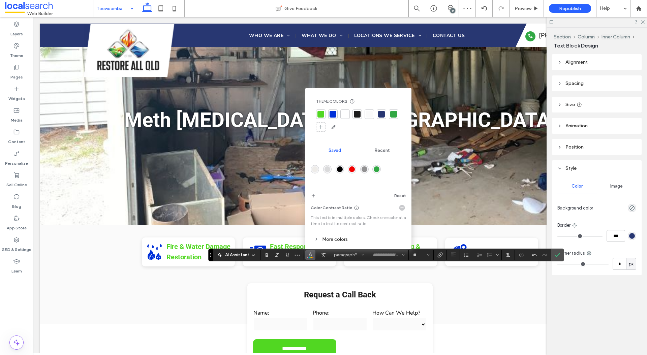
click at [322, 113] on div at bounding box center [320, 114] width 7 height 7
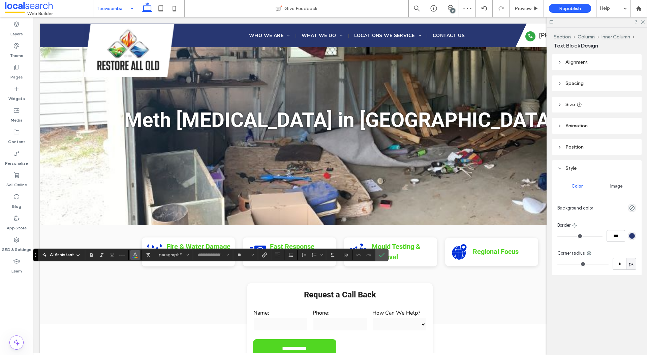
click at [137, 253] on icon "Color" at bounding box center [134, 254] width 5 height 5
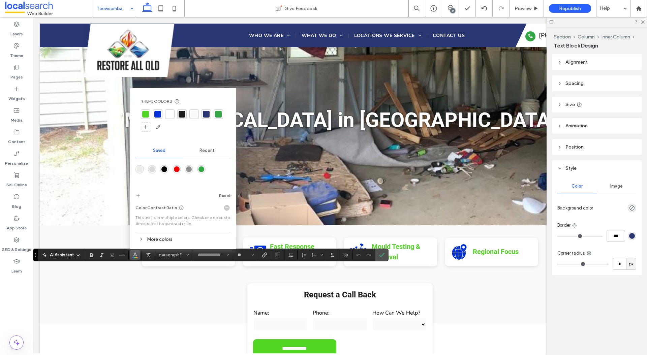
click at [149, 113] on div at bounding box center [145, 114] width 7 height 7
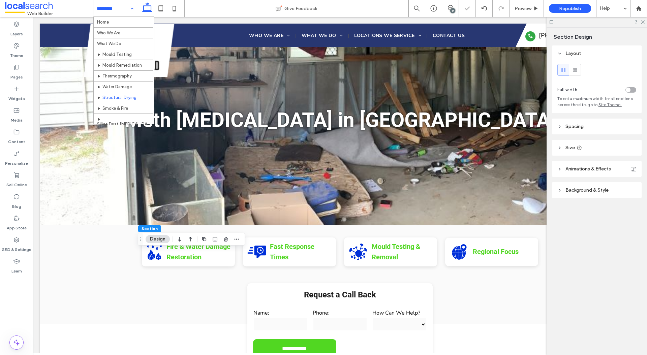
scroll to position [118, 0]
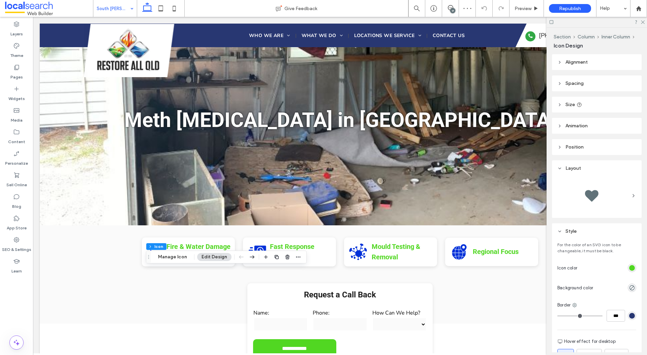
click at [632, 266] on div "rgb(81, 215, 34)" at bounding box center [632, 268] width 6 height 6
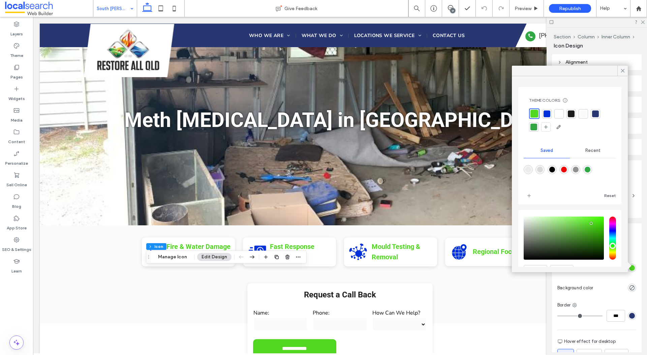
click at [548, 113] on div at bounding box center [546, 113] width 7 height 7
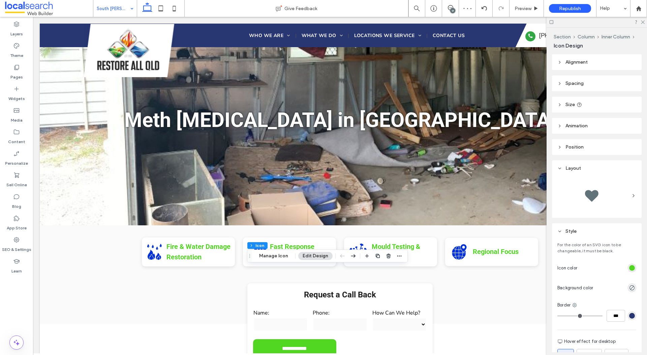
click at [631, 268] on div "rgb(81, 215, 34)" at bounding box center [632, 268] width 6 height 6
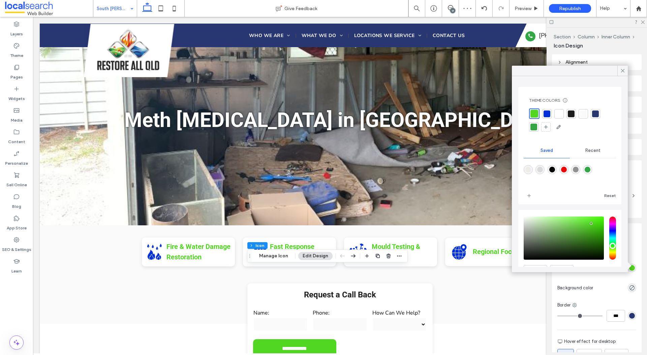
click at [546, 114] on div at bounding box center [546, 113] width 7 height 7
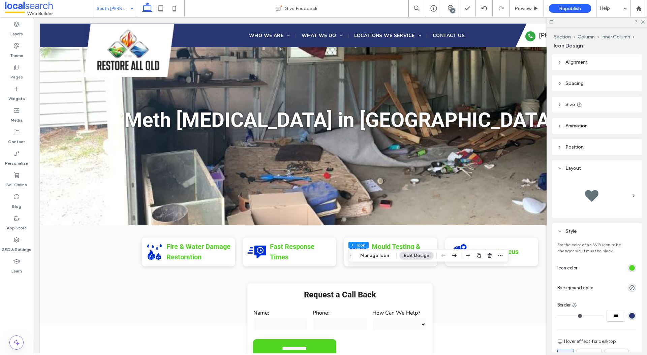
click at [632, 269] on div "rgb(81, 215, 34)" at bounding box center [632, 268] width 6 height 6
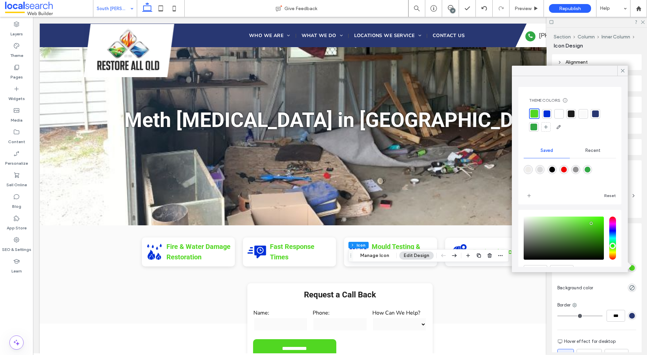
click at [545, 117] on div at bounding box center [546, 113] width 7 height 7
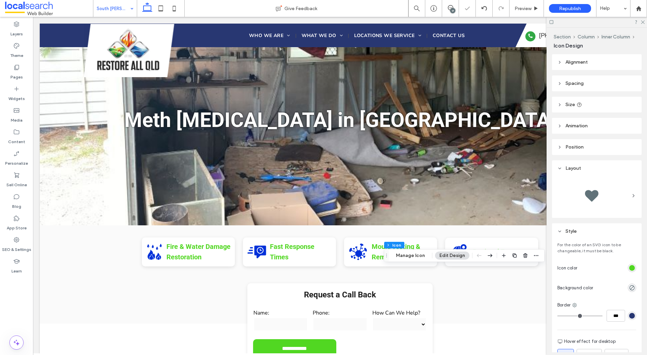
click at [632, 269] on div "rgb(81, 215, 34)" at bounding box center [632, 268] width 6 height 6
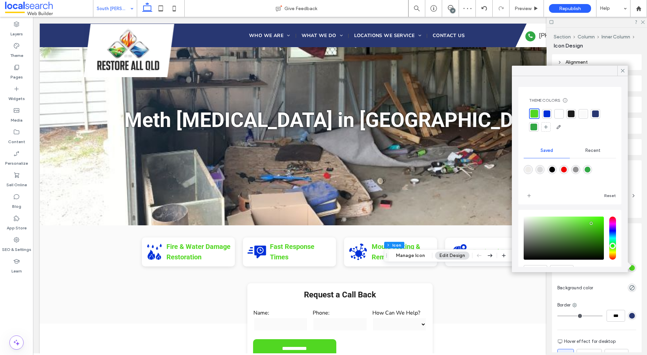
click at [548, 114] on div at bounding box center [546, 113] width 7 height 7
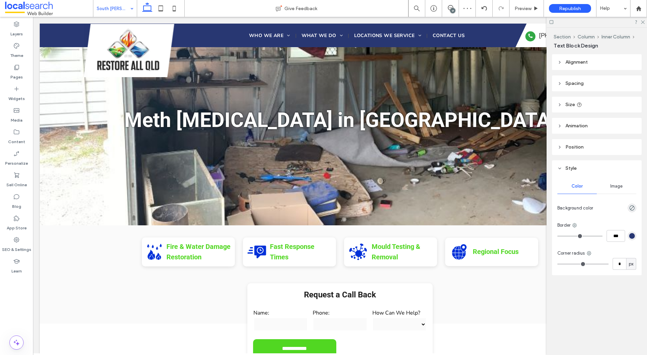
type input "***"
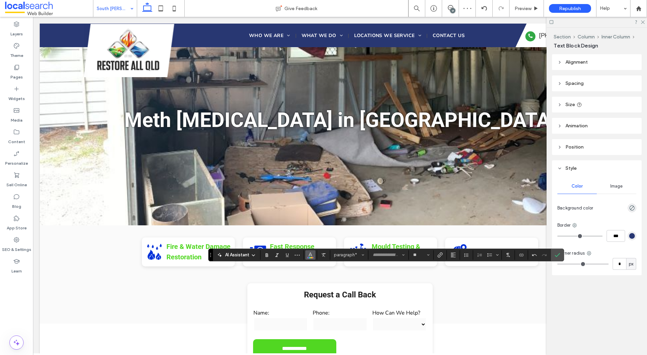
click at [307, 254] on button "Color" at bounding box center [310, 254] width 10 height 9
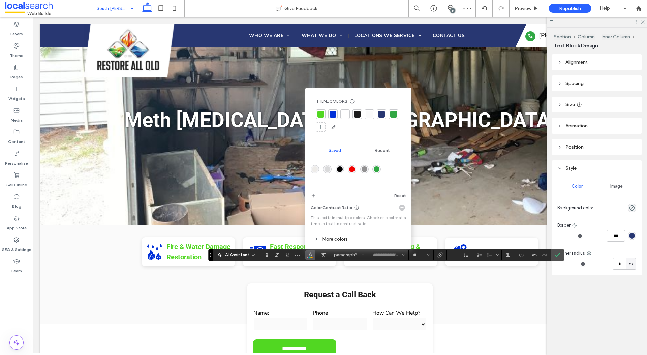
drag, startPoint x: 323, startPoint y: 114, endPoint x: 320, endPoint y: 125, distance: 12.0
click at [323, 114] on div at bounding box center [320, 114] width 7 height 7
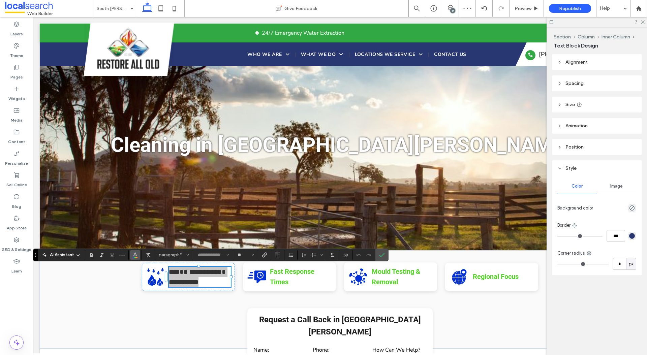
click at [137, 253] on icon "Color" at bounding box center [134, 254] width 5 height 5
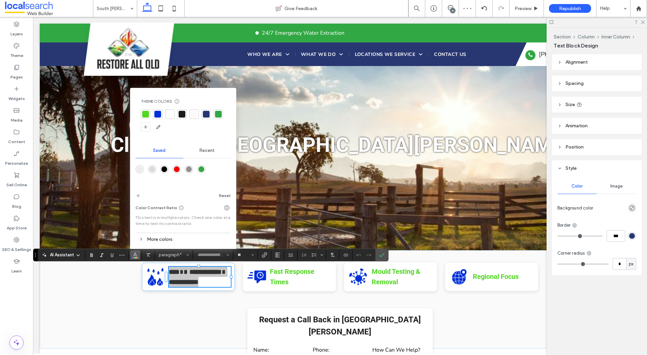
click at [149, 114] on div at bounding box center [145, 113] width 9 height 9
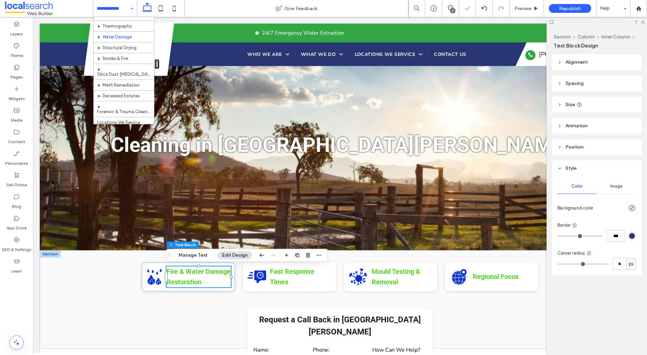
scroll to position [118, 0]
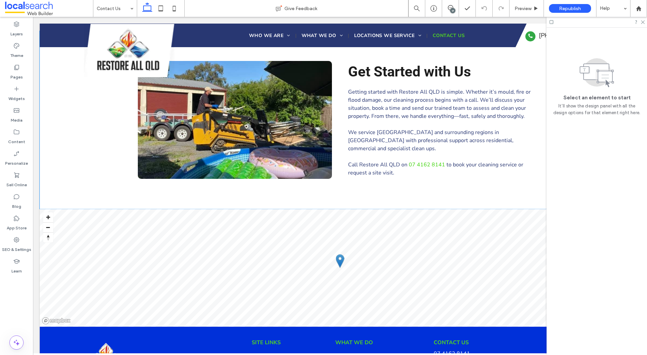
scroll to position [434, 0]
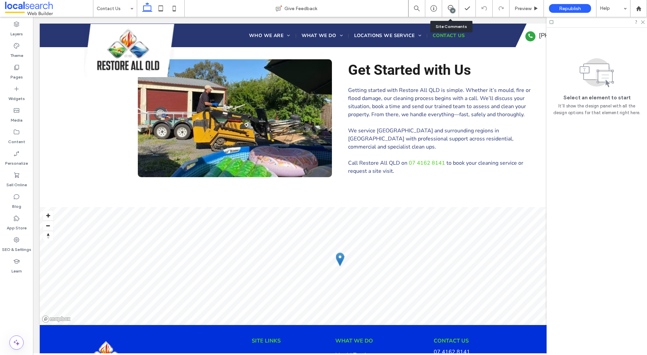
click at [447, 11] on div "17" at bounding box center [450, 8] width 17 height 7
click at [454, 4] on div "17" at bounding box center [450, 8] width 17 height 17
click at [454, 13] on div "17" at bounding box center [450, 8] width 17 height 17
click at [452, 8] on div "17" at bounding box center [452, 10] width 5 height 5
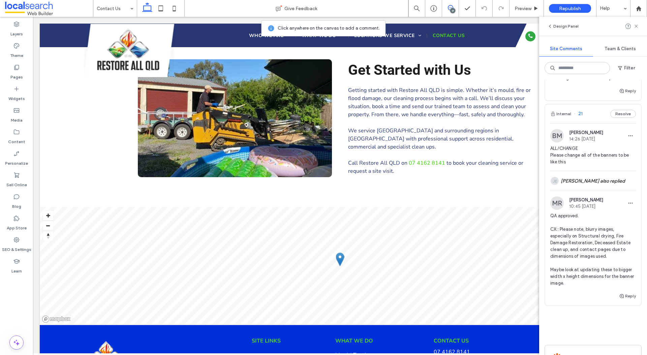
scroll to position [1317, 0]
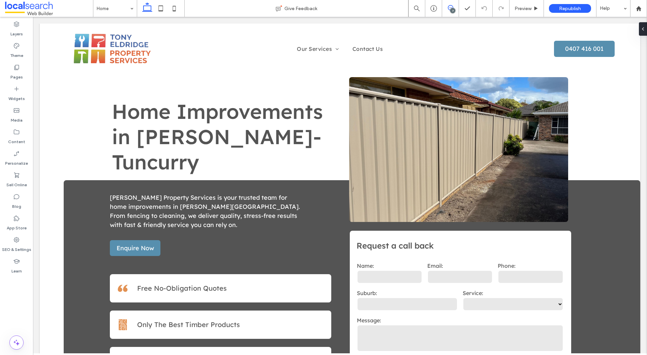
click at [449, 6] on icon at bounding box center [450, 7] width 5 height 5
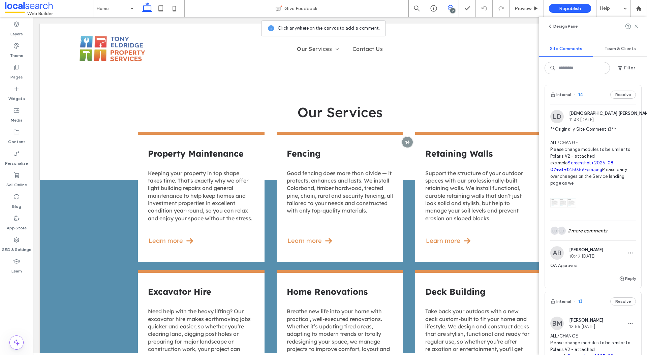
scroll to position [608, 0]
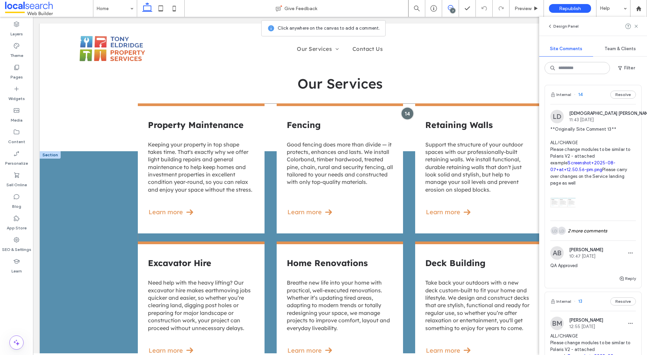
click at [407, 114] on div at bounding box center [407, 113] width 12 height 12
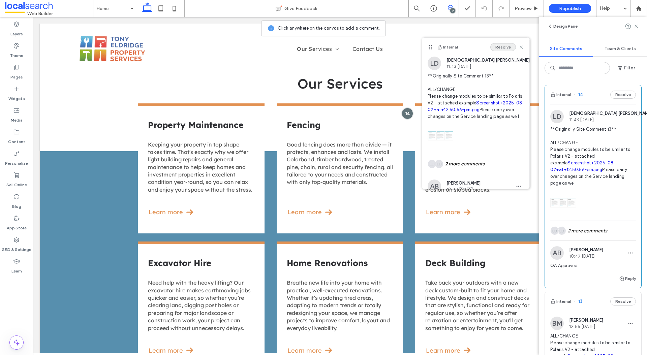
click at [507, 51] on button "Resolve" at bounding box center [503, 47] width 26 height 8
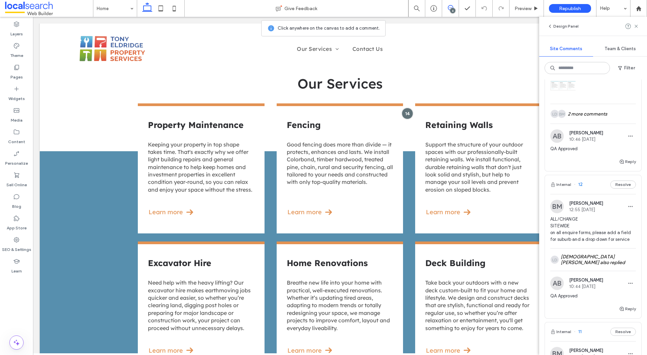
scroll to position [0, 0]
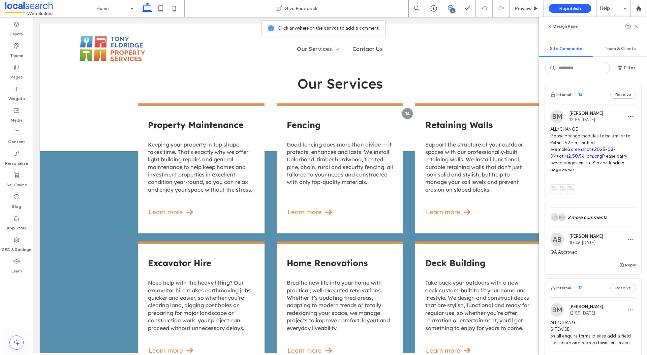
click at [608, 131] on span "ALL/CHANGE Please change modules to be similar to Polaris V2 - attached example…" at bounding box center [593, 149] width 86 height 47
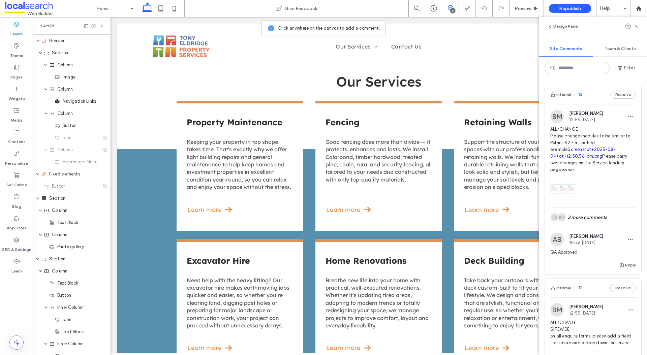
scroll to position [599, 0]
click at [620, 96] on button "Resolve" at bounding box center [623, 95] width 26 height 8
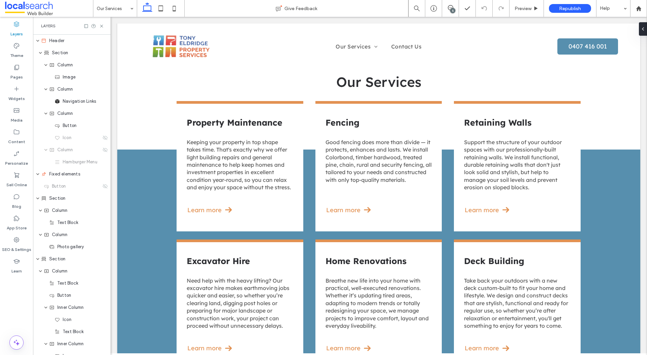
click at [523, 8] on div "Our Services Give Feedback 5 Preview Republish Help Design Panel Site Comments …" at bounding box center [323, 177] width 647 height 355
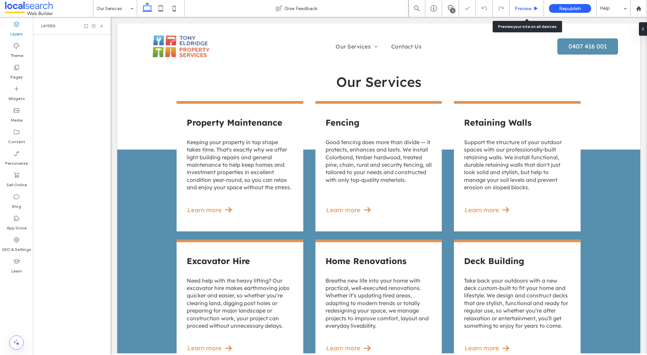
click at [522, 9] on span "Preview" at bounding box center [522, 9] width 17 height 6
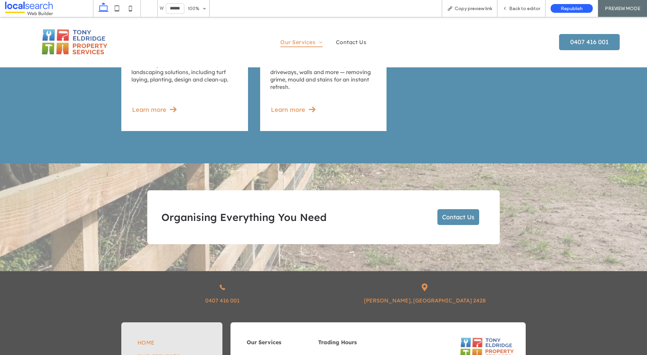
scroll to position [752, 0]
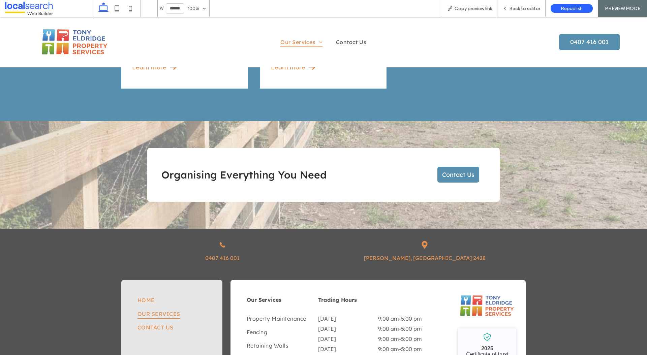
click at [99, 41] on img at bounding box center [75, 42] width 74 height 30
click at [523, 6] on span "Back to editor" at bounding box center [524, 9] width 31 height 6
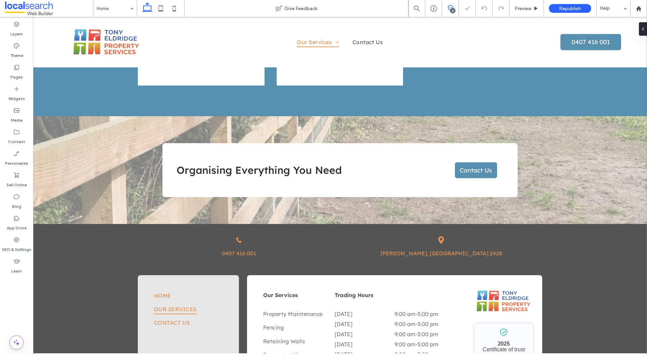
click at [452, 6] on icon at bounding box center [450, 7] width 5 height 5
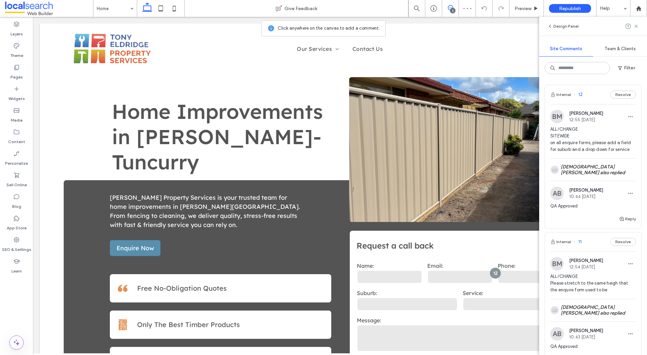
click at [623, 156] on div "ALL/CHANGE SITEWIDE on all enquire forms, please add a field for suburb and a d…" at bounding box center [593, 142] width 86 height 32
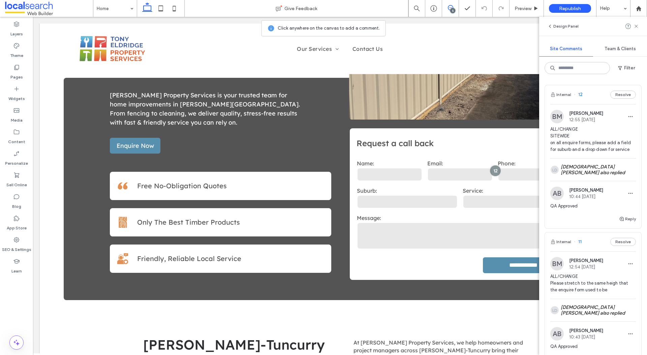
scroll to position [104, 0]
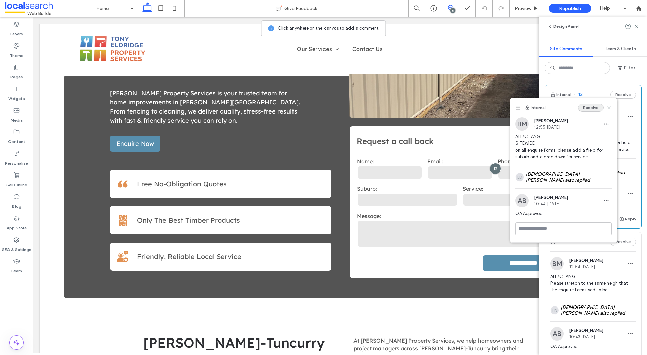
click at [589, 108] on button "Resolve" at bounding box center [591, 108] width 26 height 8
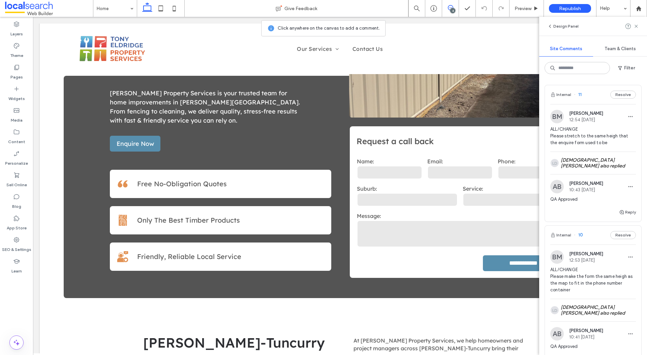
click at [615, 148] on div "ALL/CHANGE Please stretch to the same heigh that the enquire form used to be" at bounding box center [593, 139] width 86 height 26
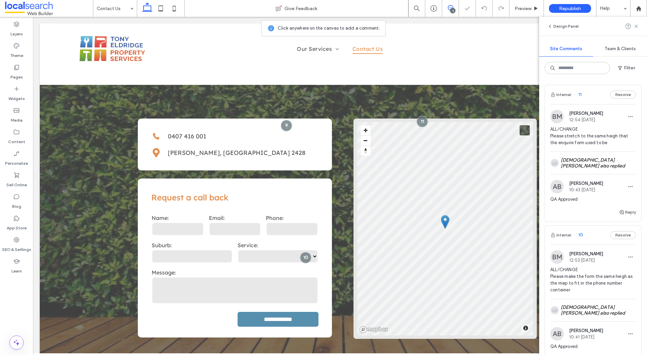
scroll to position [73, 0]
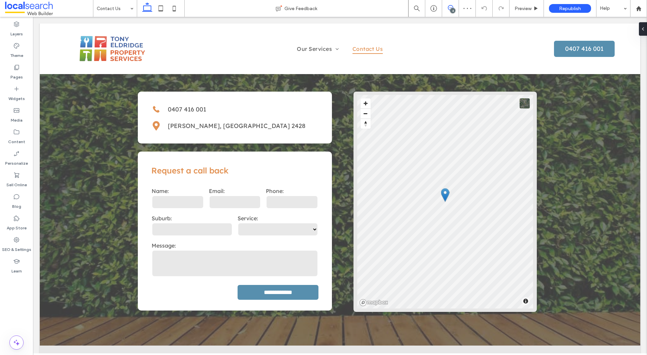
click at [451, 5] on icon at bounding box center [450, 7] width 5 height 5
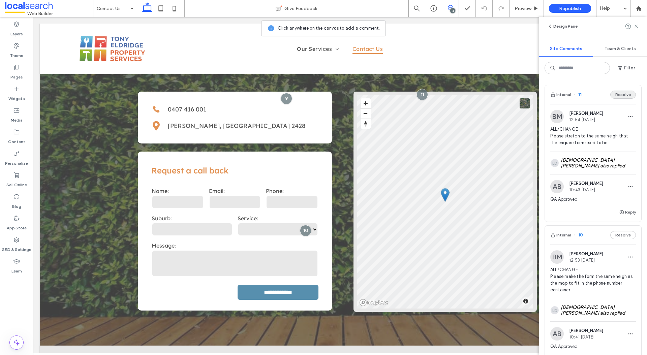
click at [629, 94] on button "Resolve" at bounding box center [623, 95] width 26 height 8
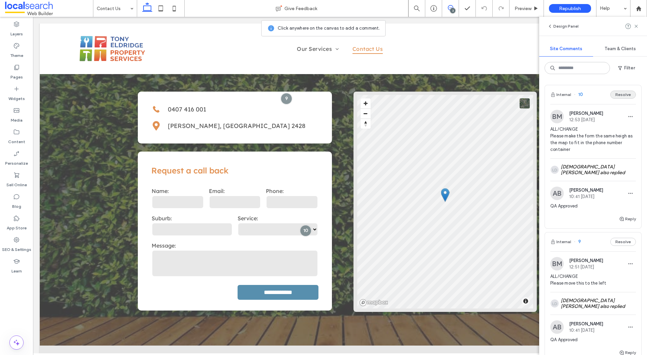
click at [625, 93] on button "Resolve" at bounding box center [623, 95] width 26 height 8
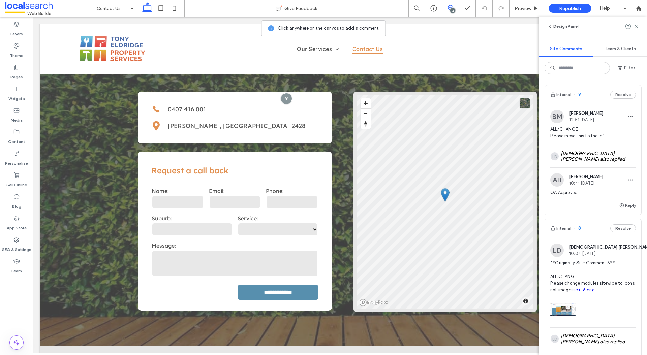
click at [611, 112] on div "BM [PERSON_NAME] 12:51 [DATE]" at bounding box center [593, 116] width 86 height 13
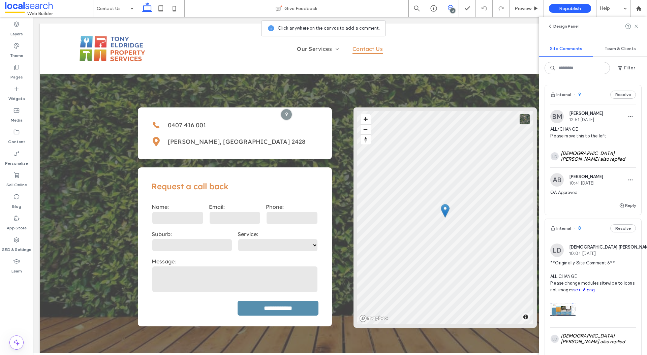
scroll to position [0, 0]
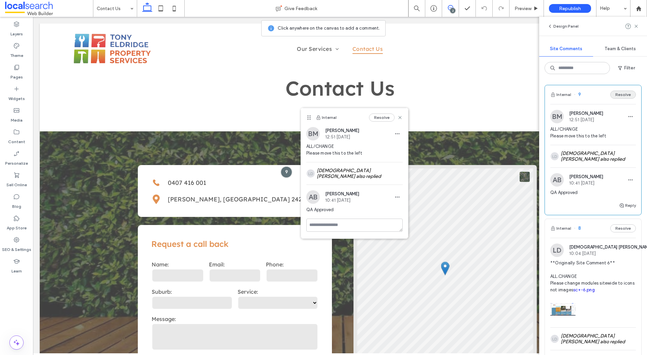
click at [620, 95] on button "Resolve" at bounding box center [623, 95] width 26 height 8
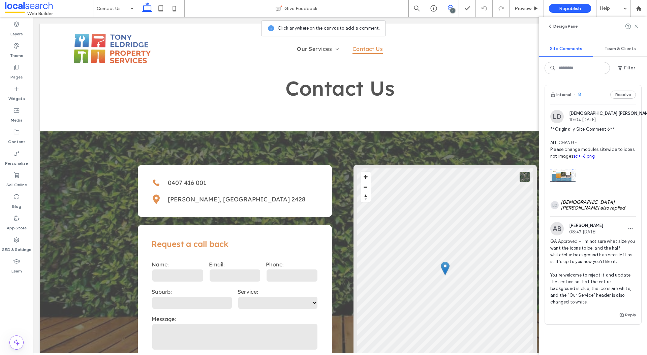
click at [610, 133] on span "**Originally Site Comment 6** ALL.CHANGE Please change modules sitewide to icon…" at bounding box center [593, 143] width 86 height 34
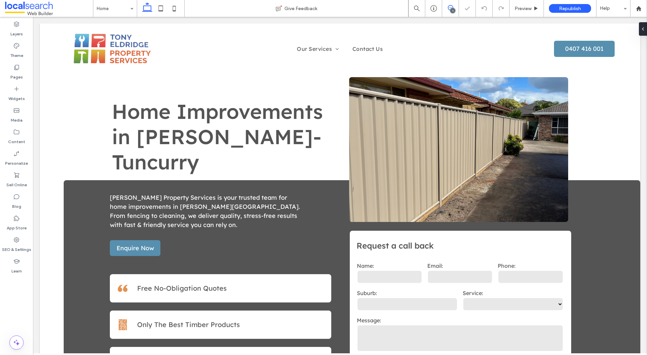
click at [453, 6] on span at bounding box center [450, 7] width 17 height 5
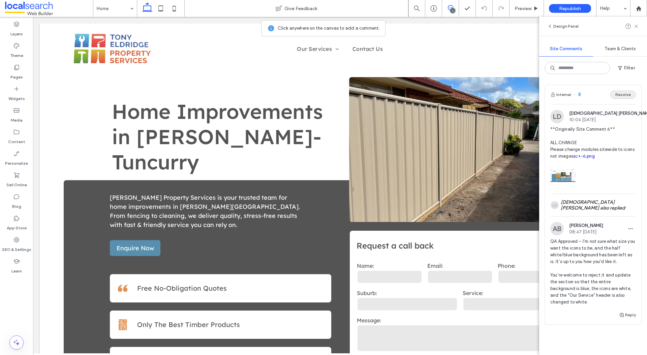
click at [621, 96] on button "Resolve" at bounding box center [623, 95] width 26 height 8
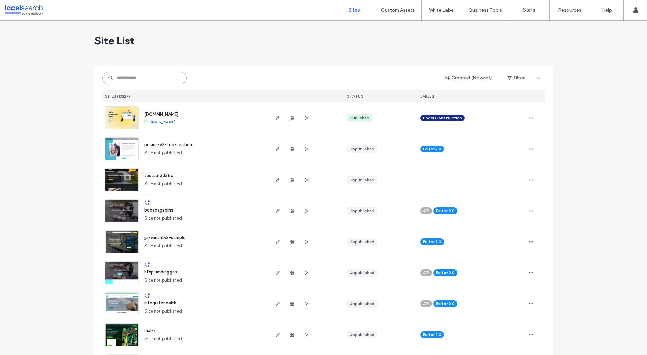
click at [121, 77] on input at bounding box center [144, 78] width 84 height 12
paste input "********"
type input "********"
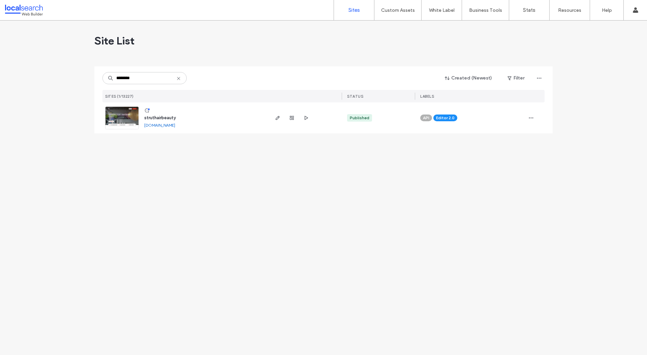
click at [118, 116] on link at bounding box center [122, 117] width 34 height 23
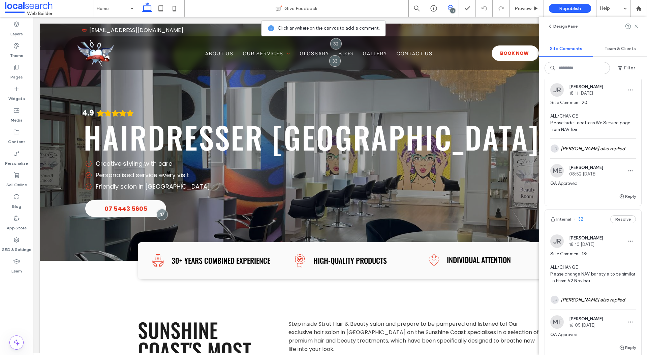
click at [591, 118] on span "Site Comment 20: ALL/CHANGE Please hide Locations We Service page from NAV Bar" at bounding box center [593, 116] width 86 height 34
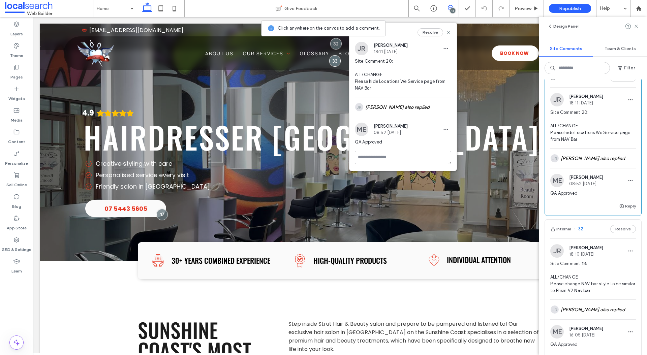
scroll to position [10, 0]
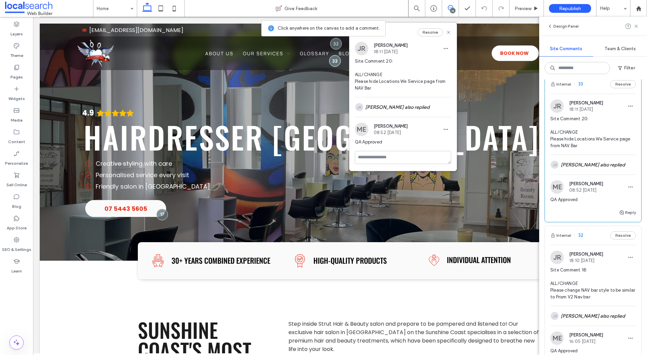
drag, startPoint x: 431, startPoint y: 31, endPoint x: 434, endPoint y: 35, distance: 4.3
click at [431, 31] on button "Resolve" at bounding box center [430, 32] width 26 height 8
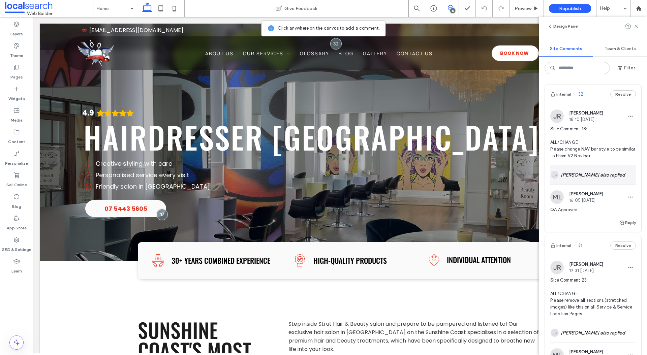
scroll to position [0, 0]
click at [622, 91] on button "Resolve" at bounding box center [623, 95] width 26 height 8
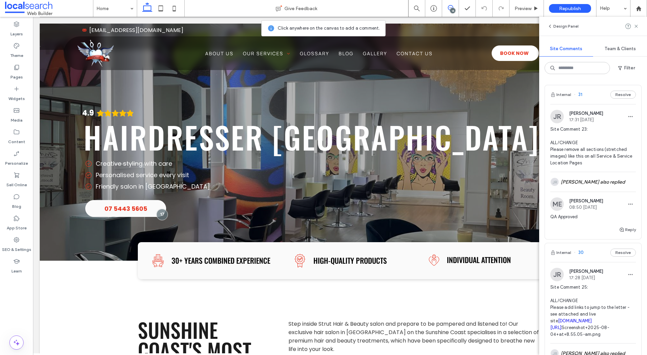
click at [598, 137] on span "Site Comment 23: ALL/CHANGE Please remove all sections (stretched images) like …" at bounding box center [593, 146] width 86 height 40
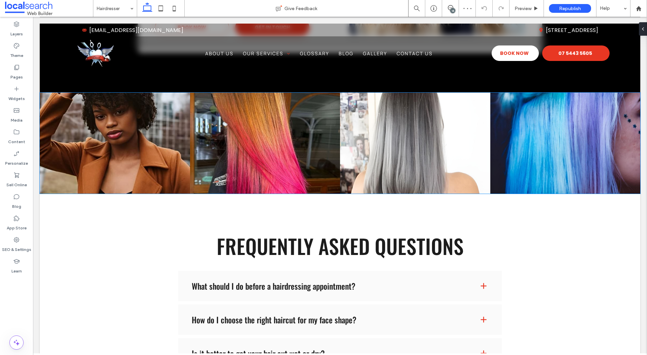
scroll to position [622, 0]
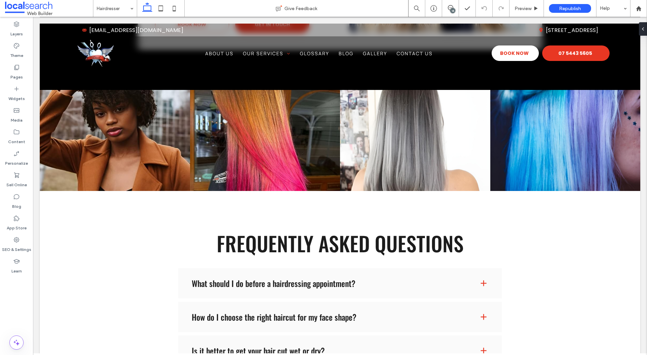
click at [454, 10] on div "14" at bounding box center [452, 10] width 5 height 5
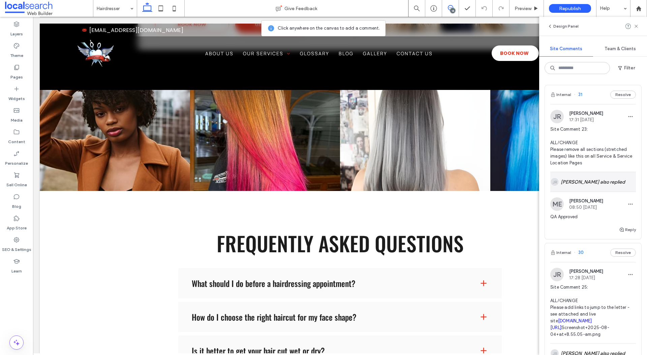
click at [585, 180] on div "JR Josef Rocela also replied" at bounding box center [593, 182] width 86 height 20
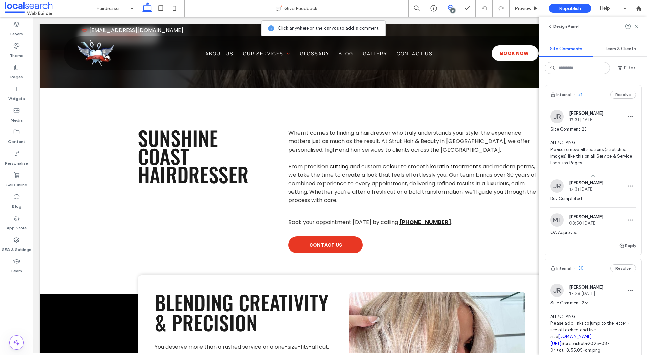
scroll to position [156, 0]
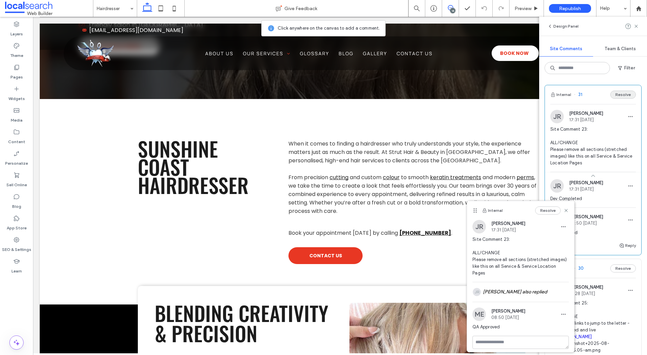
click at [623, 96] on button "Resolve" at bounding box center [623, 95] width 26 height 8
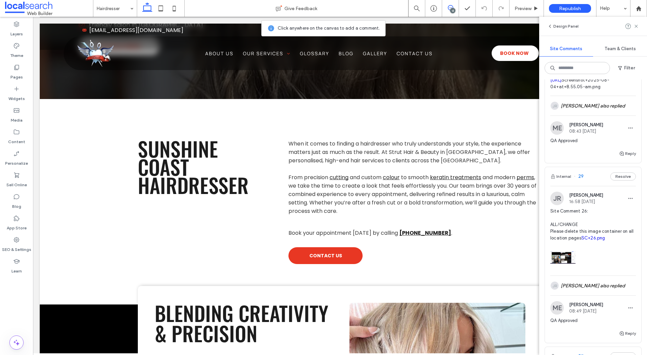
scroll to position [0, 0]
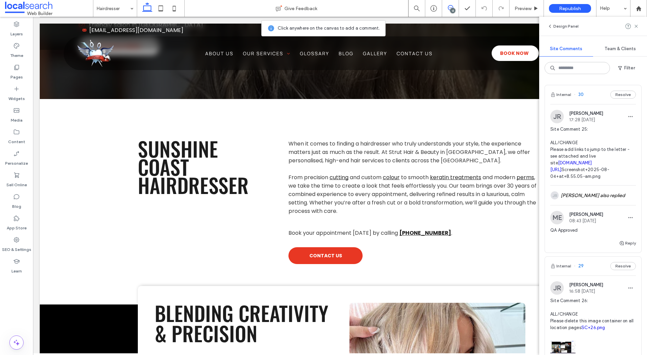
click at [607, 147] on span "Site Comment 25: ALL/CHANGE Please add links to jump to the letter - see attach…" at bounding box center [593, 153] width 86 height 54
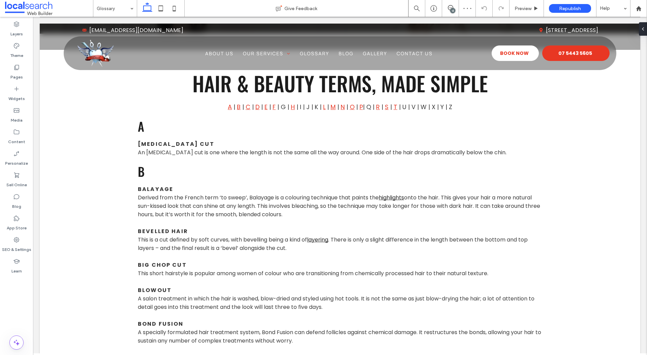
click at [453, 11] on div "13" at bounding box center [452, 10] width 5 height 5
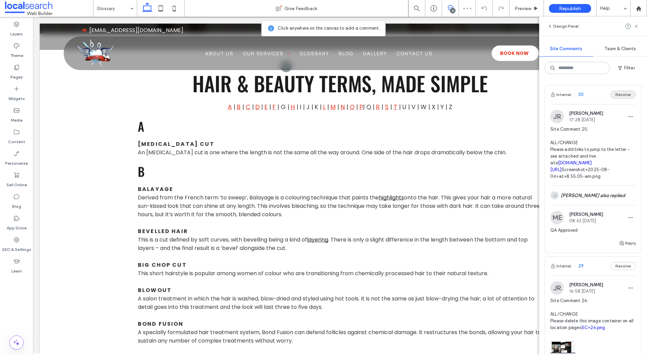
click at [613, 94] on button "Resolve" at bounding box center [623, 95] width 26 height 8
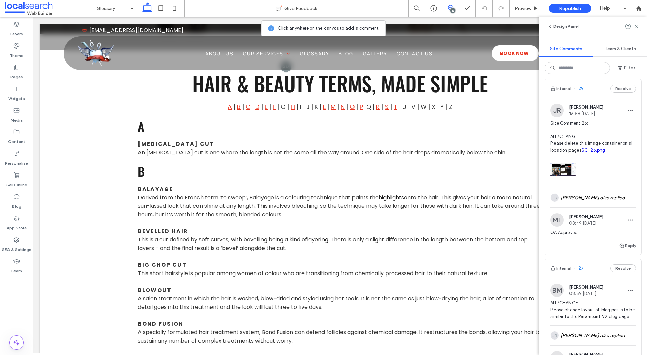
scroll to position [9, 0]
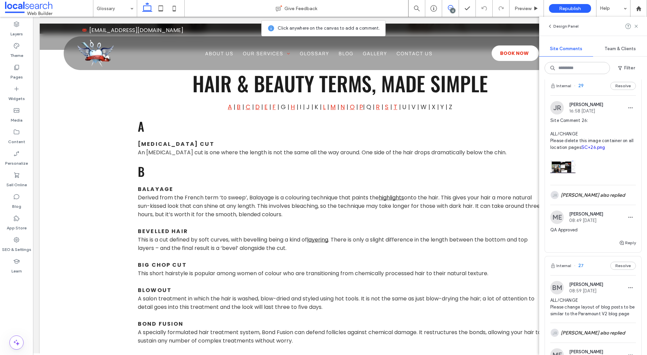
click at [593, 144] on span "Site Comment 26: ALL/CHANGE Please delete this image container on all location …" at bounding box center [593, 134] width 86 height 34
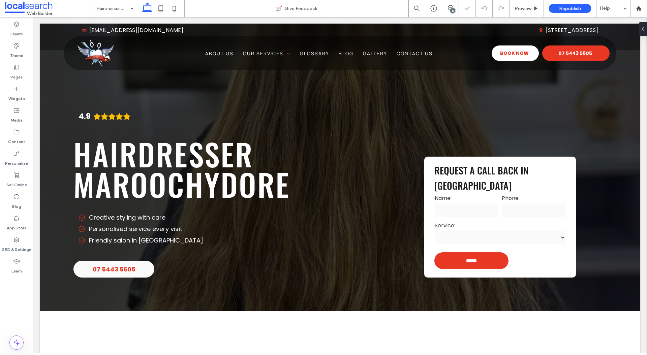
click at [451, 9] on div "12" at bounding box center [452, 10] width 5 height 5
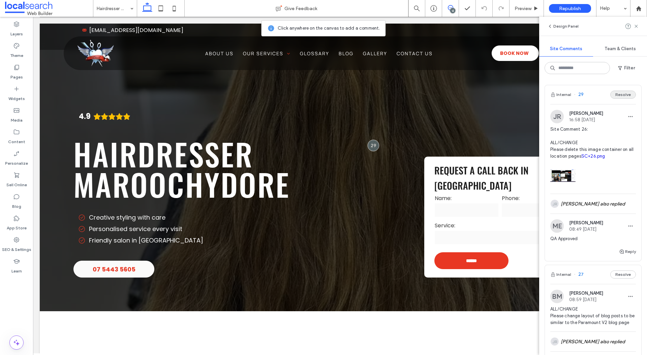
click at [627, 94] on button "Resolve" at bounding box center [623, 95] width 26 height 8
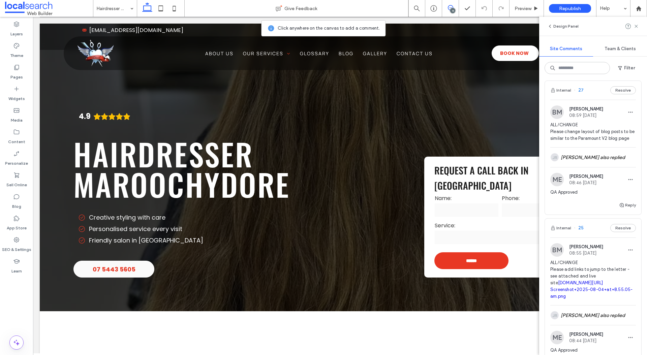
scroll to position [4, 0]
click at [606, 135] on span "ALL/CHANGE Please change layout of blog posts to be similar to the Paramount V2…" at bounding box center [593, 132] width 86 height 20
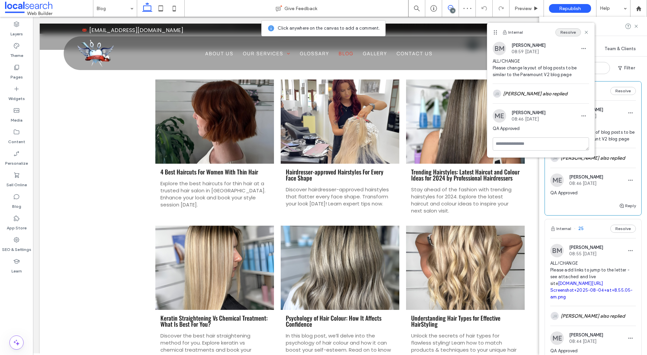
click at [569, 33] on button "Resolve" at bounding box center [568, 32] width 26 height 8
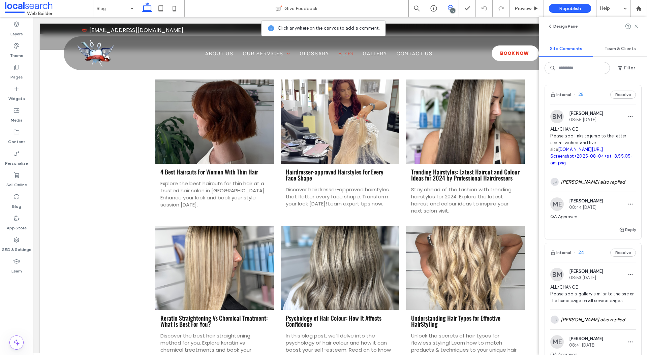
click at [621, 140] on span "ALL/CHANGE Please add links to jump to the letter - see attached and live site …" at bounding box center [593, 146] width 86 height 40
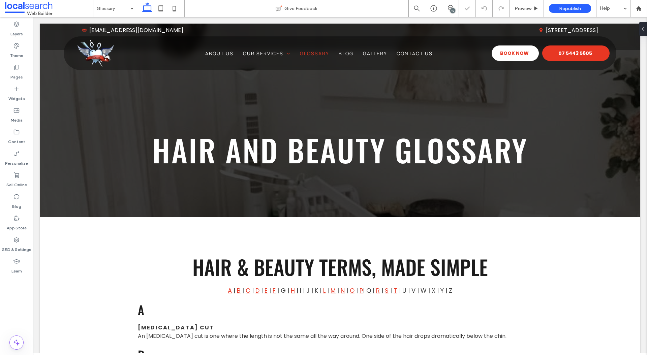
click at [455, 9] on span at bounding box center [450, 7] width 17 height 5
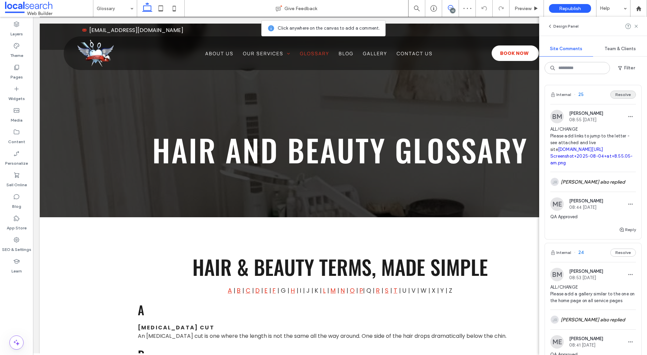
click at [631, 95] on button "Resolve" at bounding box center [623, 95] width 26 height 8
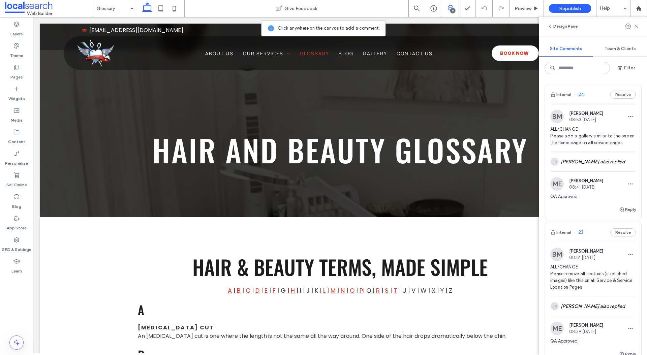
click at [606, 143] on span "ALL/CHANGE Please add a gallery similar to the one on the home page on all serv…" at bounding box center [593, 136] width 86 height 20
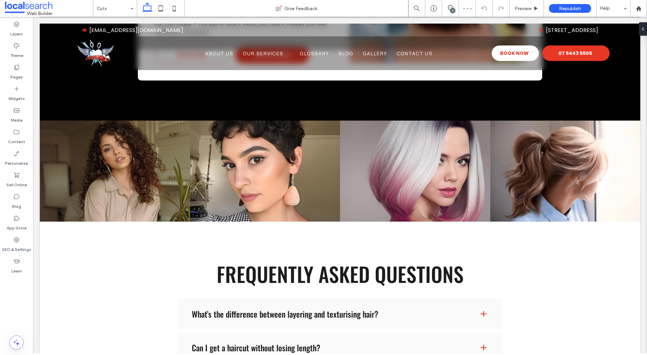
click at [450, 9] on div "9" at bounding box center [452, 10] width 5 height 5
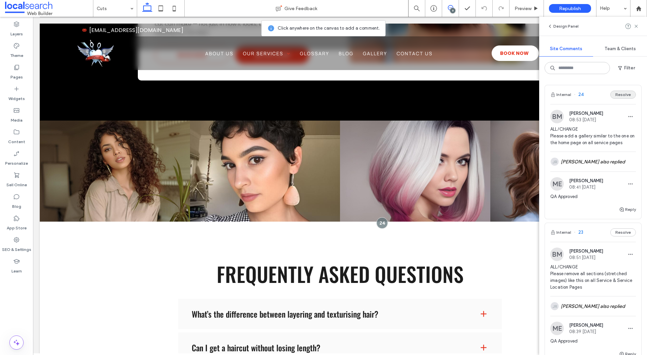
click at [625, 95] on button "Resolve" at bounding box center [623, 95] width 26 height 8
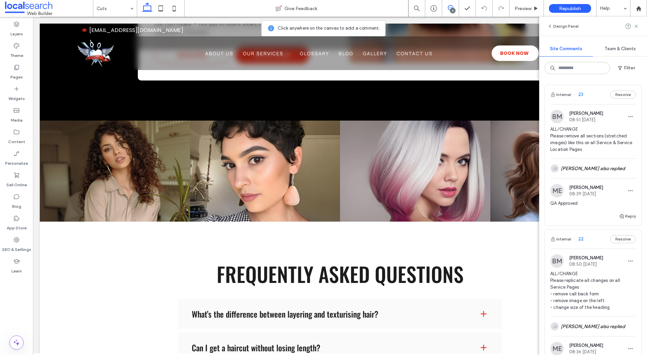
click at [604, 150] on span "ALL/CHANGE Please remove all sections (stretched images) like this on all Servi…" at bounding box center [593, 139] width 86 height 27
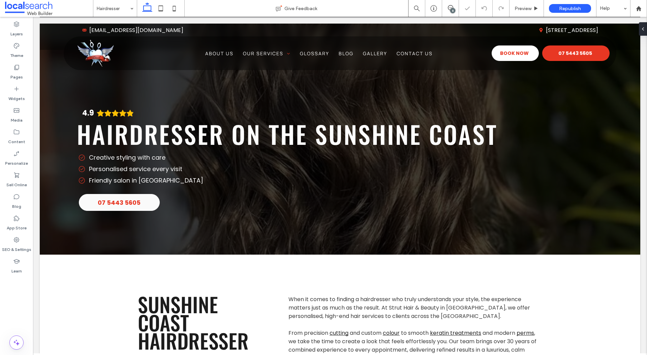
click at [456, 9] on span at bounding box center [450, 7] width 17 height 5
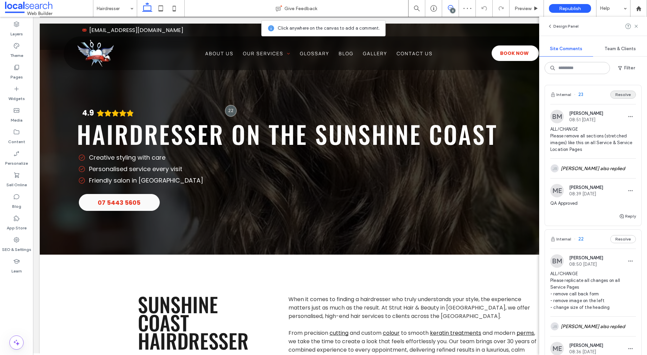
click at [633, 91] on button "Resolve" at bounding box center [623, 95] width 26 height 8
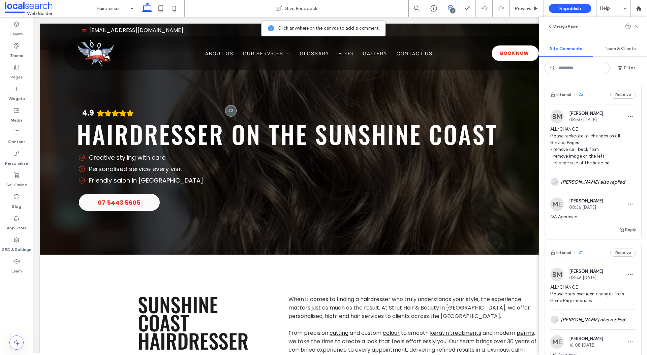
click at [600, 156] on span "ALL/CHANGE Please replicate all changes on all Service Pages - remove call back…" at bounding box center [593, 146] width 86 height 40
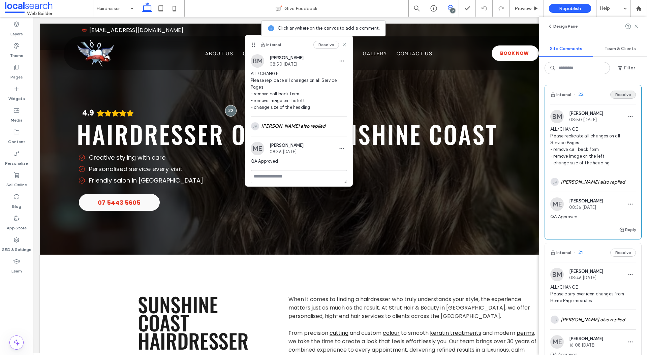
click at [625, 97] on button "Resolve" at bounding box center [623, 95] width 26 height 8
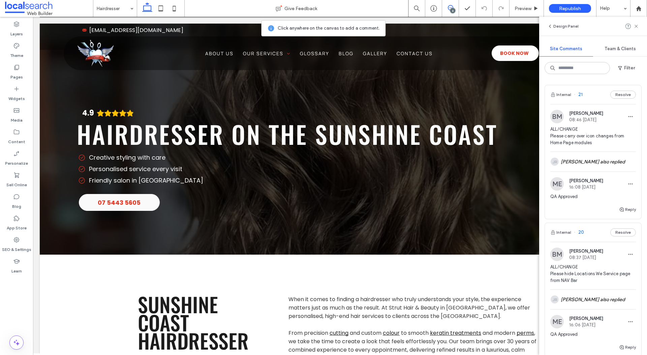
click at [611, 142] on span "ALL/CHANGE Please carry over icon changes from Home Page modules" at bounding box center [593, 136] width 86 height 20
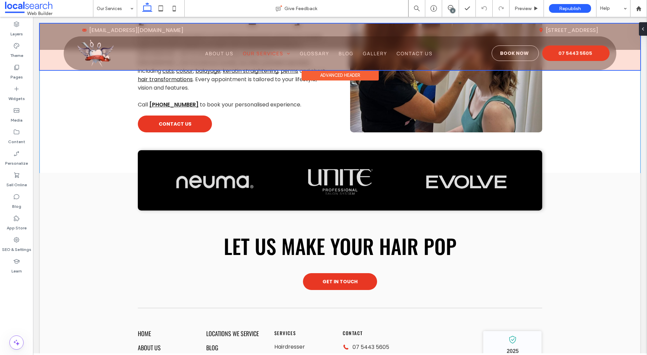
scroll to position [730, 0]
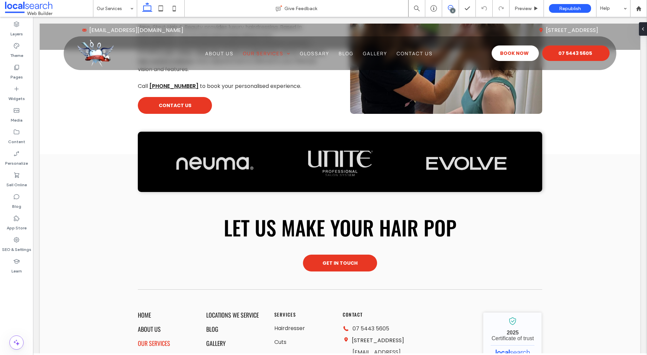
click at [449, 9] on icon at bounding box center [450, 7] width 5 height 5
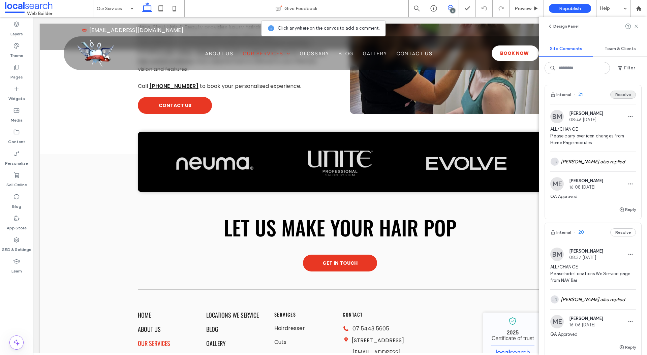
click at [627, 92] on button "Resolve" at bounding box center [623, 95] width 26 height 8
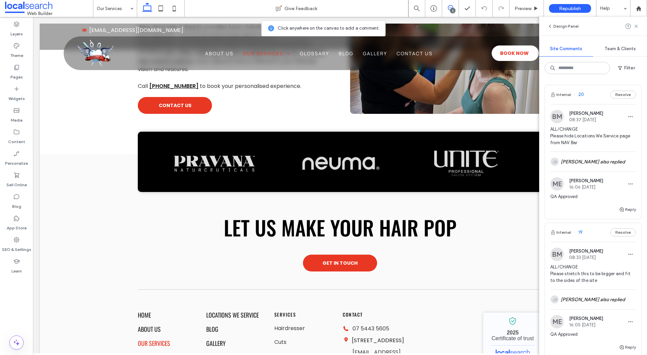
click at [612, 141] on span "ALL/CHANGE Please hide Locations We Service page from NAV Bar" at bounding box center [593, 136] width 86 height 20
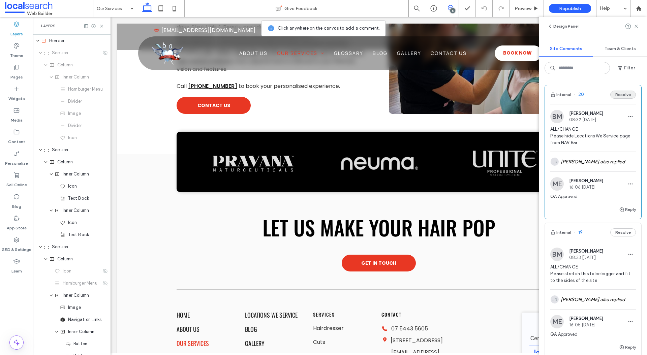
click at [627, 95] on button "Resolve" at bounding box center [623, 95] width 26 height 8
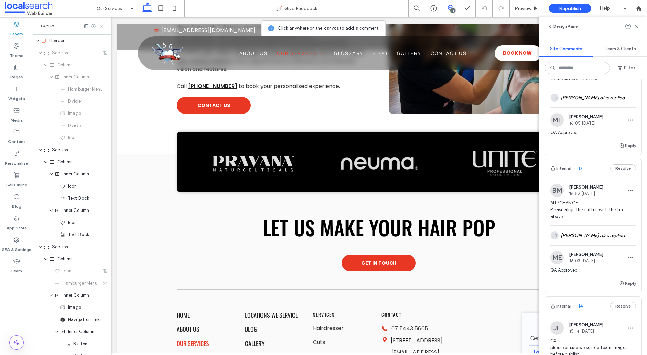
scroll to position [0, 0]
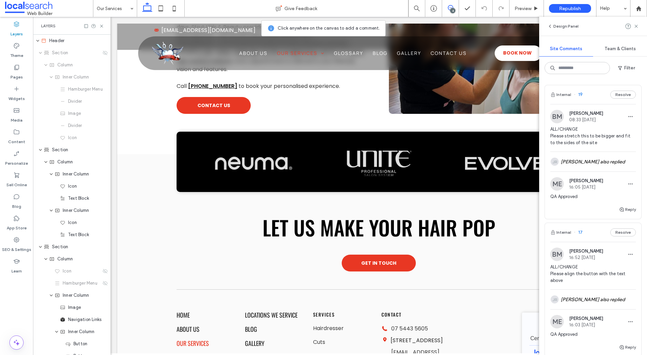
click at [609, 143] on span "ALL/CHANGE Please stretch this to be bigger and fit to the sides of the site" at bounding box center [593, 136] width 86 height 20
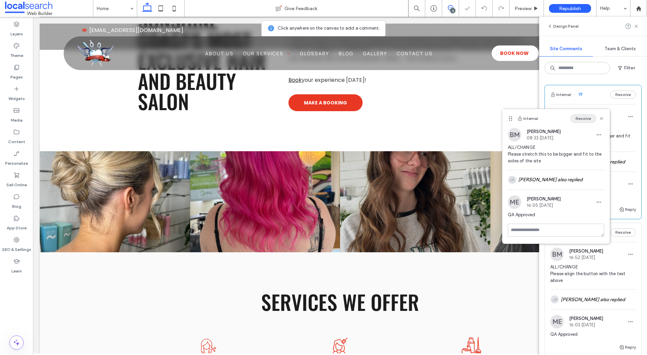
click at [581, 119] on button "Resolve" at bounding box center [583, 119] width 26 height 8
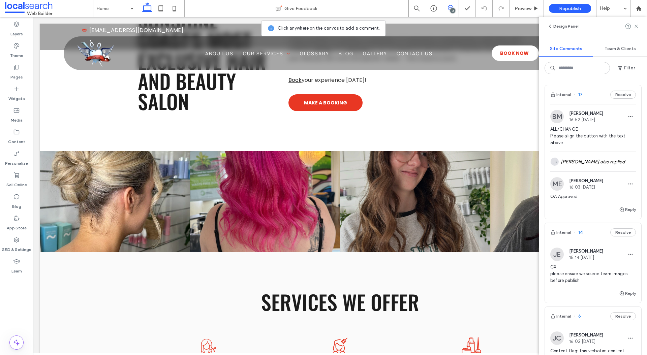
click at [623, 132] on span "ALL/CHANGE Please align the button with the text above" at bounding box center [593, 136] width 86 height 20
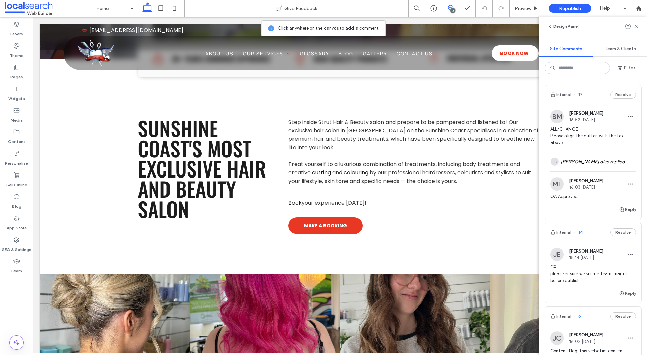
scroll to position [7, 0]
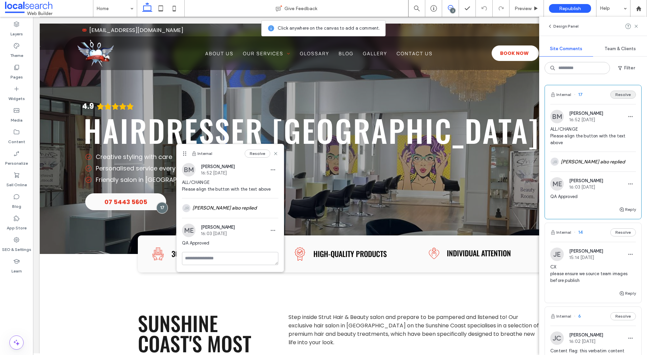
click at [622, 97] on button "Resolve" at bounding box center [623, 95] width 26 height 8
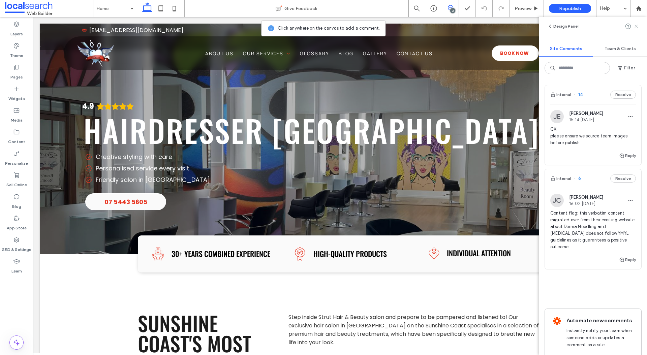
click at [634, 27] on icon at bounding box center [635, 26] width 5 height 5
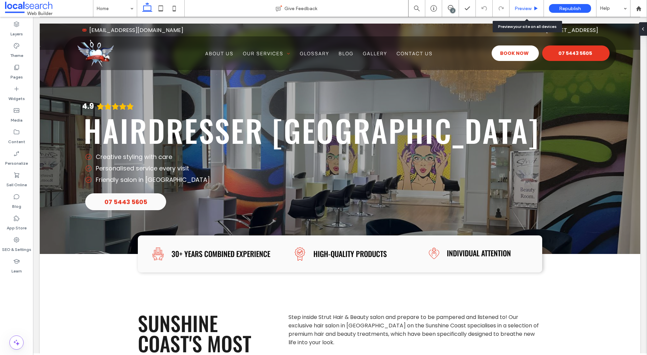
click at [520, 9] on span "Preview" at bounding box center [522, 9] width 17 height 6
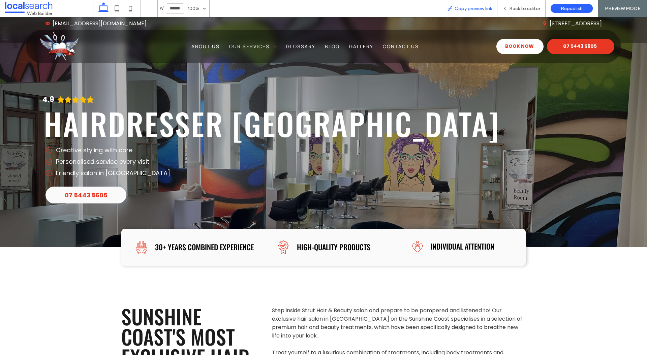
click at [474, 6] on span "Copy preview link" at bounding box center [472, 9] width 37 height 6
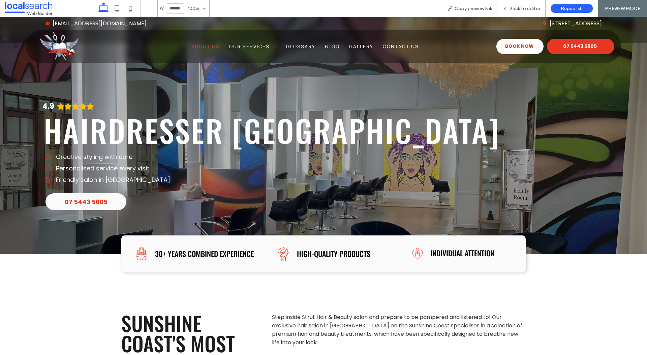
click at [214, 48] on span "About Us" at bounding box center [205, 46] width 28 height 6
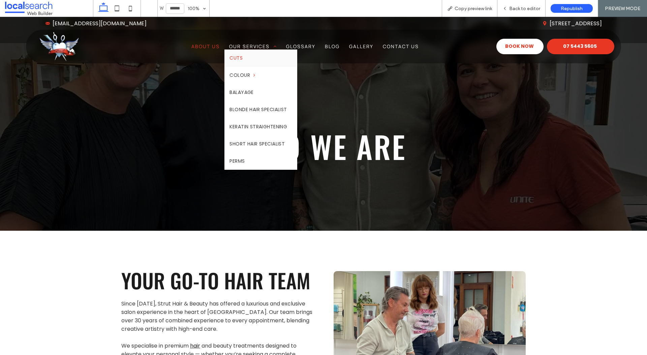
click at [245, 61] on link "Cuts" at bounding box center [260, 58] width 73 height 17
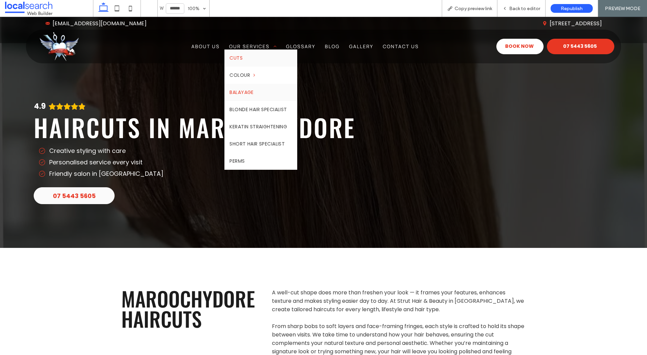
click at [246, 90] on span "Balayage" at bounding box center [241, 92] width 24 height 7
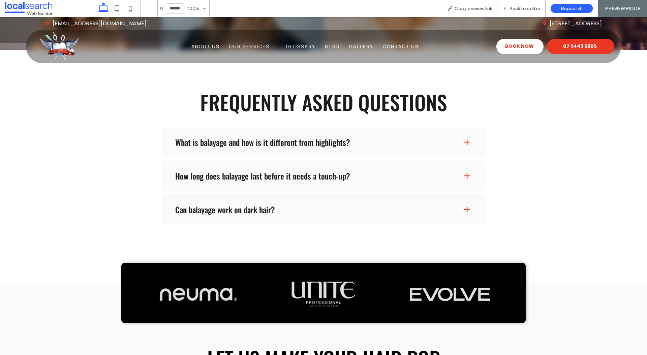
scroll to position [820, 0]
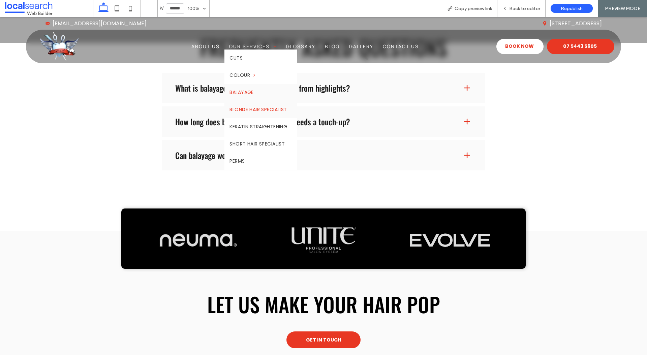
click at [259, 107] on span "Blonde Hair Specialist" at bounding box center [257, 109] width 57 height 7
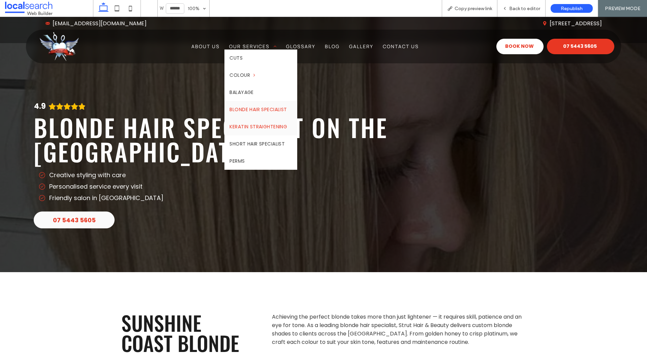
click at [257, 125] on span "Keratin Straightening" at bounding box center [258, 126] width 58 height 7
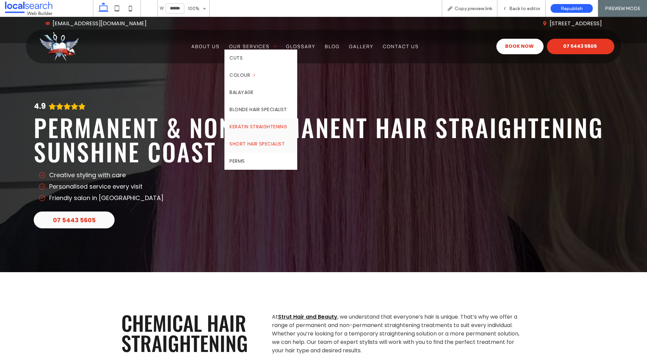
click at [259, 138] on link "Short Hair Specialist" at bounding box center [260, 143] width 73 height 17
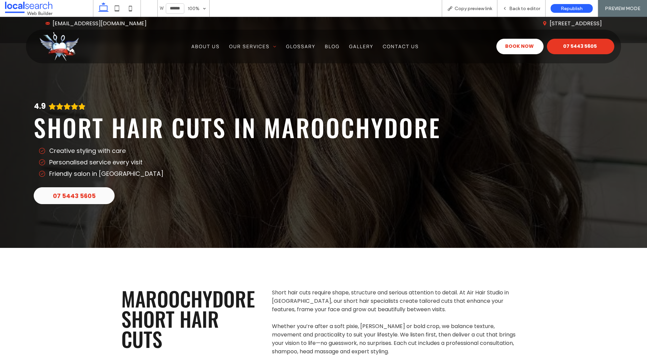
click at [54, 44] on img at bounding box center [59, 46] width 40 height 29
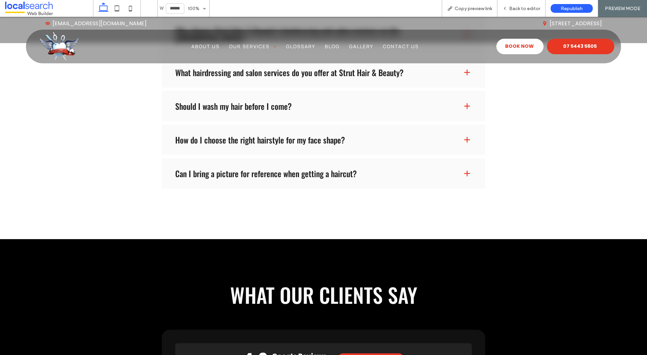
scroll to position [1531, 0]
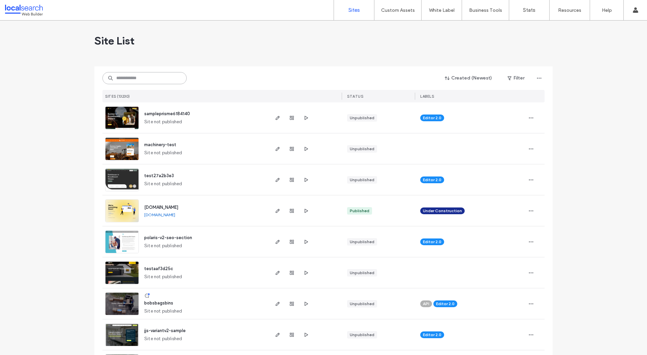
click at [128, 80] on input at bounding box center [144, 78] width 84 height 12
paste input "********"
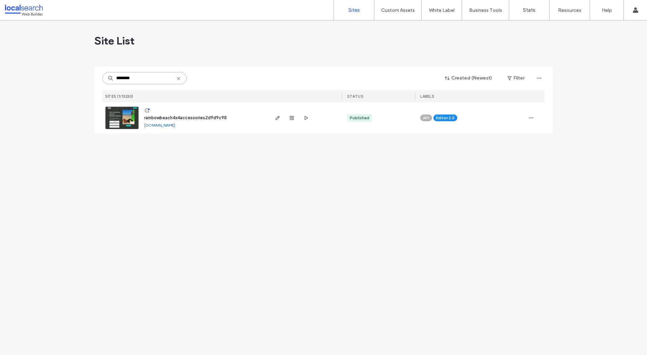
type input "********"
click at [121, 111] on link at bounding box center [122, 117] width 34 height 23
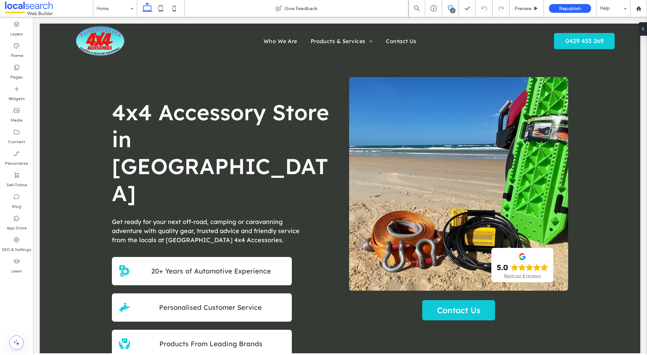
click at [452, 6] on use at bounding box center [450, 7] width 5 height 5
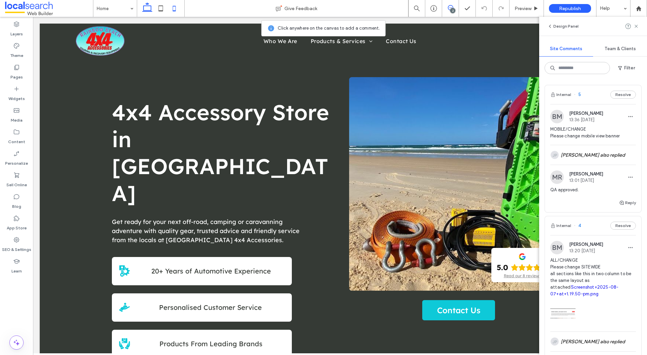
click at [173, 7] on icon at bounding box center [173, 8] width 13 height 13
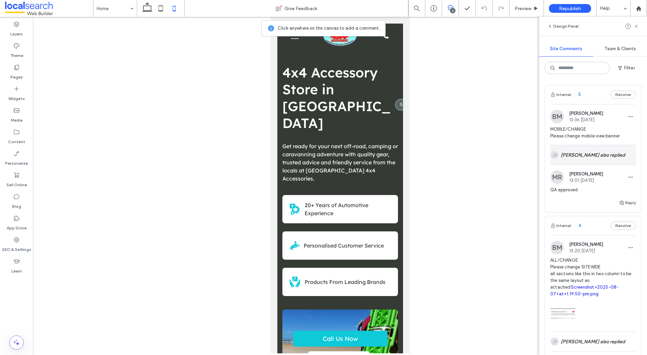
click at [598, 150] on div "JP [PERSON_NAME] also replied" at bounding box center [593, 155] width 86 height 20
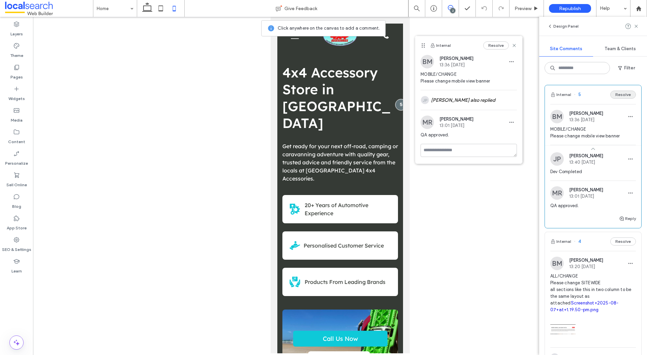
click at [620, 97] on button "Resolve" at bounding box center [623, 95] width 26 height 8
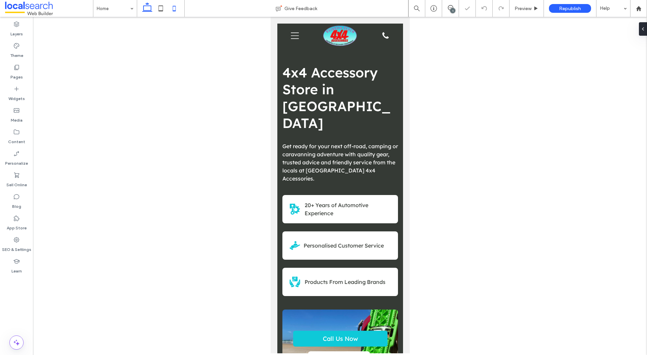
click at [148, 7] on icon at bounding box center [146, 8] width 13 height 13
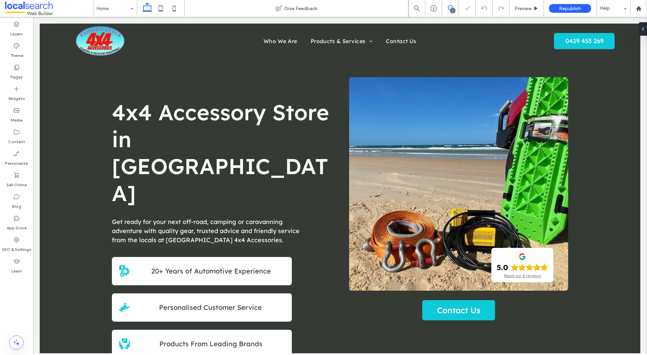
click at [458, 7] on span at bounding box center [450, 7] width 17 height 5
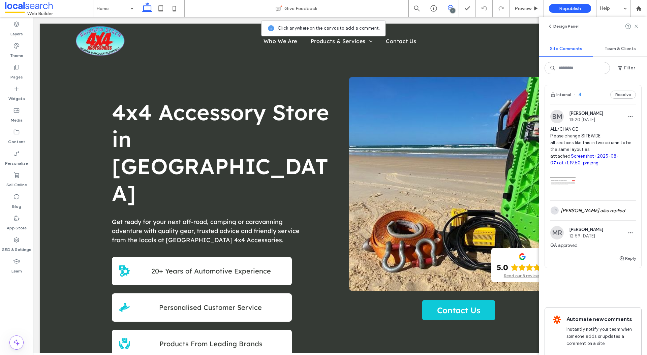
click at [590, 133] on span "ALL/CHANGE Please change SITEWIDE all sections like this in two column to be th…" at bounding box center [593, 146] width 86 height 40
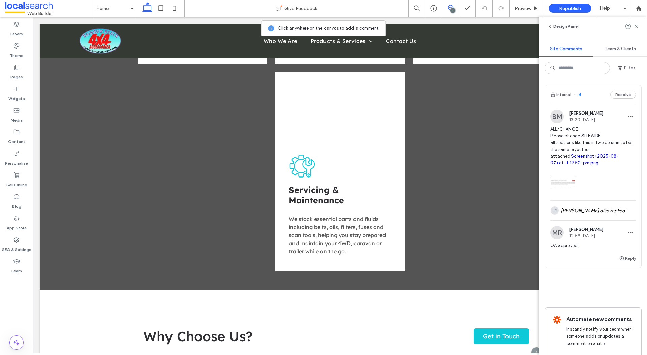
scroll to position [1136, 0]
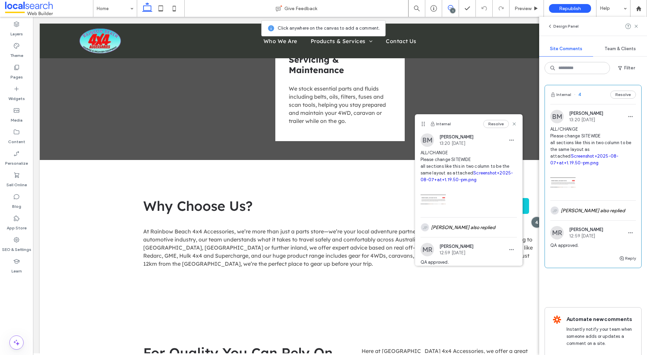
click at [498, 119] on div "Internal Resolve" at bounding box center [468, 124] width 107 height 19
click at [498, 121] on button "Resolve" at bounding box center [496, 124] width 26 height 8
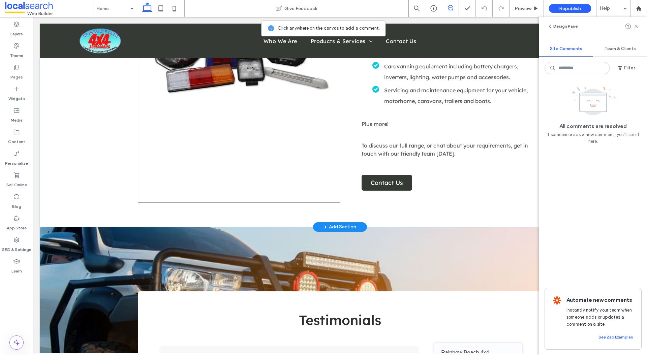
scroll to position [1510, 0]
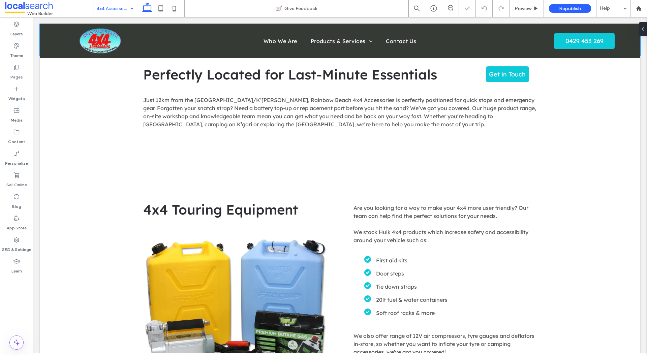
scroll to position [481, 0]
